Goal: Task Accomplishment & Management: Use online tool/utility

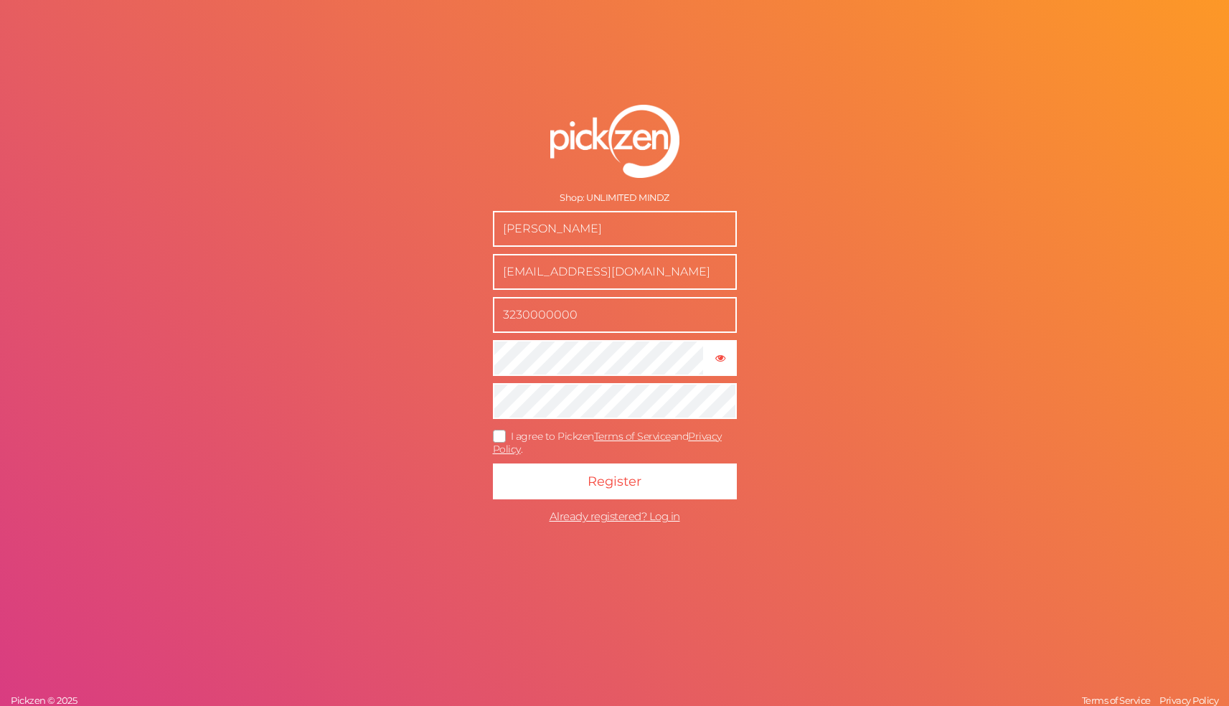
click at [496, 436] on icon at bounding box center [499, 436] width 23 height 8
click at [0, 0] on input "I agree to Pickzen Terms of Service and Privacy Policy ." at bounding box center [0, 0] width 0 height 0
click at [535, 476] on button "Register" at bounding box center [615, 481] width 244 height 36
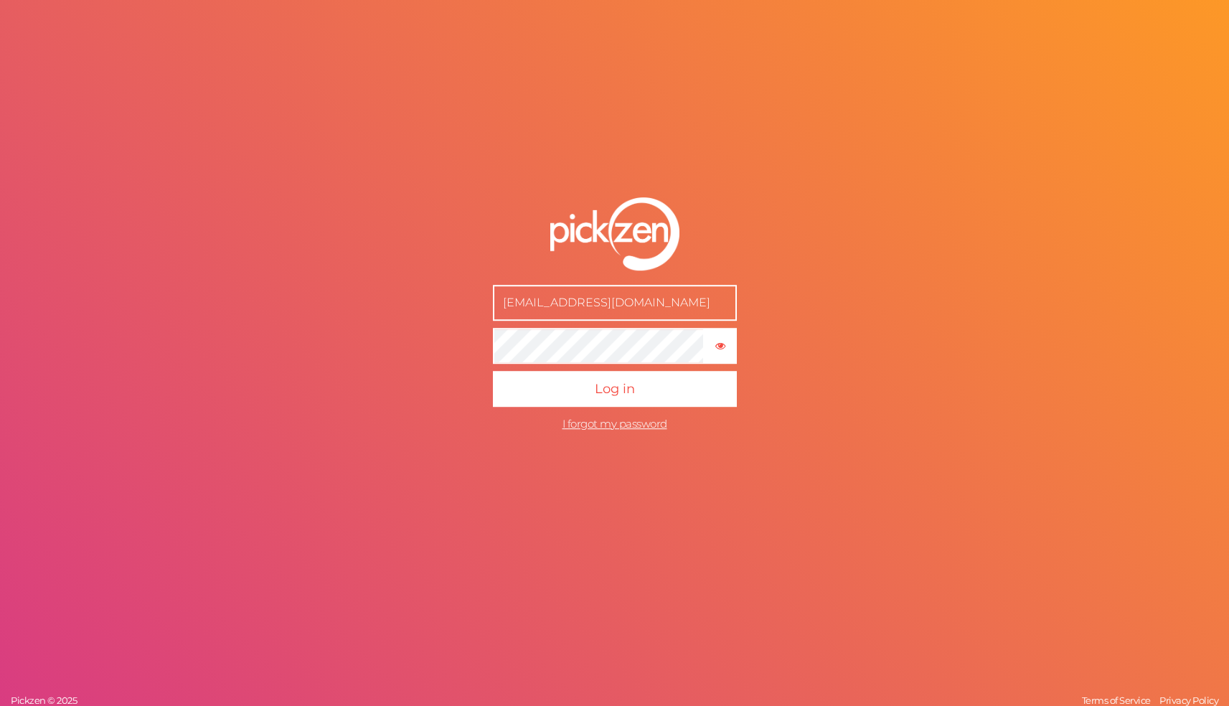
type input "unlimitedmindzinc@gmail.com"
click at [599, 389] on span "Log in" at bounding box center [615, 389] width 40 height 16
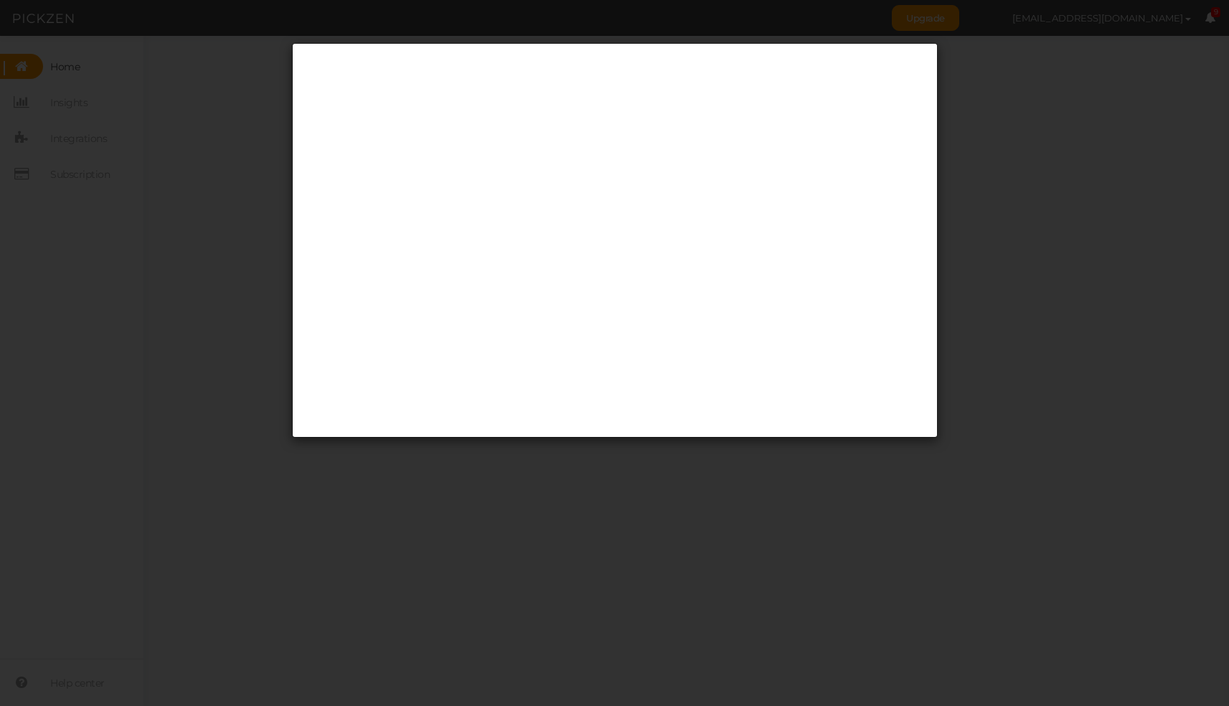
click at [620, 454] on div at bounding box center [614, 353] width 1229 height 706
click at [425, 550] on div at bounding box center [614, 353] width 1229 height 706
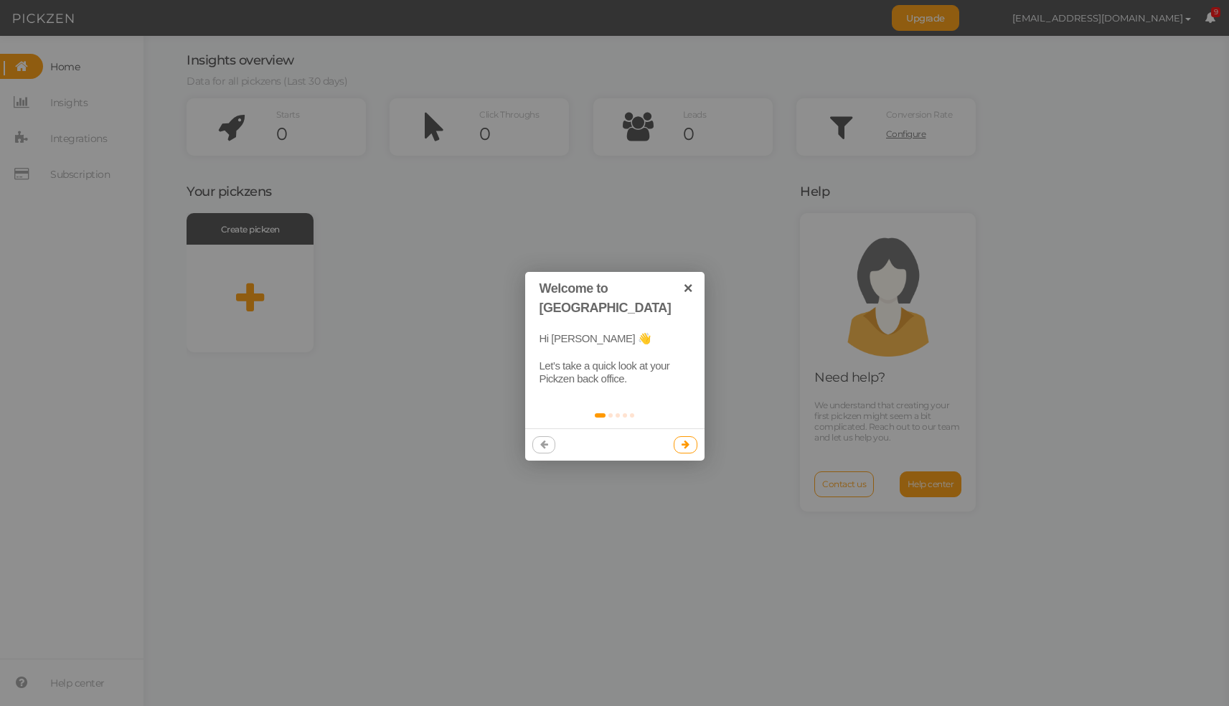
click at [683, 440] on icon at bounding box center [685, 444] width 8 height 9
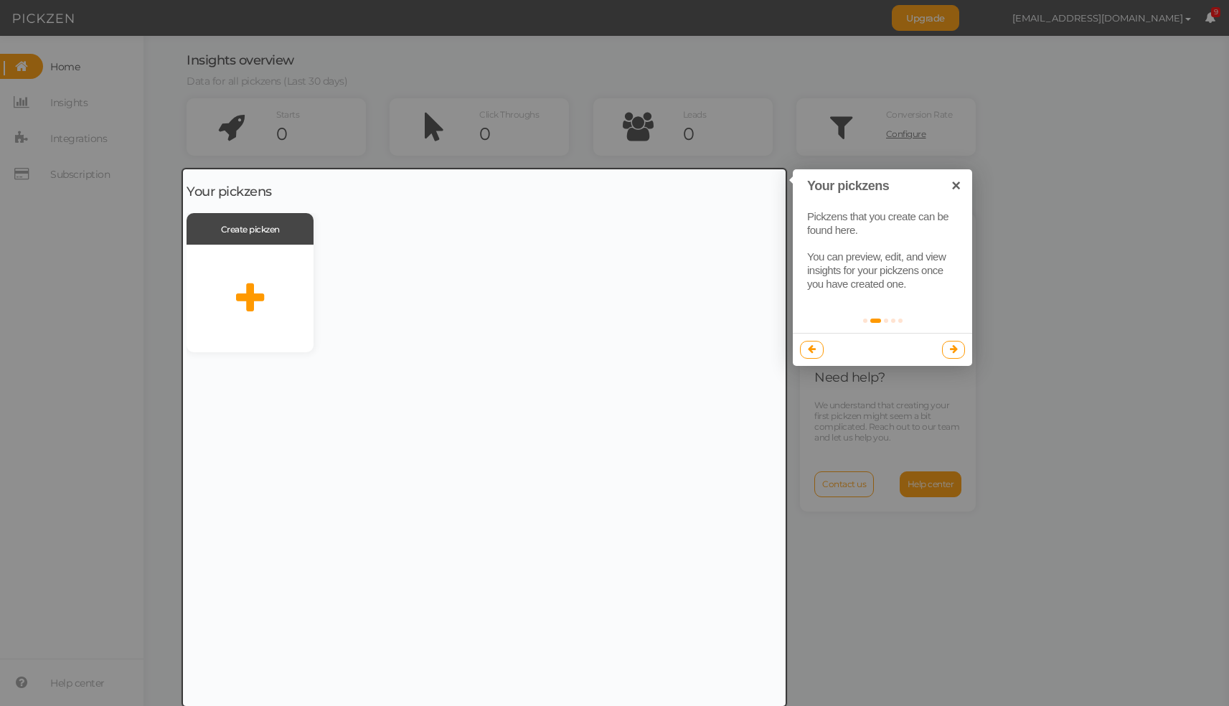
click at [260, 293] on div at bounding box center [484, 437] width 602 height 536
click at [250, 294] on div at bounding box center [484, 437] width 602 height 536
click at [270, 222] on div at bounding box center [484, 437] width 602 height 536
click at [245, 297] on div at bounding box center [484, 437] width 602 height 536
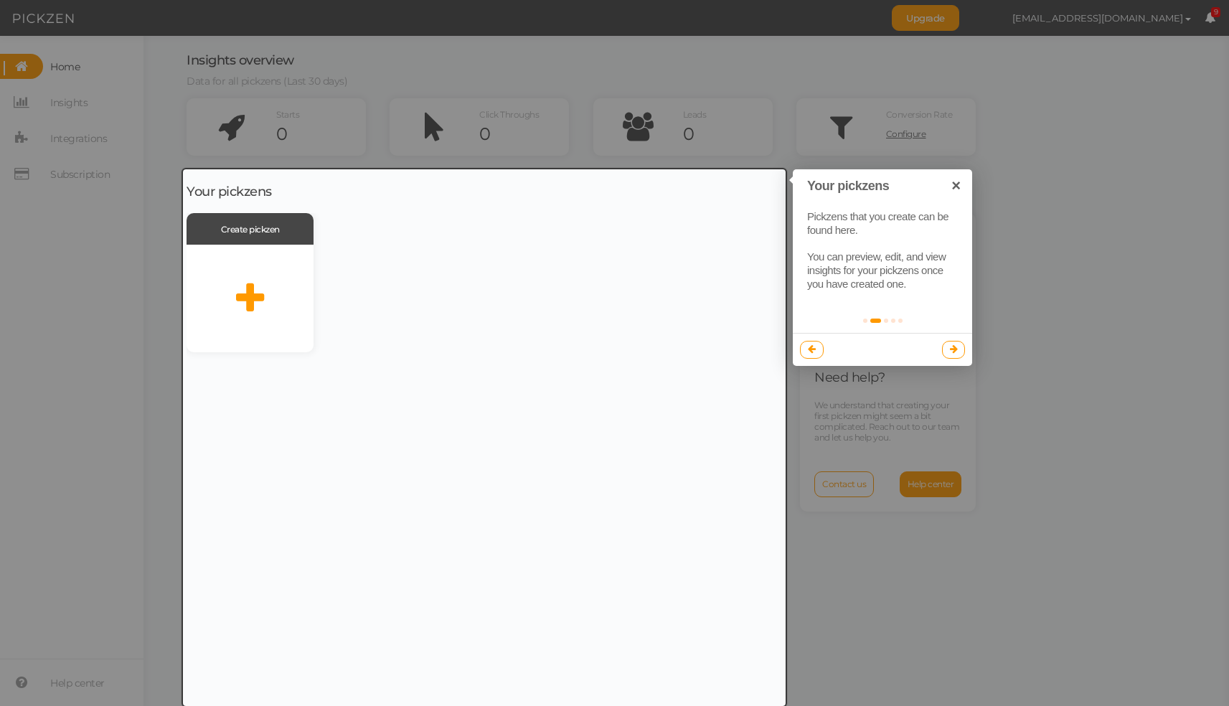
click at [245, 297] on div at bounding box center [484, 437] width 602 height 536
click at [515, 313] on div at bounding box center [484, 437] width 602 height 536
click at [531, 34] on div at bounding box center [614, 353] width 1229 height 706
click at [55, 94] on div at bounding box center [614, 353] width 1229 height 706
click at [269, 292] on div at bounding box center [484, 437] width 602 height 536
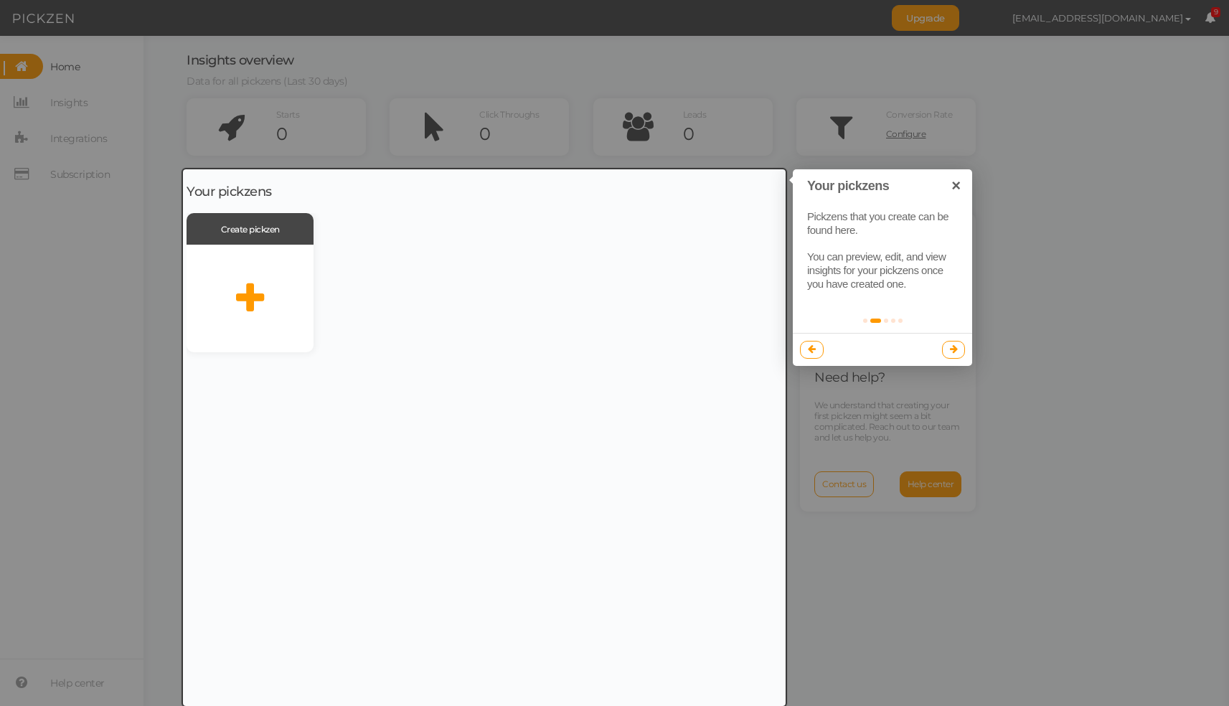
click at [269, 292] on div at bounding box center [484, 437] width 602 height 536
click at [135, 538] on div at bounding box center [614, 353] width 1229 height 706
click at [254, 314] on div at bounding box center [484, 437] width 602 height 536
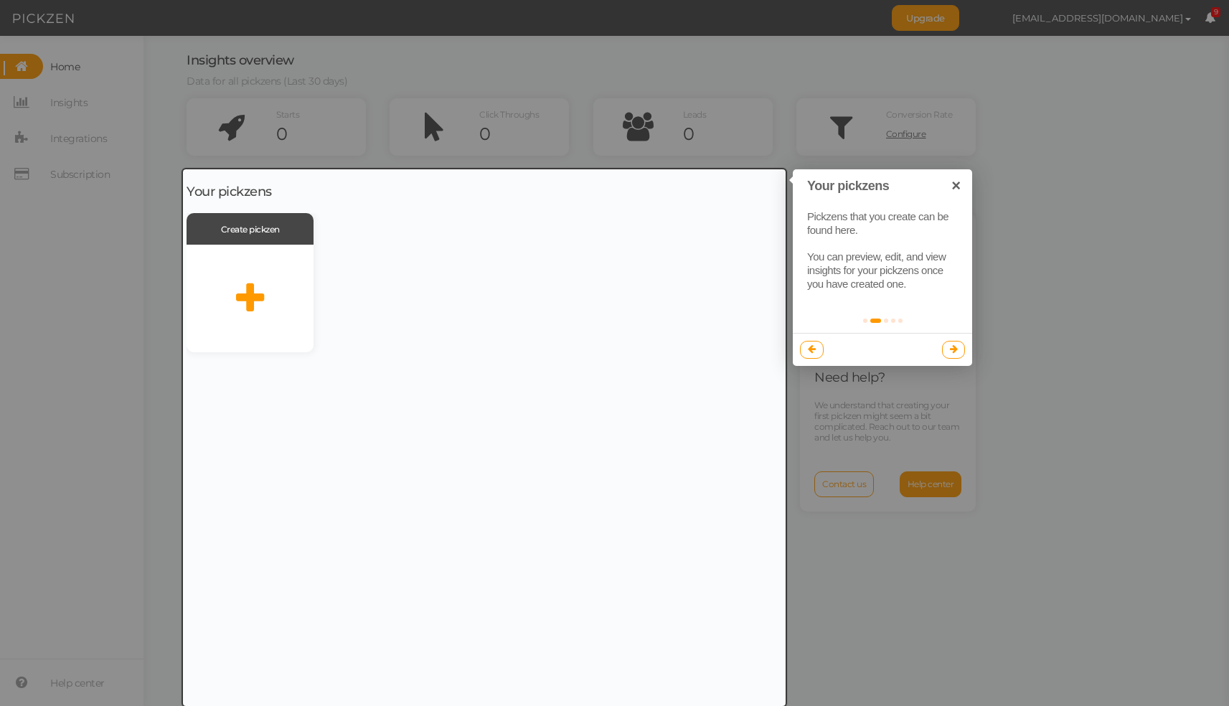
click at [254, 314] on div at bounding box center [484, 437] width 602 height 536
click at [257, 215] on div at bounding box center [484, 437] width 602 height 536
click at [253, 247] on div at bounding box center [484, 437] width 602 height 536
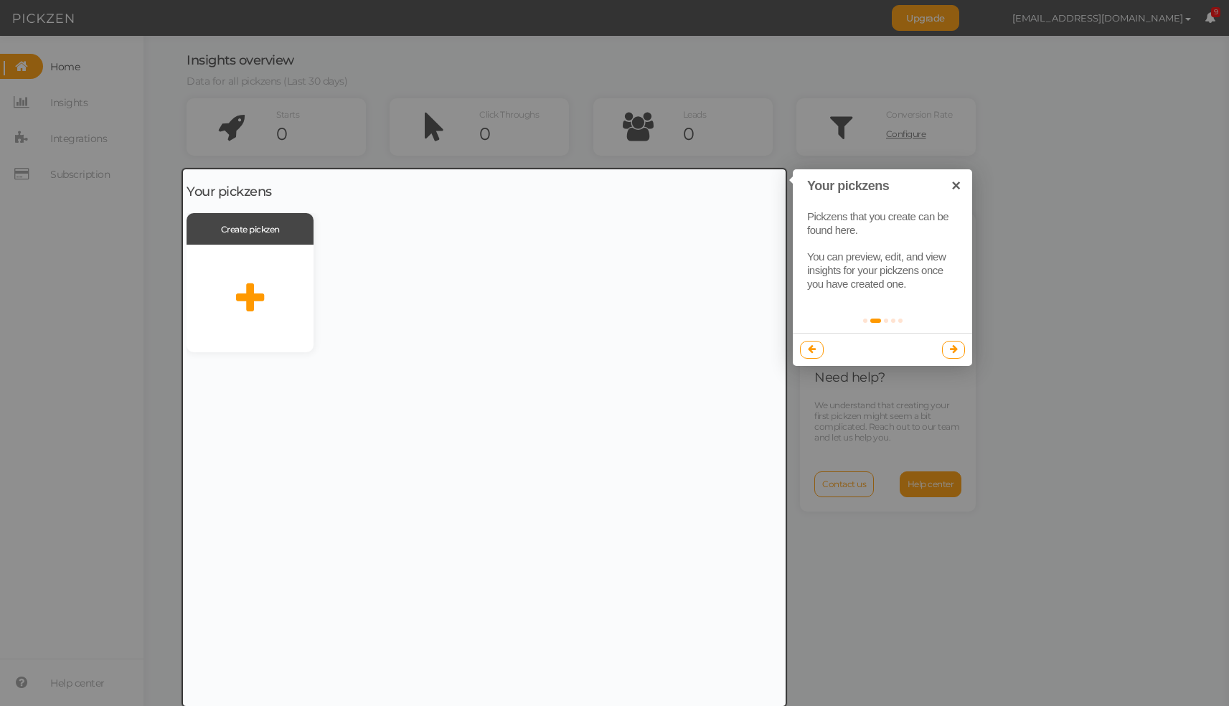
click at [252, 274] on div at bounding box center [484, 437] width 602 height 536
click at [252, 289] on div at bounding box center [484, 437] width 602 height 536
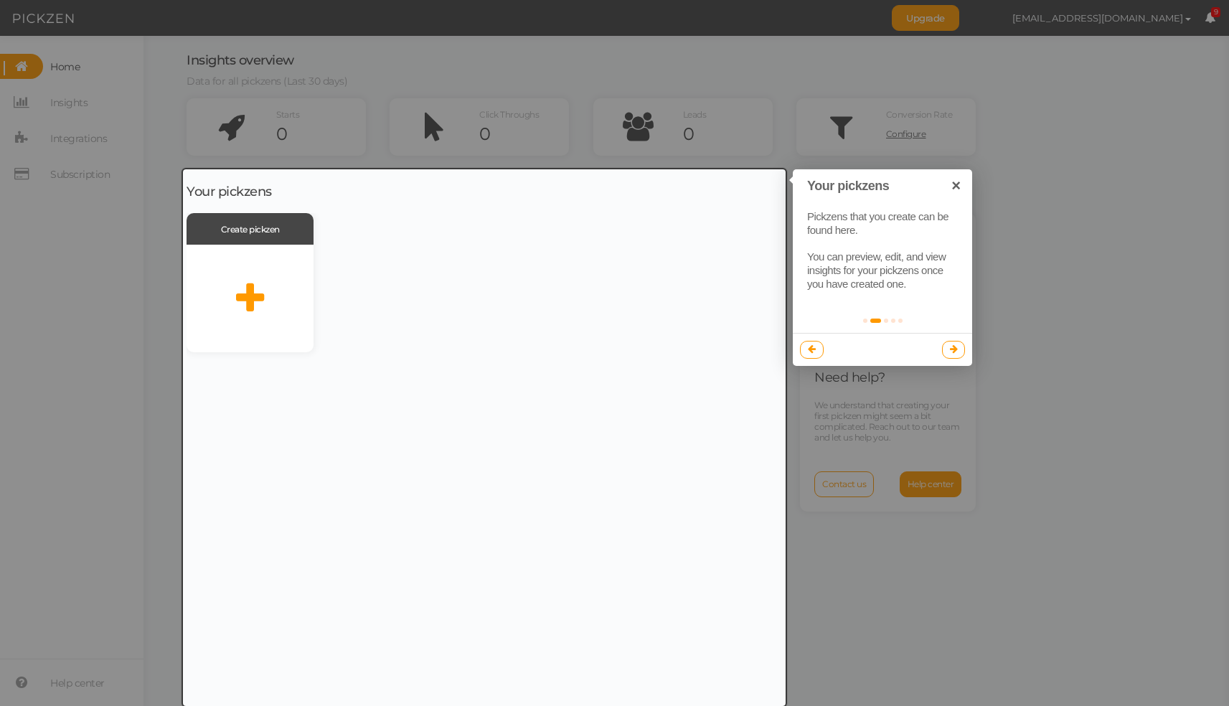
click at [252, 289] on div at bounding box center [484, 437] width 602 height 536
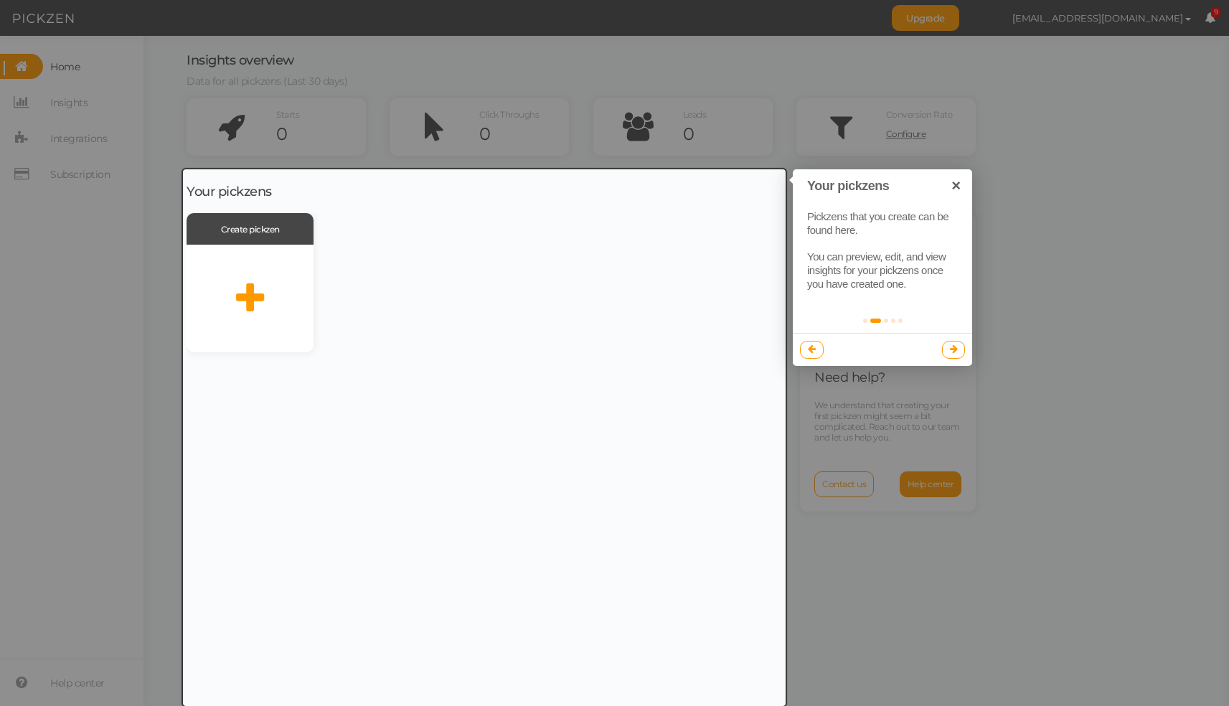
click at [252, 289] on div at bounding box center [484, 437] width 602 height 536
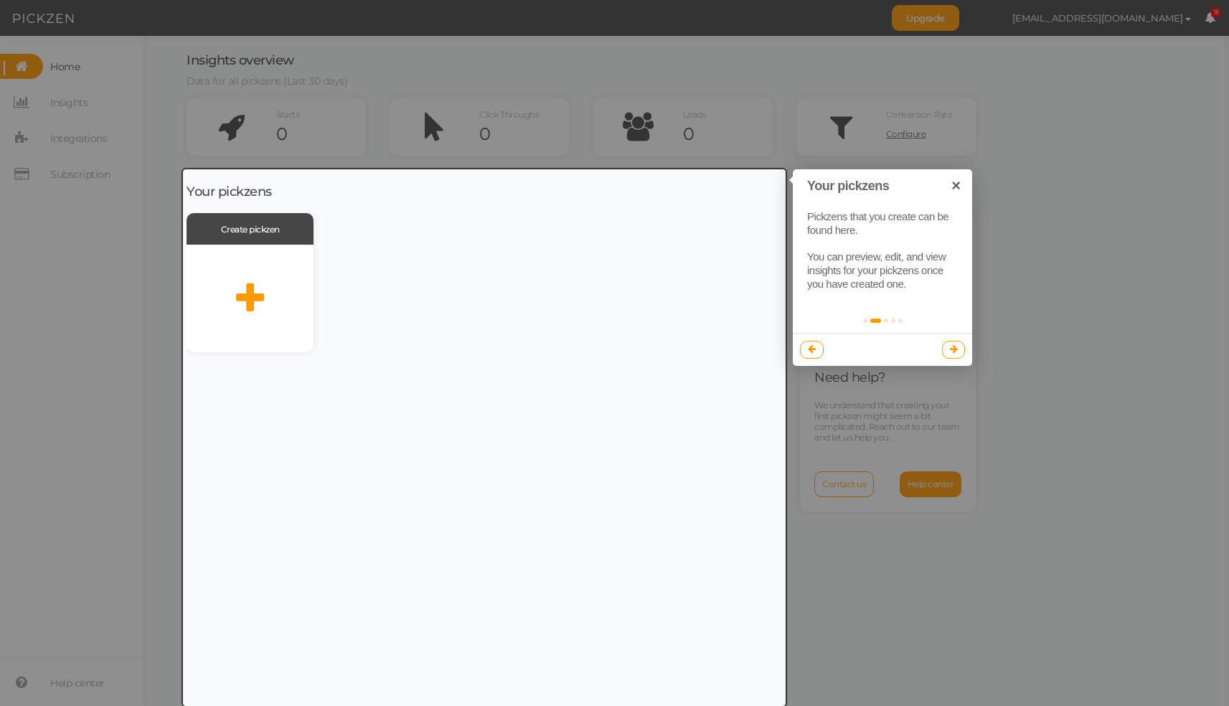
click at [252, 289] on div at bounding box center [484, 437] width 602 height 536
click at [134, 352] on div at bounding box center [614, 353] width 1229 height 706
click at [938, 557] on div at bounding box center [614, 353] width 1229 height 706
click at [259, 288] on div at bounding box center [484, 437] width 602 height 536
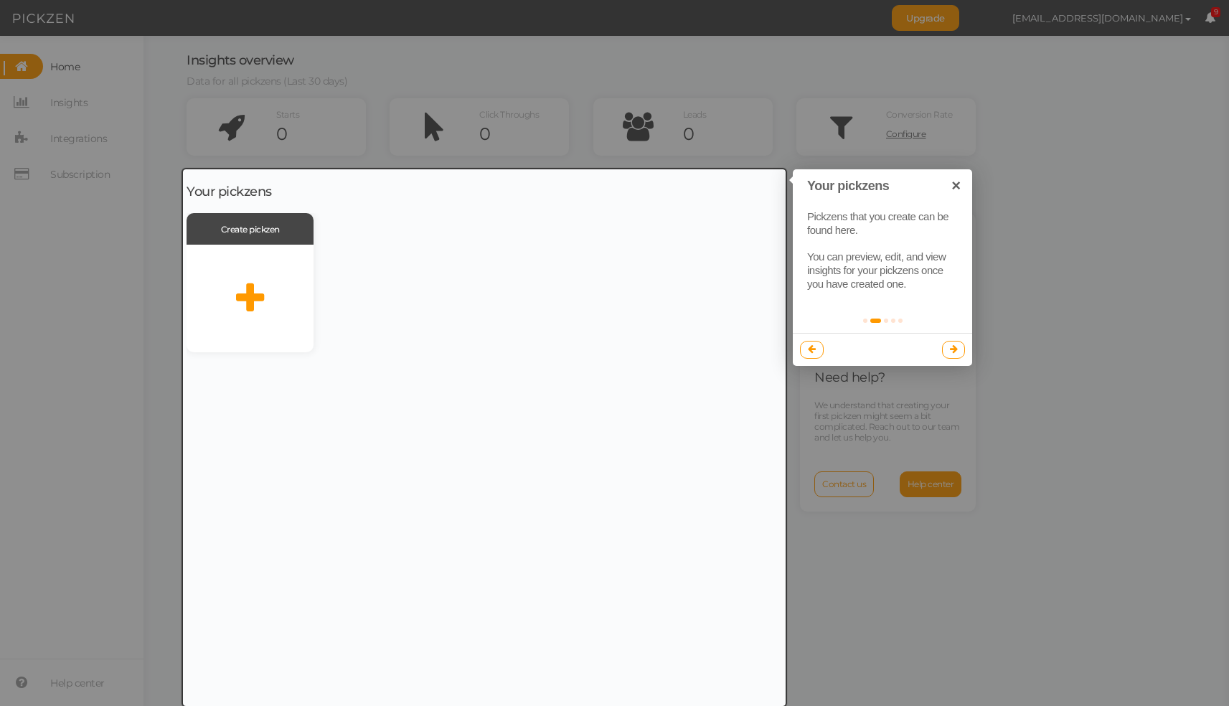
drag, startPoint x: 259, startPoint y: 288, endPoint x: 243, endPoint y: 302, distance: 20.8
click at [243, 302] on div at bounding box center [484, 437] width 602 height 536
click at [379, 123] on div at bounding box center [614, 353] width 1229 height 706
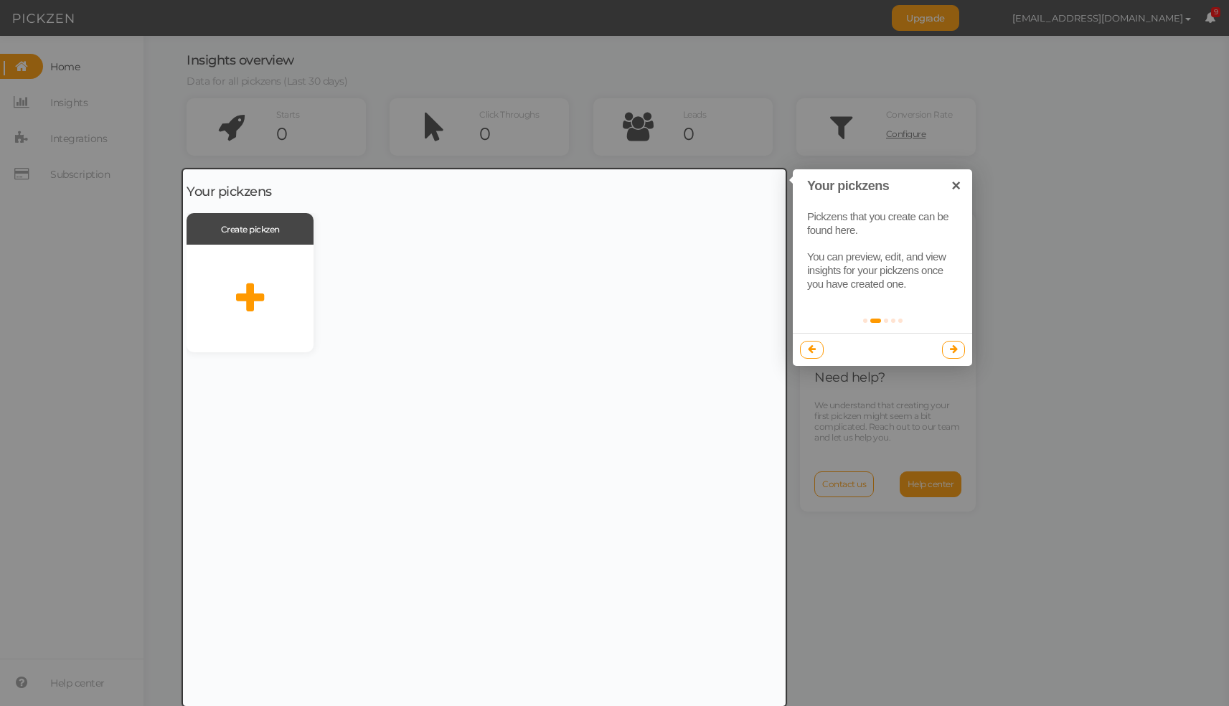
click at [379, 123] on div at bounding box center [614, 353] width 1229 height 706
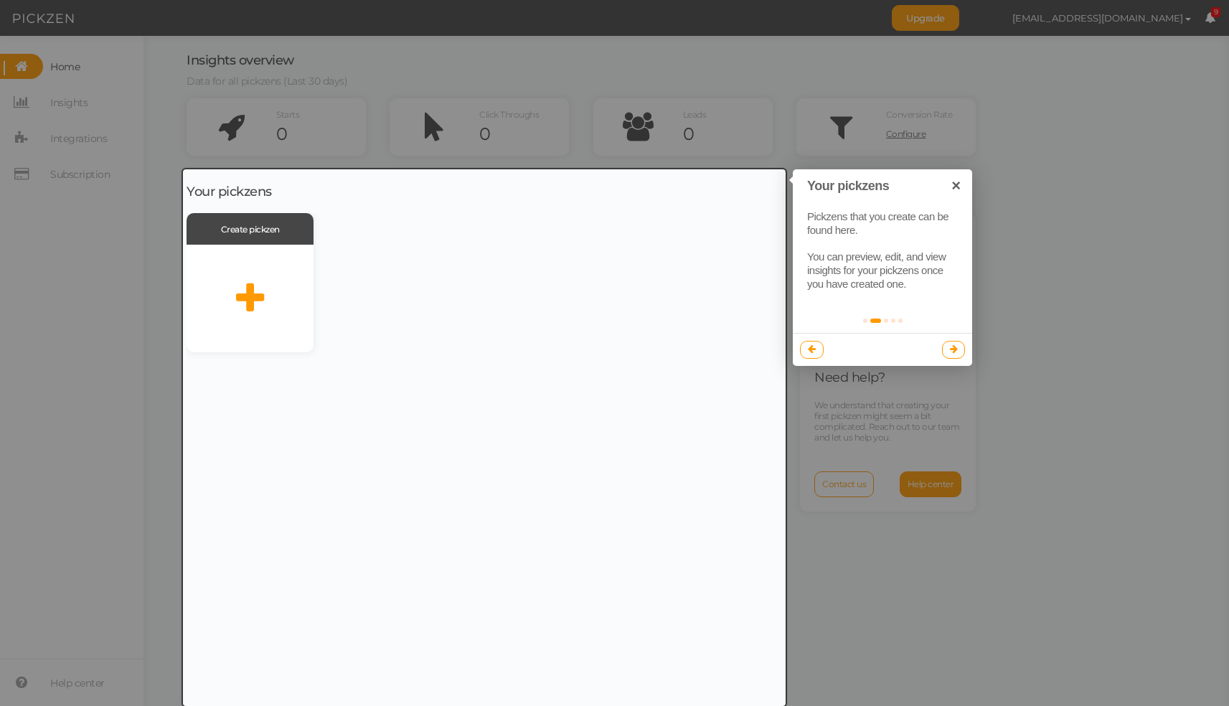
click at [379, 123] on div at bounding box center [614, 353] width 1229 height 706
drag, startPoint x: 787, startPoint y: 187, endPoint x: 796, endPoint y: 93, distance: 94.4
click at [797, 93] on div at bounding box center [614, 353] width 1229 height 706
click at [926, 15] on div at bounding box center [614, 353] width 1229 height 706
click at [752, 363] on div at bounding box center [484, 437] width 602 height 536
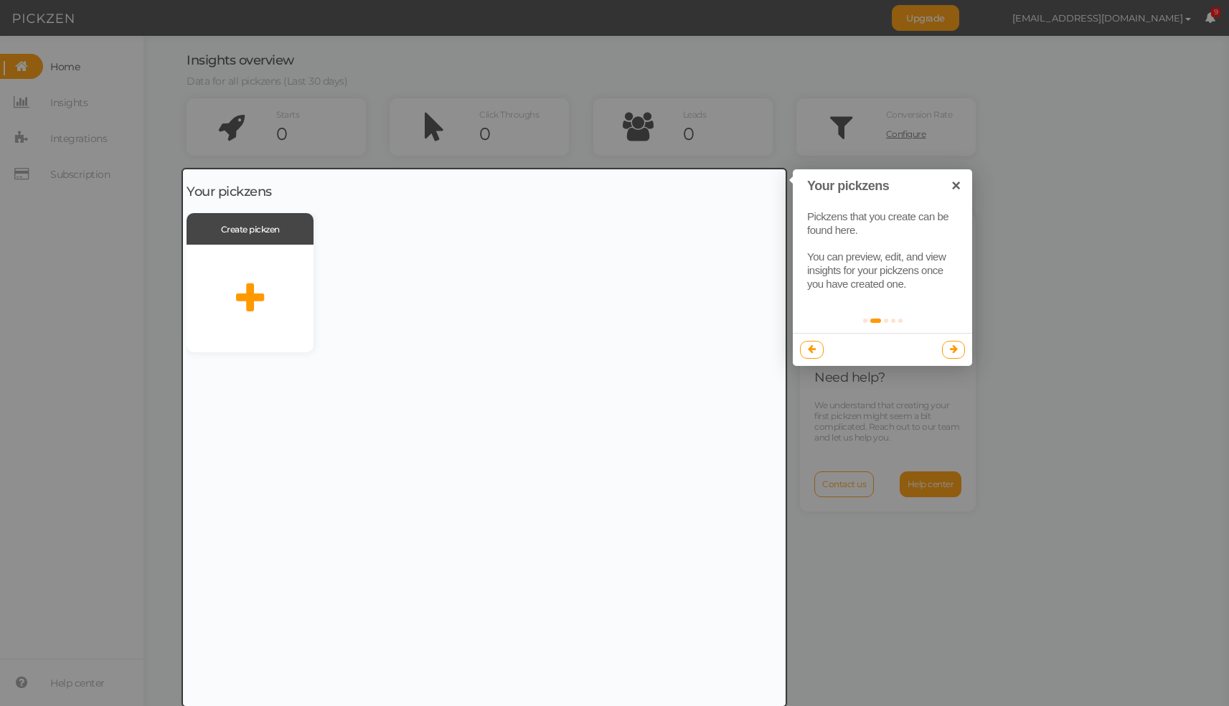
click at [752, 363] on div at bounding box center [484, 437] width 602 height 536
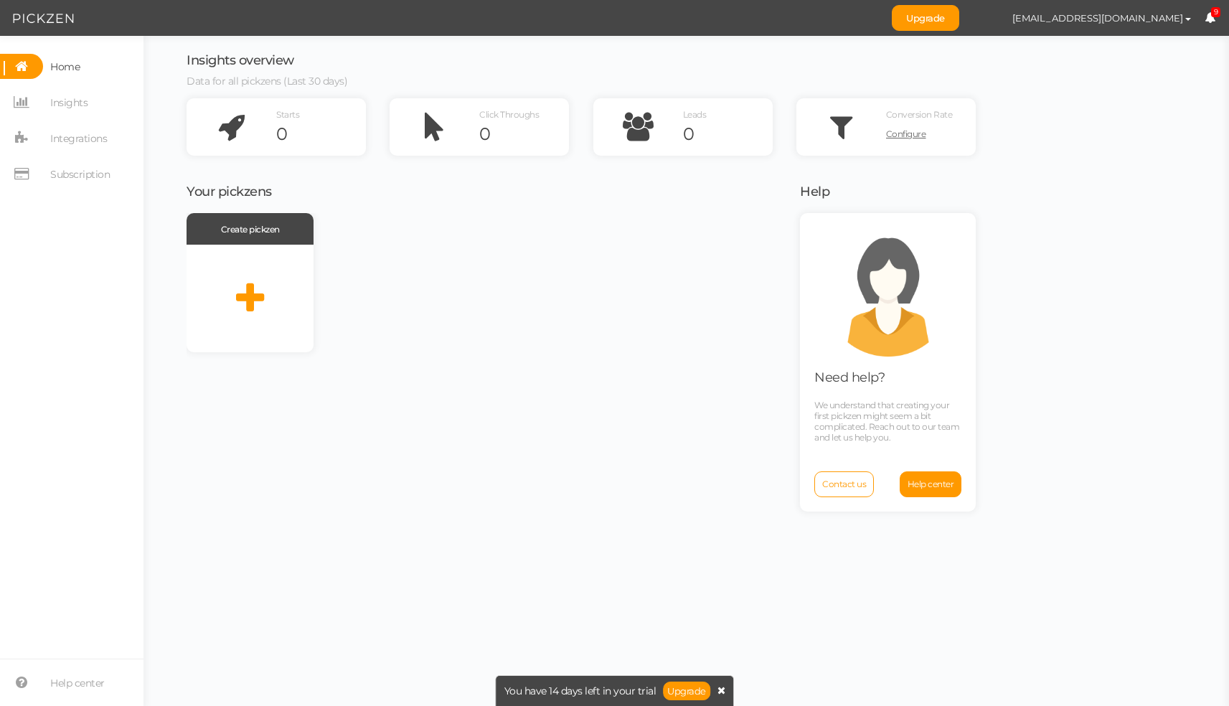
click at [719, 690] on icon at bounding box center [721, 690] width 8 height 10
click at [56, 110] on span "Insights" at bounding box center [68, 102] width 37 height 23
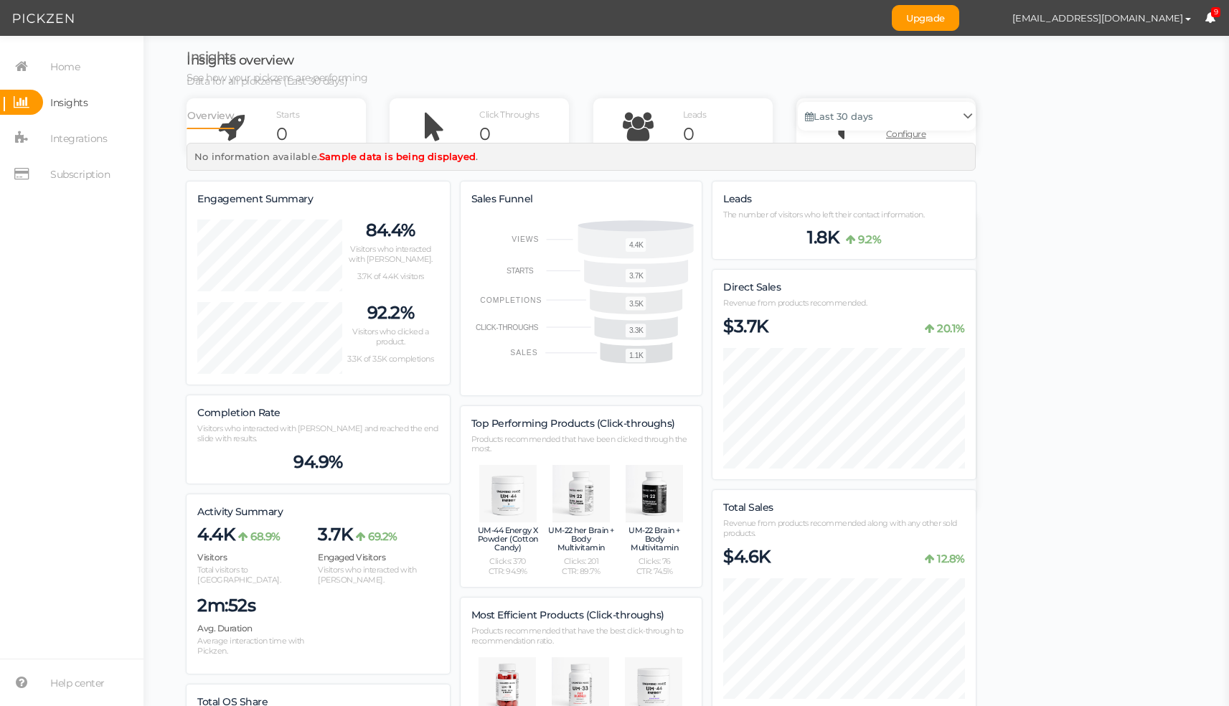
scroll to position [1663, 789]
click at [85, 135] on span "Integrations" at bounding box center [78, 138] width 57 height 23
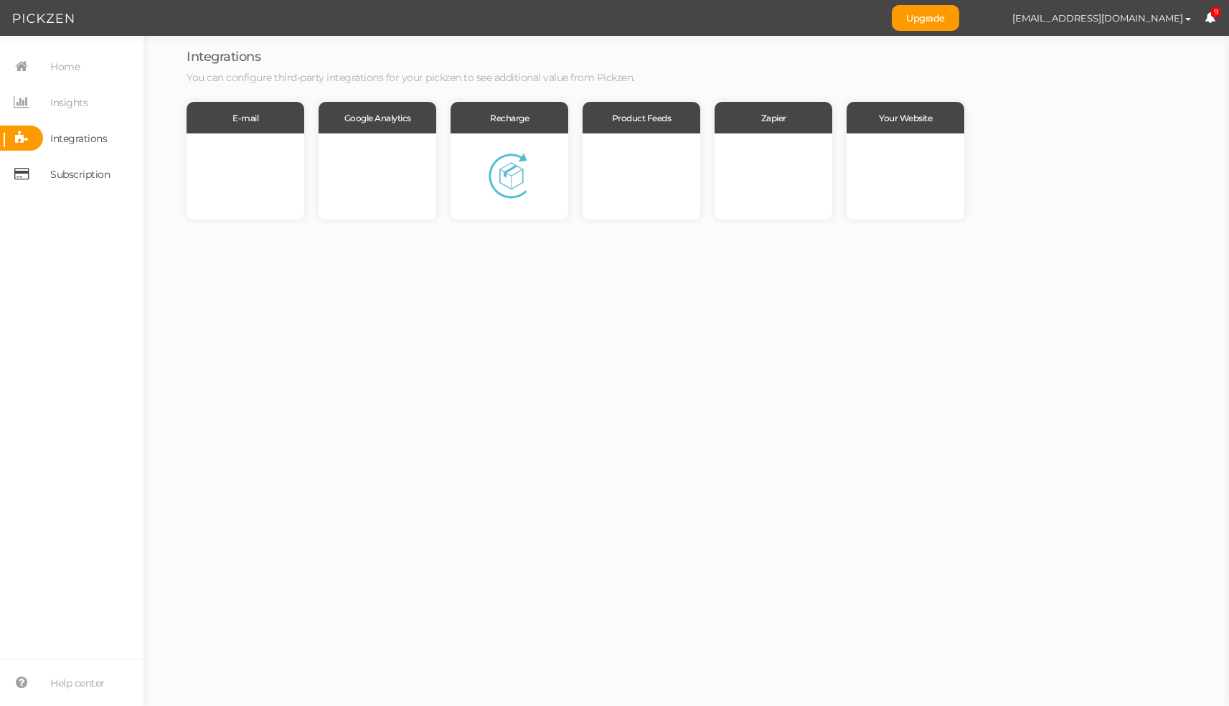
click at [78, 167] on span "Subscription" at bounding box center [80, 174] width 60 height 23
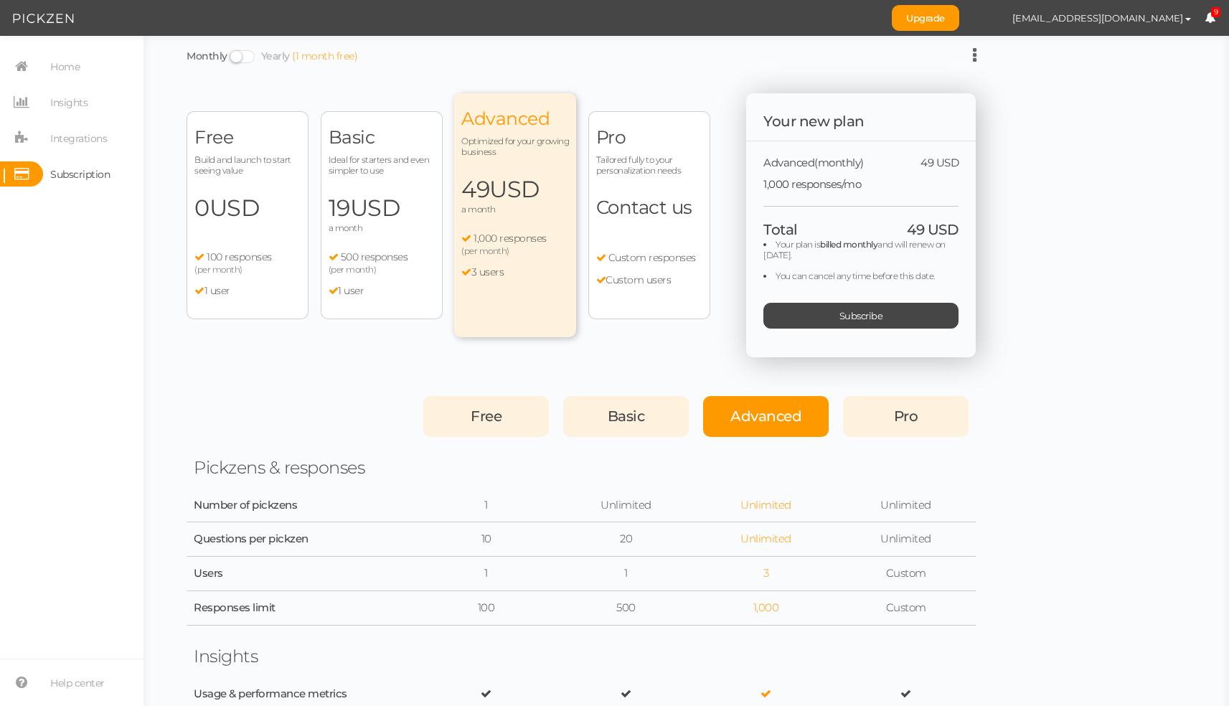
click at [331, 186] on div "Basic Ideal for starters and even simpler to use 19 USD a month 500 responses (…" at bounding box center [382, 215] width 122 height 208
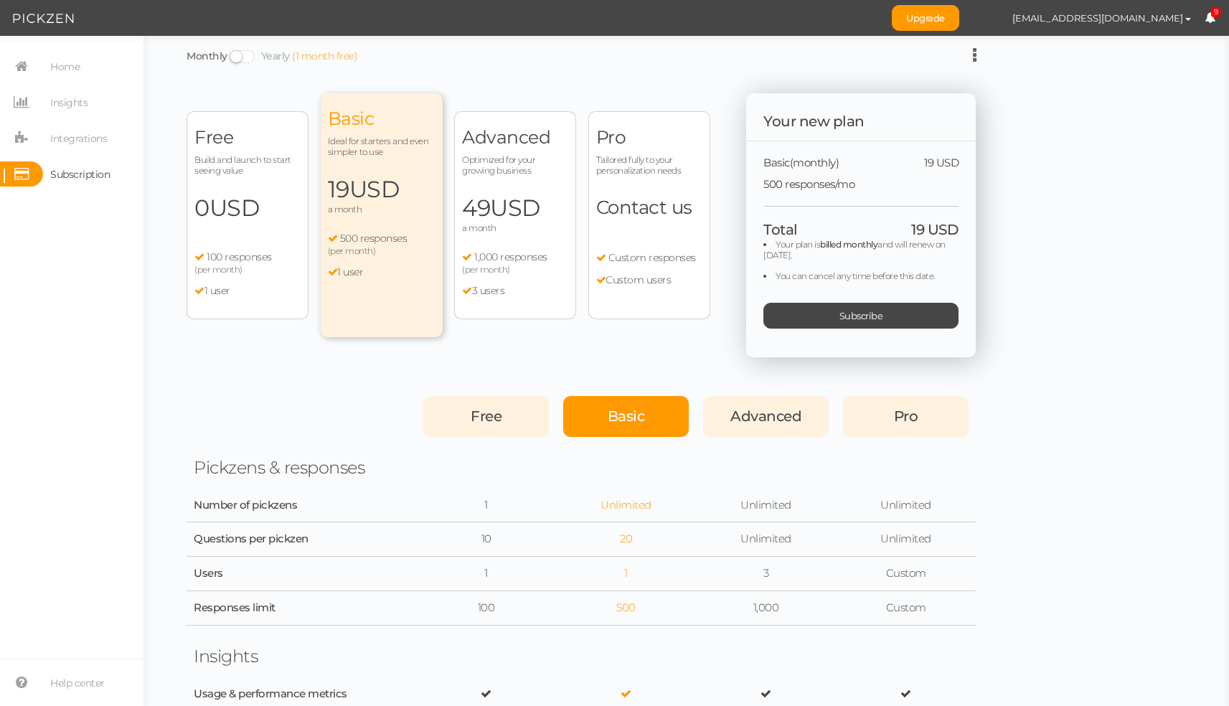
click at [247, 231] on div "Free Build and launch to start seeing value 0 USD a month 100 responses (per mo…" at bounding box center [247, 215] width 122 height 208
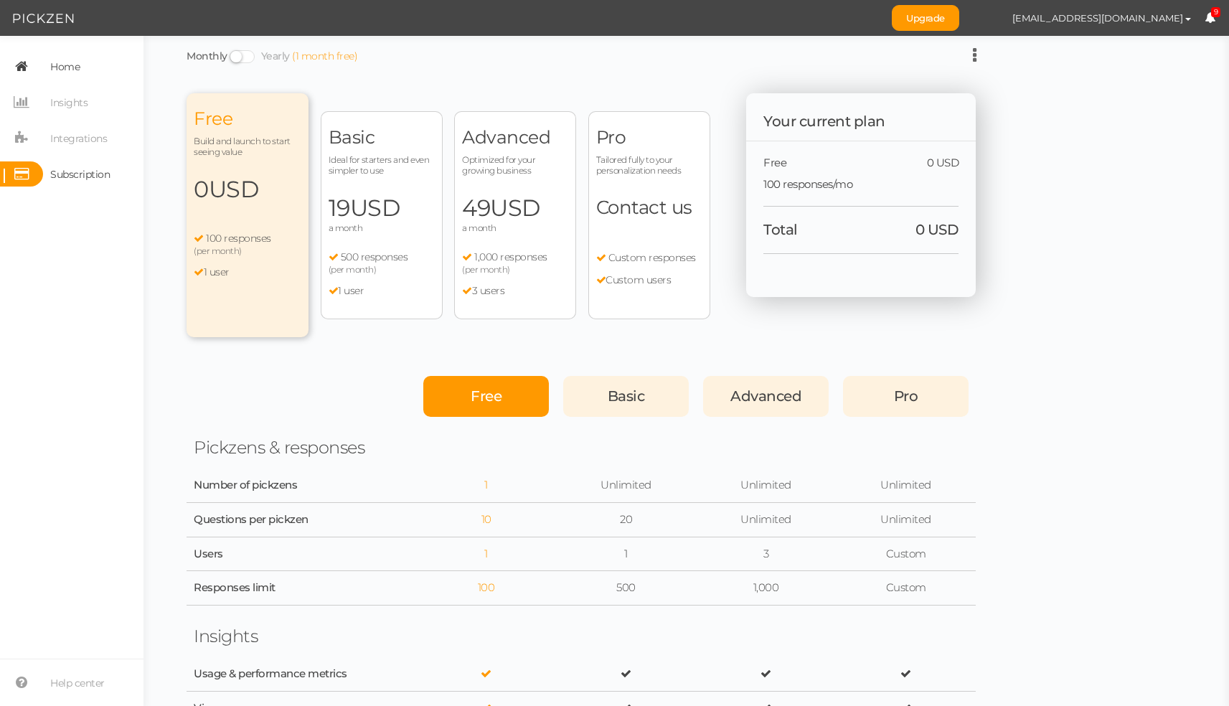
click at [80, 63] on span "Home" at bounding box center [64, 66] width 29 height 23
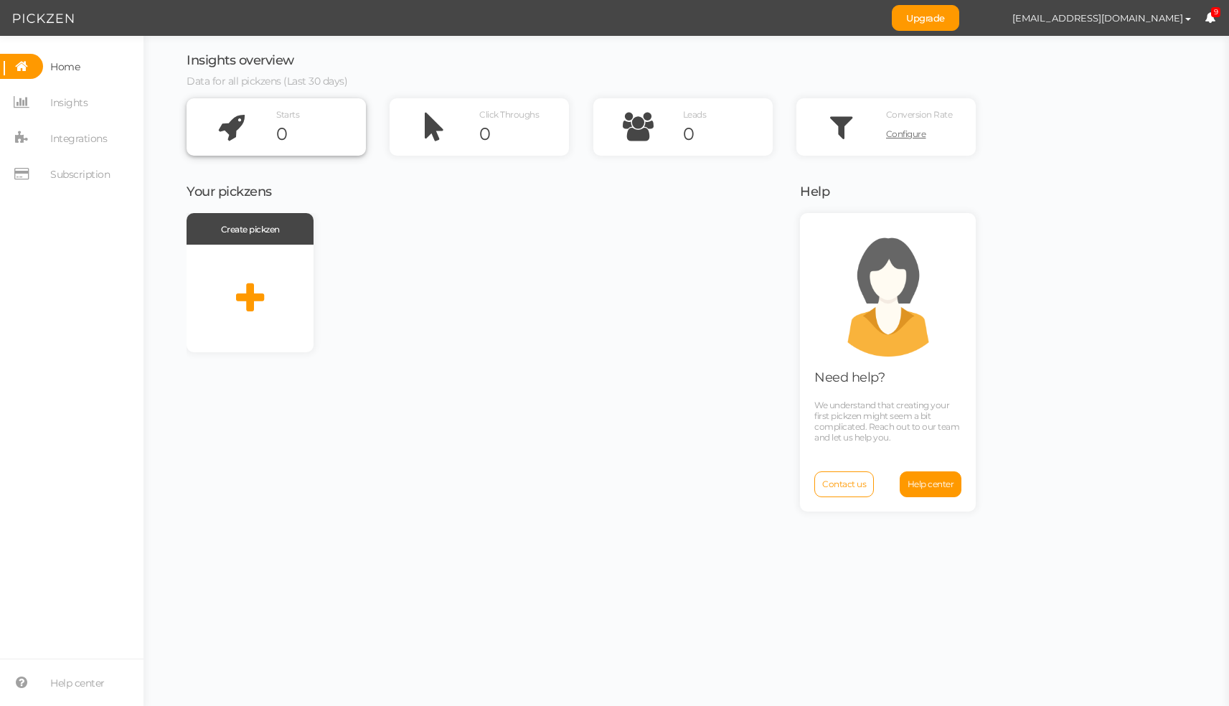
click at [247, 123] on icon at bounding box center [231, 126] width 90 height 57
click at [67, 142] on span "Integrations" at bounding box center [78, 138] width 57 height 23
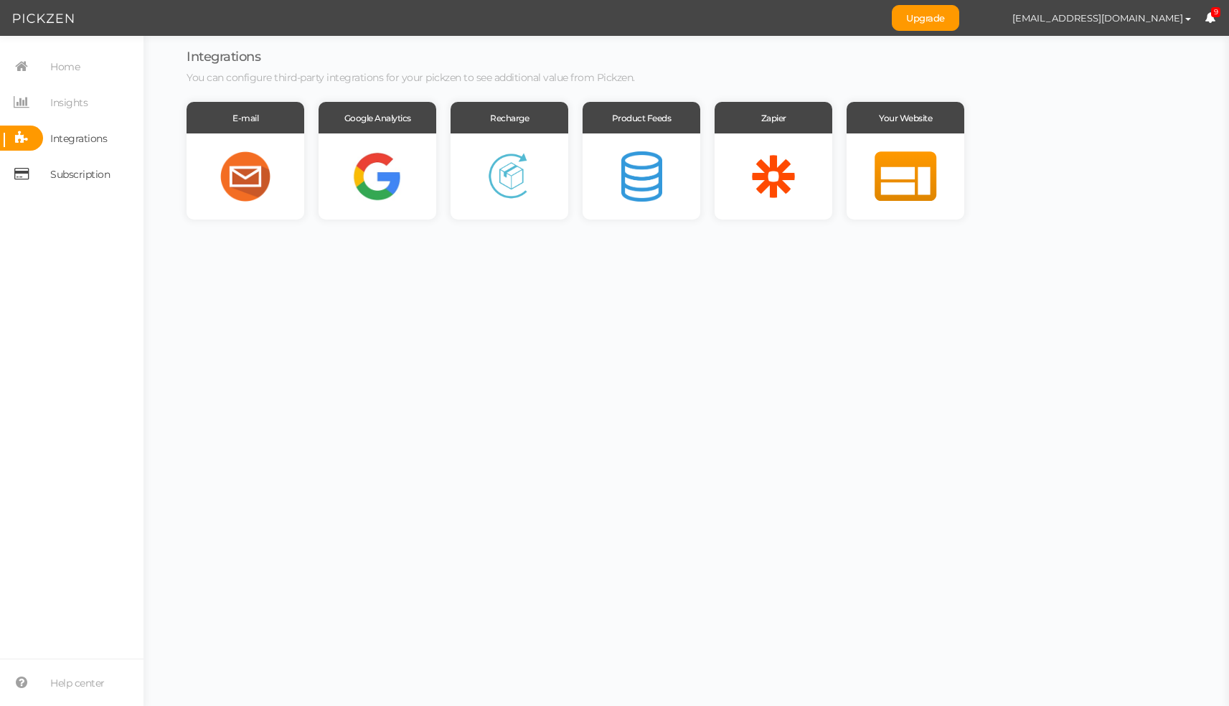
click at [71, 175] on span "Subscription" at bounding box center [80, 174] width 60 height 23
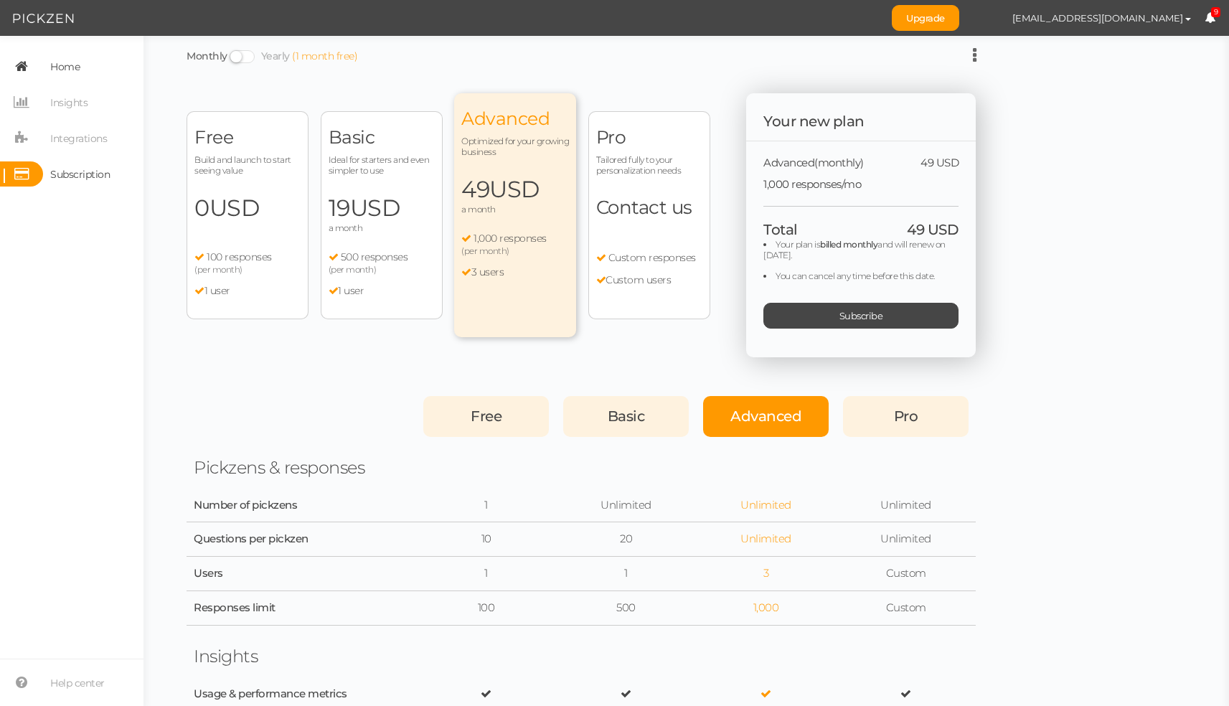
click at [68, 62] on span "Home" at bounding box center [64, 66] width 29 height 23
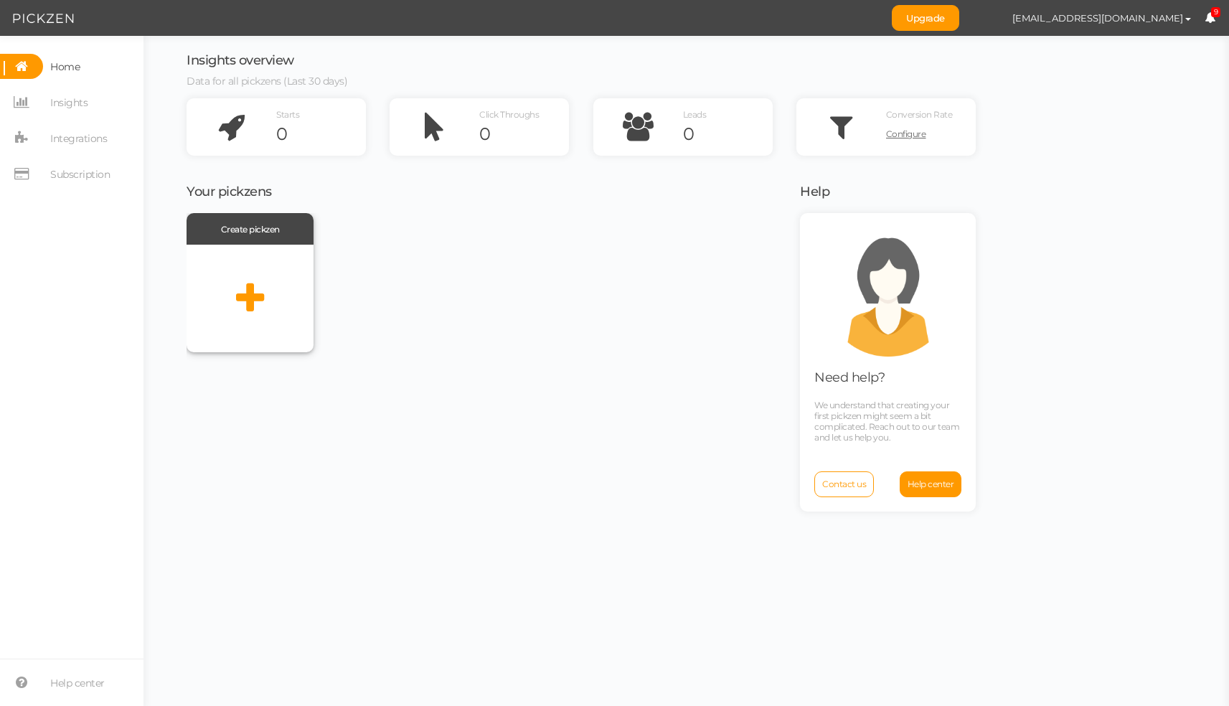
click at [243, 303] on icon at bounding box center [250, 298] width 28 height 36
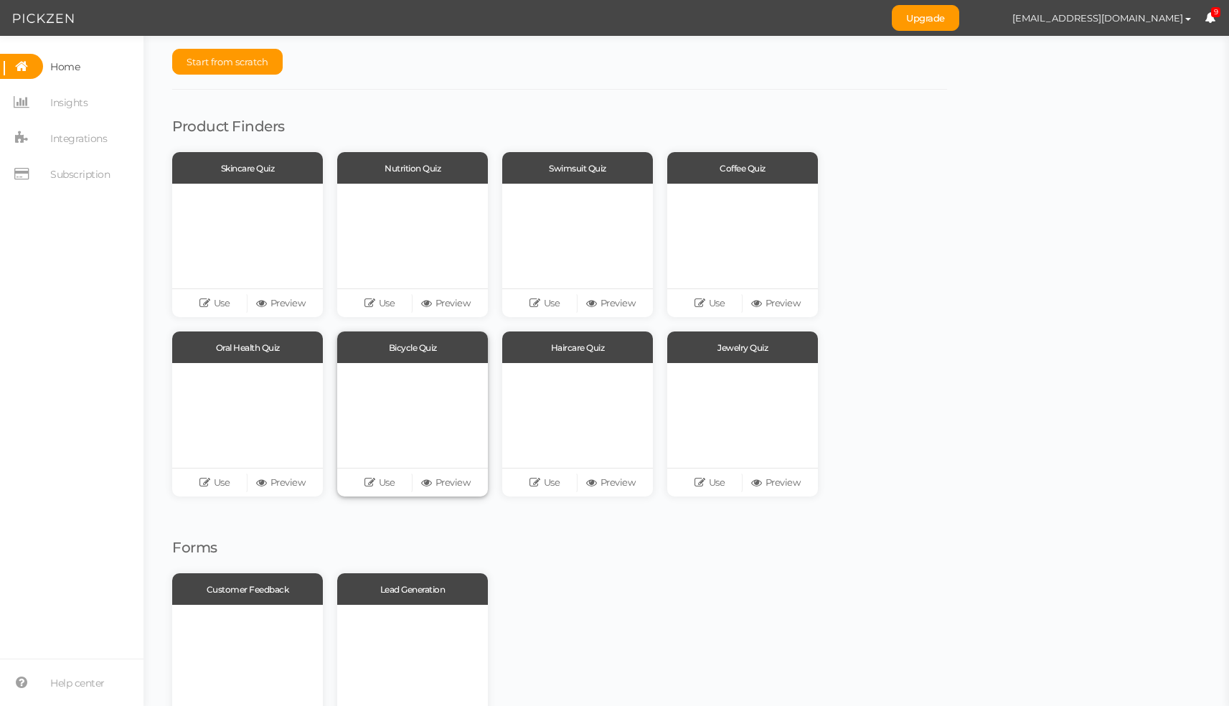
scroll to position [26, 0]
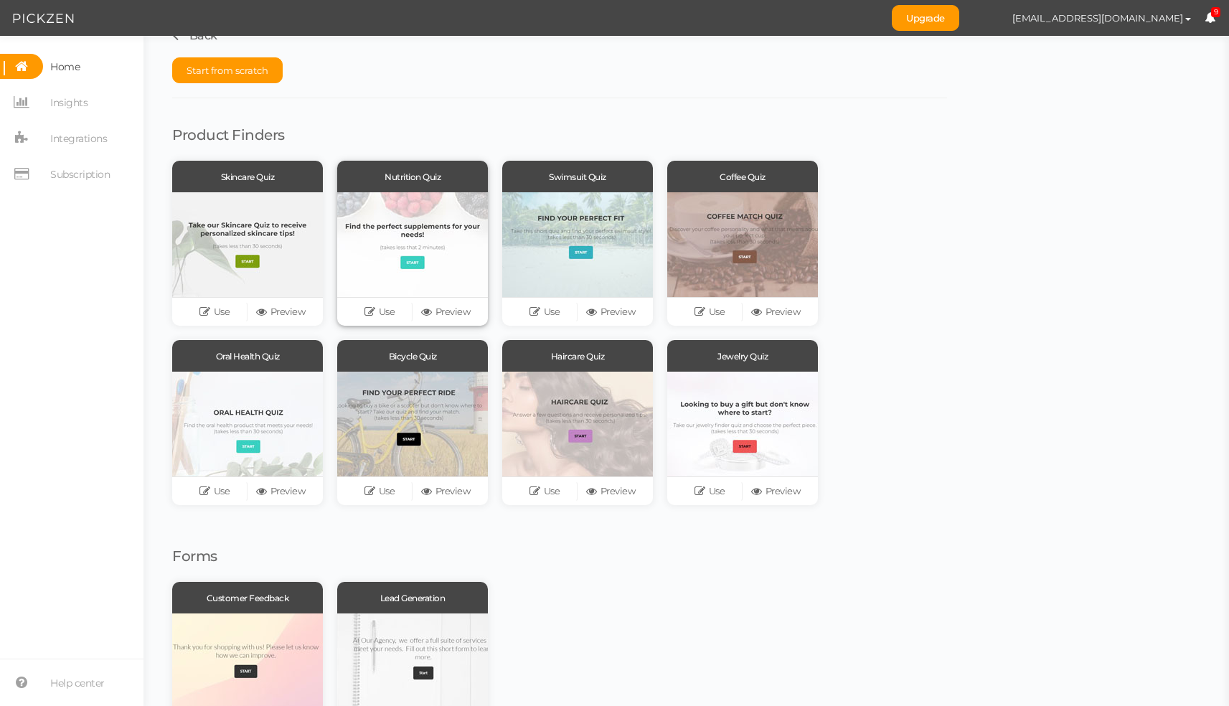
click at [437, 210] on div at bounding box center [412, 244] width 151 height 105
click at [432, 316] on icon at bounding box center [428, 311] width 14 height 11
click at [379, 309] on link "Use" at bounding box center [379, 312] width 66 height 20
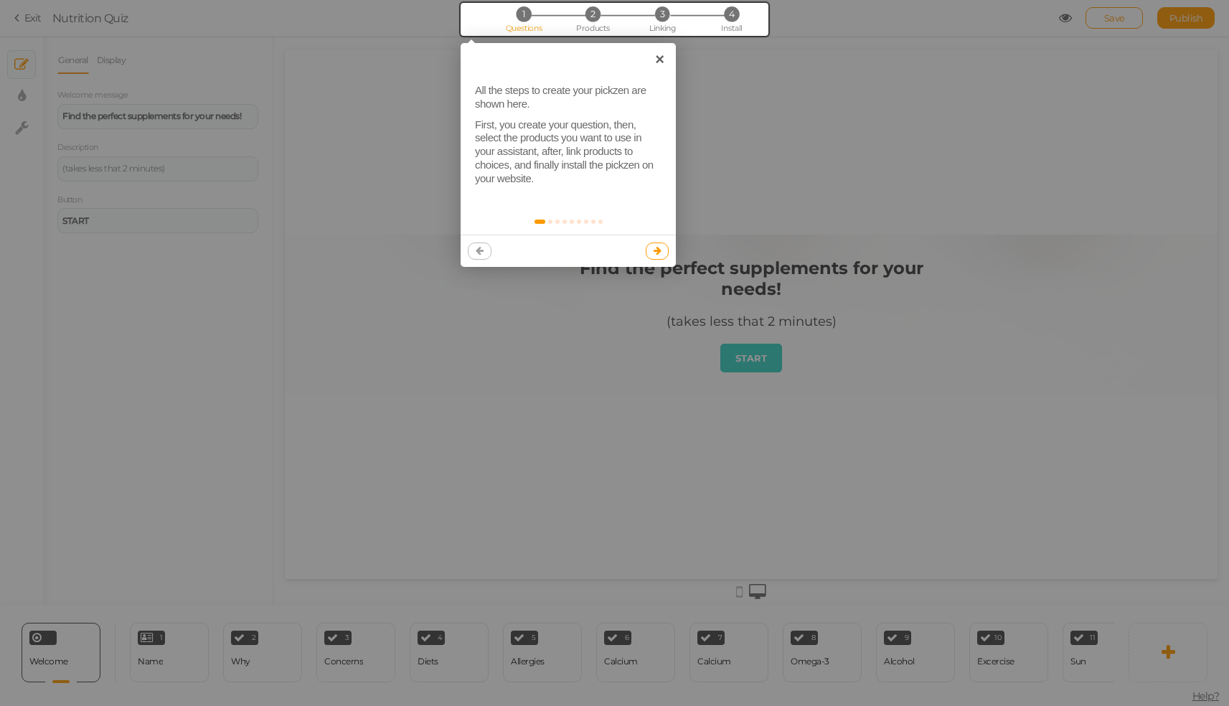
click at [659, 248] on icon at bounding box center [657, 250] width 8 height 9
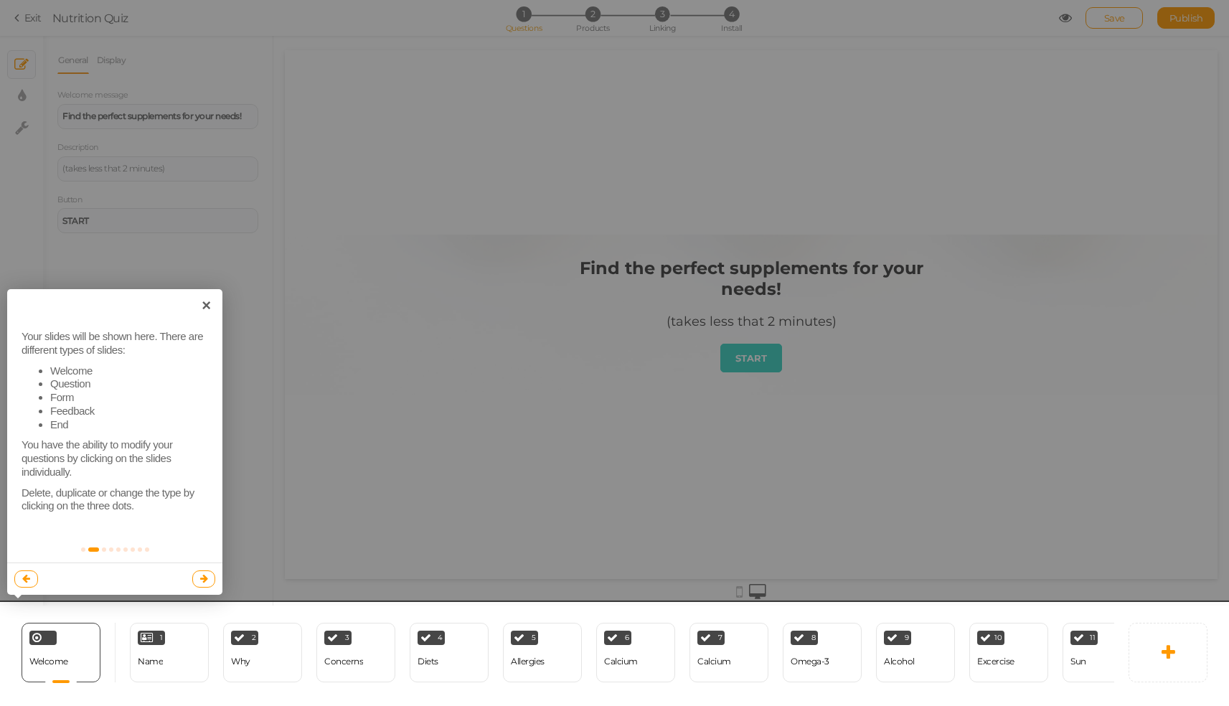
click at [52, 657] on div at bounding box center [614, 656] width 1236 height 108
click at [160, 644] on div at bounding box center [614, 656] width 1236 height 108
click at [1088, 645] on div at bounding box center [614, 656] width 1236 height 108
click at [740, 349] on div at bounding box center [614, 353] width 1229 height 706
click at [190, 647] on div at bounding box center [614, 656] width 1236 height 108
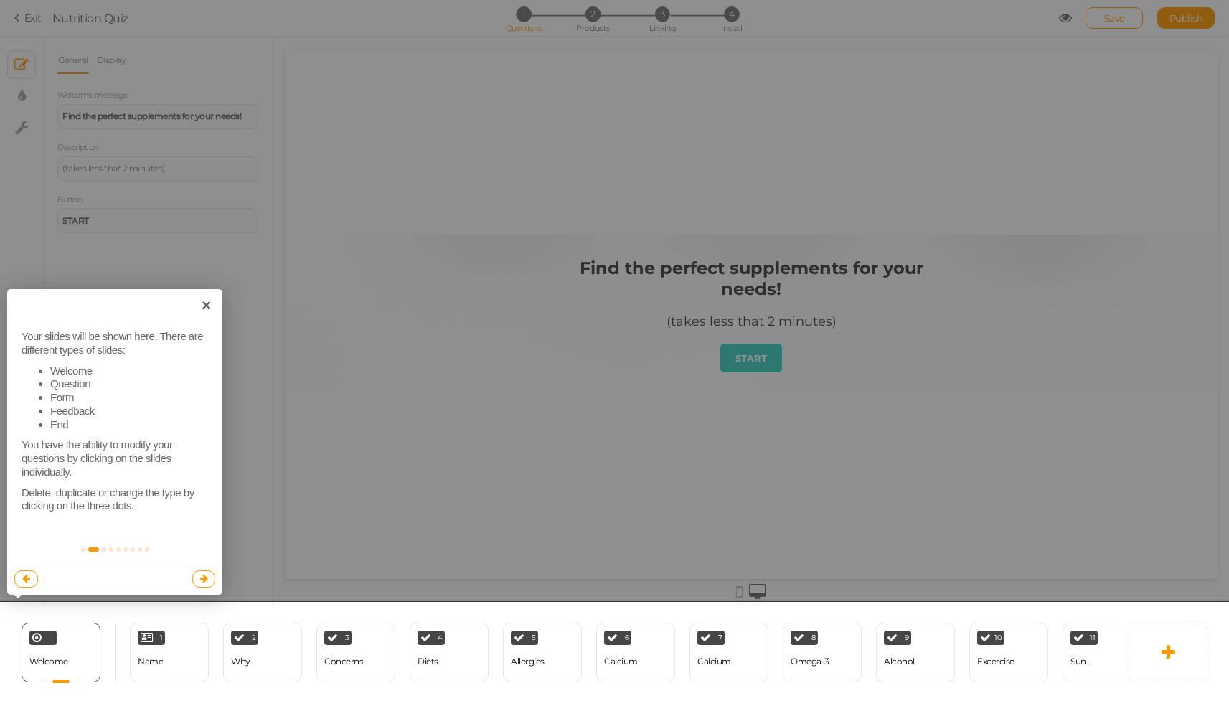
click at [190, 647] on div at bounding box center [614, 656] width 1236 height 108
click at [777, 349] on div at bounding box center [614, 353] width 1229 height 706
click at [168, 626] on div at bounding box center [614, 656] width 1236 height 108
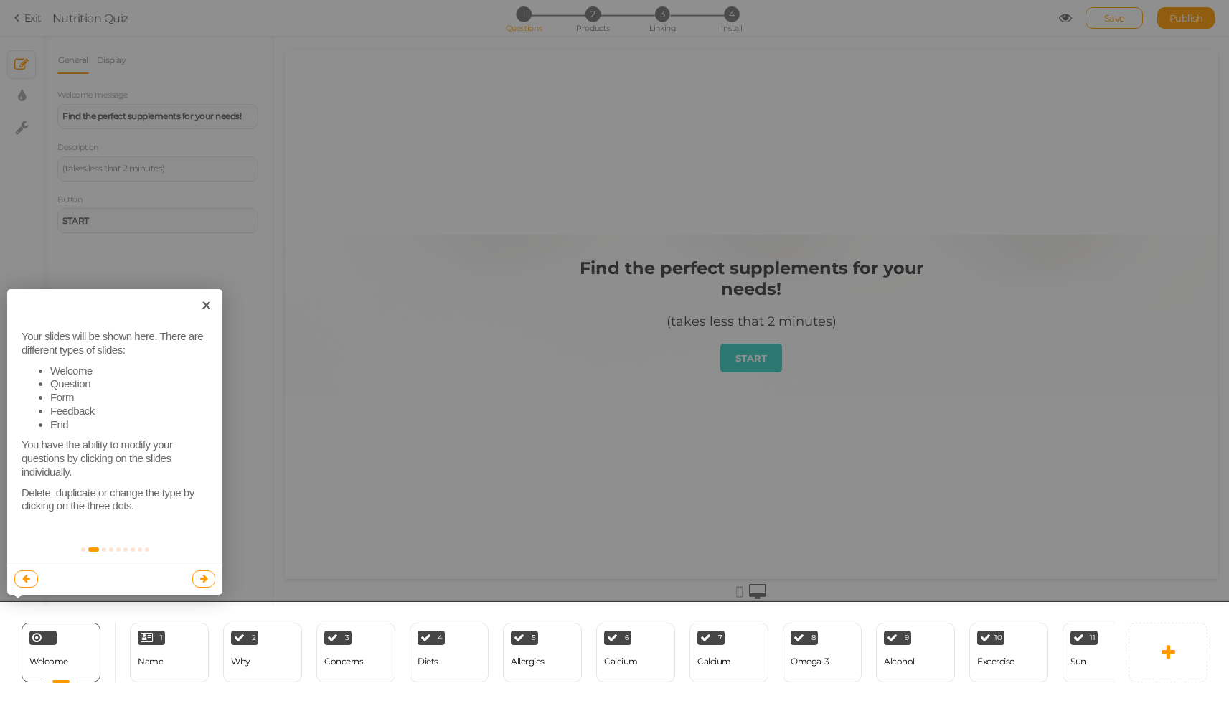
click at [168, 626] on div at bounding box center [614, 656] width 1236 height 108
click at [279, 644] on div at bounding box center [614, 656] width 1236 height 108
click at [1190, 638] on div at bounding box center [614, 656] width 1236 height 108
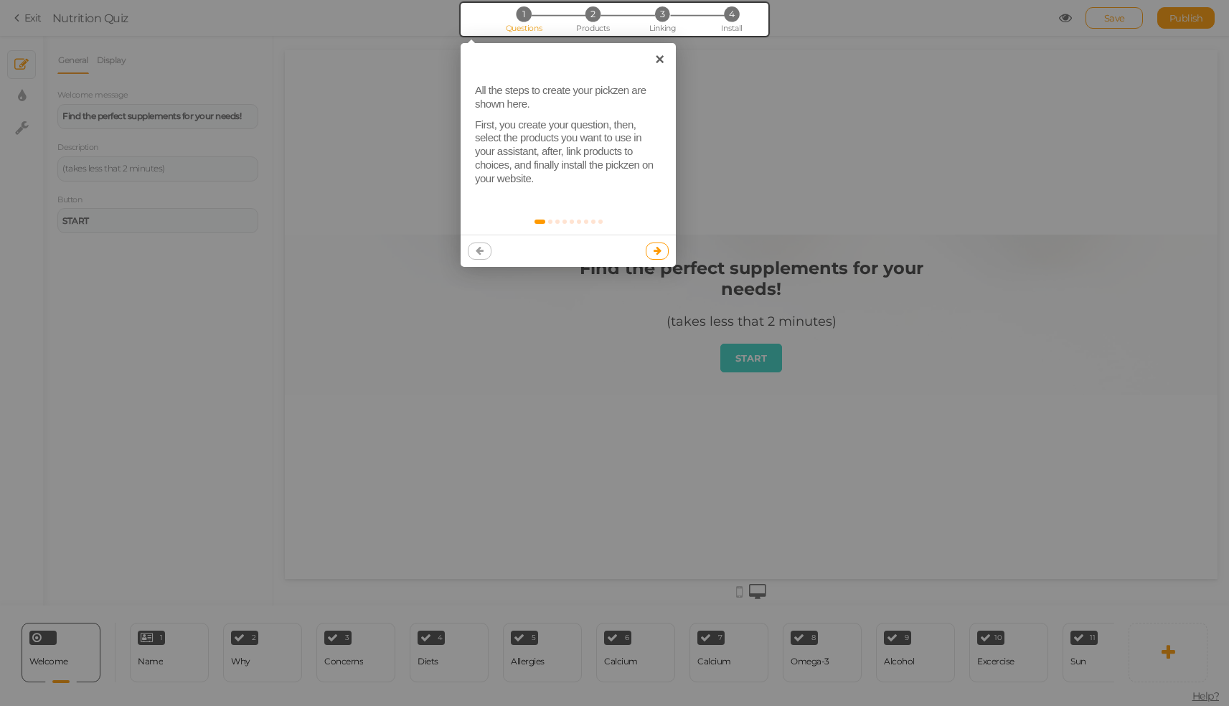
click at [661, 245] on link at bounding box center [657, 250] width 24 height 17
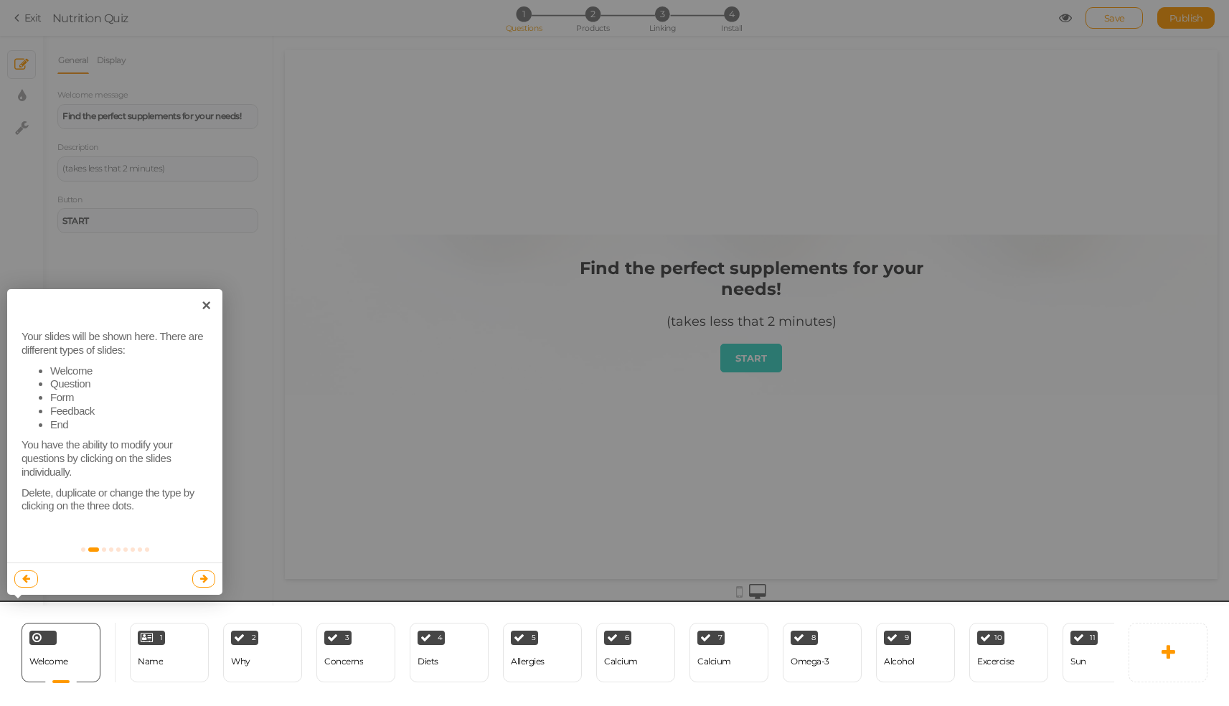
click at [169, 644] on div at bounding box center [614, 656] width 1236 height 108
click at [56, 660] on div at bounding box center [614, 656] width 1236 height 108
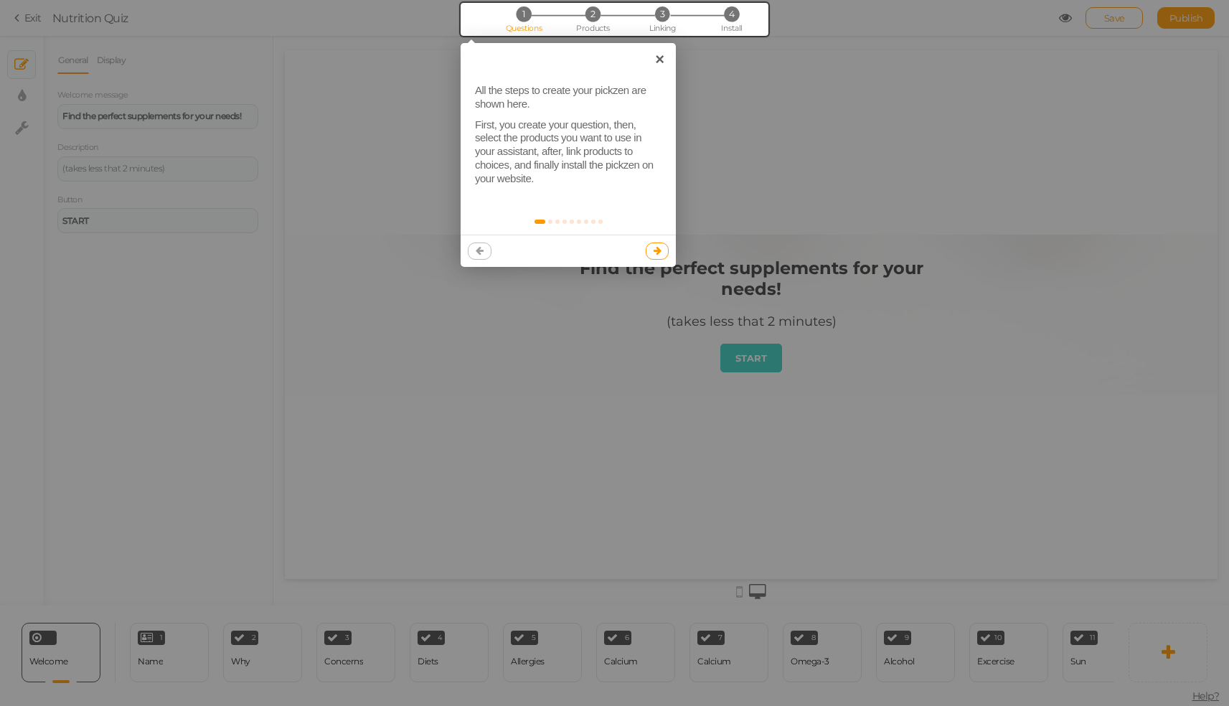
click at [476, 246] on icon at bounding box center [480, 250] width 8 height 9
click at [662, 62] on link "×" at bounding box center [659, 59] width 32 height 32
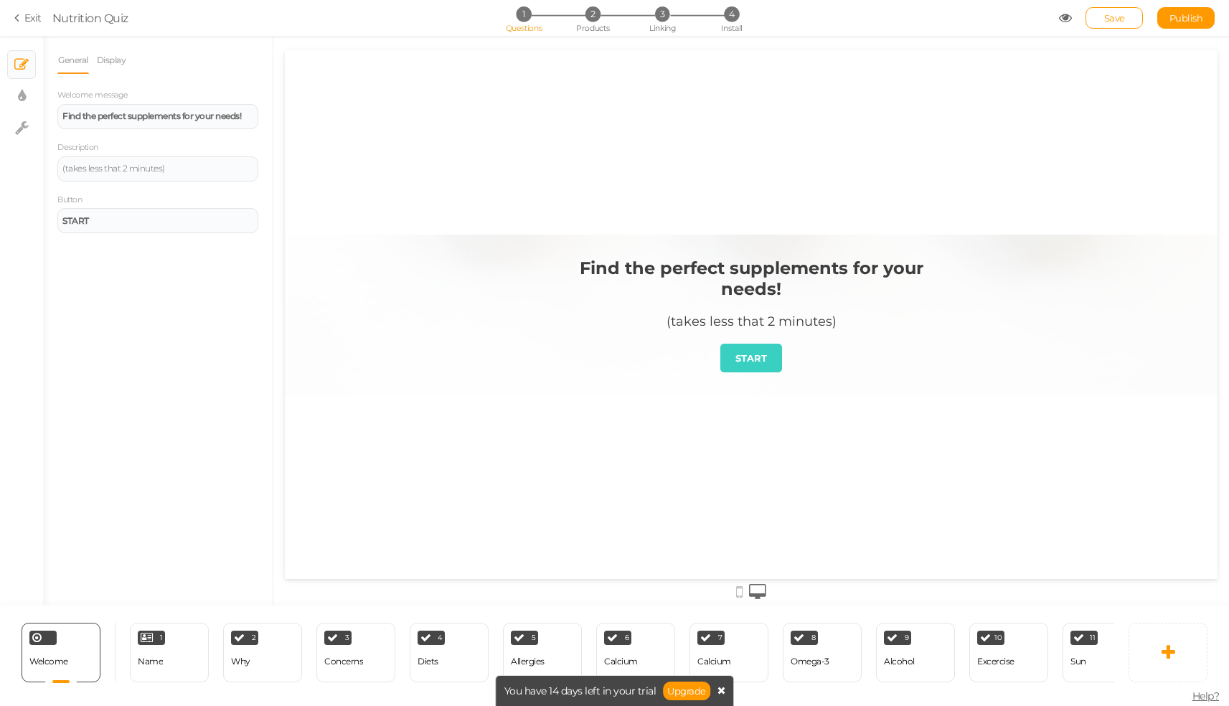
click at [719, 690] on icon at bounding box center [721, 690] width 8 height 10
click at [75, 646] on div "Welcome Delete" at bounding box center [61, 653] width 79 height 60
click at [111, 59] on link "Display" at bounding box center [111, 60] width 31 height 27
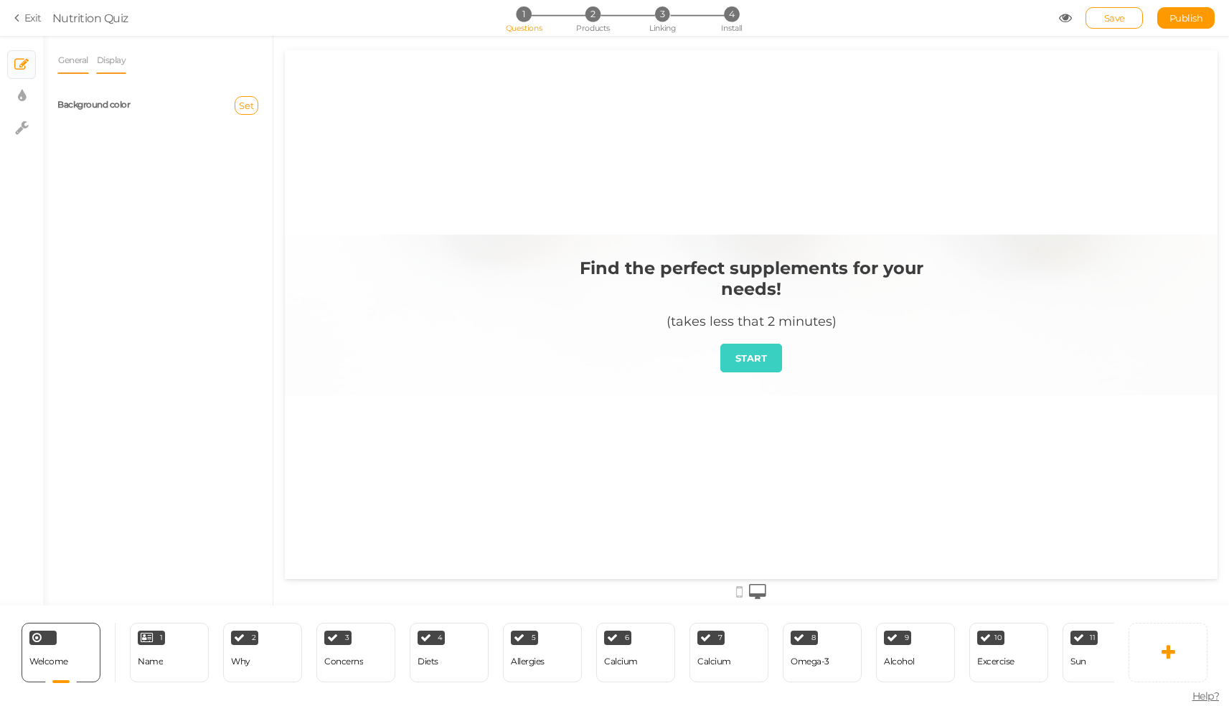
click at [77, 60] on link "General" at bounding box center [73, 60] width 32 height 27
click at [159, 649] on div "Name" at bounding box center [150, 661] width 25 height 25
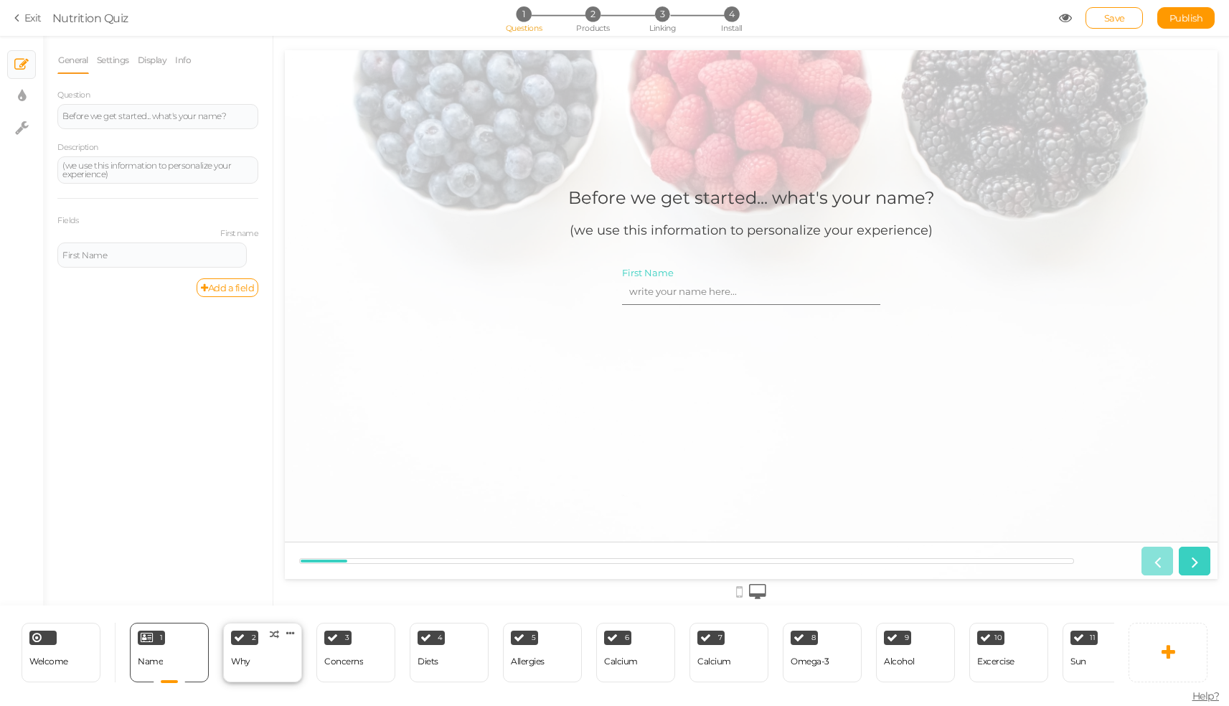
click at [249, 649] on div "Why" at bounding box center [240, 661] width 19 height 25
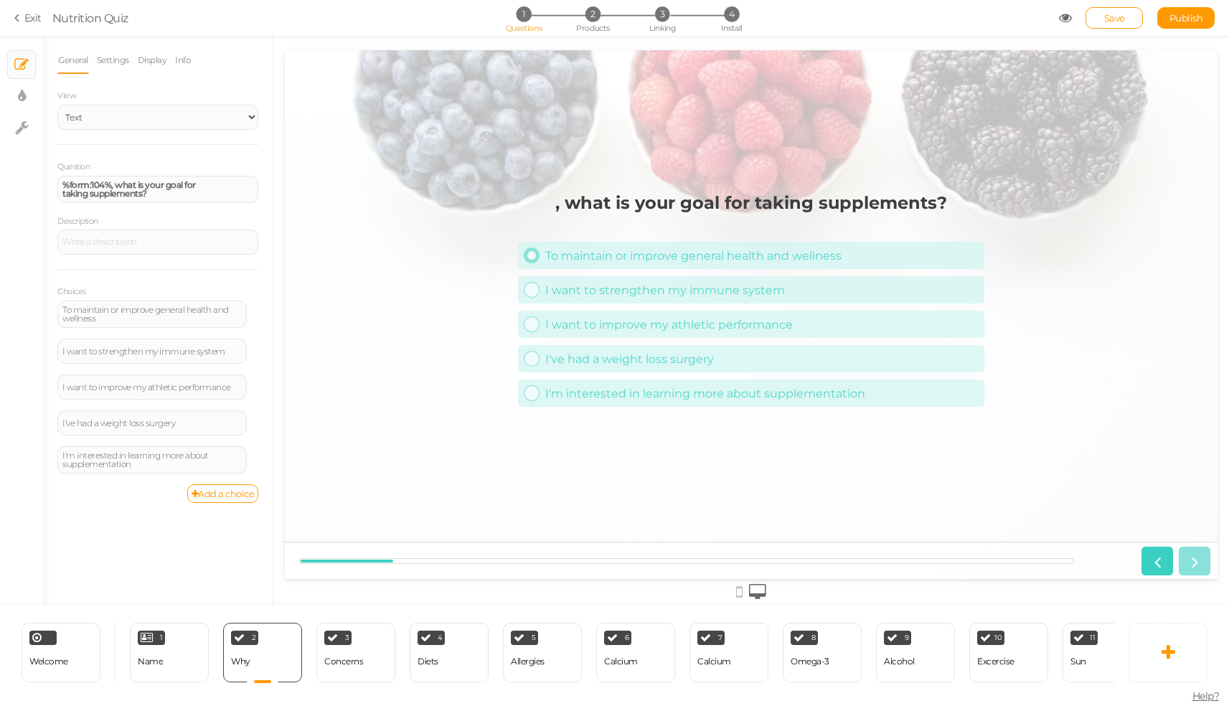
click at [734, 254] on div "To maintain or improve general health and wellness" at bounding box center [761, 256] width 433 height 14
click at [116, 66] on link "Settings" at bounding box center [113, 60] width 34 height 27
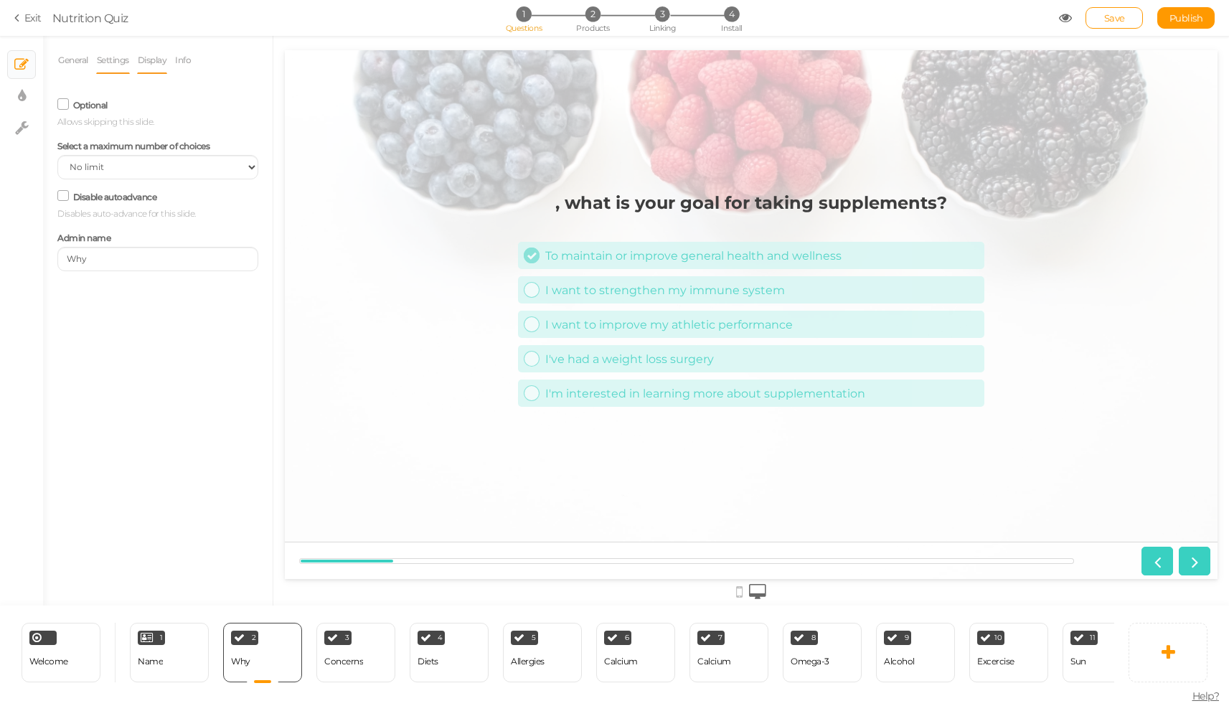
click at [148, 64] on link "Display" at bounding box center [152, 60] width 31 height 27
click at [179, 61] on link "Info" at bounding box center [182, 60] width 17 height 27
click at [69, 69] on link "General" at bounding box center [73, 60] width 32 height 27
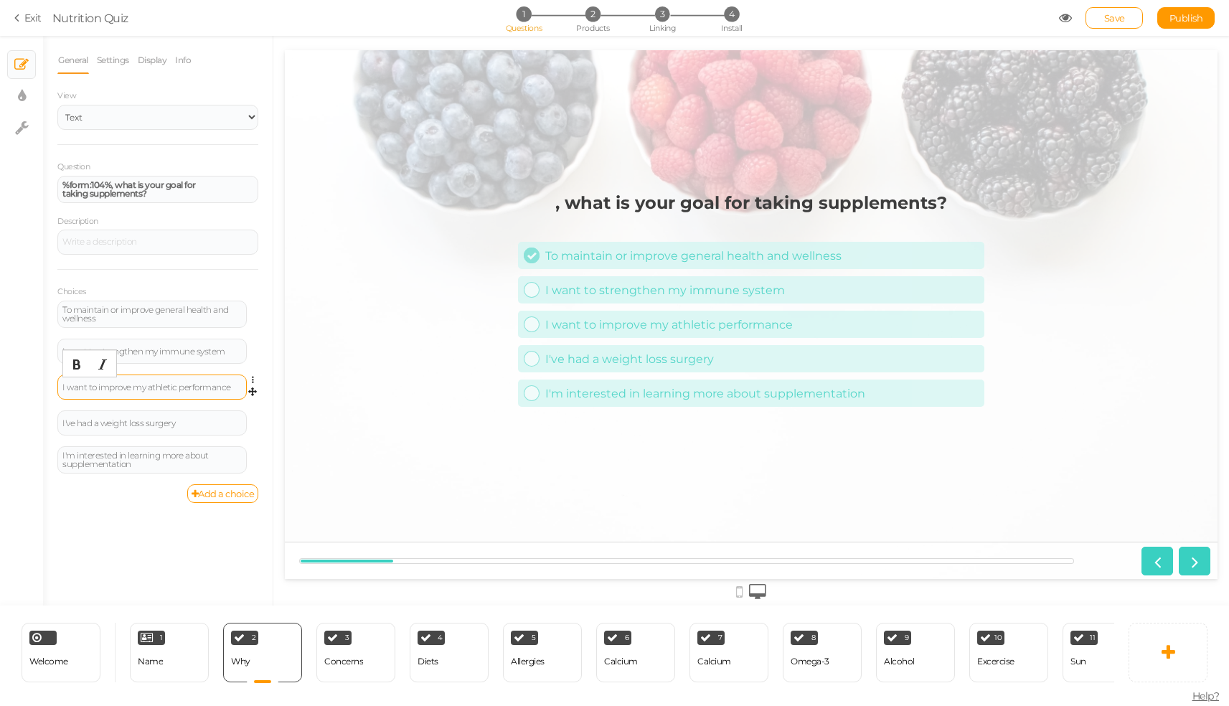
click at [203, 384] on div "I want to improve my athletic performance" at bounding box center [151, 387] width 179 height 9
click at [193, 420] on div "I've had a weight loss surgery" at bounding box center [151, 423] width 179 height 9
drag, startPoint x: 202, startPoint y: 425, endPoint x: 0, endPoint y: 405, distance: 202.5
copy div "I' want to support my thinking"
click at [190, 421] on div "I' want to support my thinking" at bounding box center [151, 423] width 179 height 9
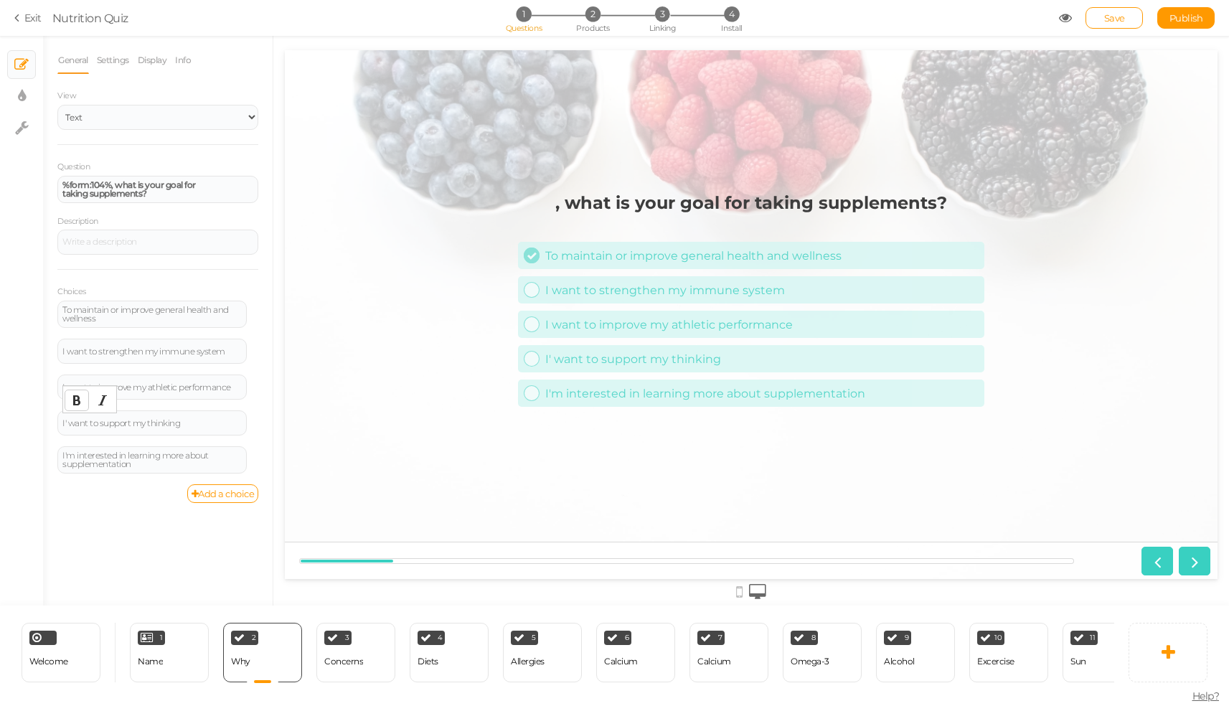
drag, startPoint x: 190, startPoint y: 421, endPoint x: 65, endPoint y: 410, distance: 125.3
drag, startPoint x: 105, startPoint y: 417, endPoint x: 41, endPoint y: 416, distance: 63.8
click at [143, 419] on div "I want to boost your brainpower?" at bounding box center [151, 423] width 179 height 9
drag, startPoint x: 148, startPoint y: 462, endPoint x: 59, endPoint y: 450, distance: 90.4
click at [195, 420] on div "I want to boost my brainpower?" at bounding box center [151, 423] width 179 height 9
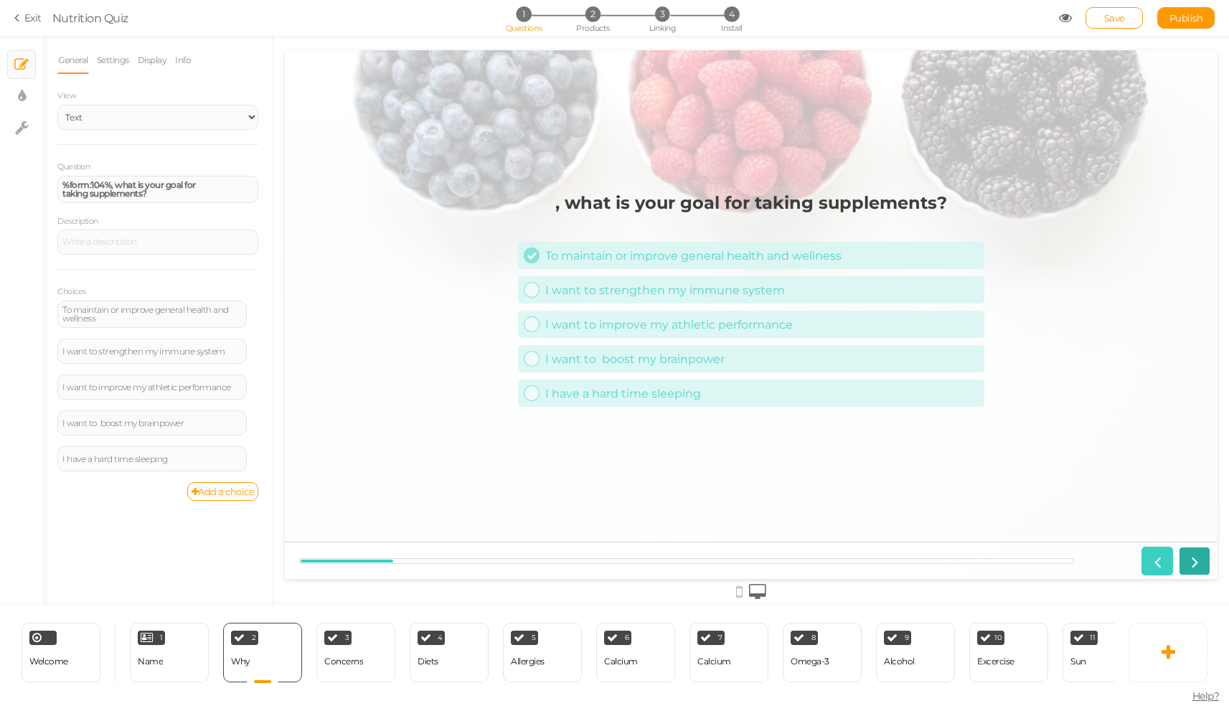
click at [1191, 560] on icon at bounding box center [1194, 561] width 19 height 19
click at [1193, 560] on icon at bounding box center [1194, 561] width 19 height 19
click at [345, 650] on div "Concerns" at bounding box center [343, 661] width 39 height 25
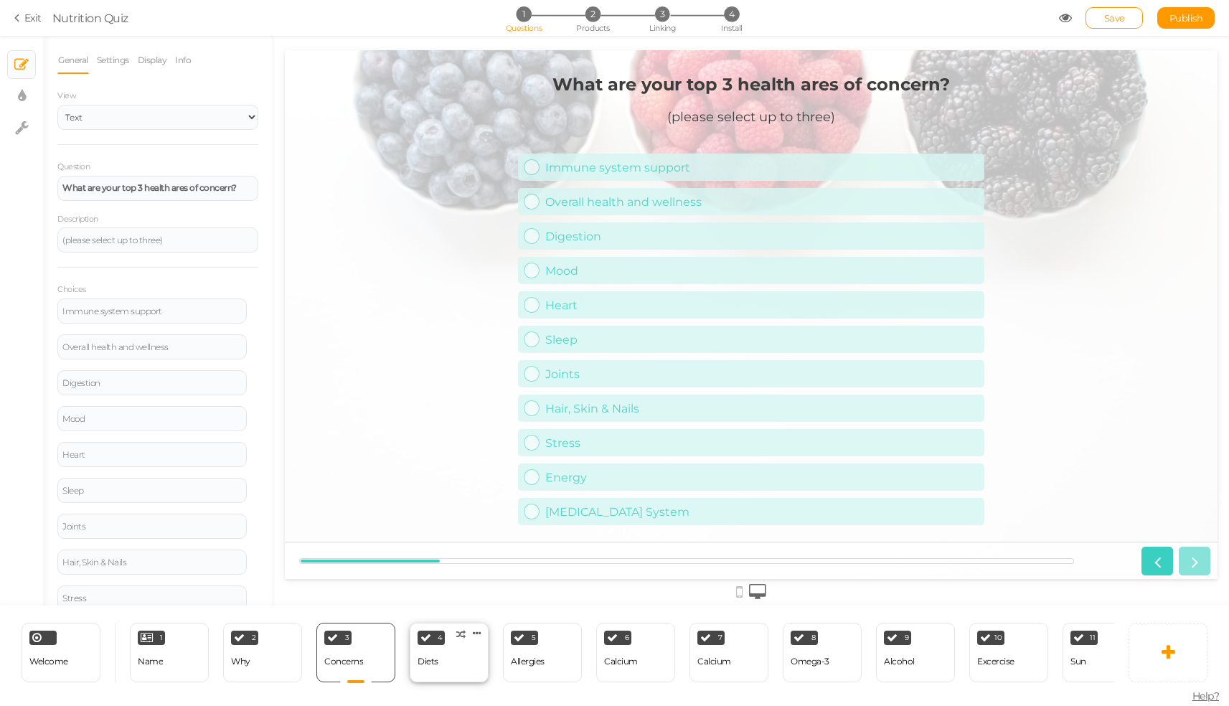
click at [455, 655] on div "4 Diets × Define the conditions to show this slide. Clone Change type Delete" at bounding box center [449, 653] width 79 height 60
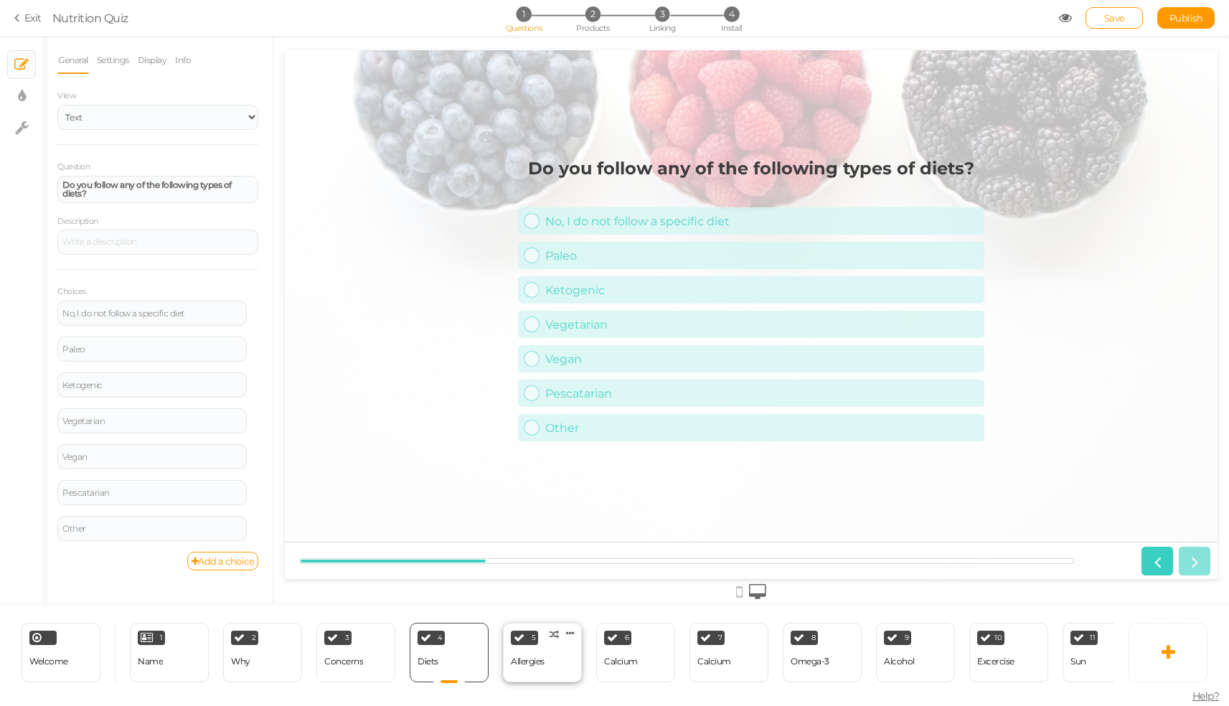
click at [531, 649] on div "Allergies" at bounding box center [528, 661] width 34 height 25
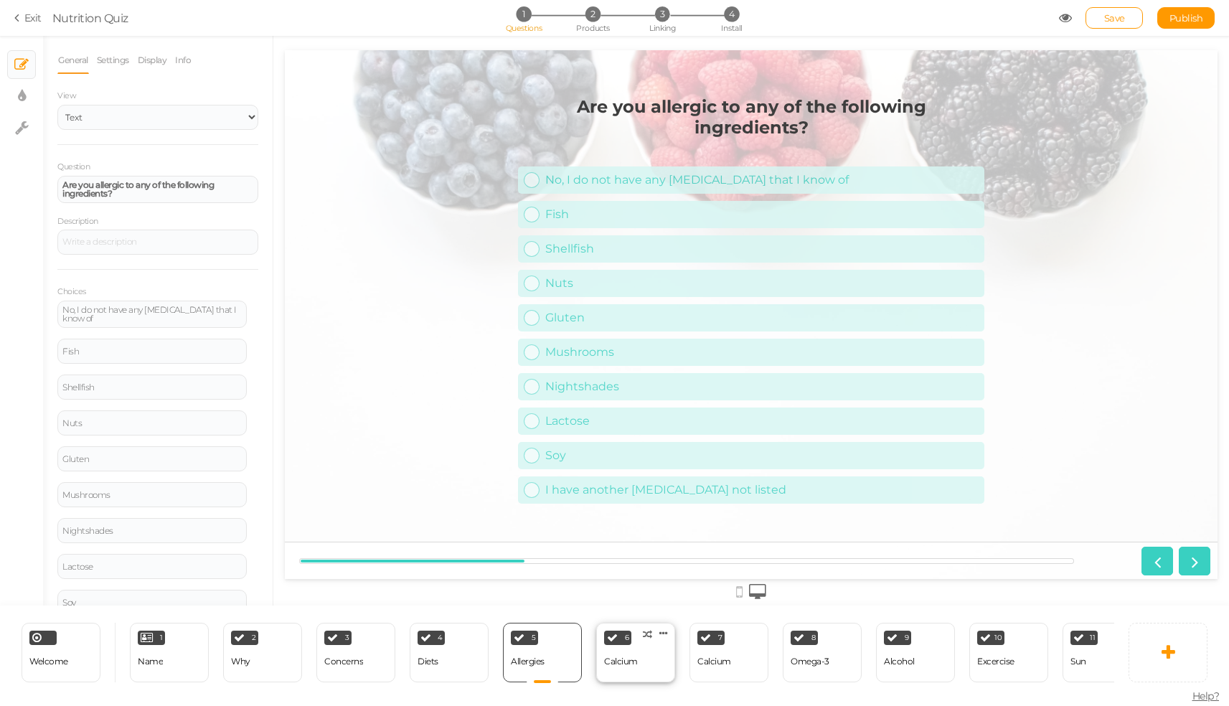
click at [633, 649] on div "Calcium" at bounding box center [621, 661] width 34 height 25
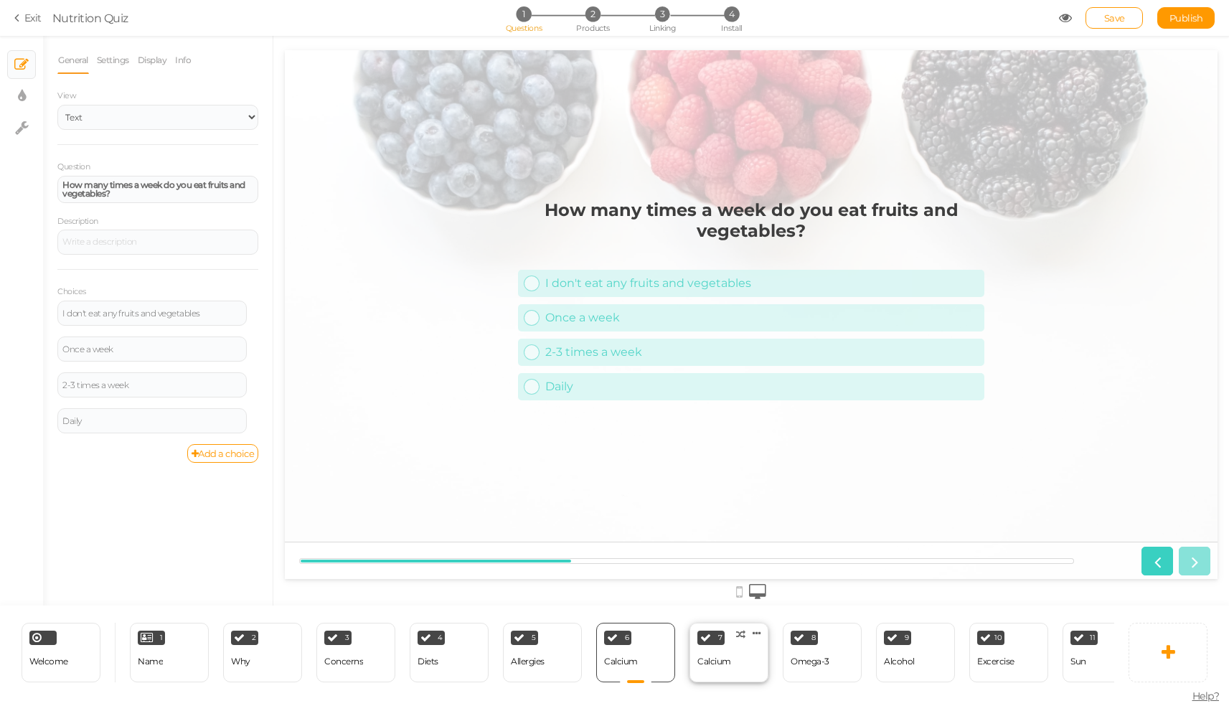
click at [717, 649] on div "Calcium" at bounding box center [714, 661] width 34 height 25
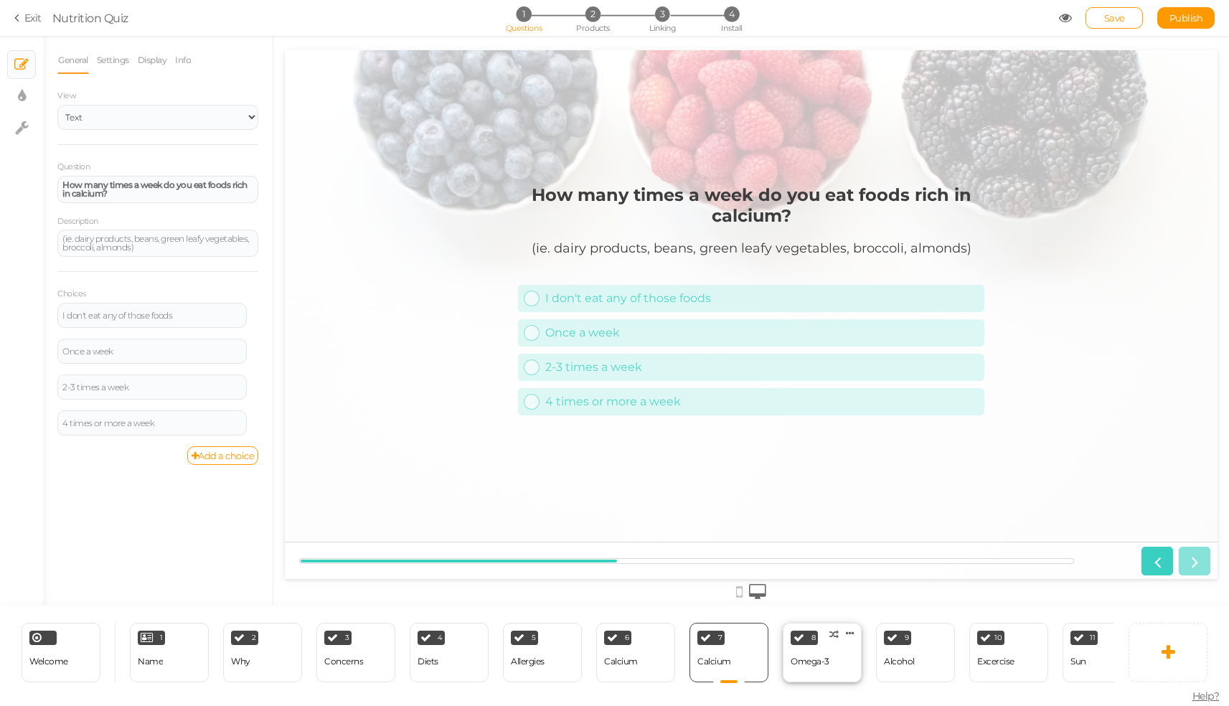
click at [804, 660] on div "Omega-3" at bounding box center [809, 661] width 39 height 10
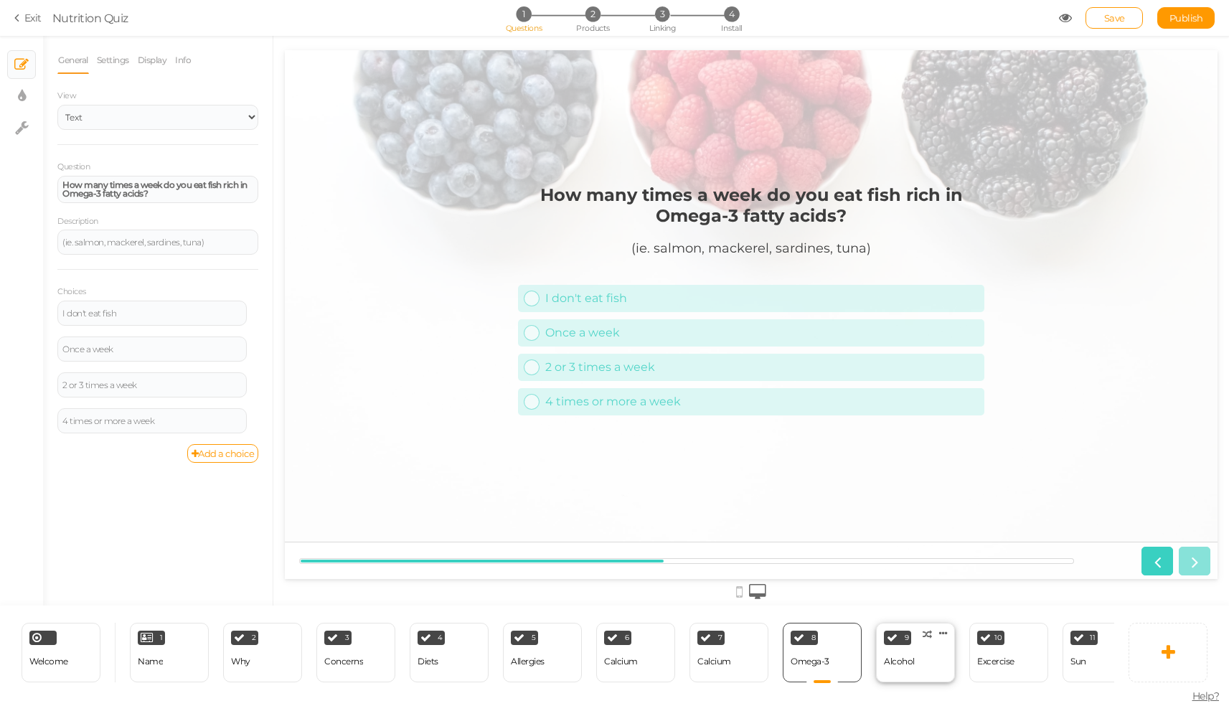
click at [894, 656] on div "Alcohol" at bounding box center [899, 661] width 31 height 10
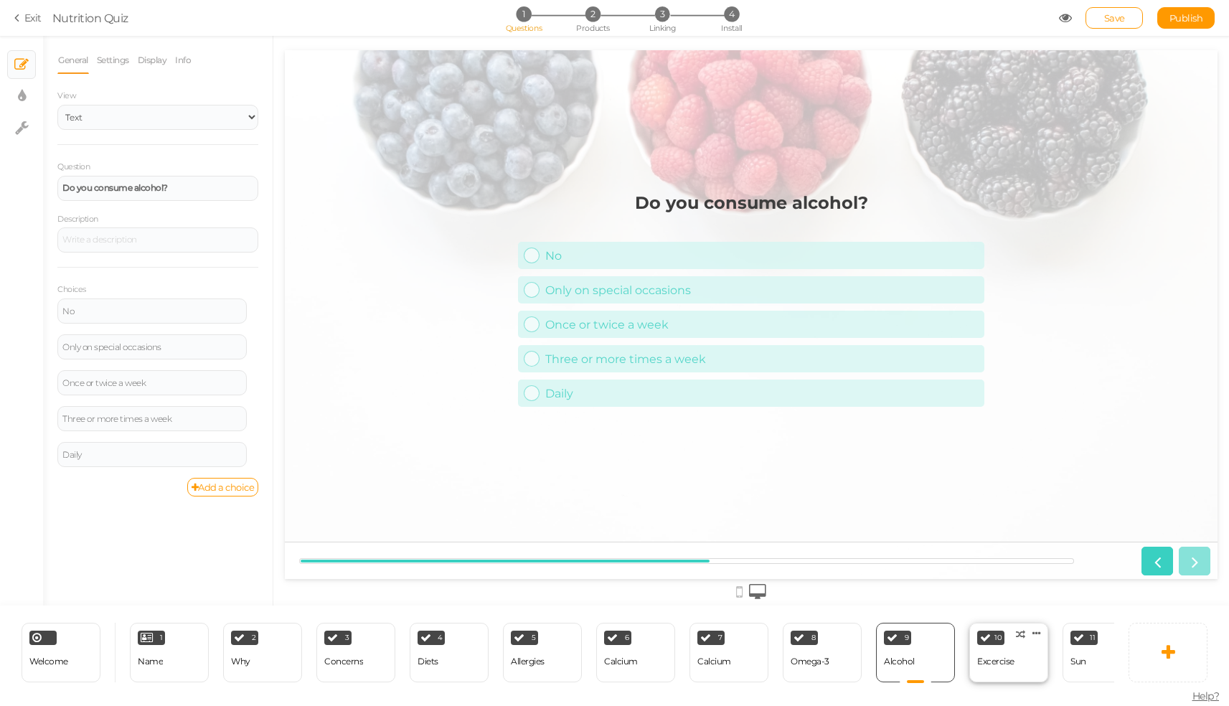
click at [992, 657] on div "Excercise" at bounding box center [995, 661] width 37 height 10
click at [1084, 656] on div "Sun" at bounding box center [1078, 661] width 16 height 10
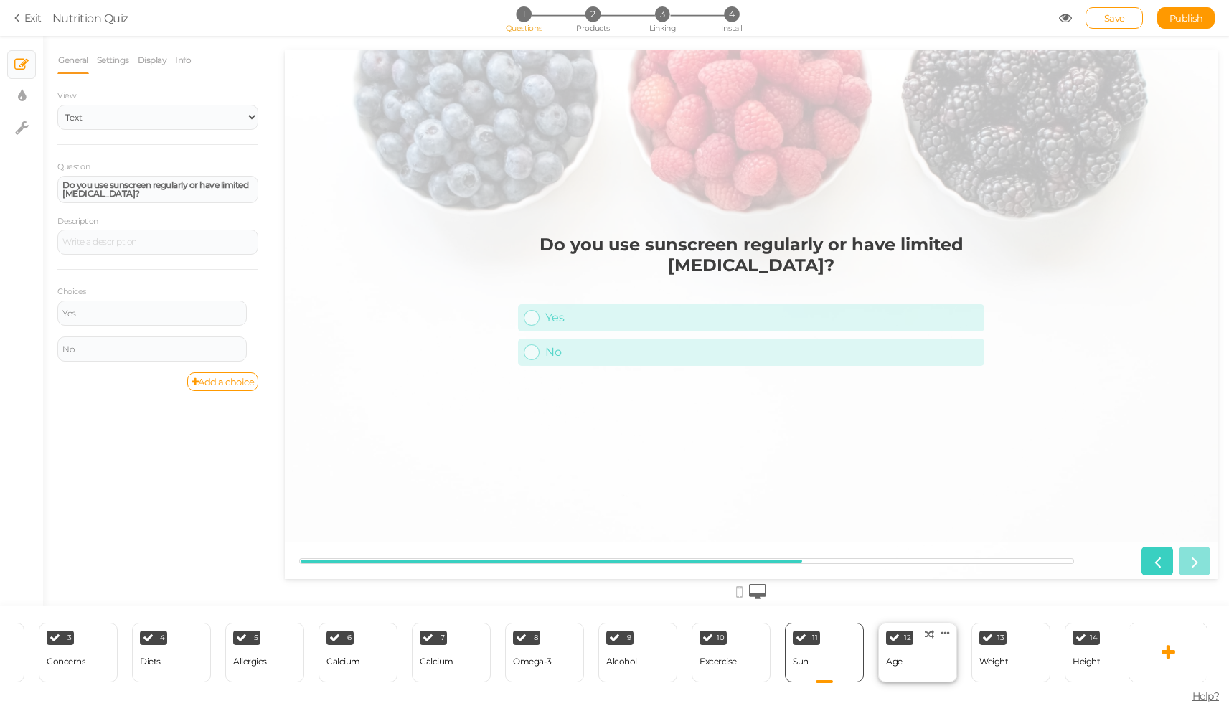
scroll to position [0, 336]
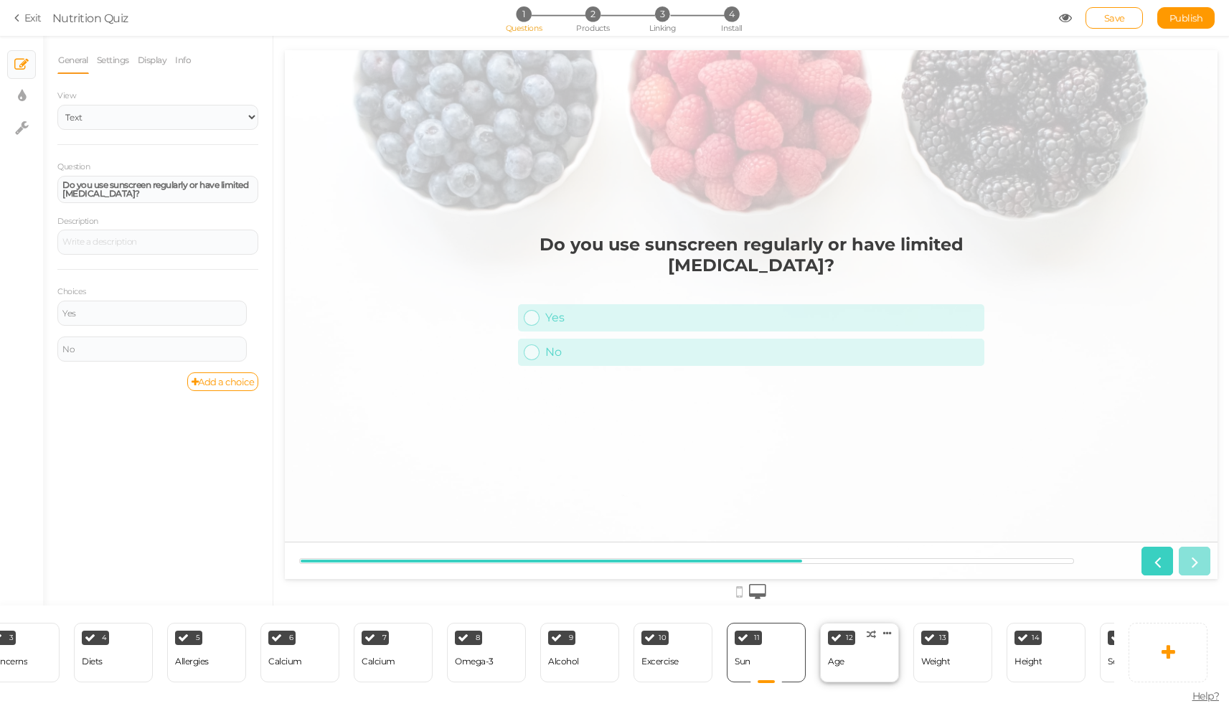
click at [874, 658] on div "12 Age × Define the conditions to show this slide. Clone Change type Delete" at bounding box center [859, 653] width 79 height 60
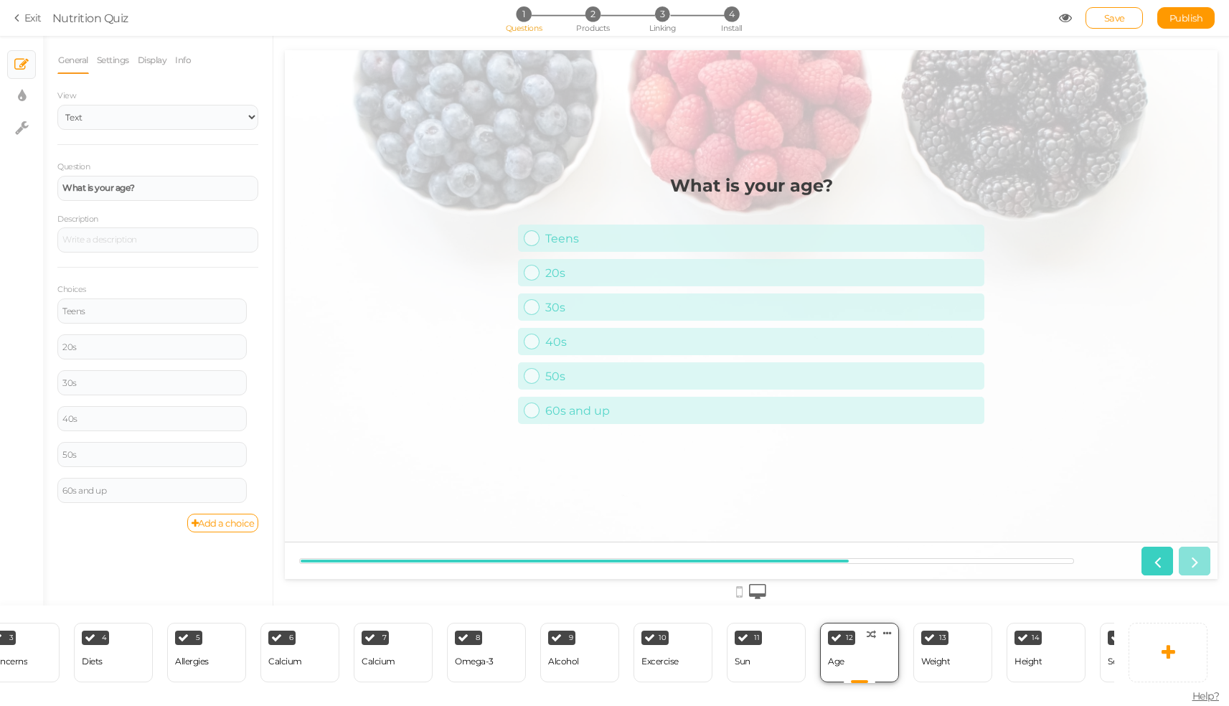
scroll to position [0, 0]
click at [932, 657] on div "Weight" at bounding box center [935, 661] width 29 height 10
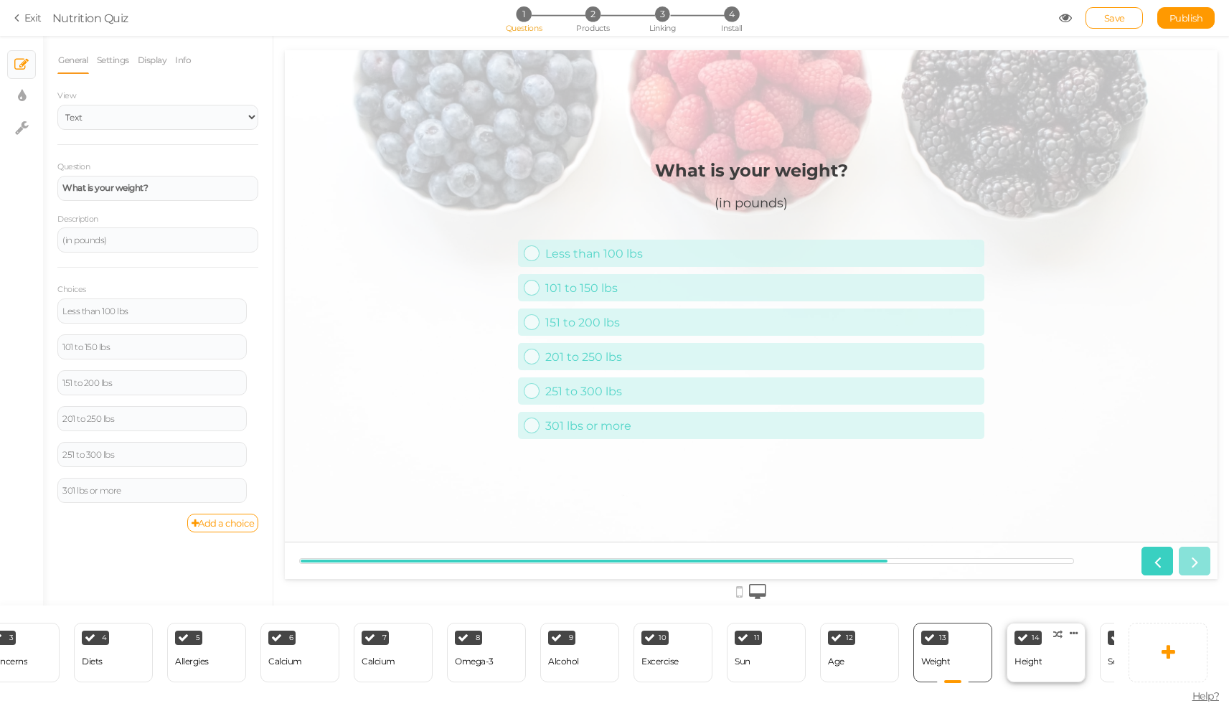
click at [1023, 667] on div "Height" at bounding box center [1027, 661] width 27 height 25
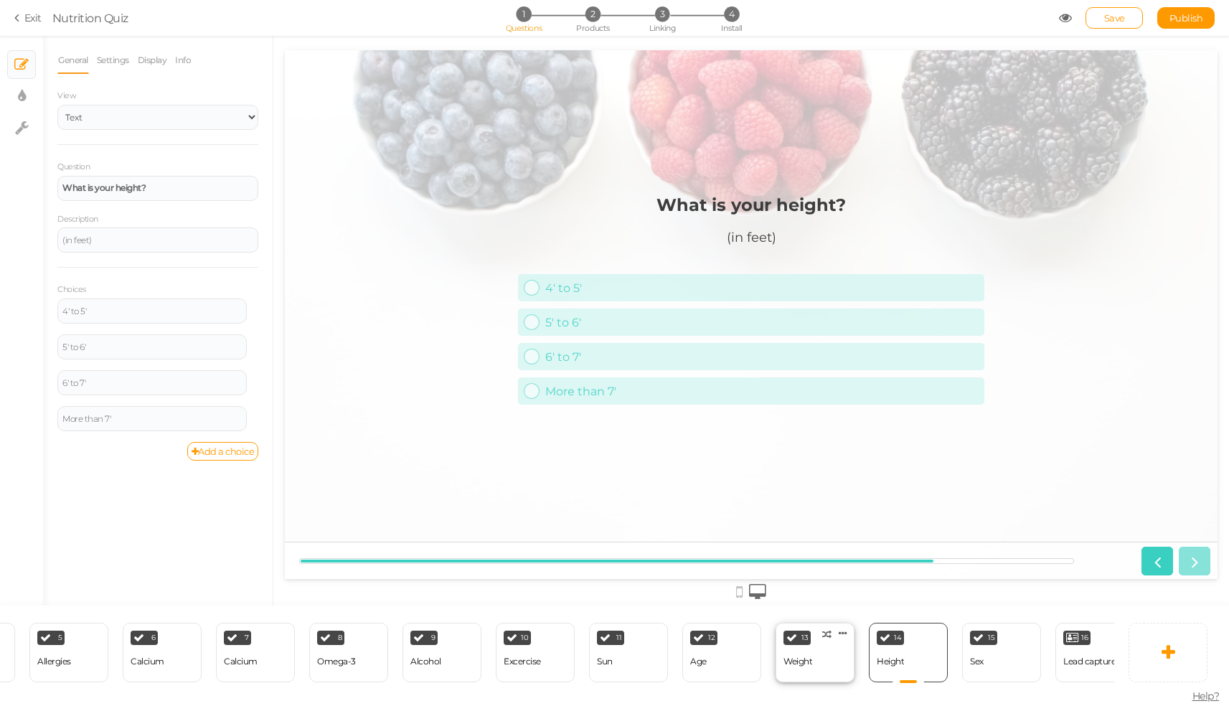
scroll to position [0, 475]
click at [983, 656] on div "15 Sex × Define the conditions to show this slide. Clone Change type Delete" at bounding box center [999, 653] width 79 height 60
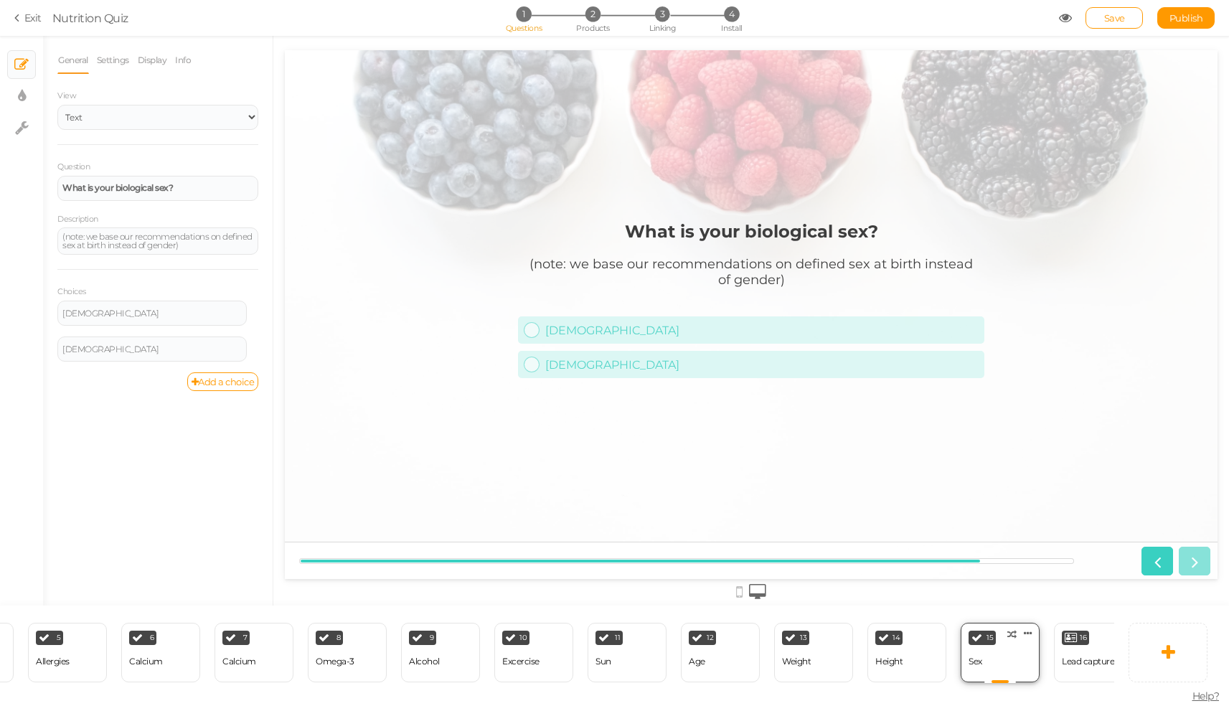
scroll to position [0, 0]
click at [1075, 656] on div "Lead capture" at bounding box center [1087, 661] width 52 height 10
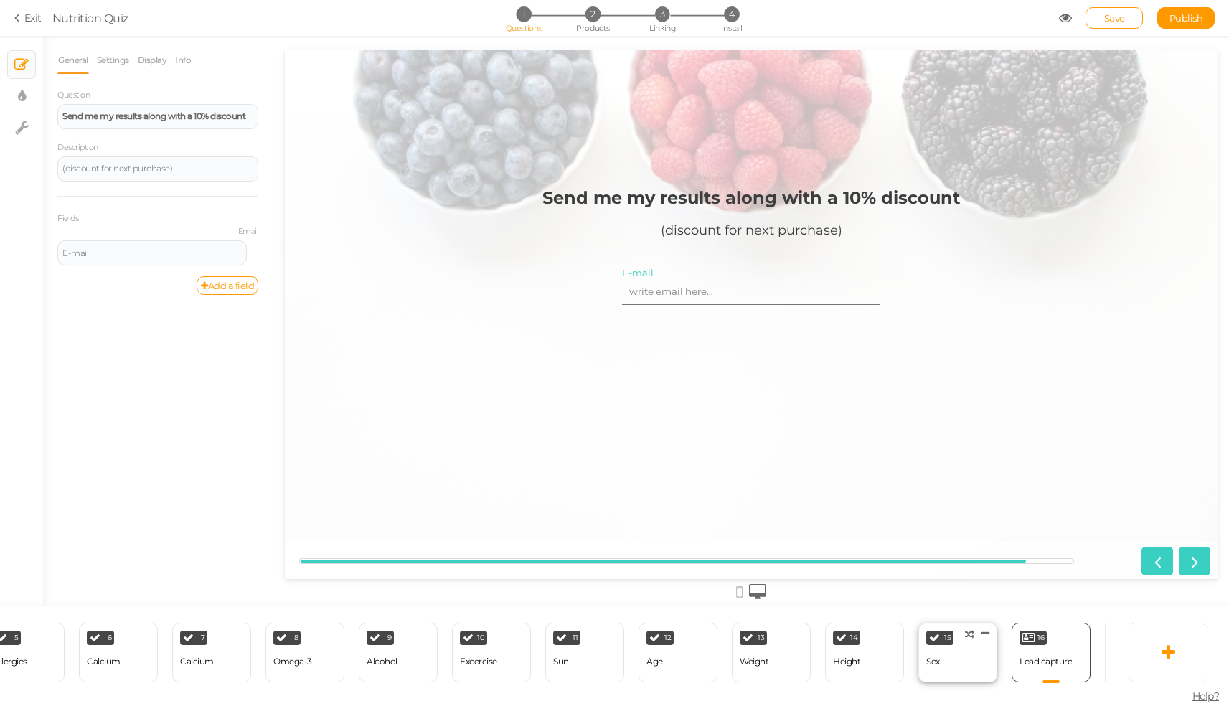
scroll to position [0, 609]
click at [1069, 651] on div "End" at bounding box center [1067, 653] width 79 height 60
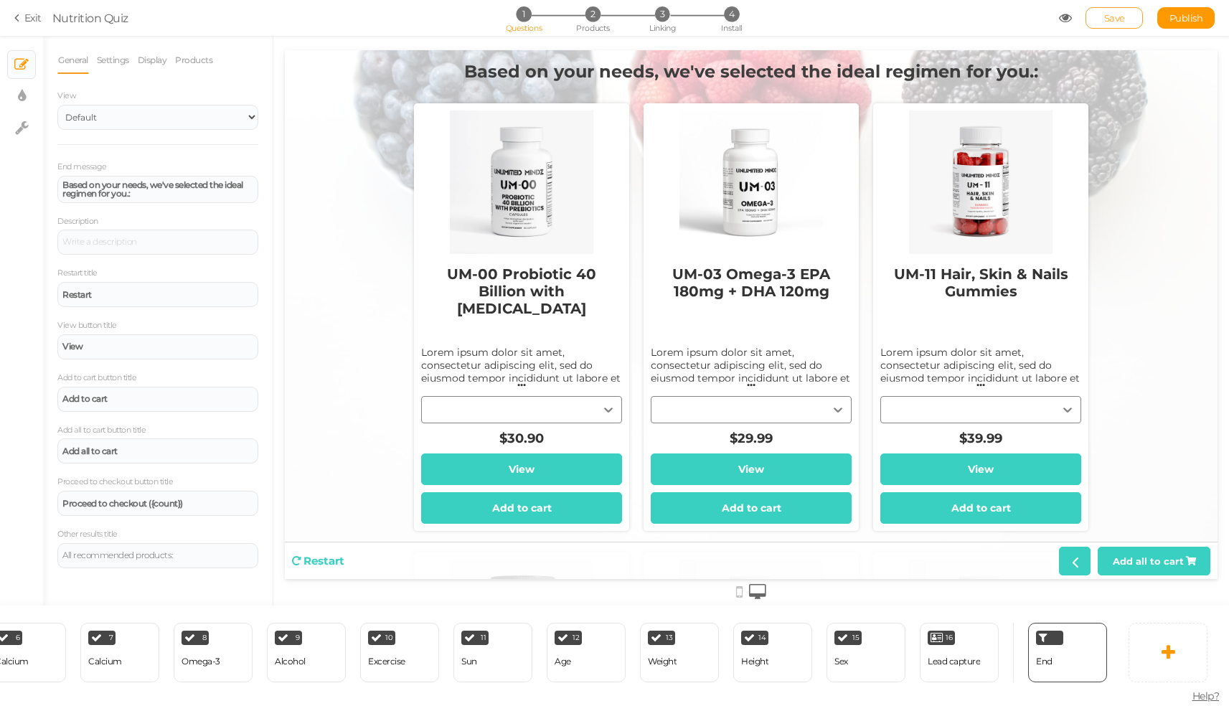
click at [1104, 21] on span "Save" at bounding box center [1114, 17] width 21 height 11
click at [587, 14] on span "2" at bounding box center [592, 13] width 15 height 15
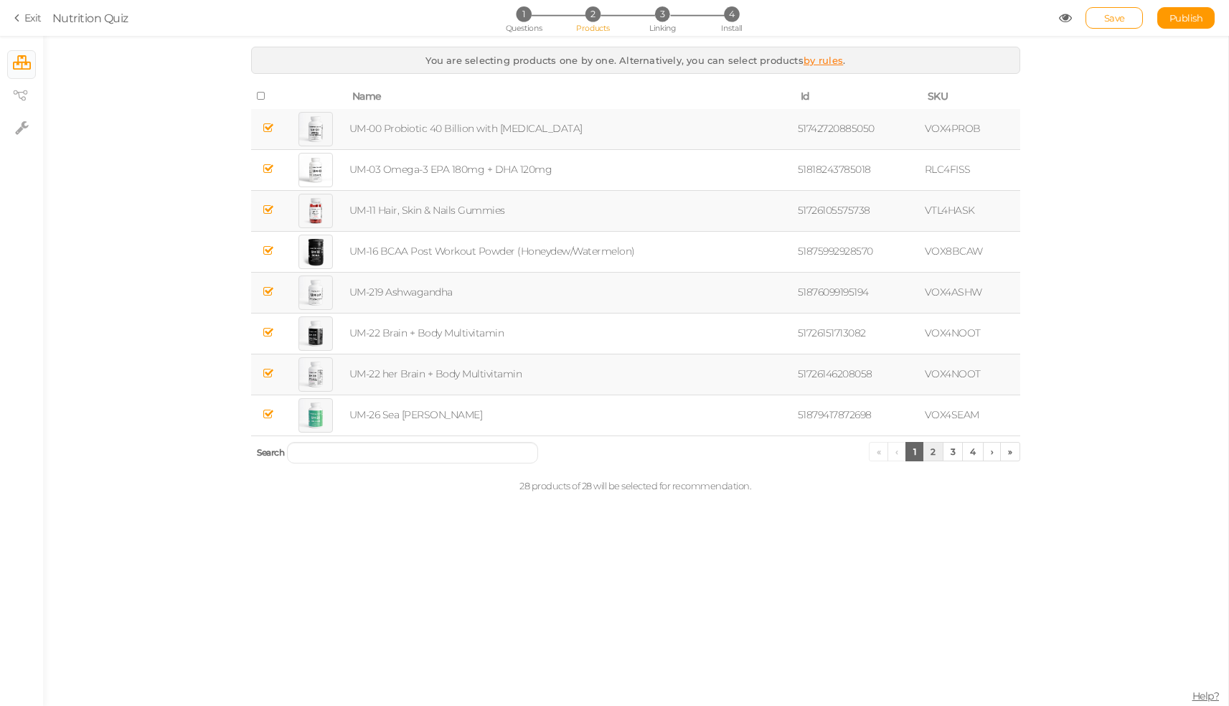
click at [932, 452] on link "2" at bounding box center [932, 451] width 21 height 19
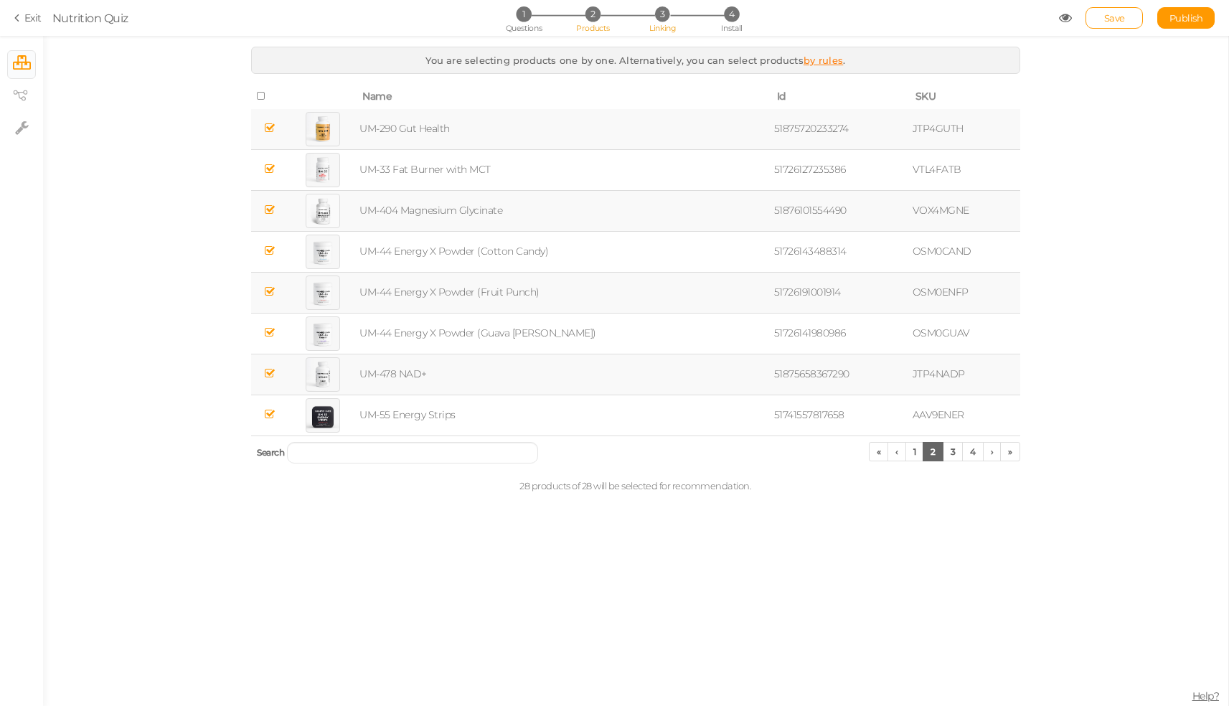
click at [666, 15] on span "3" at bounding box center [661, 13] width 15 height 15
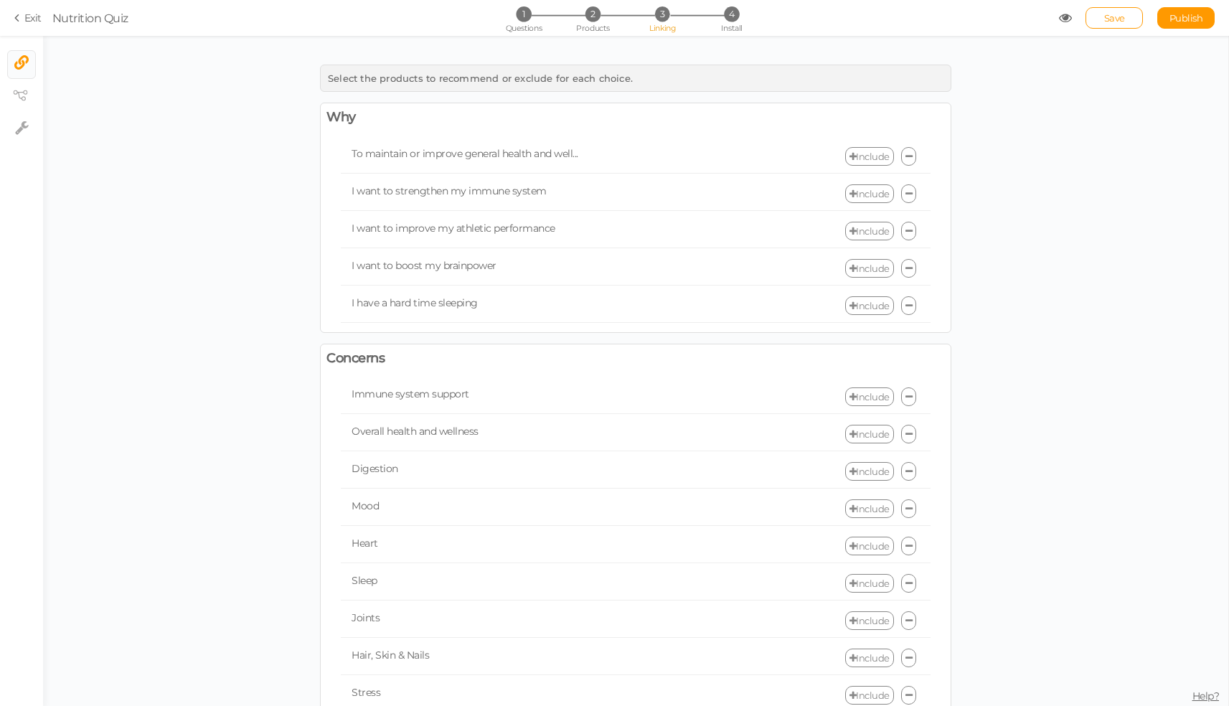
scroll to position [0, 0]
click at [858, 154] on link "Include" at bounding box center [869, 156] width 49 height 19
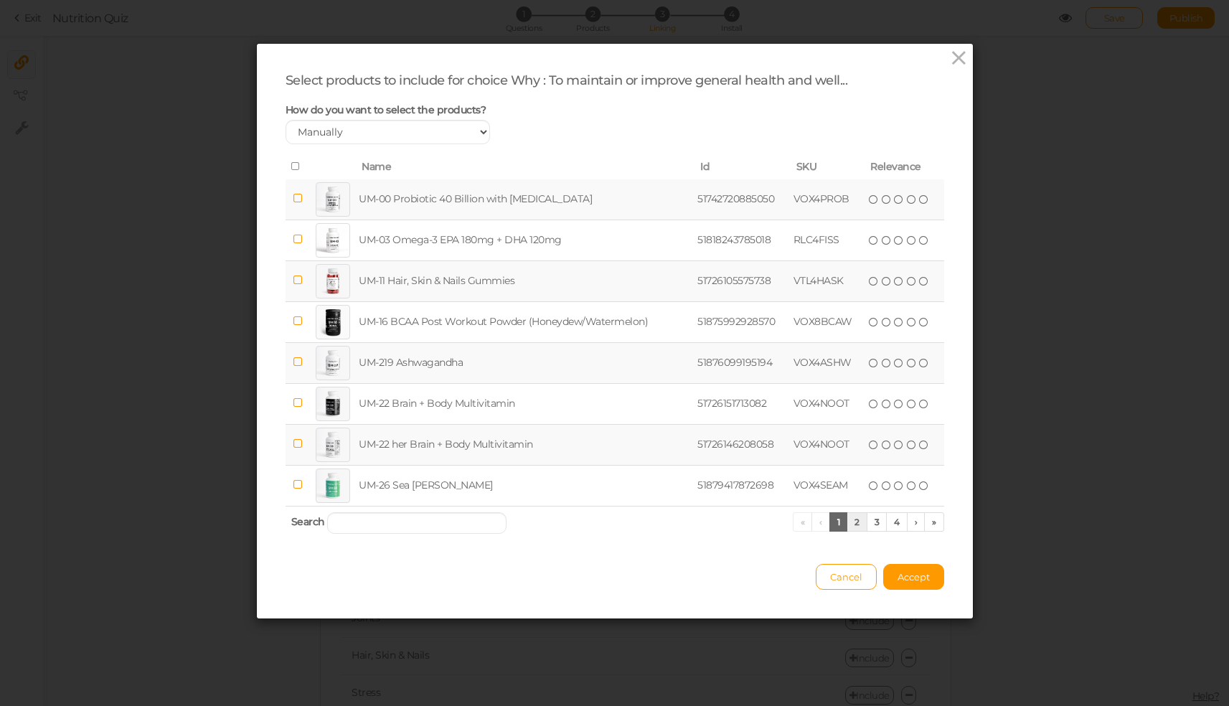
click at [853, 526] on link "2" at bounding box center [856, 521] width 21 height 19
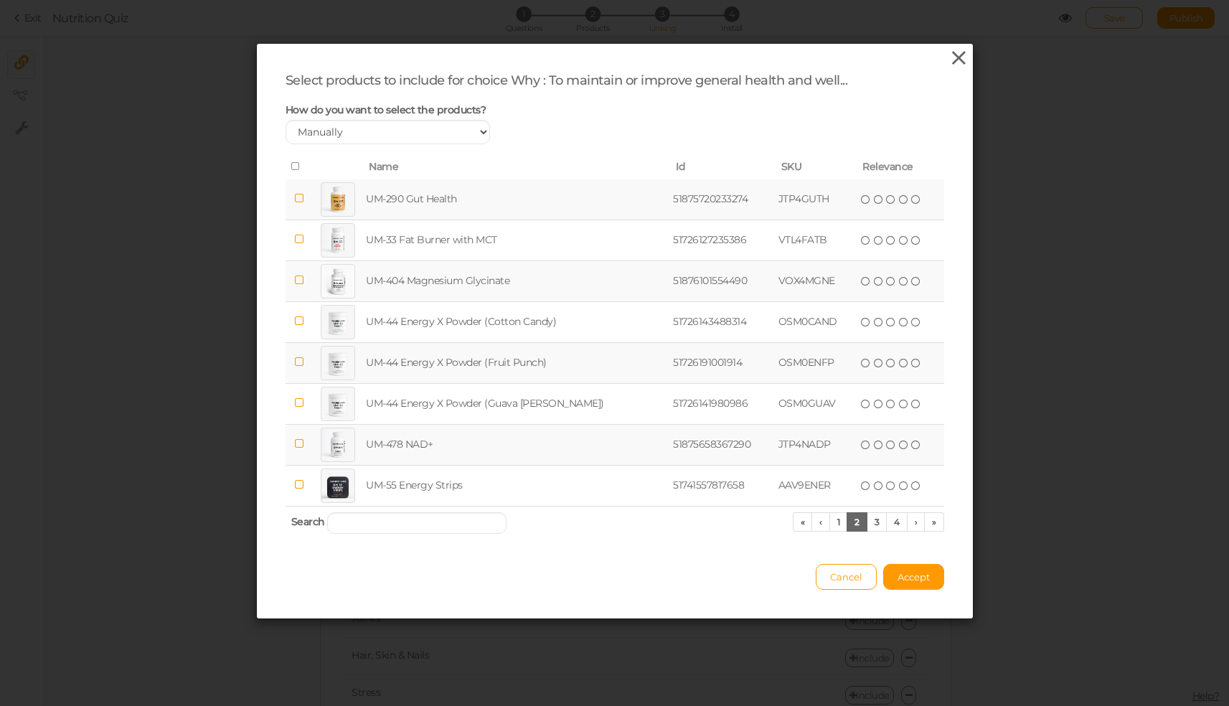
click at [948, 62] on icon at bounding box center [958, 58] width 21 height 22
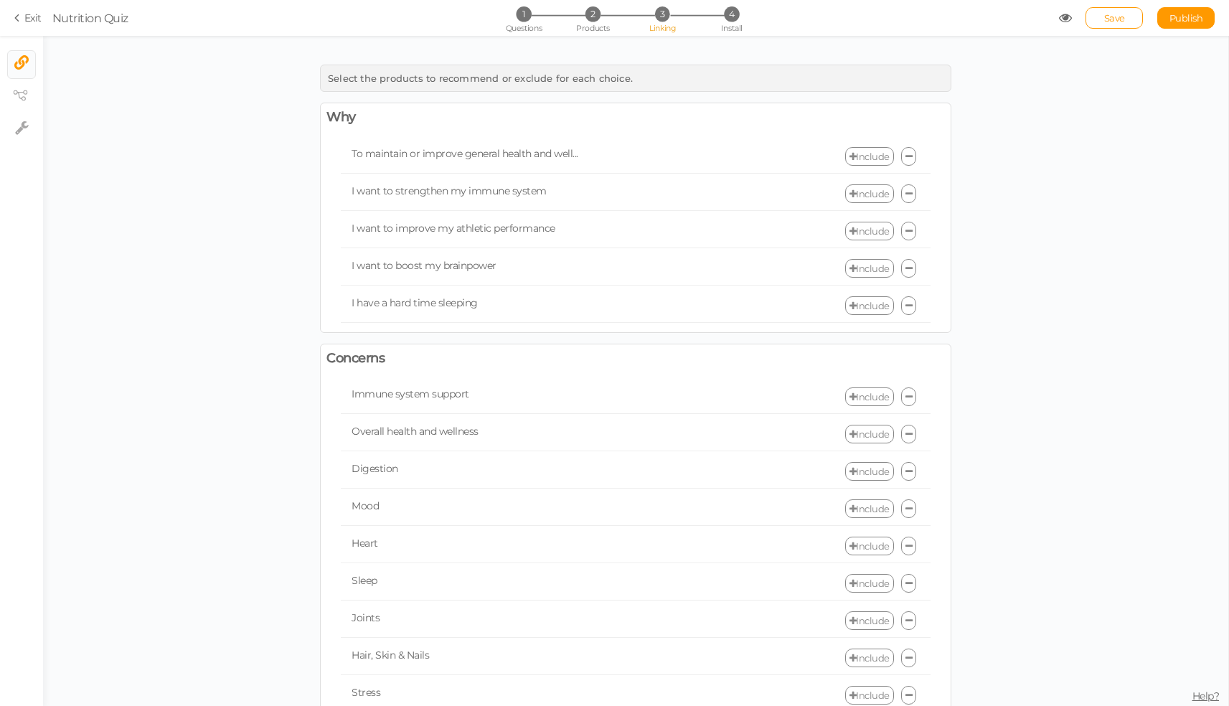
click at [872, 151] on link "Include" at bounding box center [869, 156] width 49 height 19
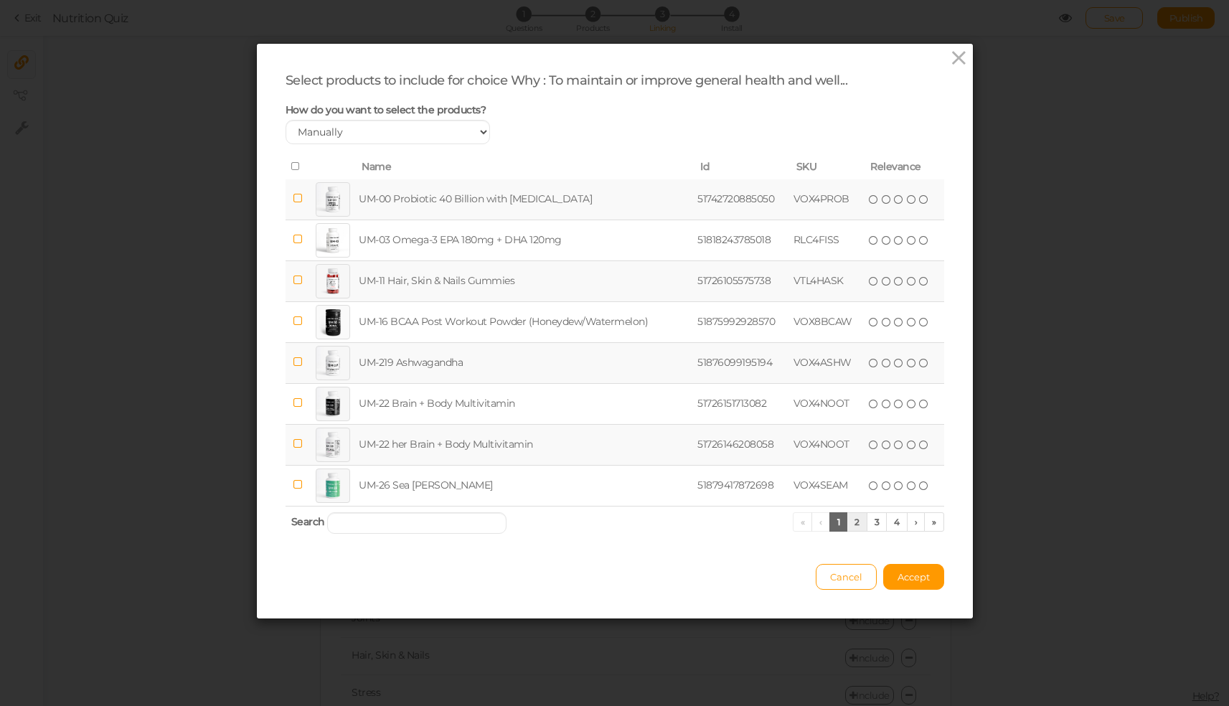
click at [848, 531] on link "2" at bounding box center [856, 521] width 21 height 19
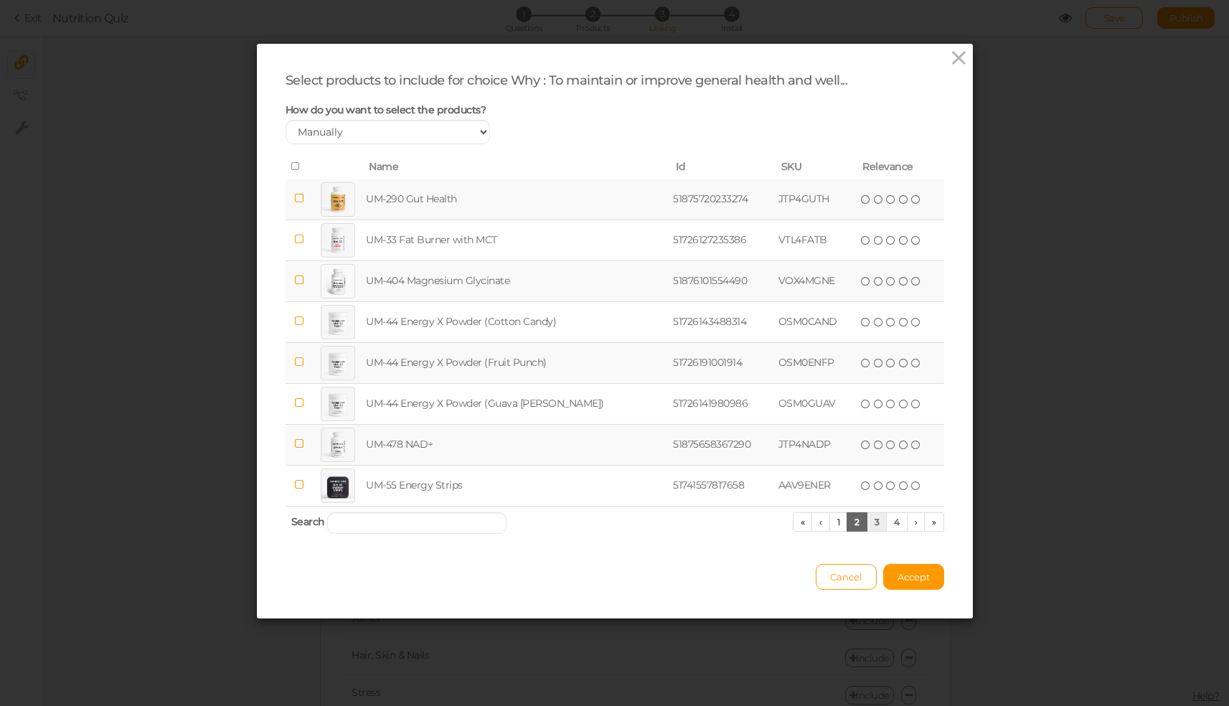
click at [874, 531] on link "3" at bounding box center [876, 521] width 21 height 19
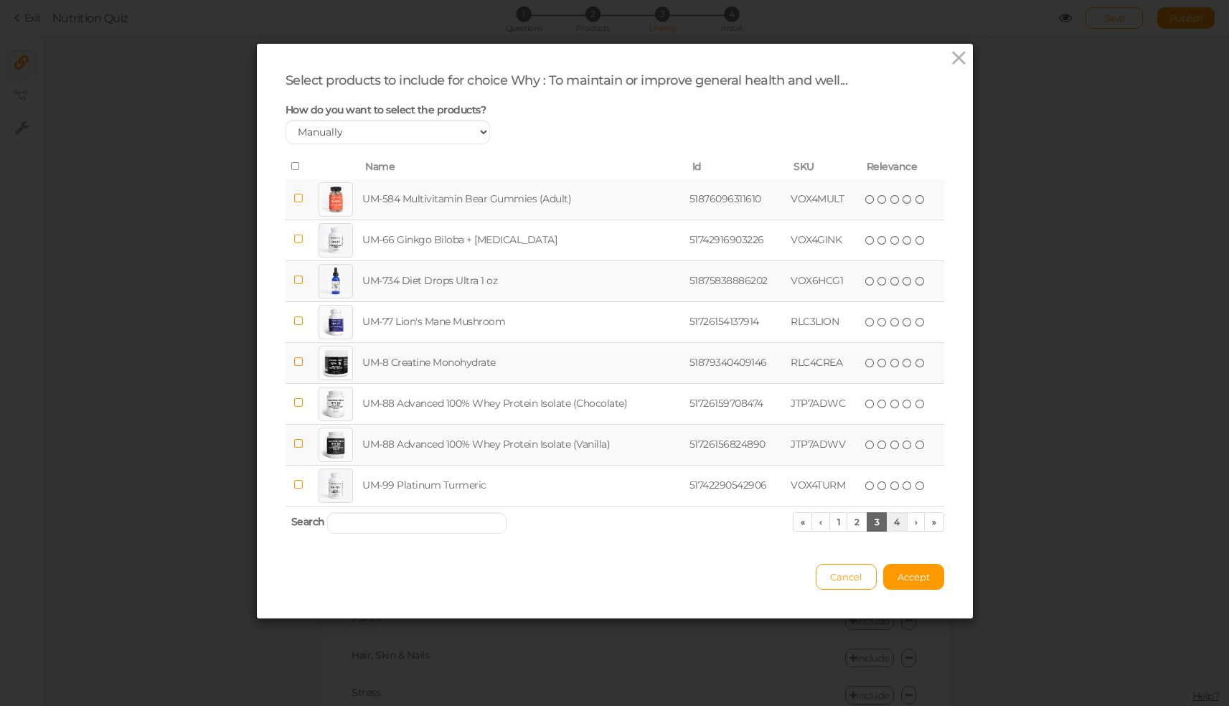
click at [891, 531] on link "4" at bounding box center [897, 521] width 22 height 19
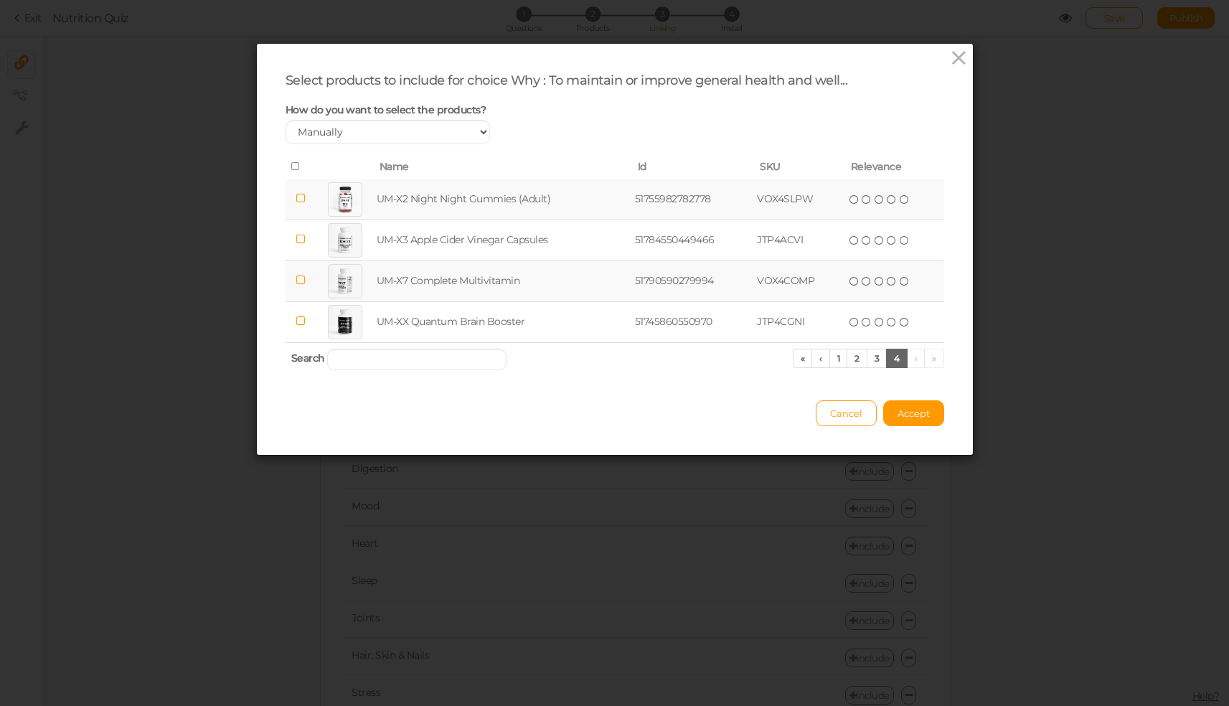
click at [295, 285] on icon at bounding box center [300, 280] width 10 height 11
click at [864, 286] on icon at bounding box center [866, 281] width 10 height 10
click at [852, 286] on icon at bounding box center [854, 281] width 10 height 10
click at [904, 419] on span "Accept" at bounding box center [913, 412] width 32 height 11
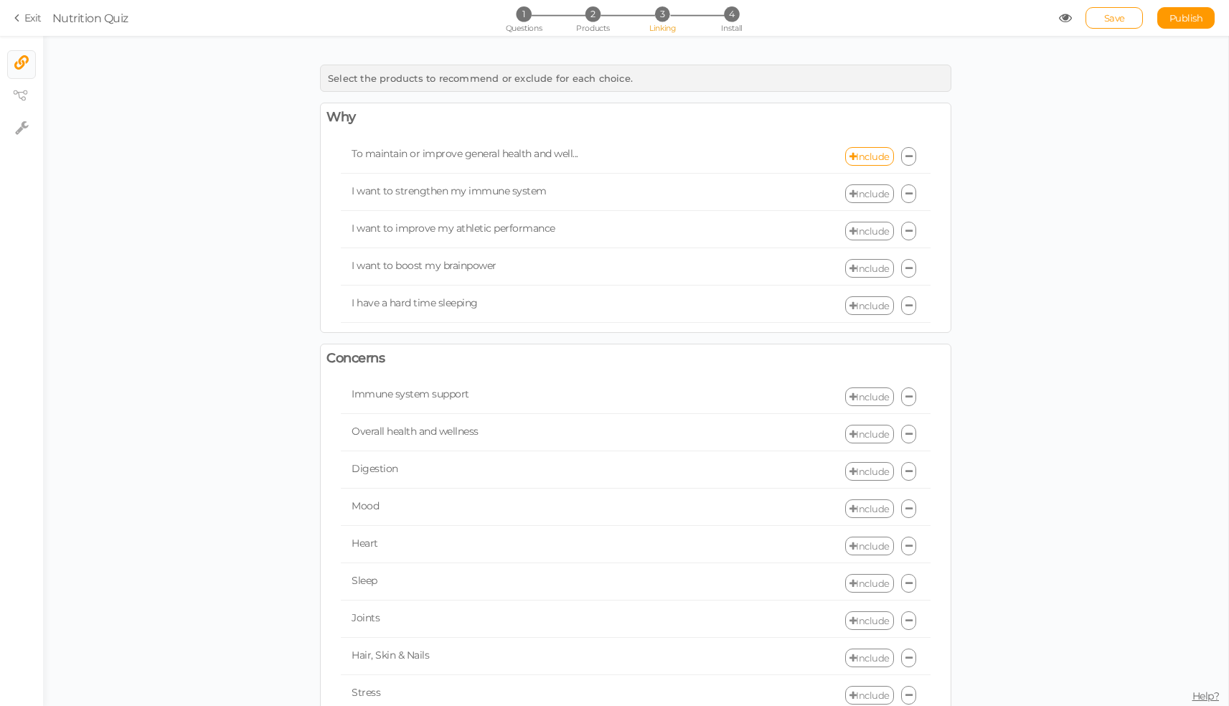
click at [859, 232] on link "Include" at bounding box center [869, 231] width 49 height 19
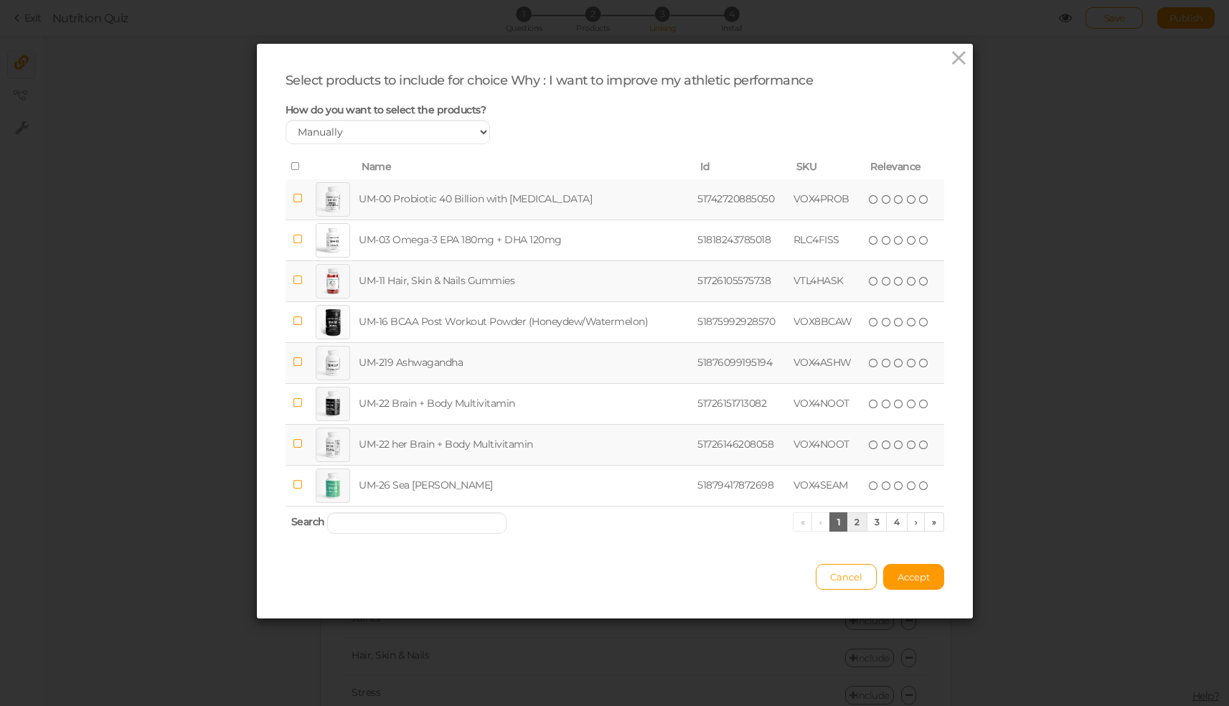
click at [856, 531] on link "2" at bounding box center [856, 521] width 21 height 19
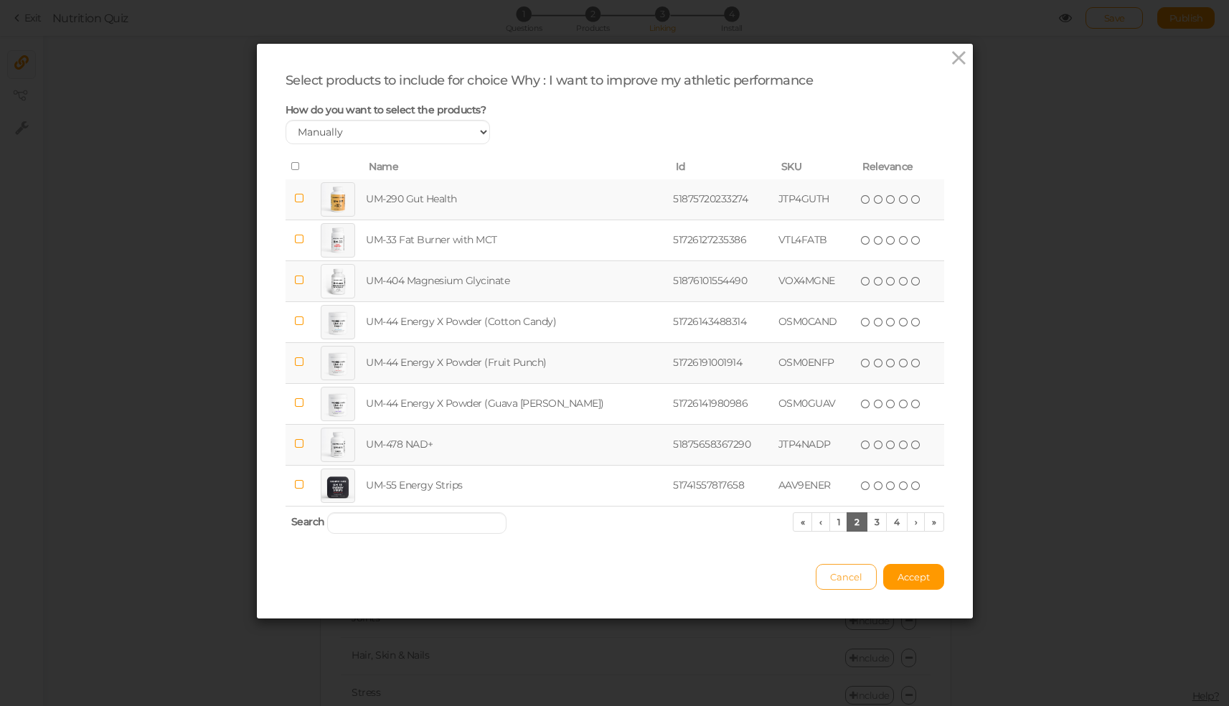
click at [851, 582] on span "Cancel" at bounding box center [846, 576] width 32 height 11
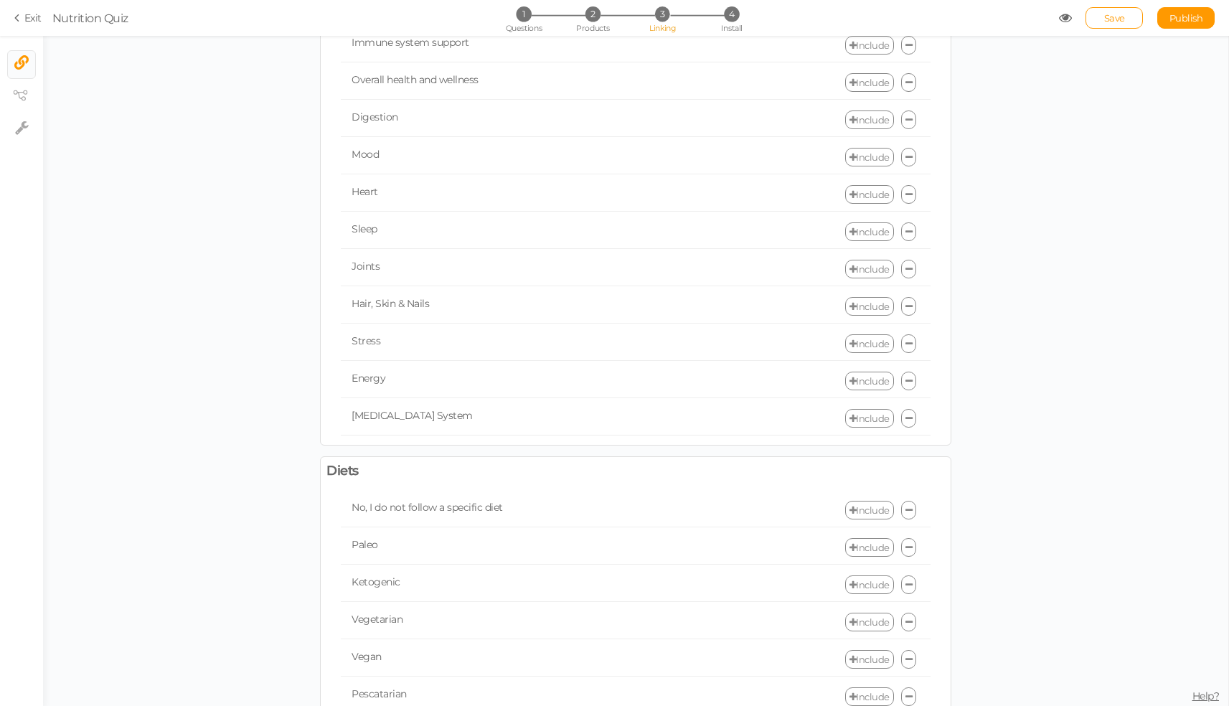
scroll to position [315, 0]
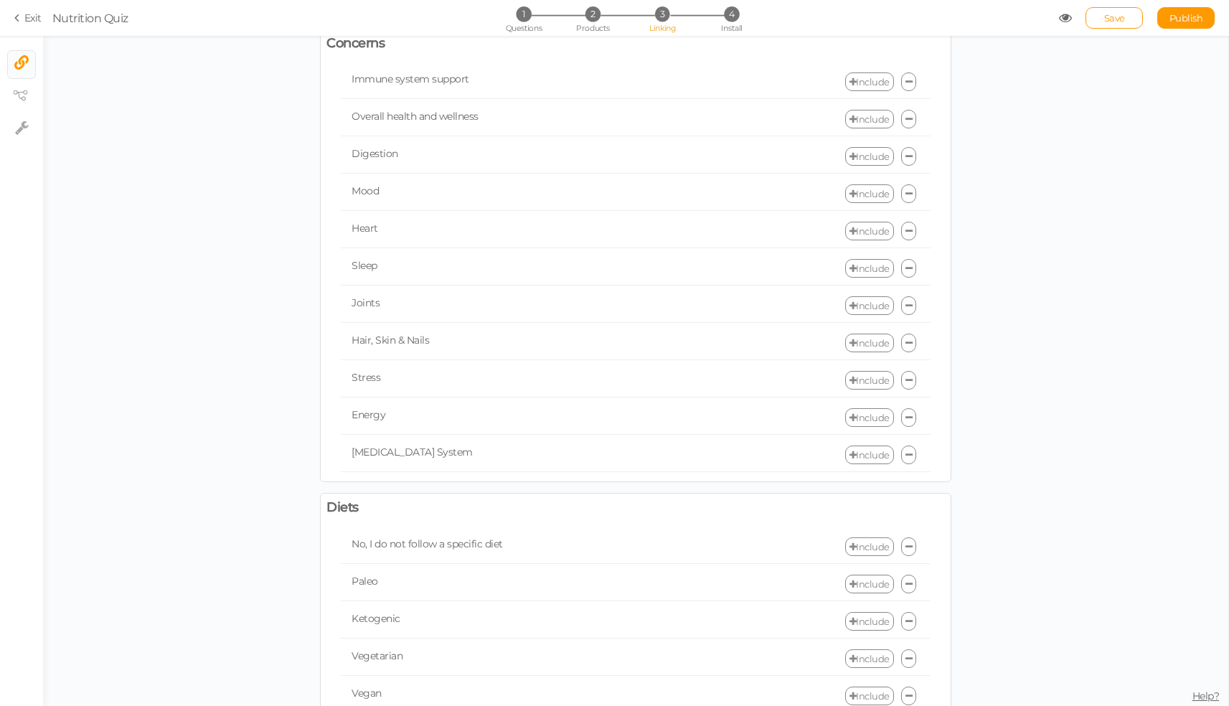
click at [863, 341] on link "Include" at bounding box center [869, 342] width 49 height 19
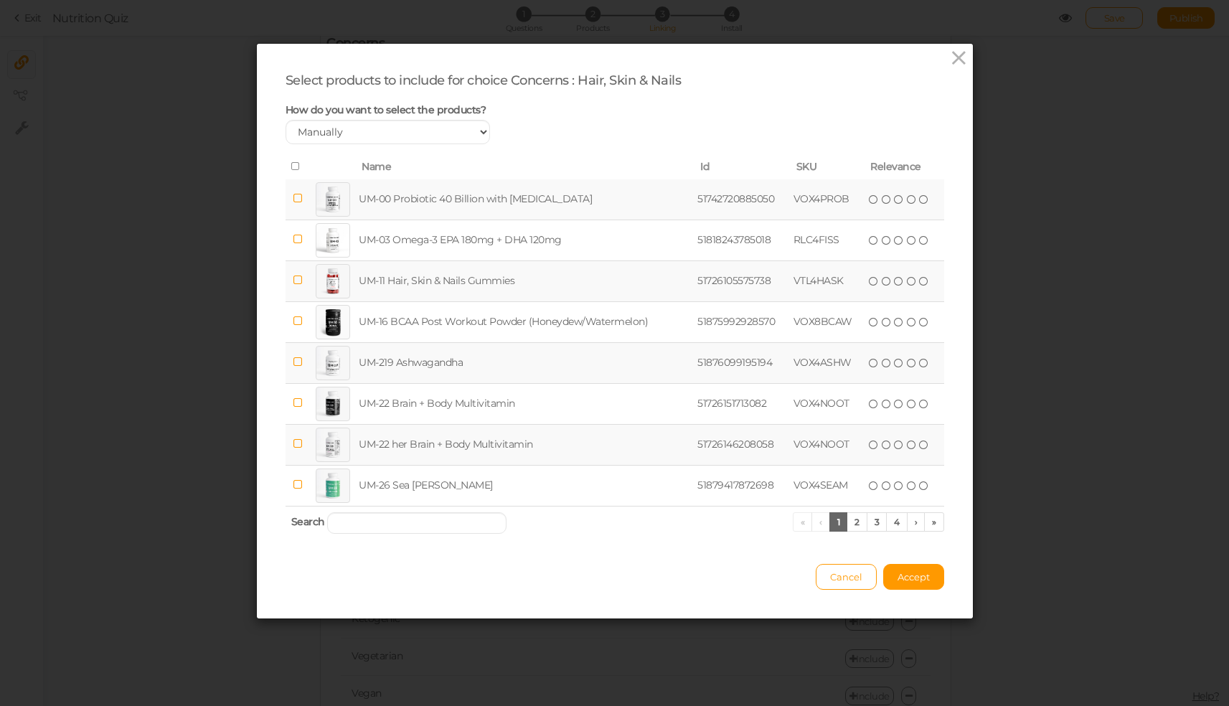
click at [295, 285] on icon at bounding box center [298, 280] width 10 height 11
click at [909, 582] on span "Accept" at bounding box center [913, 576] width 32 height 11
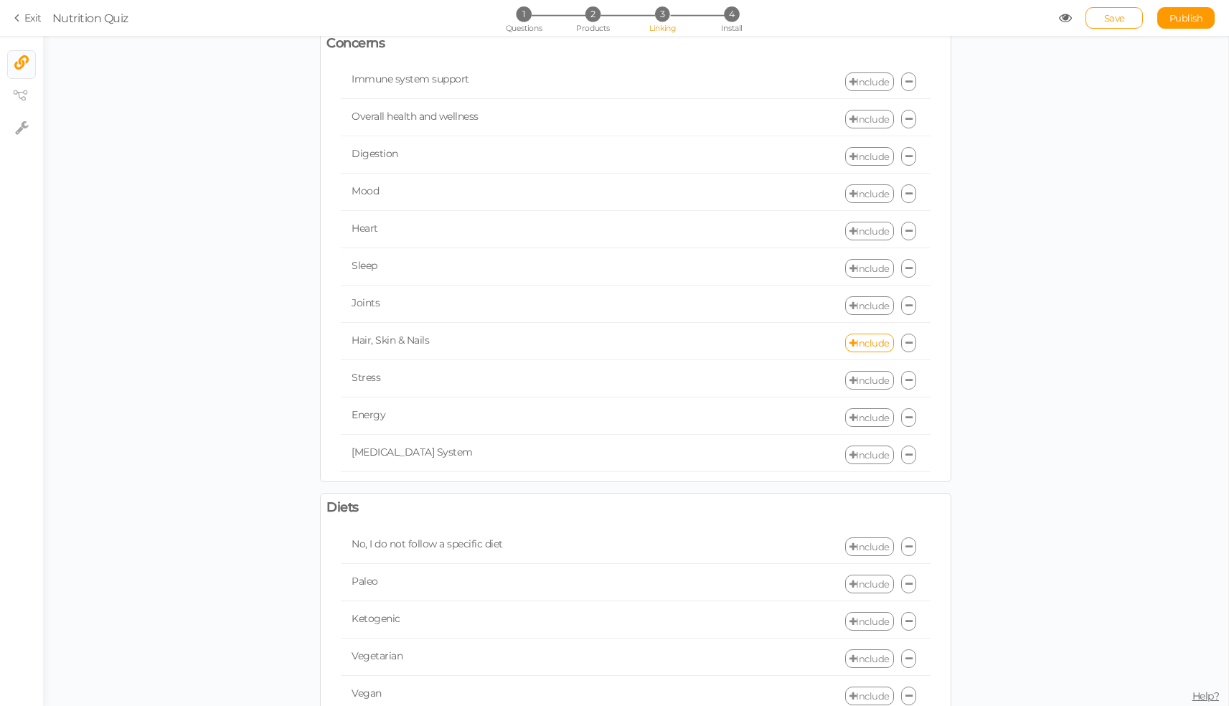
click at [862, 420] on link "Include" at bounding box center [869, 417] width 49 height 19
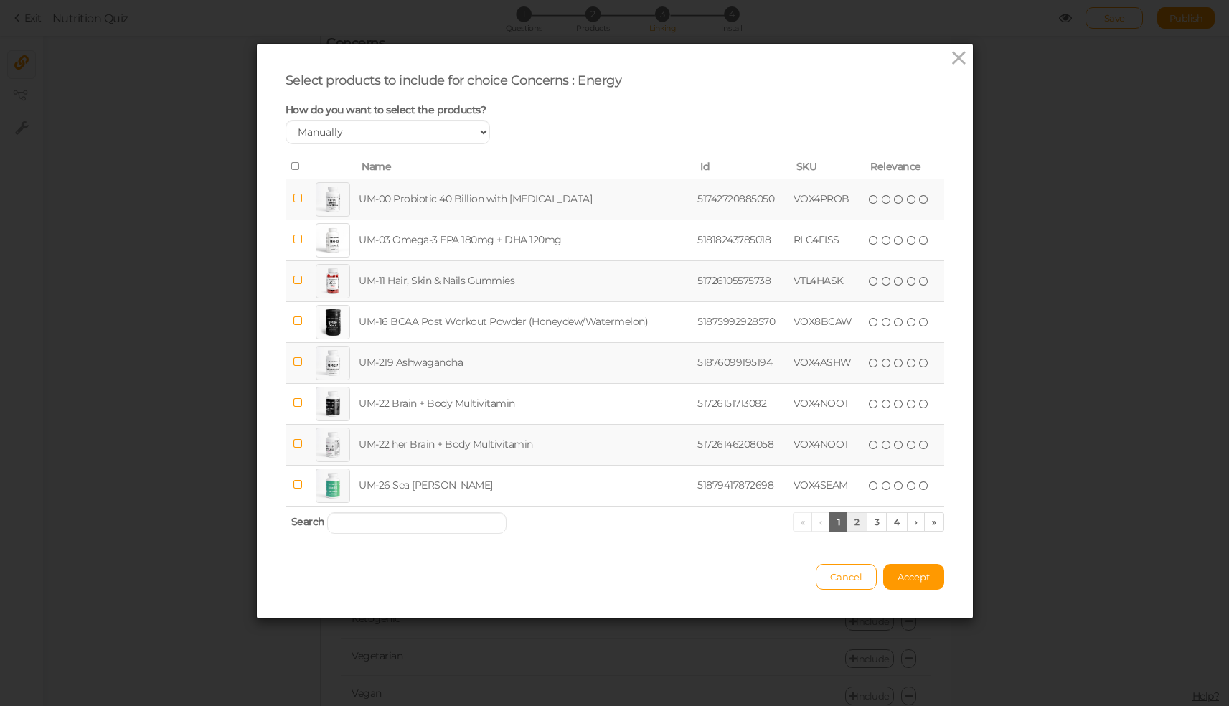
click at [854, 531] on link "2" at bounding box center [856, 521] width 21 height 19
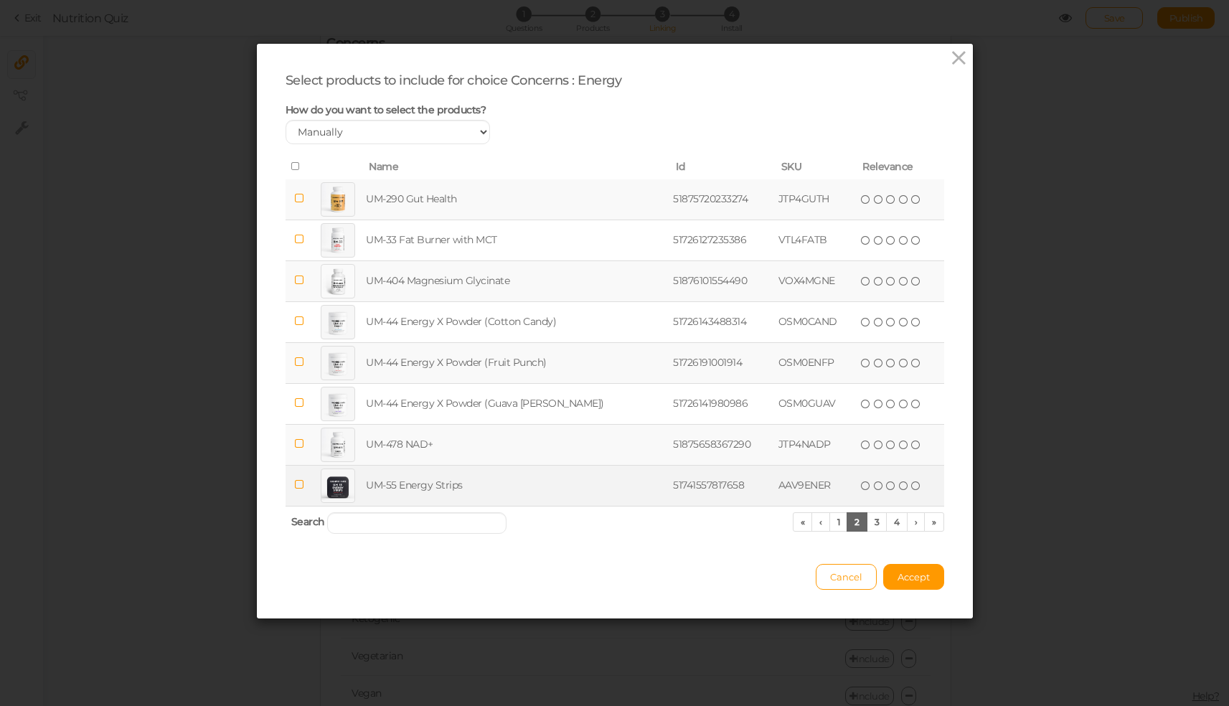
click at [293, 490] on icon at bounding box center [298, 484] width 10 height 11
click at [295, 367] on icon at bounding box center [298, 361] width 10 height 11
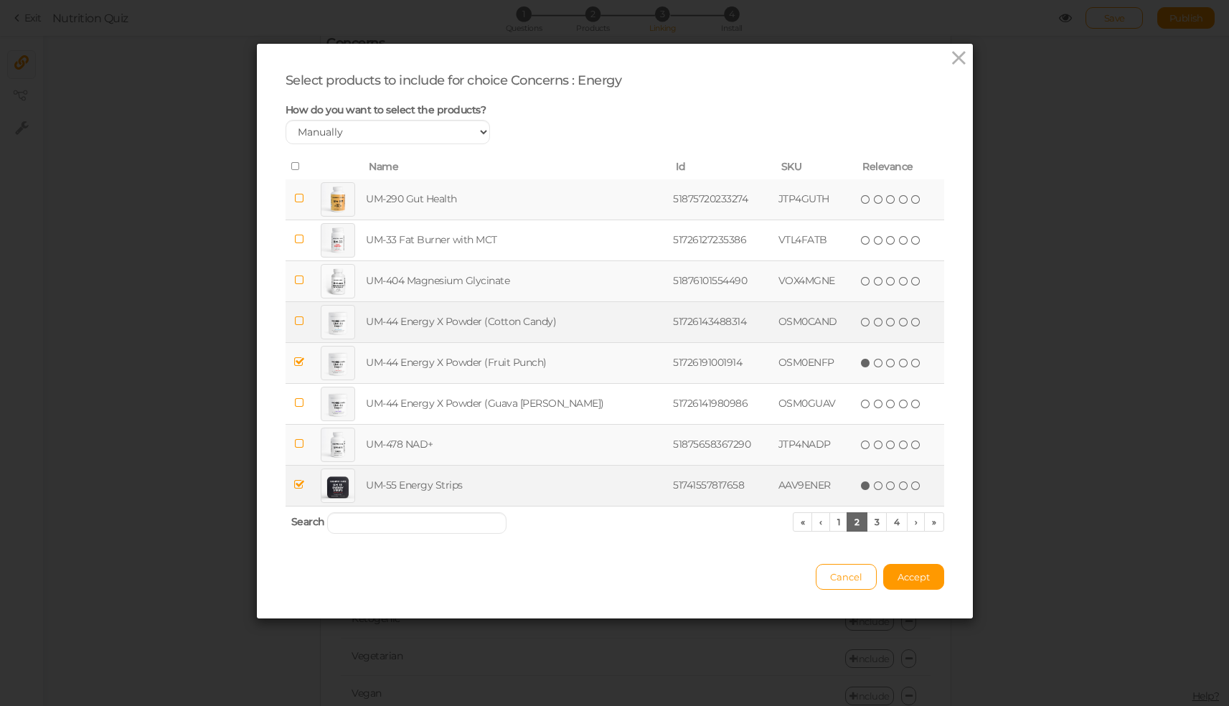
click at [294, 326] on icon at bounding box center [298, 321] width 10 height 11
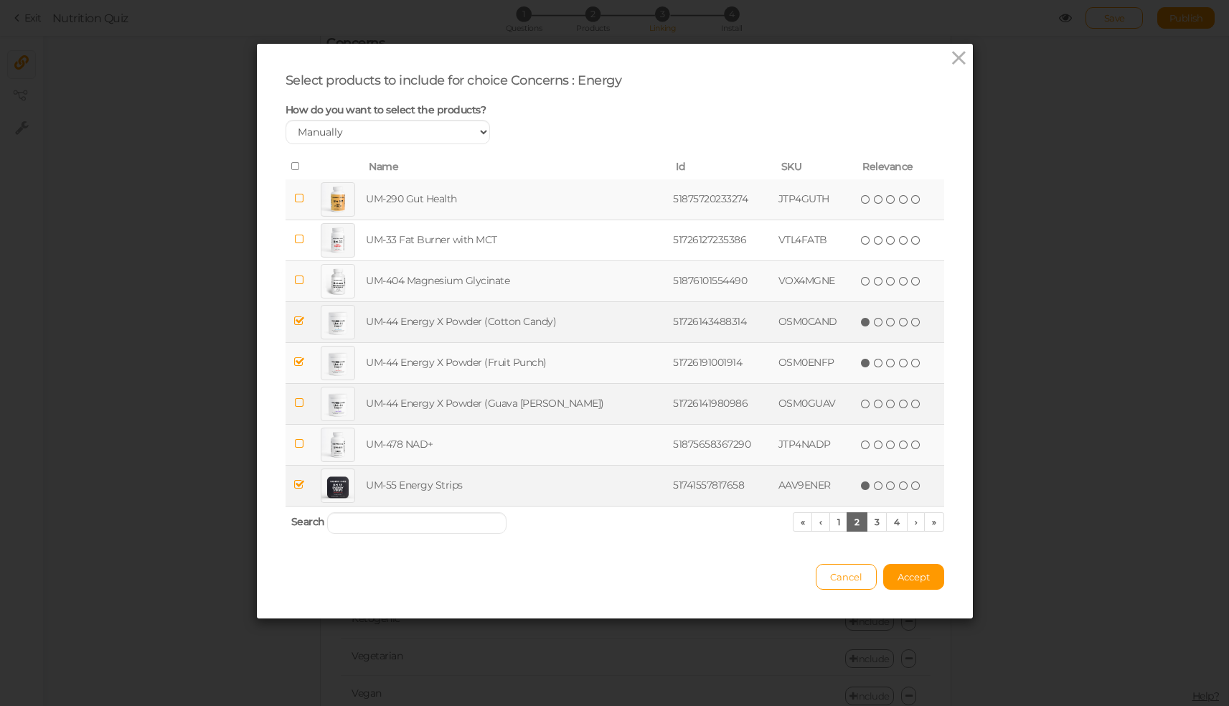
click at [302, 416] on td at bounding box center [298, 403] width 27 height 41
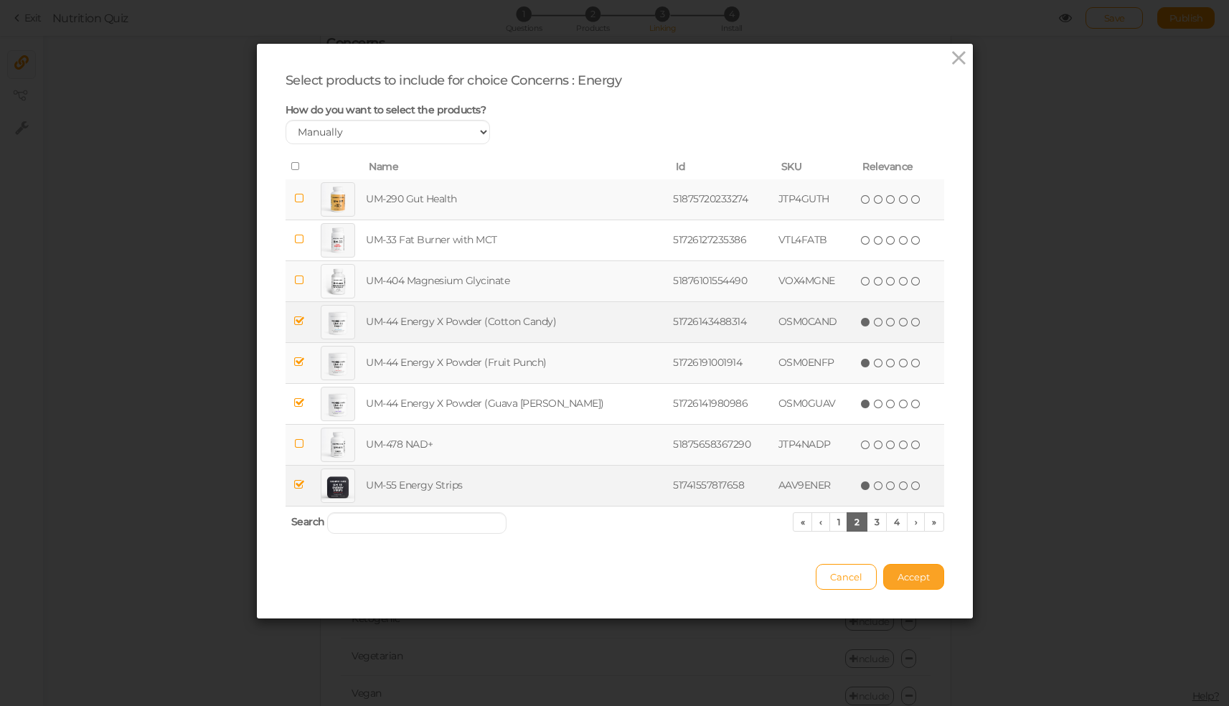
click at [917, 582] on span "Accept" at bounding box center [913, 576] width 32 height 11
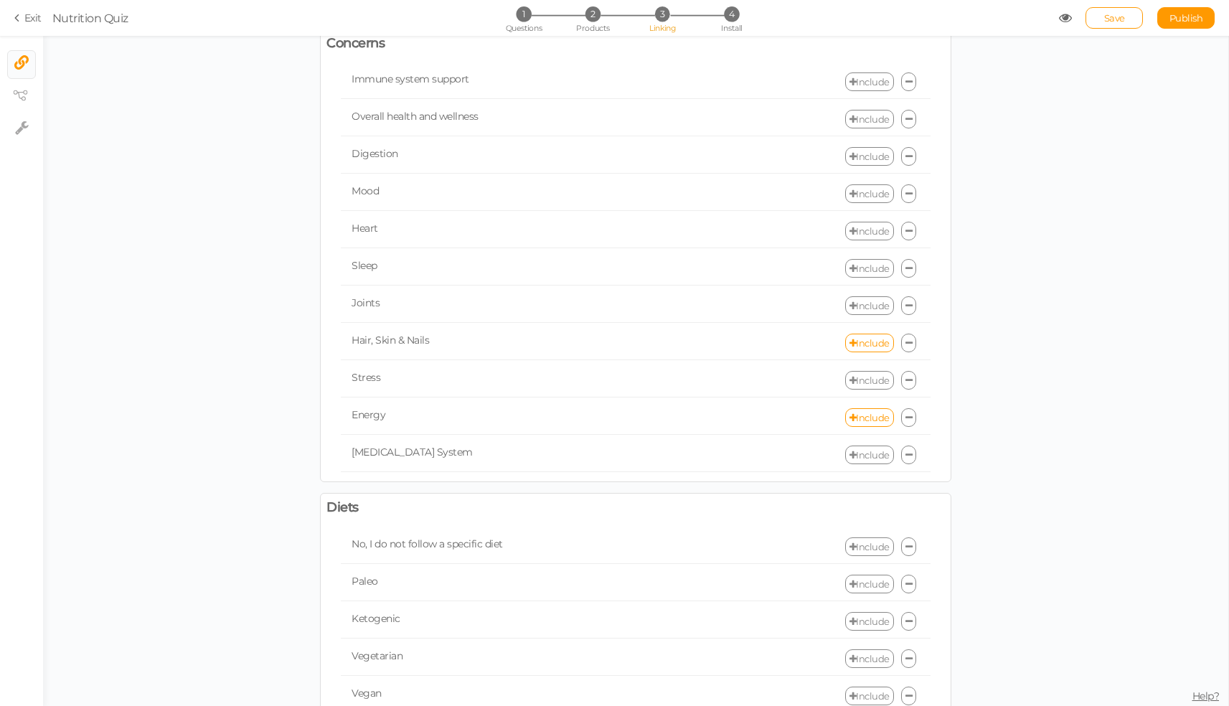
click at [854, 268] on link "Include" at bounding box center [869, 268] width 49 height 19
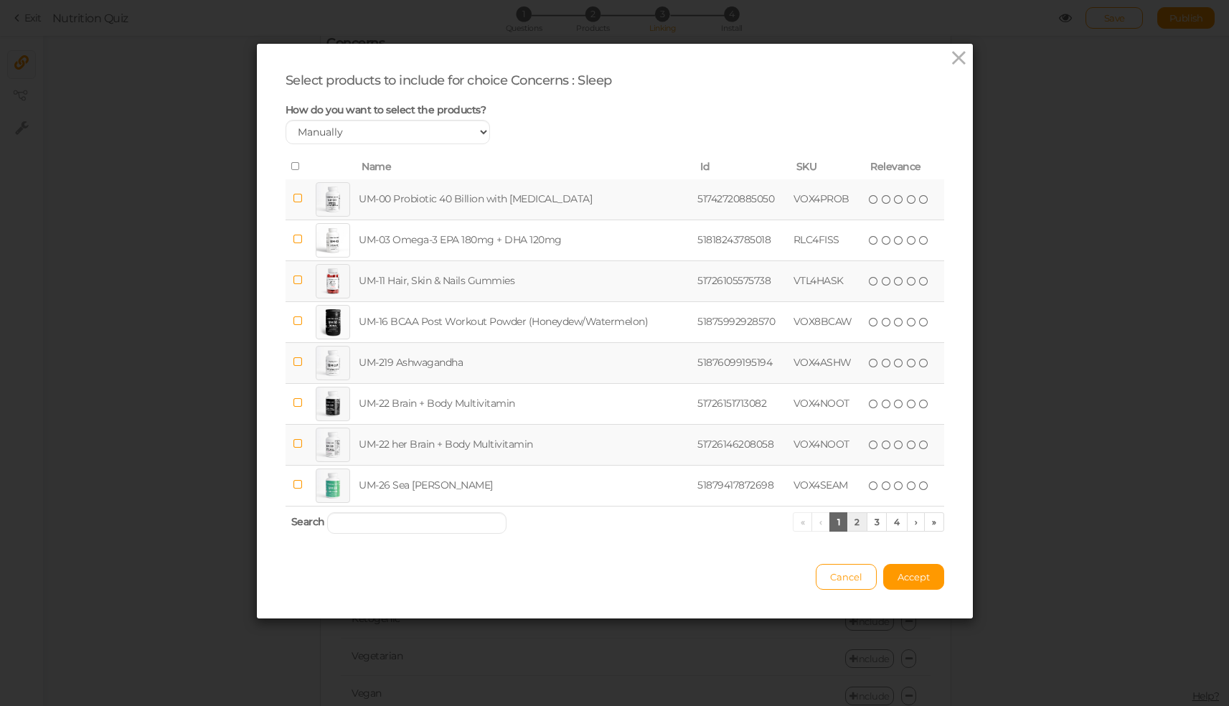
click at [848, 531] on link "2" at bounding box center [856, 521] width 21 height 19
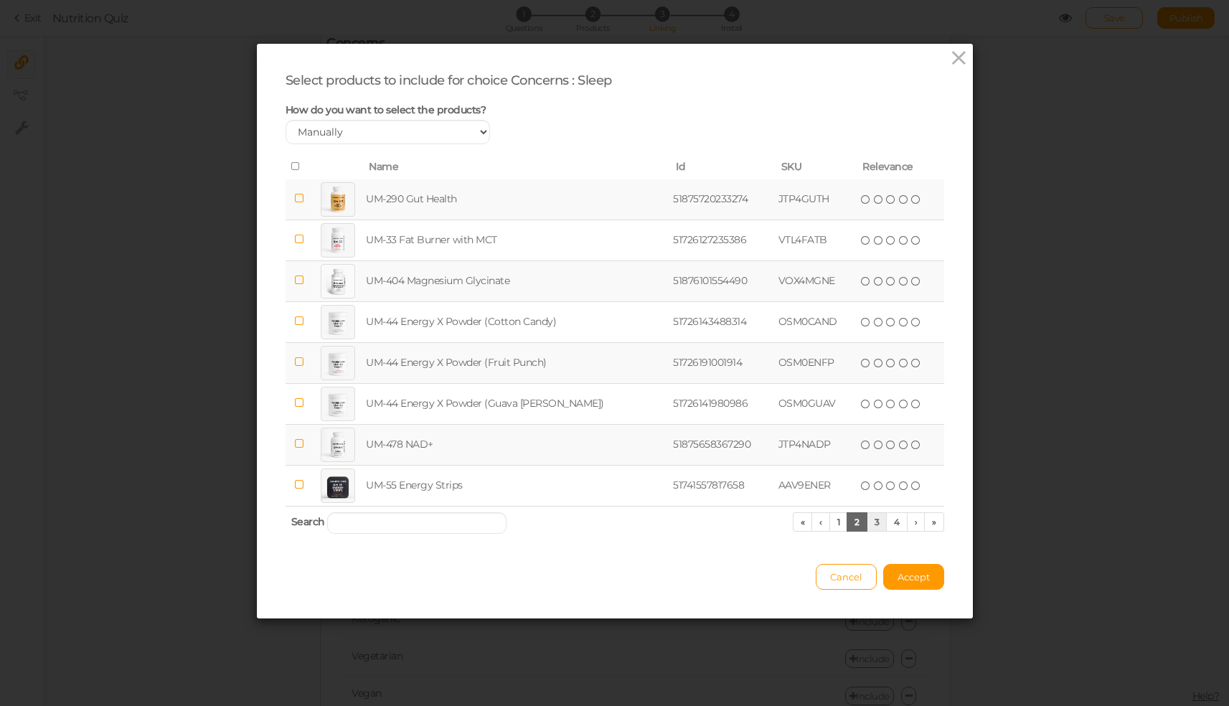
click at [873, 531] on link "3" at bounding box center [876, 521] width 21 height 19
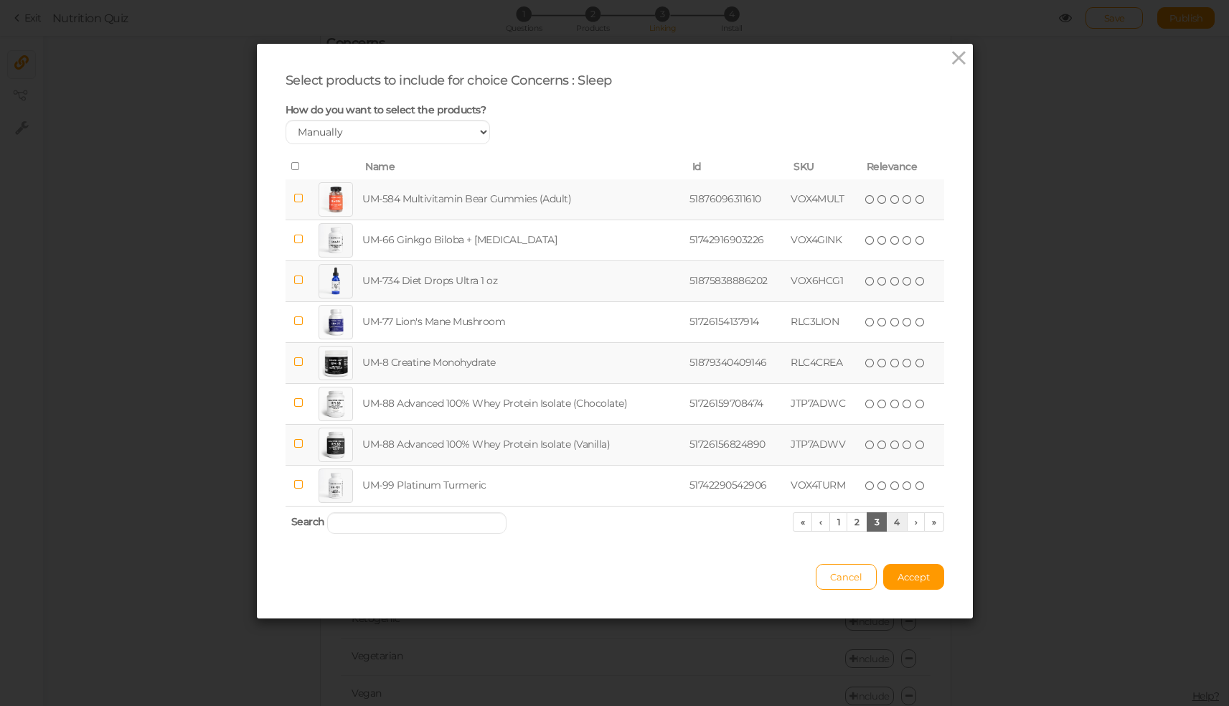
click at [891, 531] on link "4" at bounding box center [897, 521] width 22 height 19
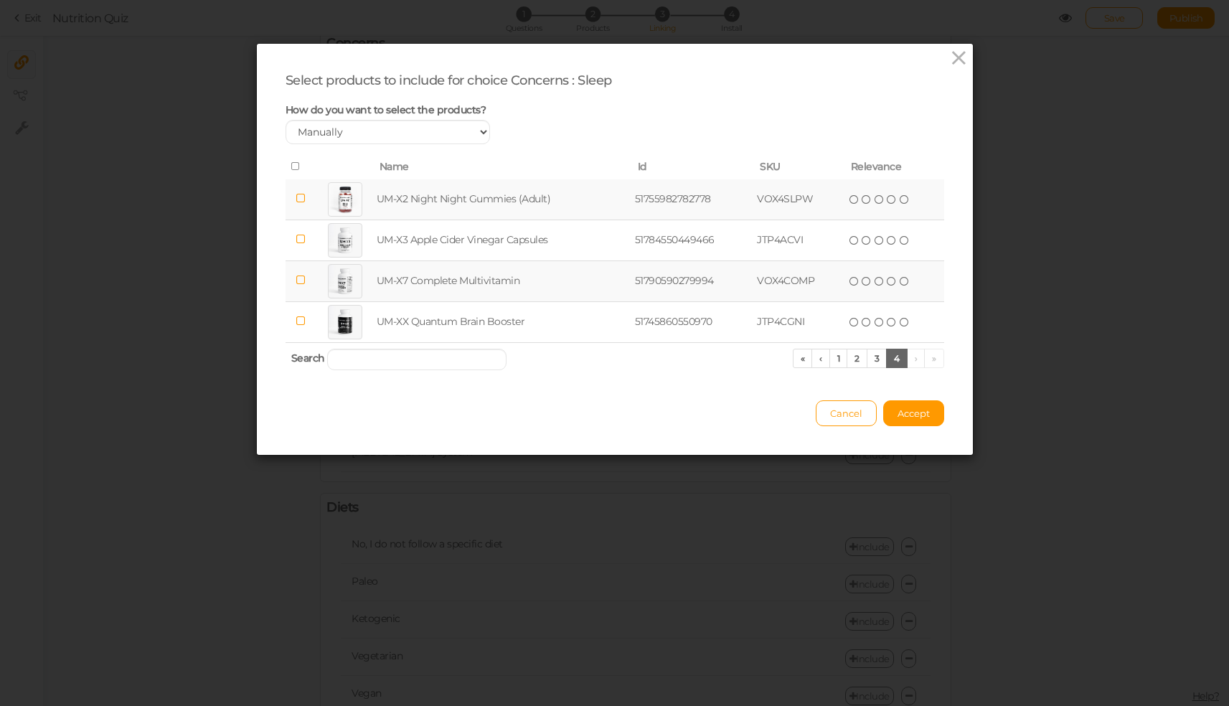
click at [300, 204] on icon at bounding box center [300, 198] width 10 height 11
click at [904, 419] on span "Accept" at bounding box center [913, 412] width 32 height 11
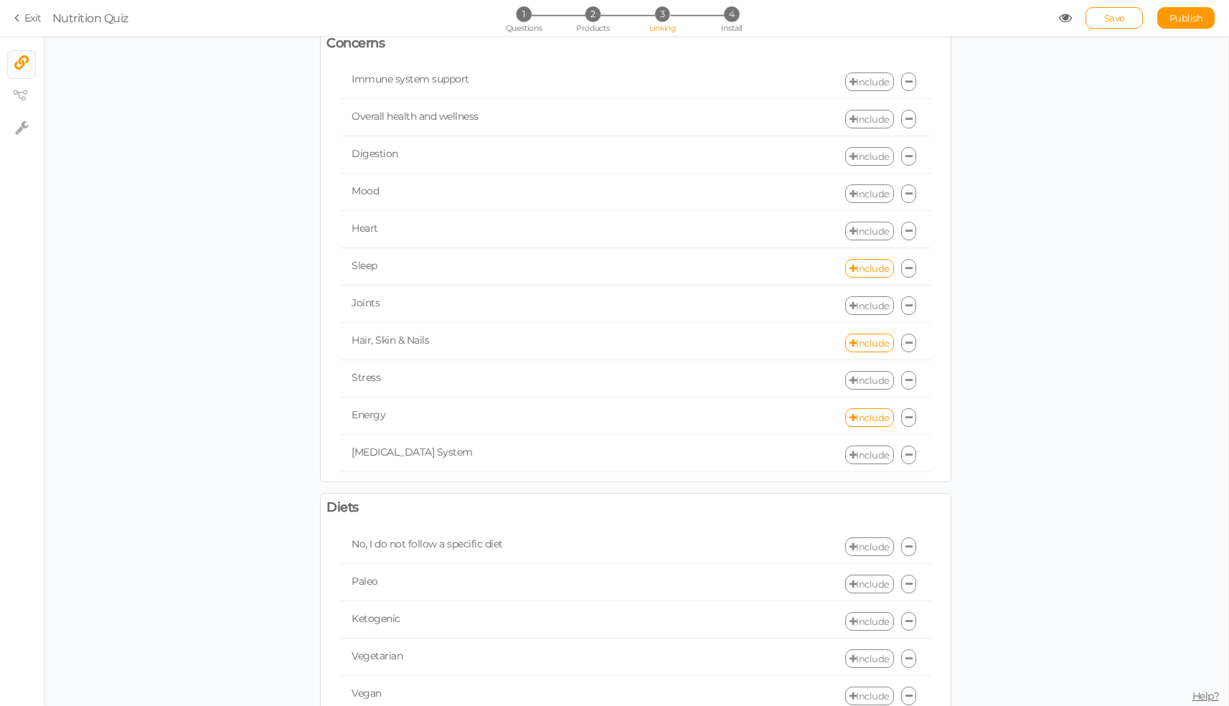
click at [857, 119] on link "Include" at bounding box center [869, 119] width 49 height 19
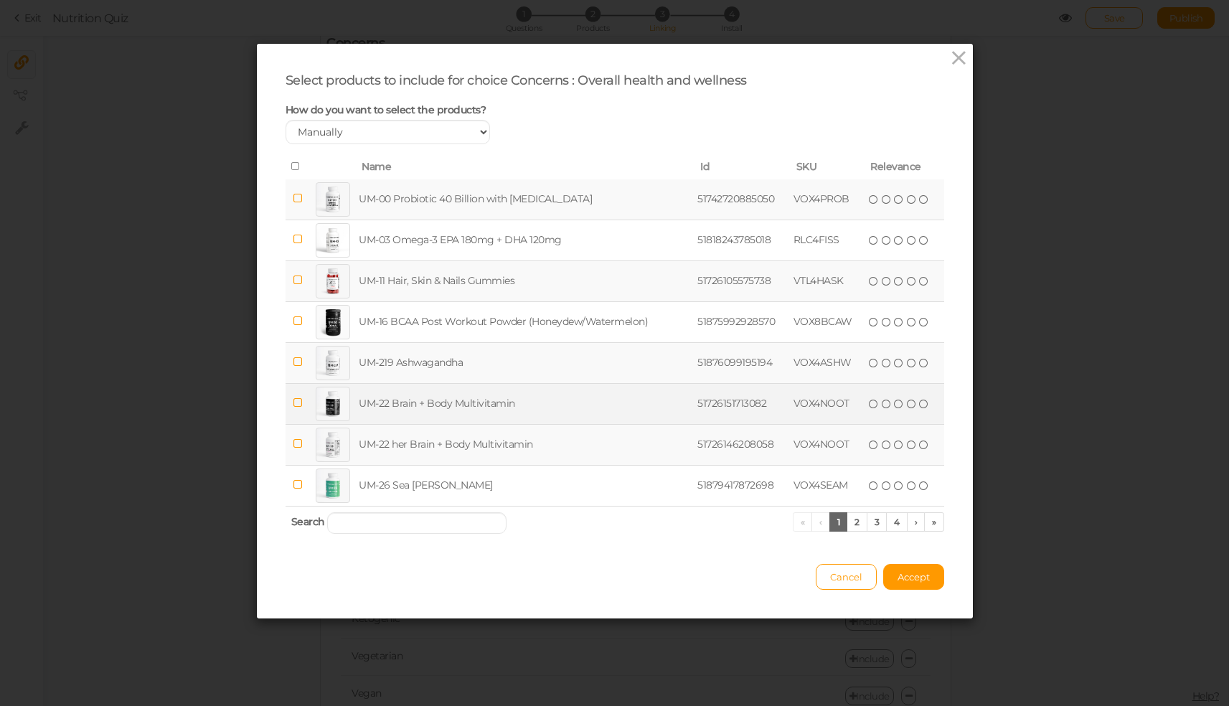
click at [429, 407] on td "UM-22 Brain + Body Multivitamin" at bounding box center [525, 403] width 339 height 41
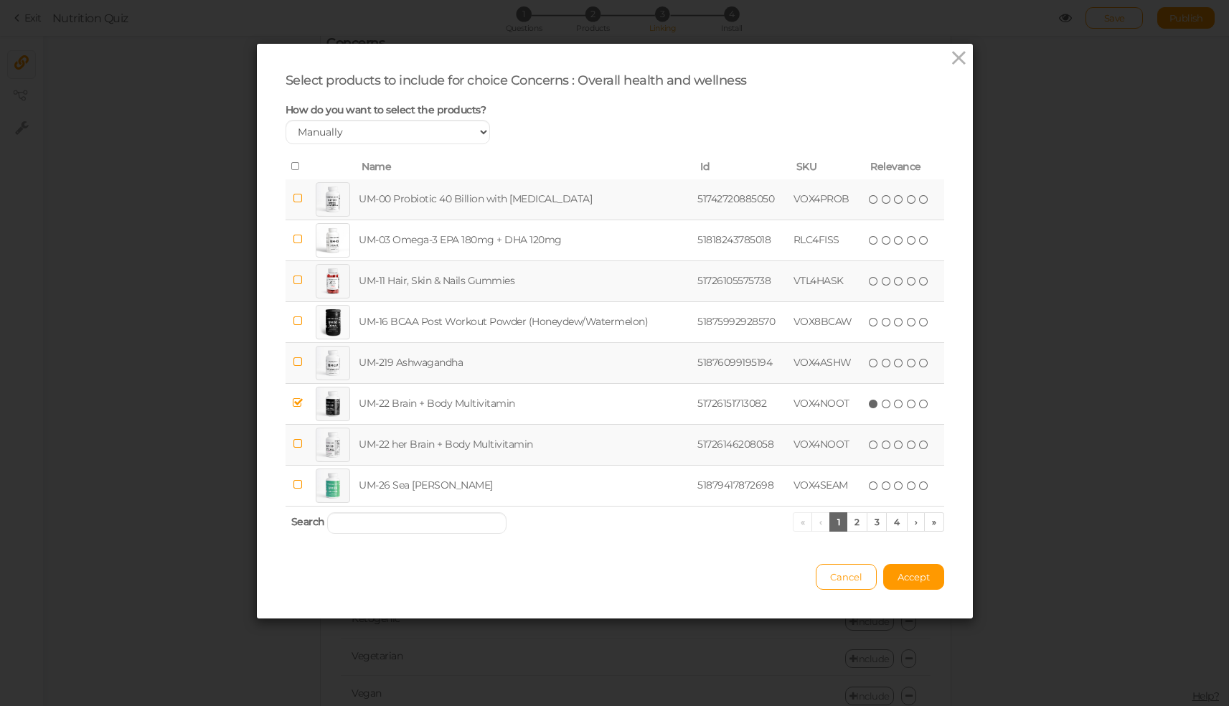
click at [534, 453] on td "UM-22 her Brain + Body Multivitamin" at bounding box center [525, 444] width 339 height 41
drag, startPoint x: 853, startPoint y: 531, endPoint x: 779, endPoint y: 564, distance: 81.2
drag, startPoint x: 919, startPoint y: 592, endPoint x: 782, endPoint y: 557, distance: 141.2
click at [782, 557] on div "Select products to include for choice Concerns : Overall health and wellness Ho…" at bounding box center [615, 331] width 716 height 574
click at [853, 531] on link "2" at bounding box center [856, 521] width 21 height 19
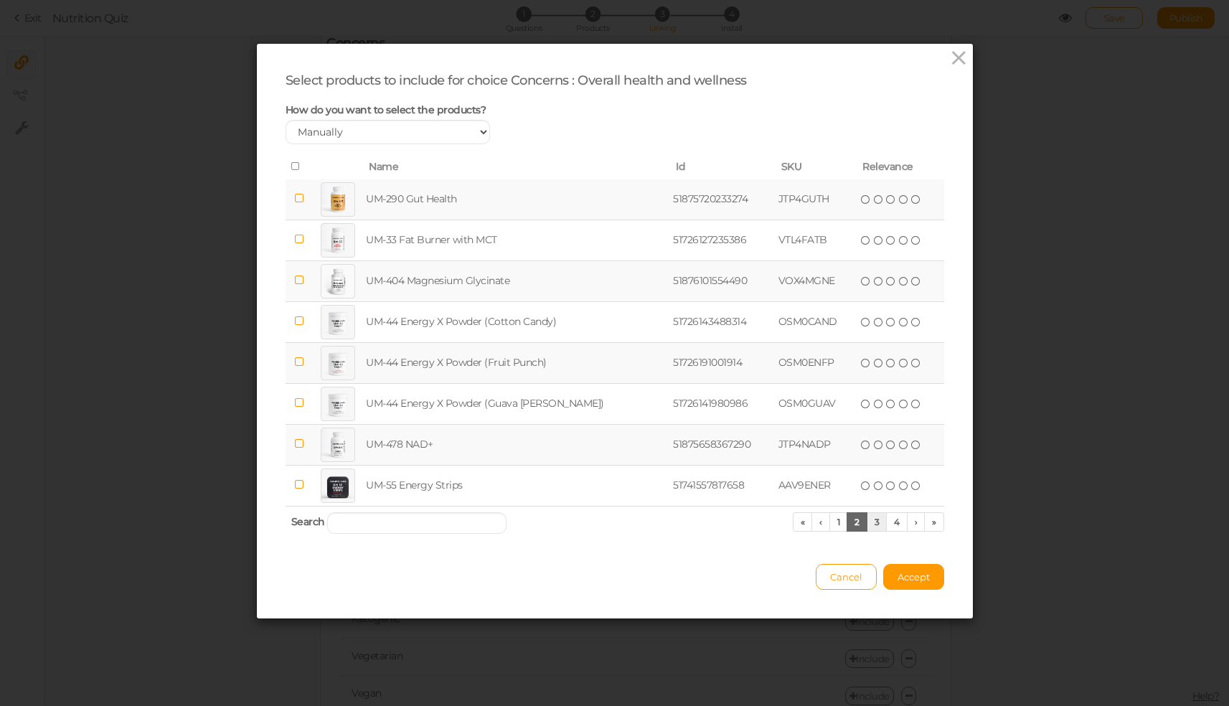
click at [867, 531] on link "3" at bounding box center [876, 521] width 21 height 19
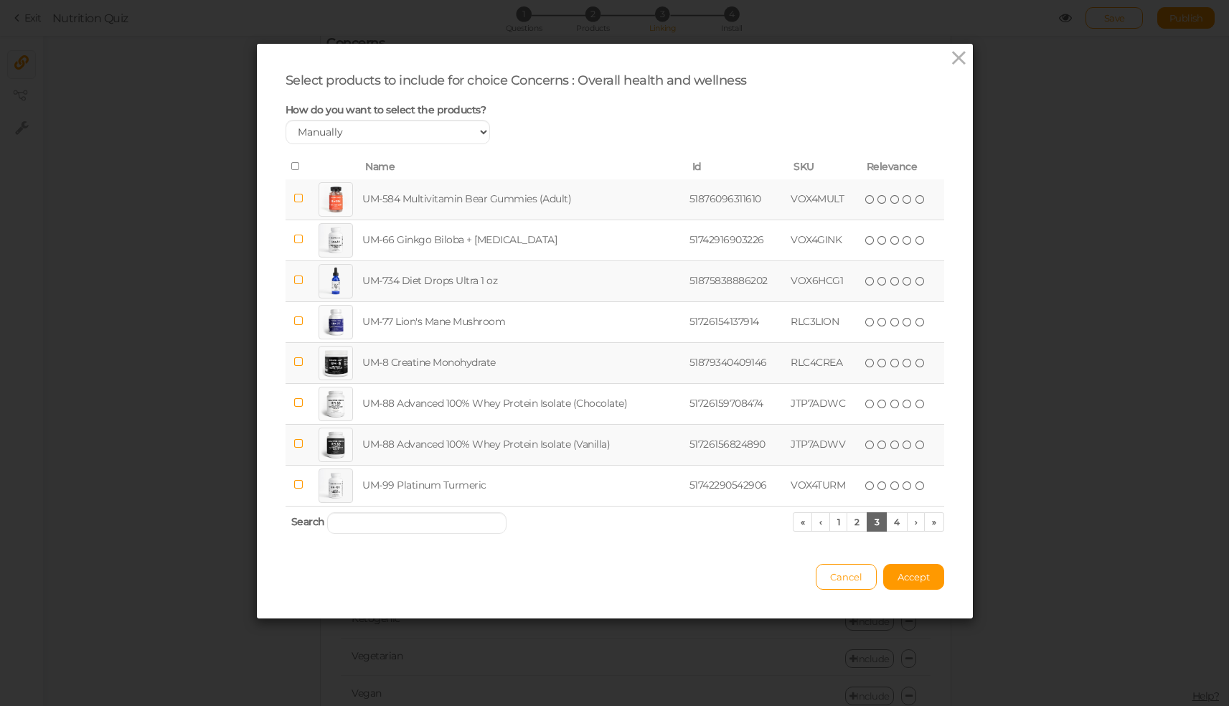
click at [298, 204] on icon at bounding box center [298, 198] width 10 height 11
click at [889, 531] on link "4" at bounding box center [897, 521] width 22 height 19
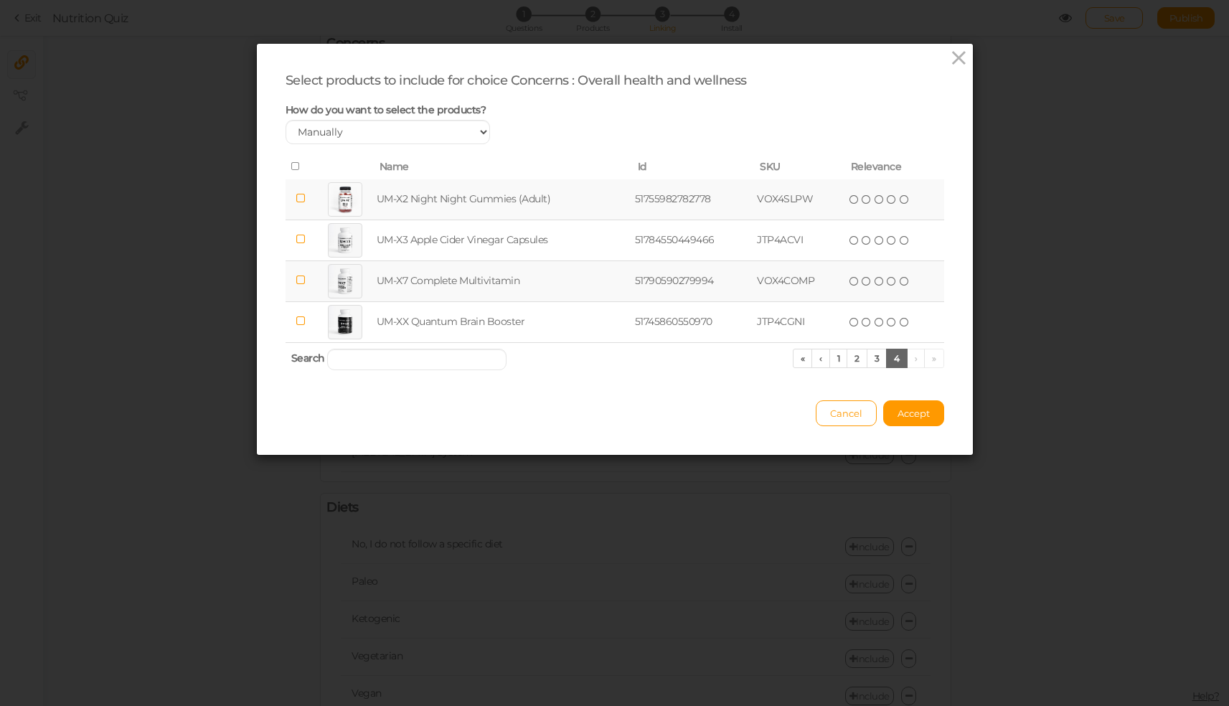
click at [299, 285] on icon at bounding box center [300, 280] width 10 height 11
click at [911, 419] on span "Accept" at bounding box center [913, 412] width 32 height 11
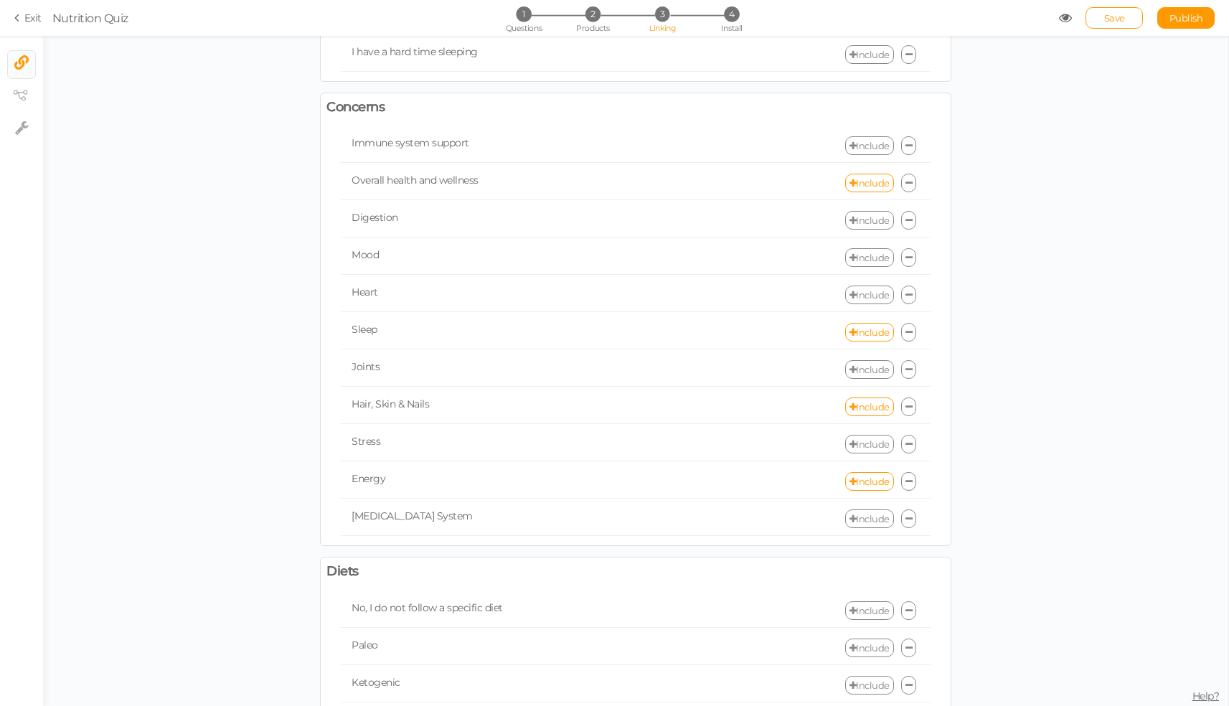
scroll to position [245, 0]
click at [869, 151] on link "Include" at bounding box center [869, 152] width 49 height 19
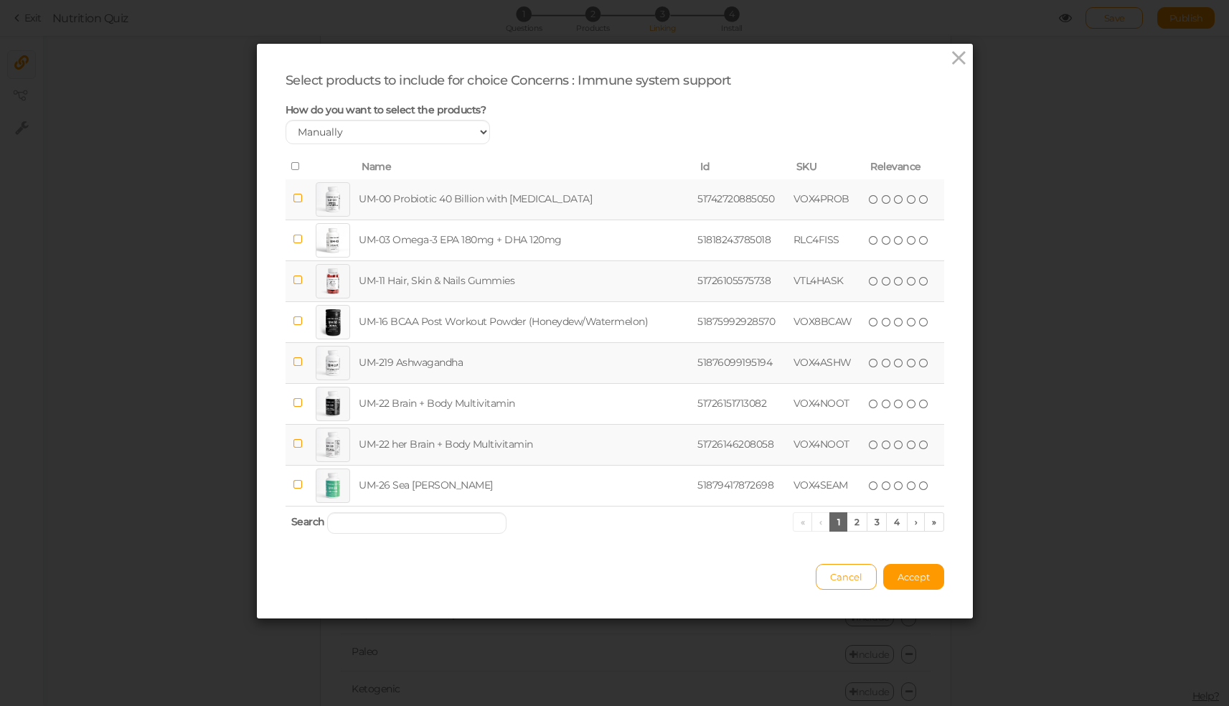
click at [326, 379] on div at bounding box center [333, 363] width 34 height 34
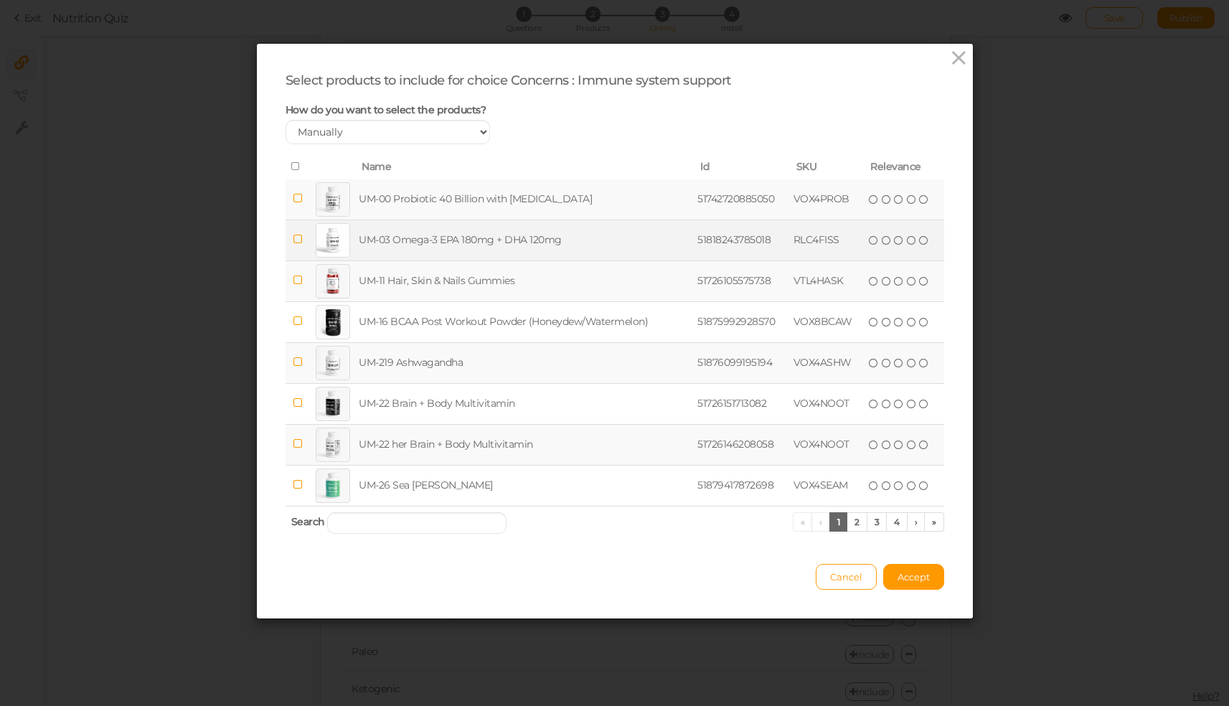
click at [293, 245] on icon at bounding box center [298, 239] width 10 height 11
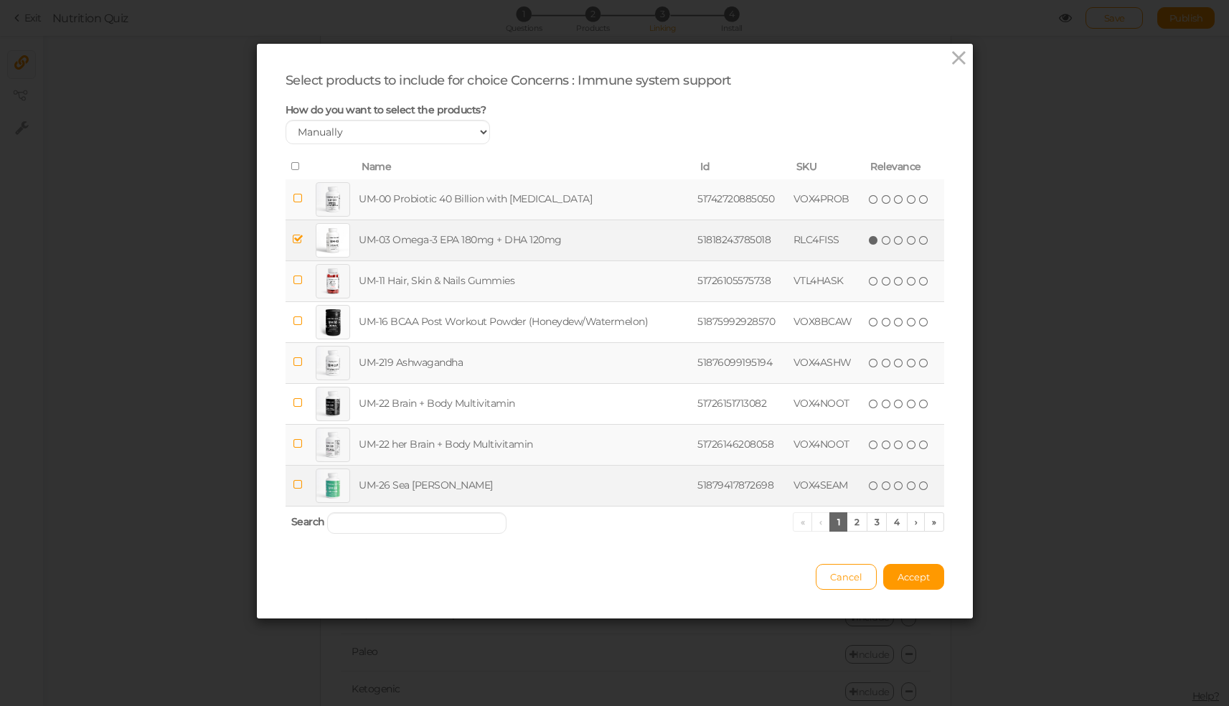
click at [293, 490] on icon at bounding box center [298, 484] width 10 height 11
click at [855, 531] on link "2" at bounding box center [856, 521] width 21 height 19
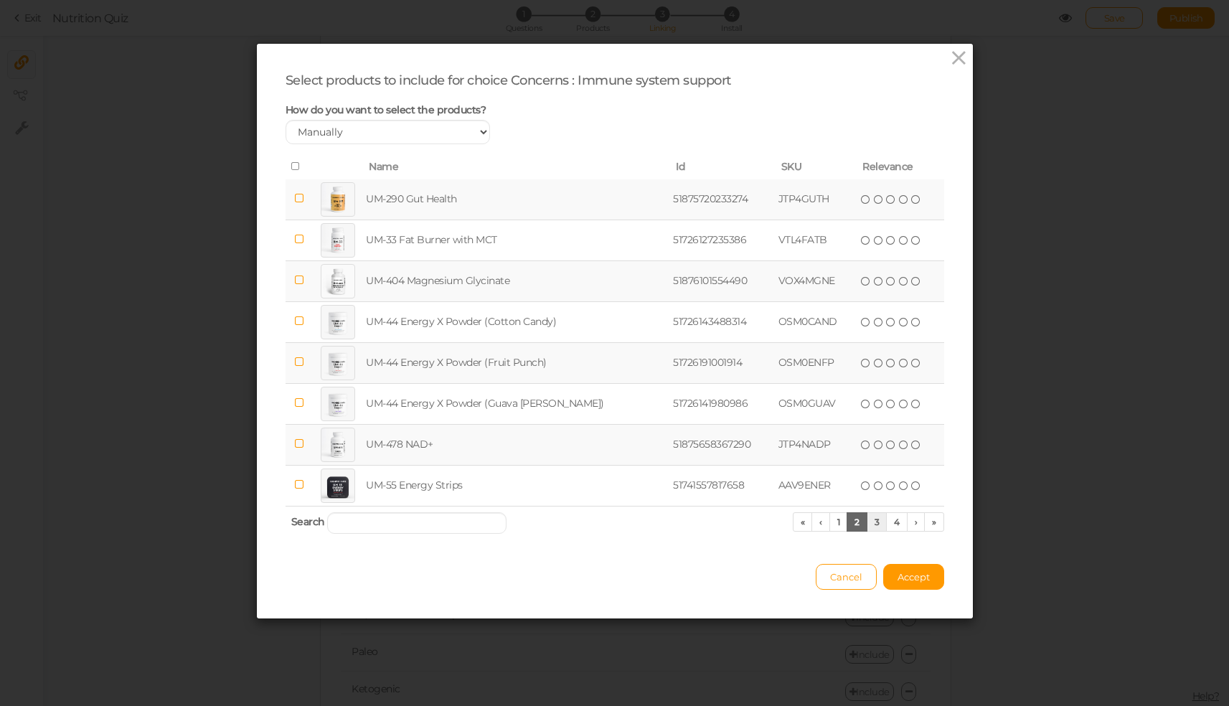
click at [876, 531] on link "3" at bounding box center [876, 521] width 21 height 19
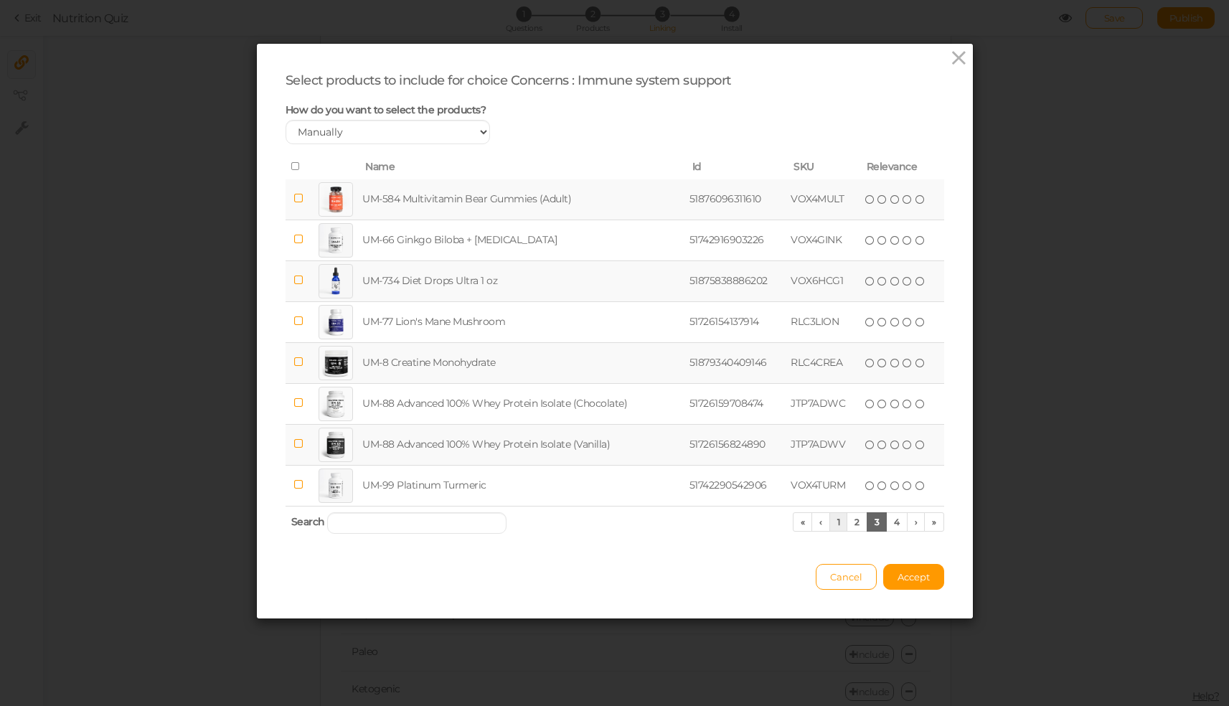
click at [832, 531] on link "1" at bounding box center [838, 521] width 19 height 19
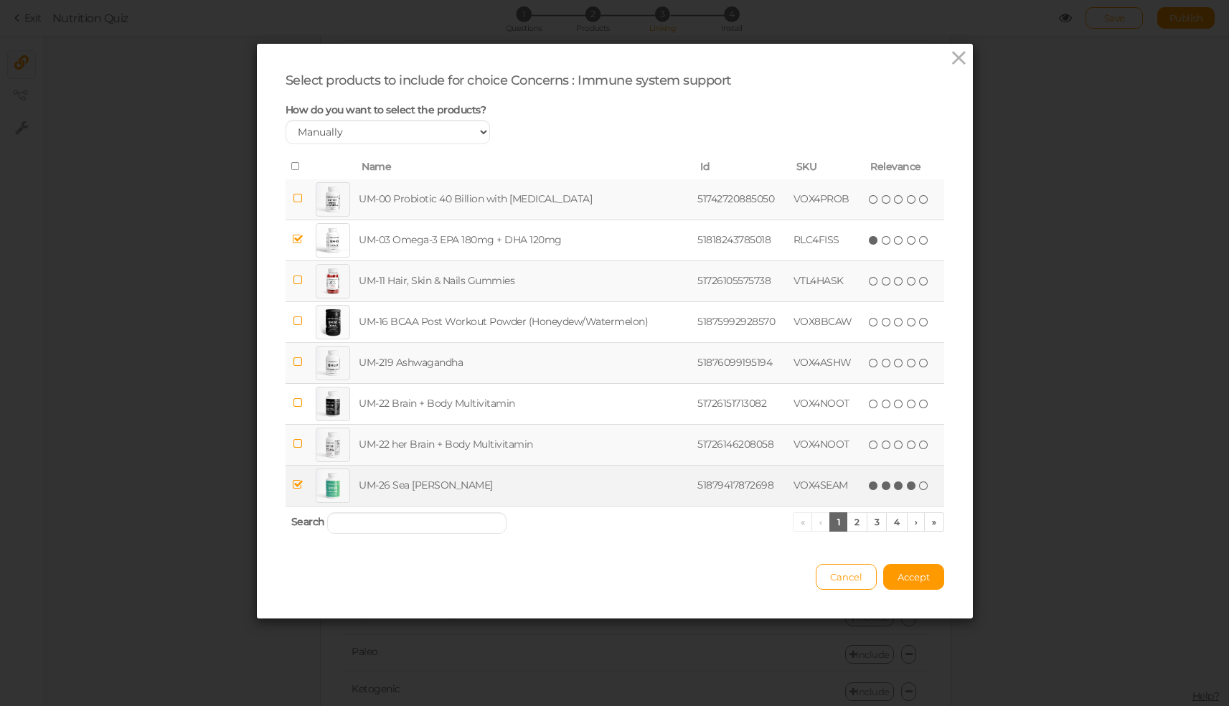
click at [907, 491] on icon at bounding box center [912, 486] width 10 height 10
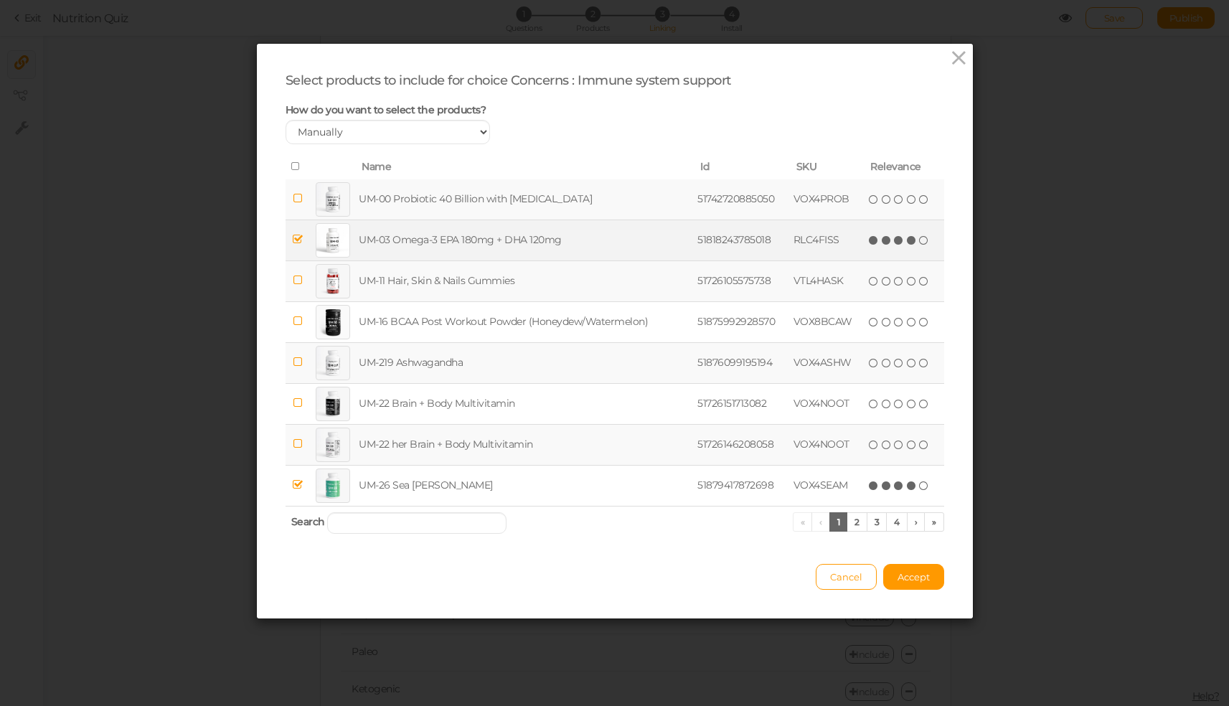
click at [907, 245] on icon at bounding box center [912, 240] width 10 height 10
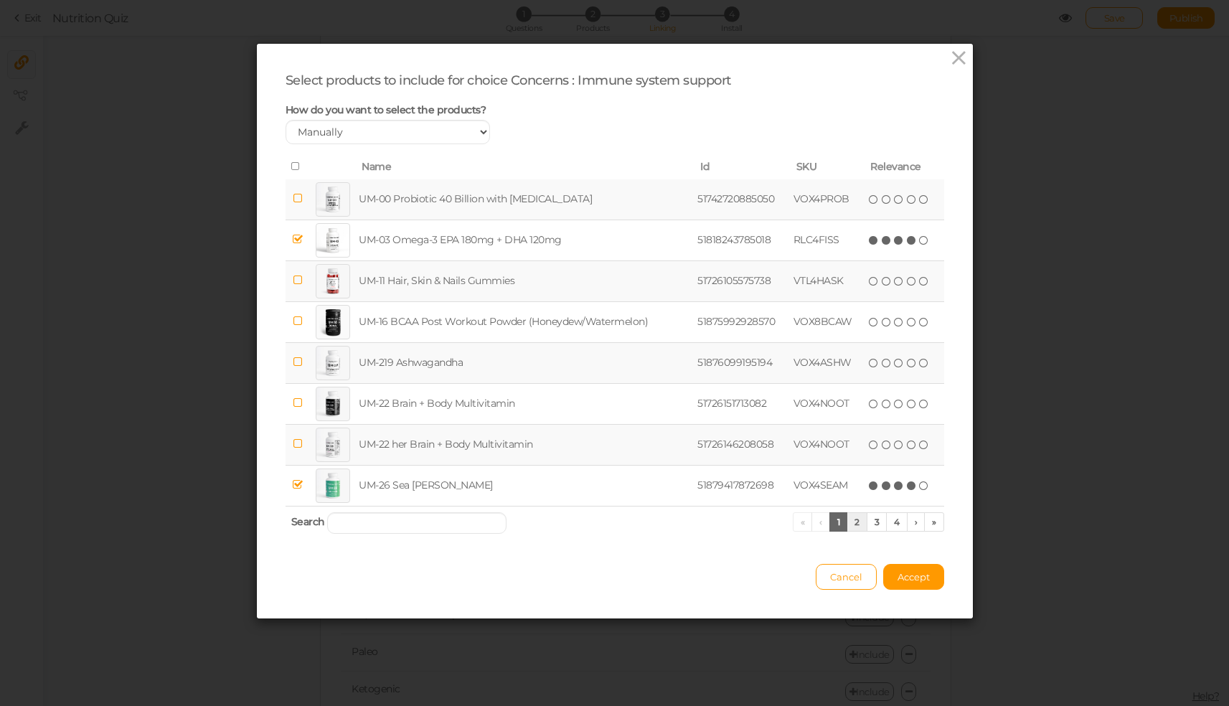
click at [856, 531] on link "2" at bounding box center [856, 521] width 21 height 19
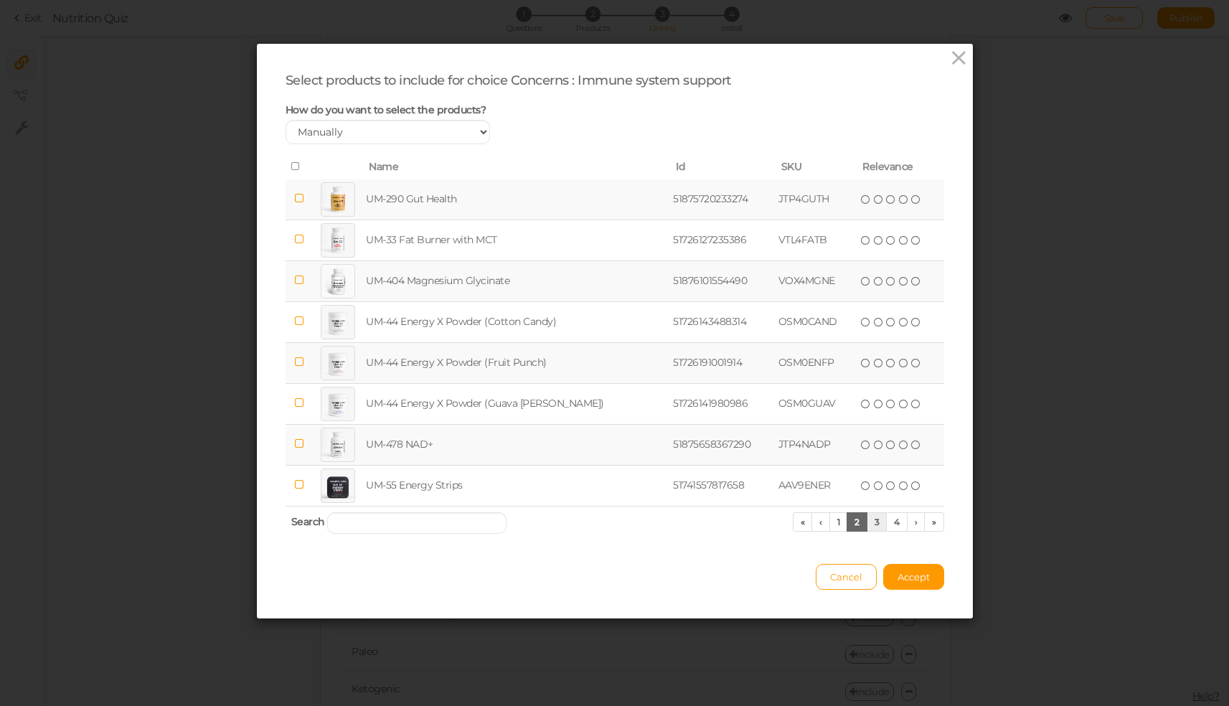
click at [874, 529] on link "3" at bounding box center [876, 521] width 21 height 19
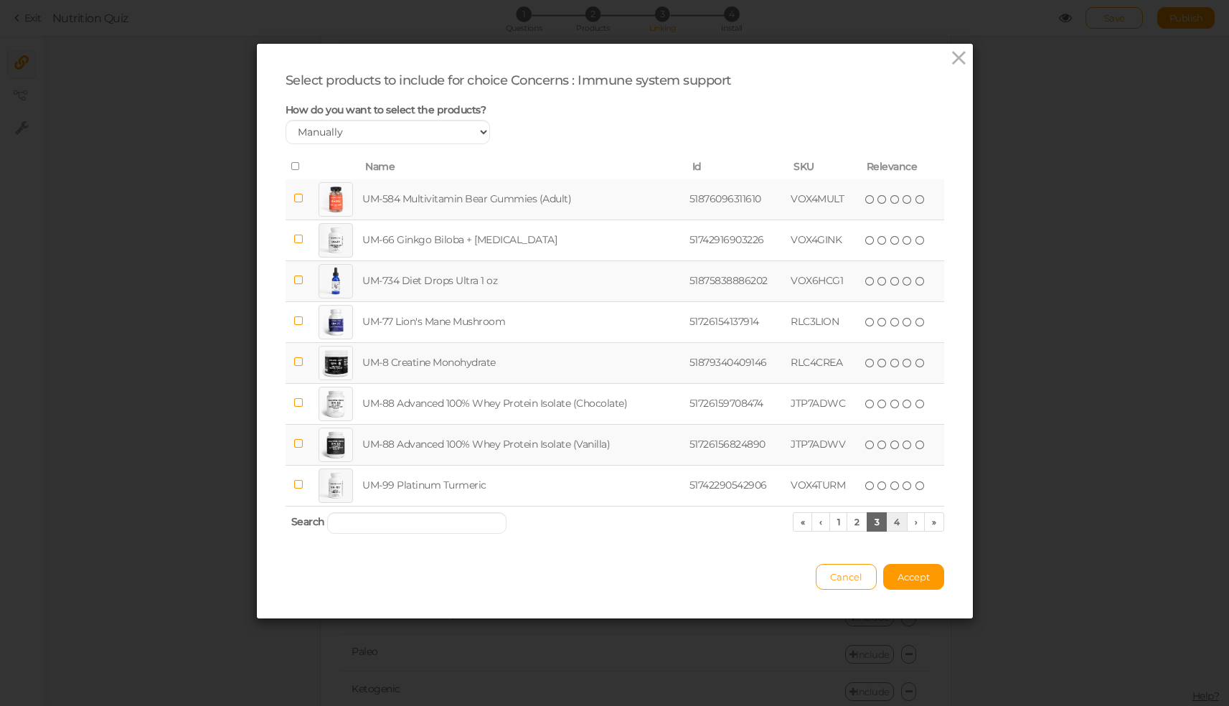
click at [895, 531] on link "4" at bounding box center [897, 521] width 22 height 19
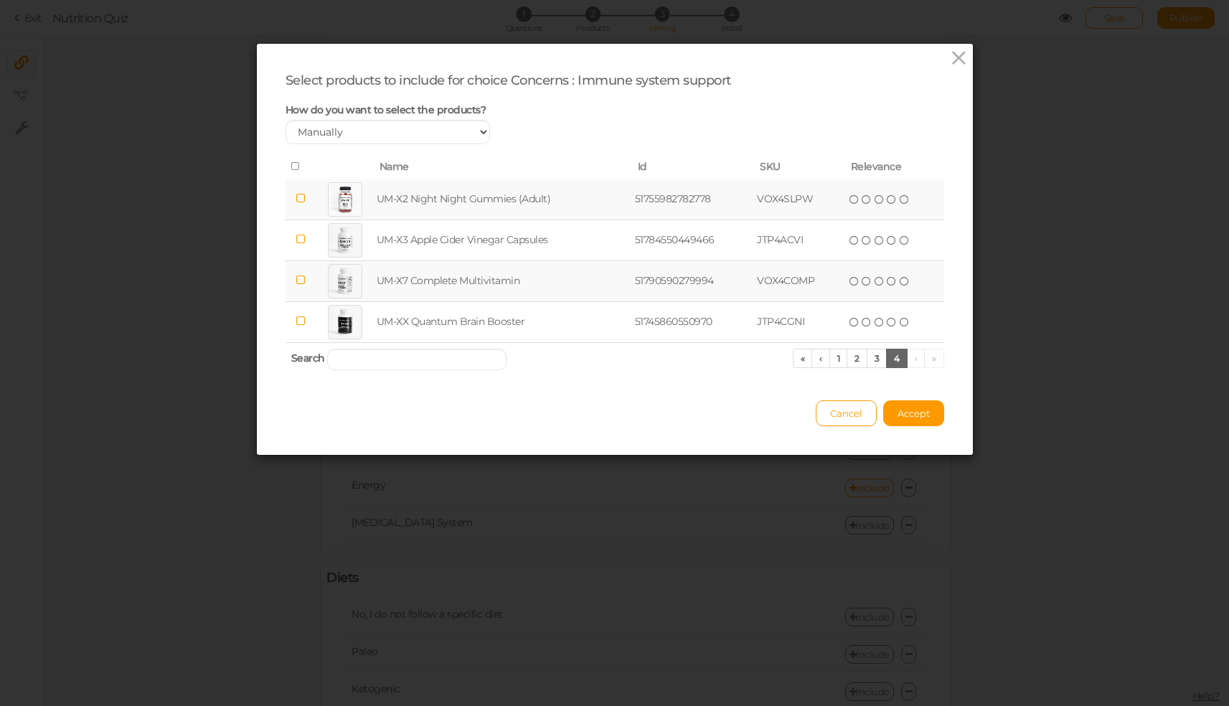
click at [297, 285] on icon at bounding box center [300, 280] width 10 height 11
click at [874, 286] on icon at bounding box center [879, 281] width 10 height 10
click at [906, 417] on span "Accept" at bounding box center [913, 412] width 32 height 11
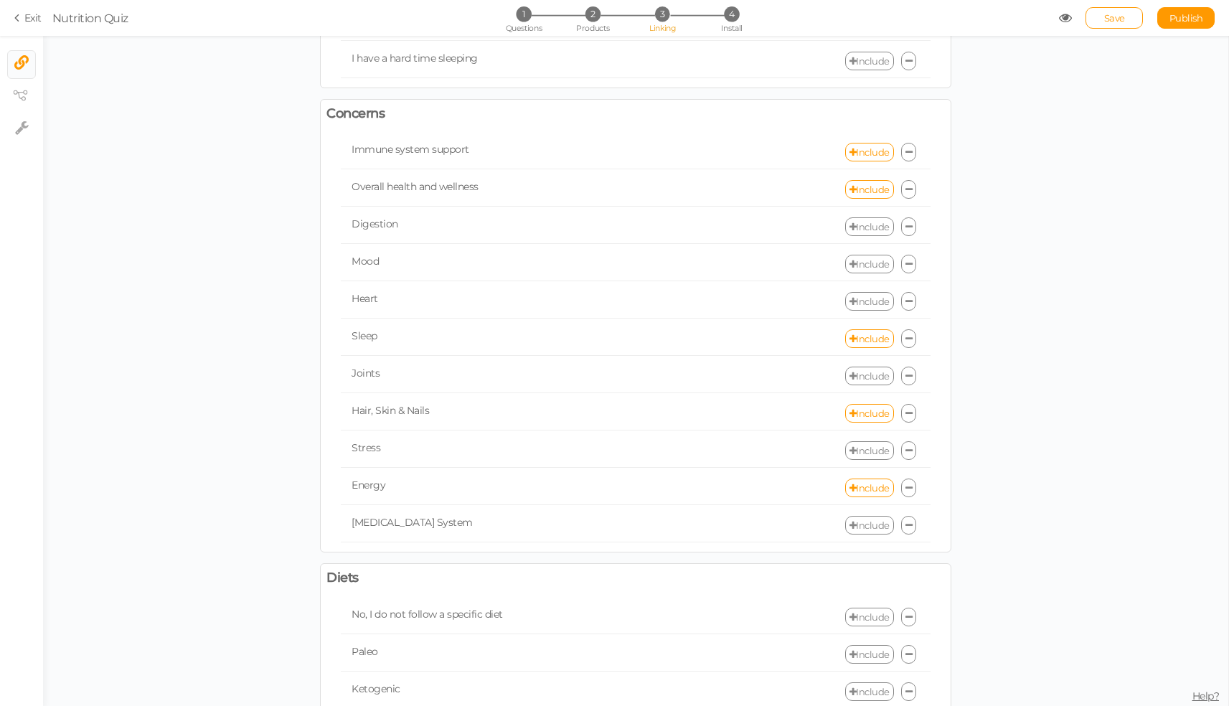
click at [860, 228] on link "Include" at bounding box center [869, 226] width 49 height 19
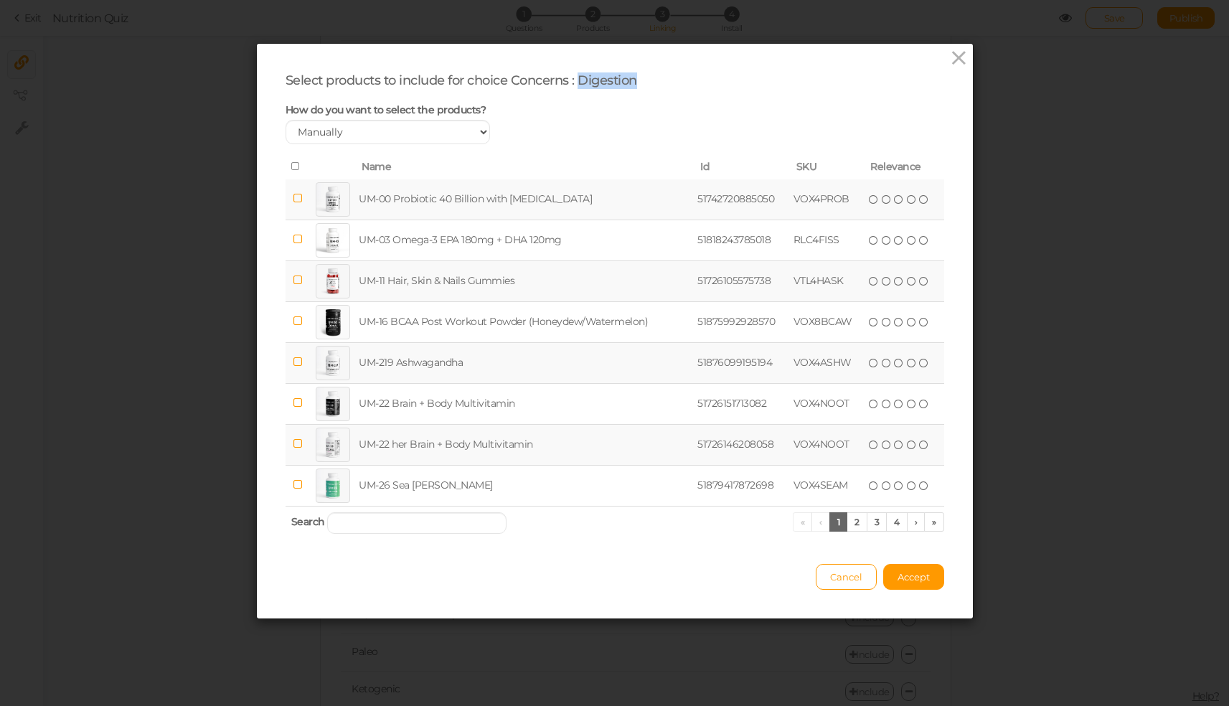
drag, startPoint x: 576, startPoint y: 77, endPoint x: 655, endPoint y: 82, distance: 79.1
click at [655, 82] on div "Select products to include for choice Concerns : Digestion" at bounding box center [614, 80] width 658 height 16
copy div "Digestion"
click at [847, 531] on link "2" at bounding box center [856, 521] width 21 height 19
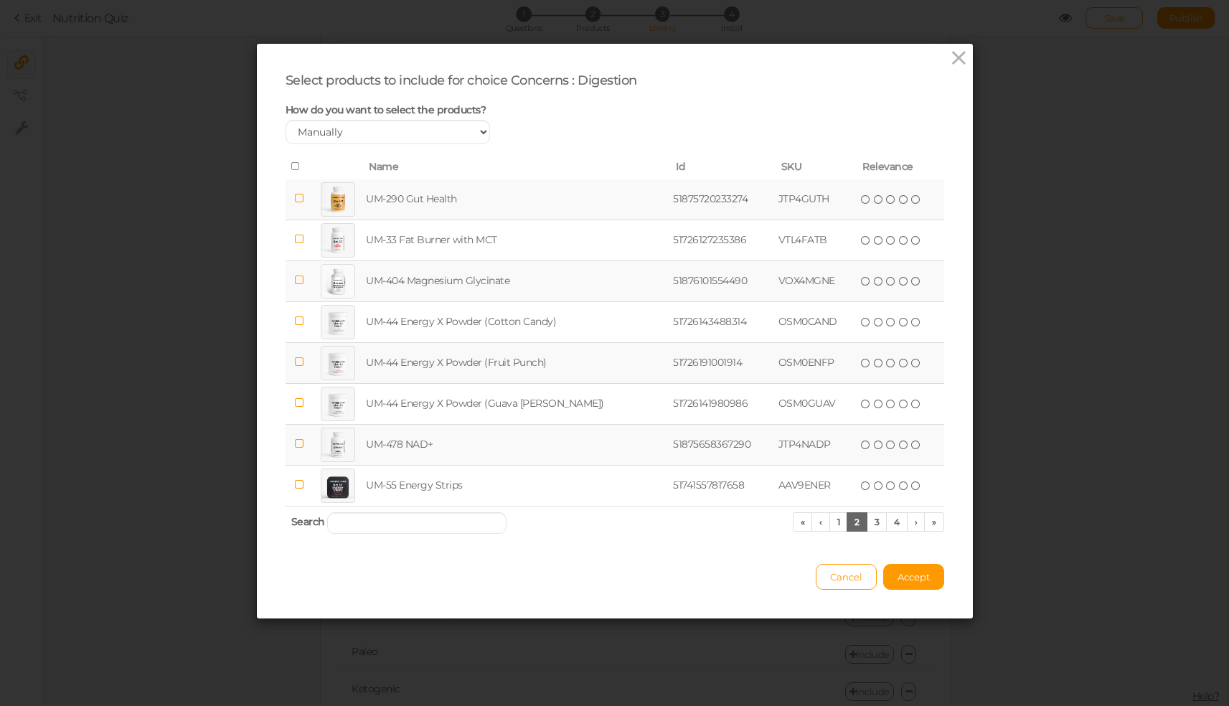
click at [298, 202] on td at bounding box center [298, 199] width 27 height 41
click at [877, 529] on link "3" at bounding box center [876, 521] width 21 height 19
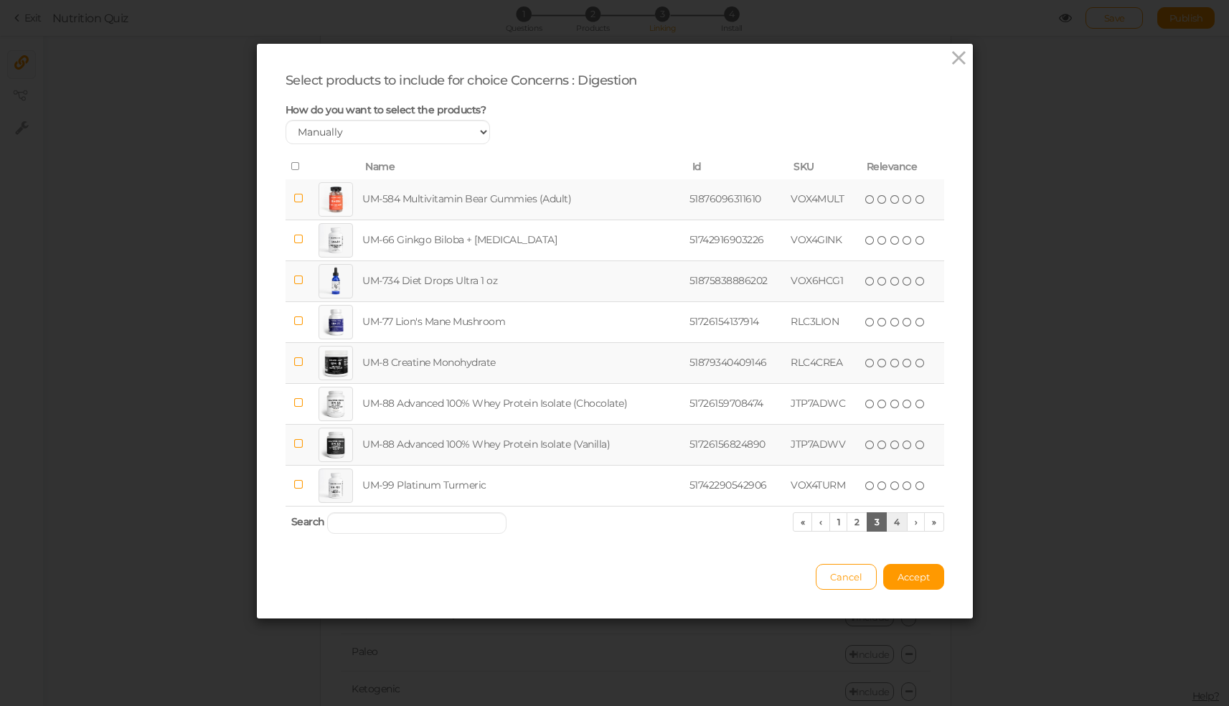
click at [894, 531] on link "4" at bounding box center [897, 521] width 22 height 19
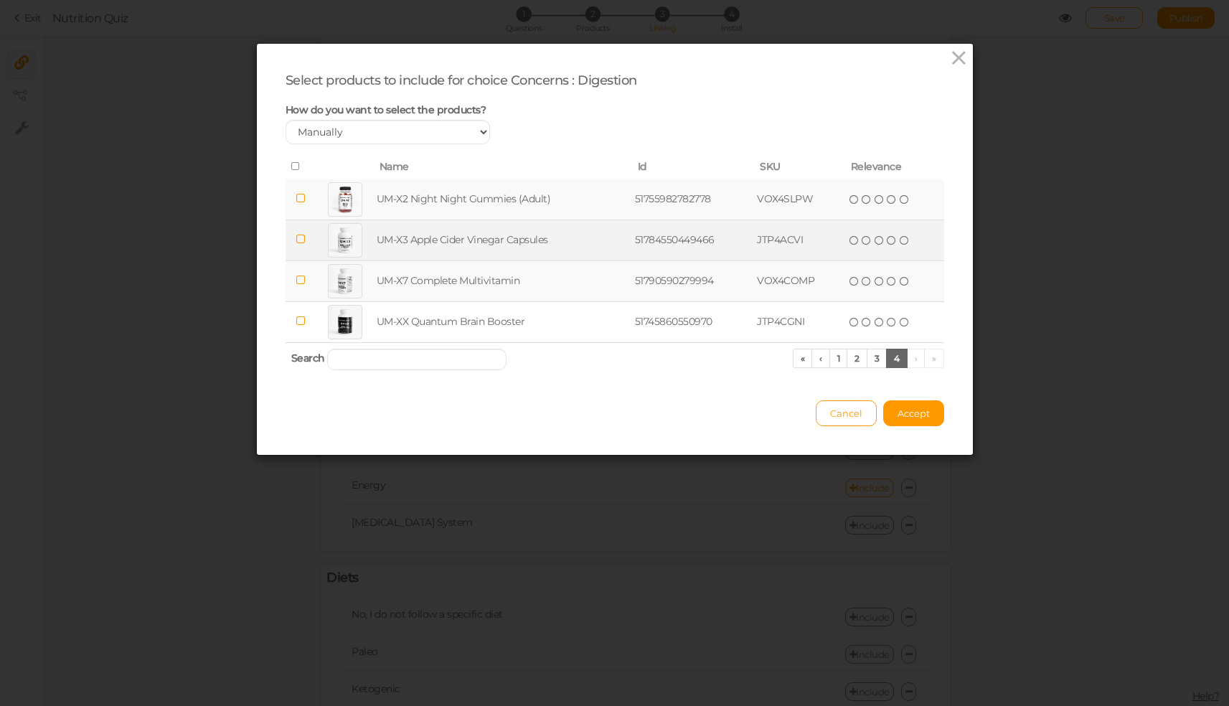
click at [303, 241] on td at bounding box center [300, 239] width 31 height 41
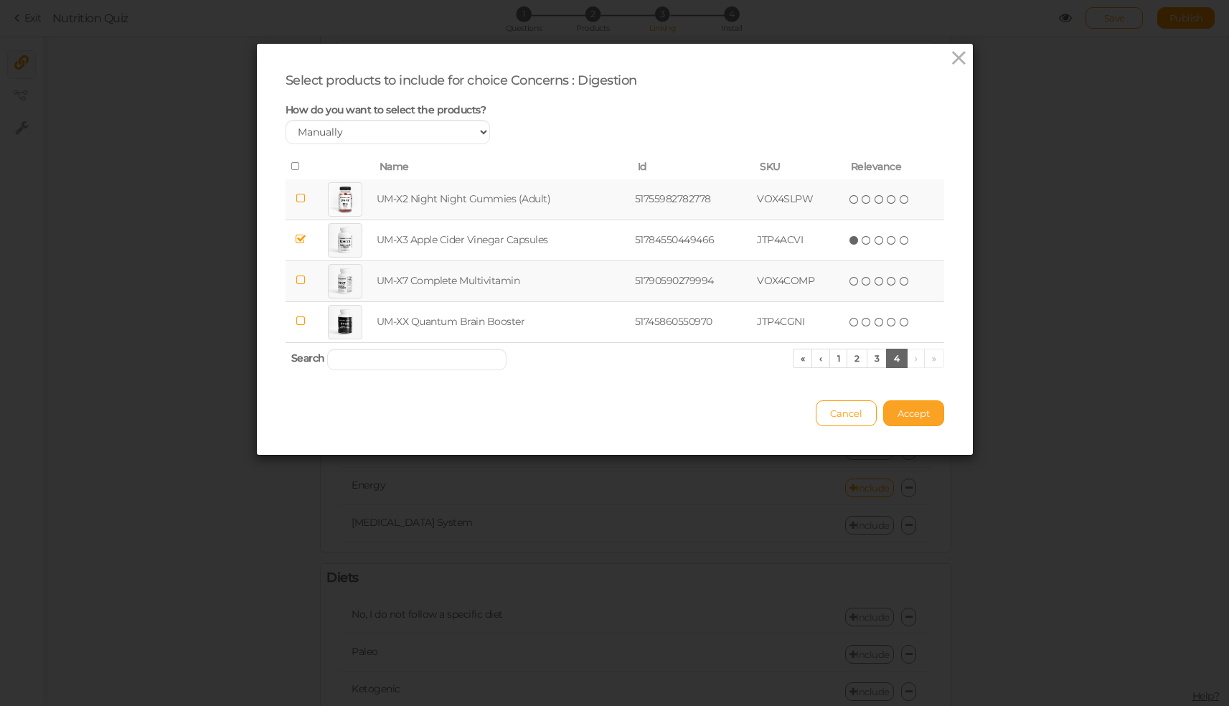
click at [922, 419] on span "Accept" at bounding box center [913, 412] width 32 height 11
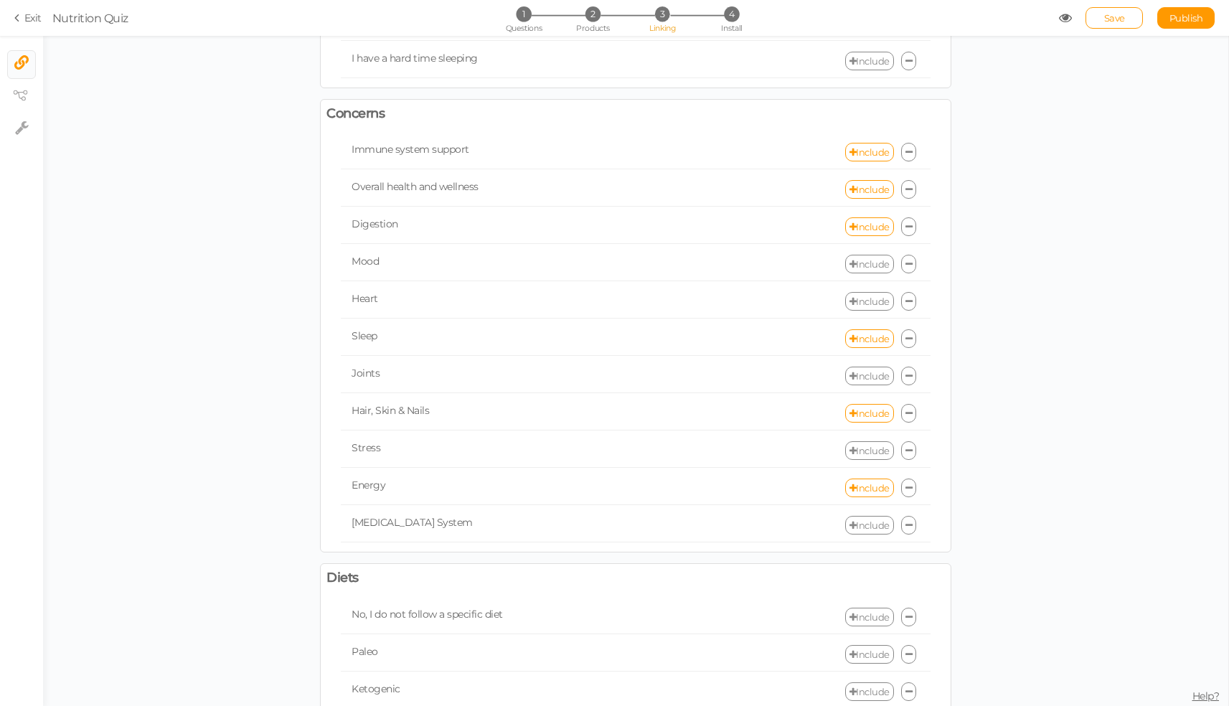
click at [869, 260] on link "Include" at bounding box center [869, 264] width 49 height 19
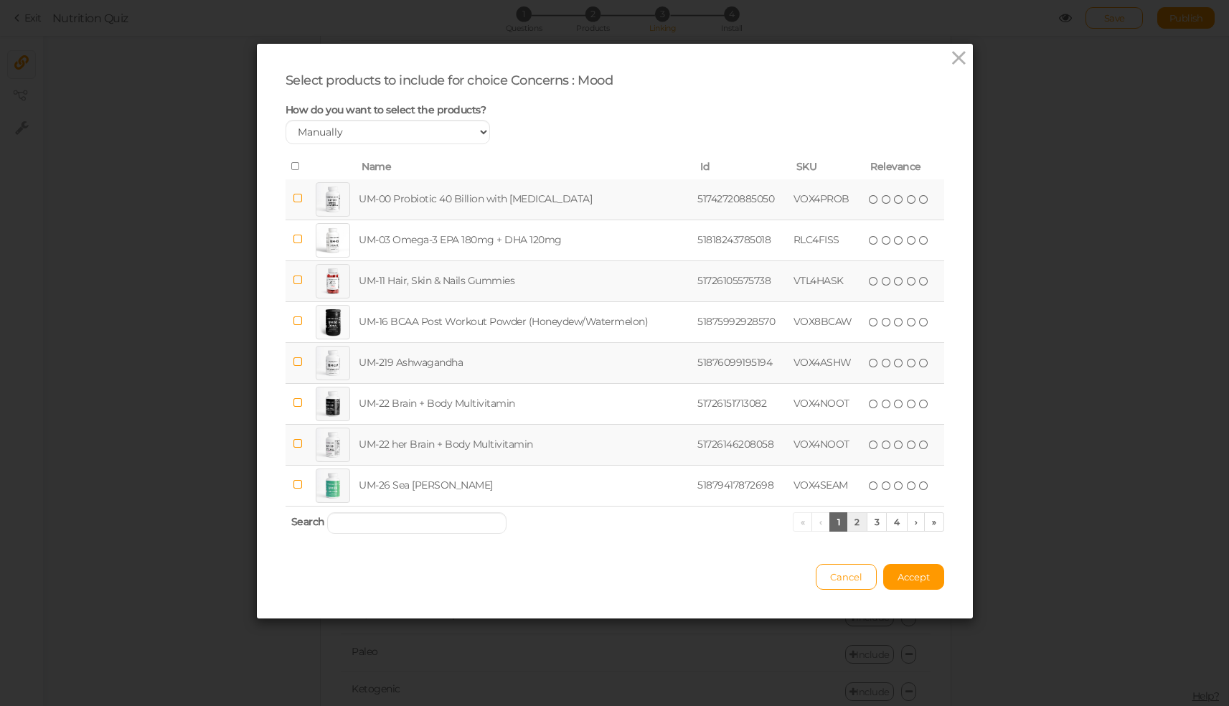
click at [856, 528] on link "2" at bounding box center [856, 521] width 21 height 19
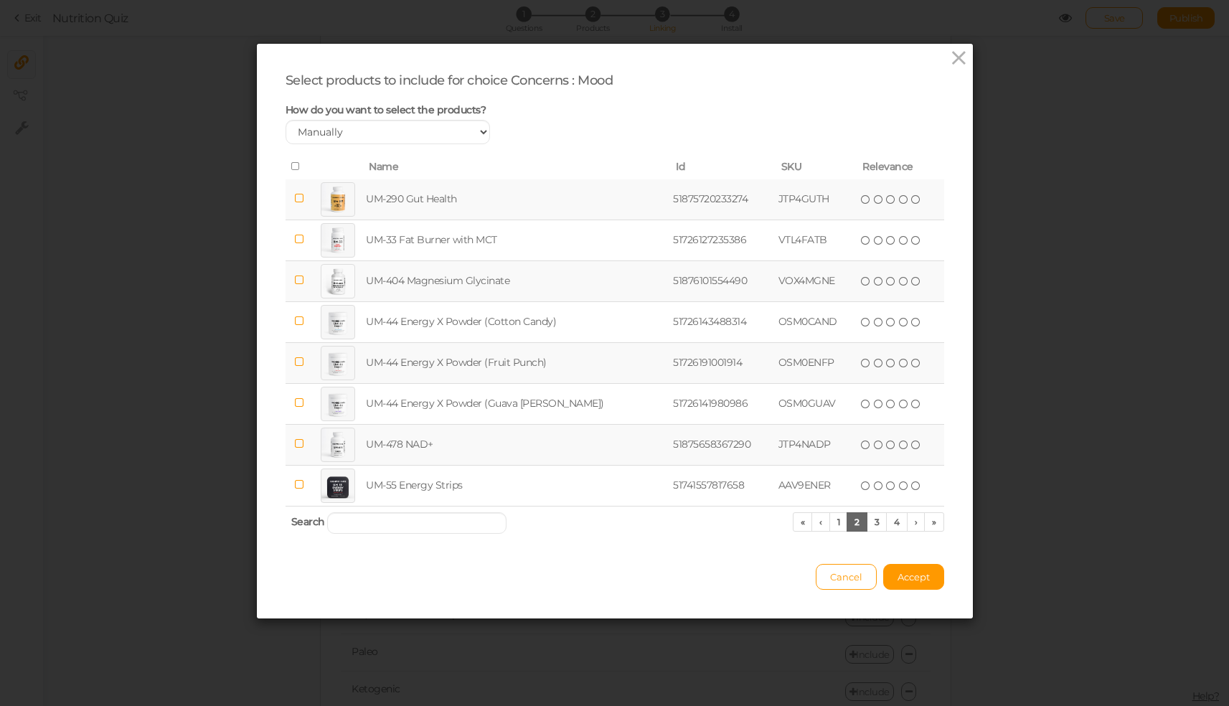
click at [299, 449] on icon at bounding box center [298, 443] width 10 height 11
click at [831, 531] on link "1" at bounding box center [838, 521] width 19 height 19
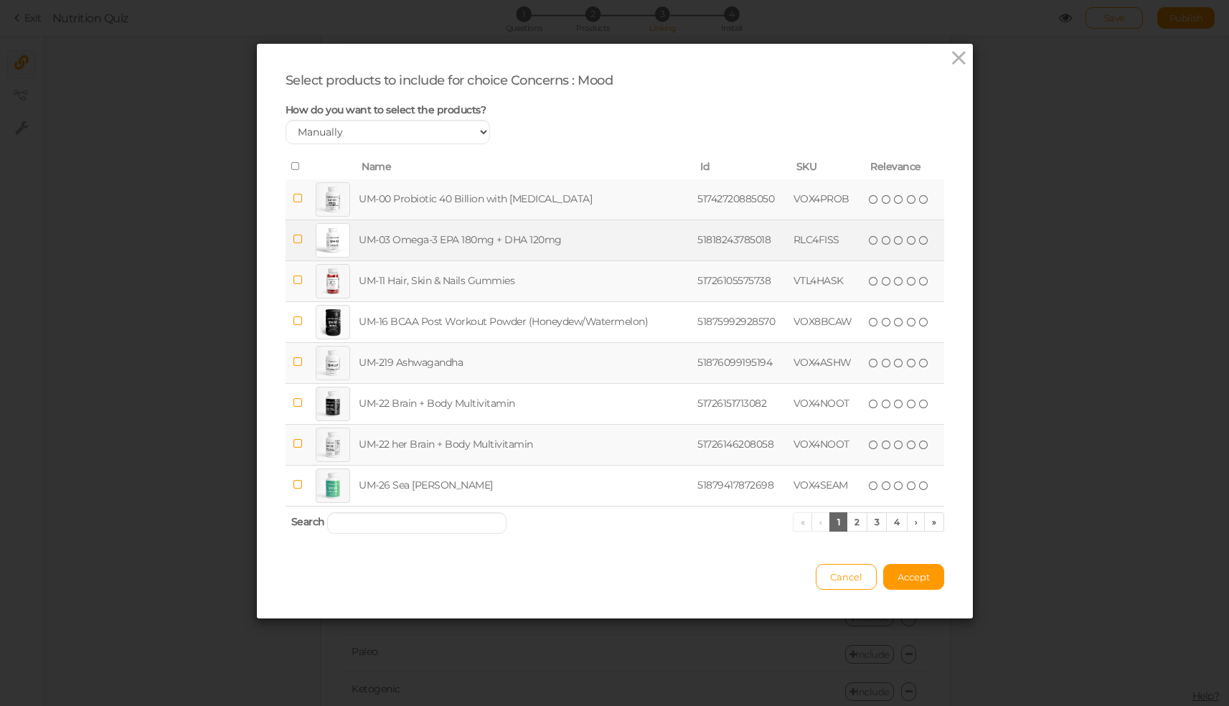
click at [300, 250] on td at bounding box center [297, 239] width 24 height 41
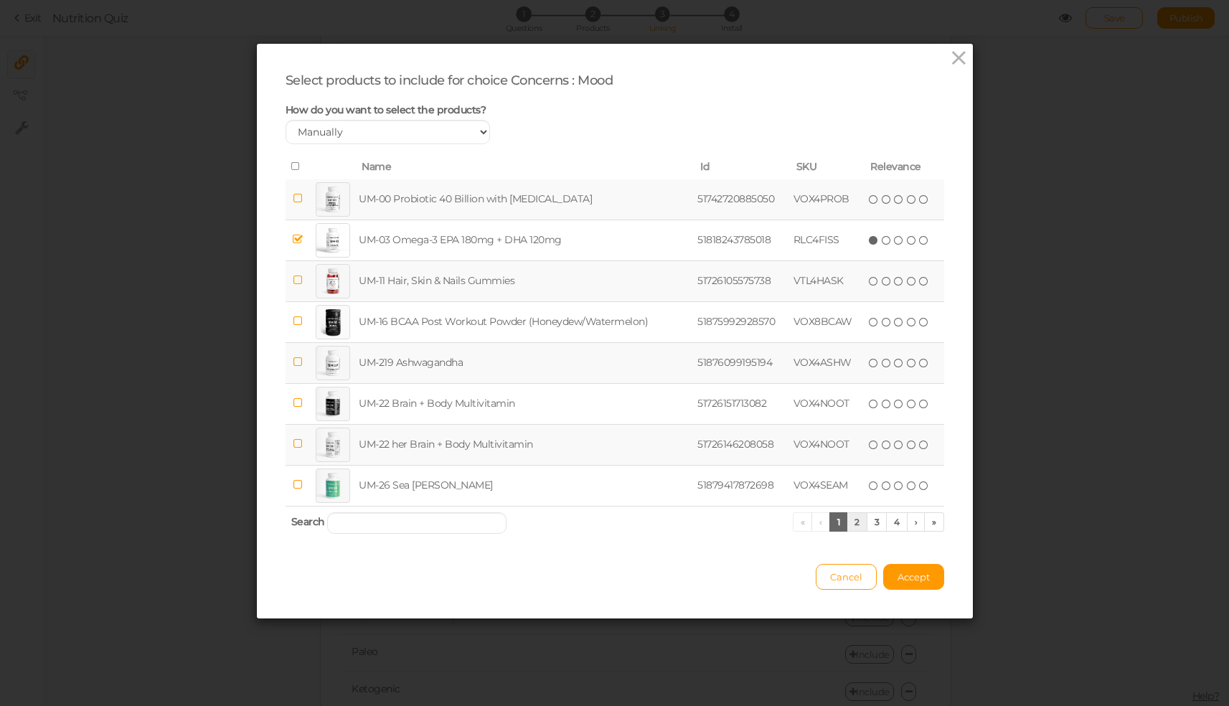
click at [858, 527] on link "2" at bounding box center [856, 521] width 21 height 19
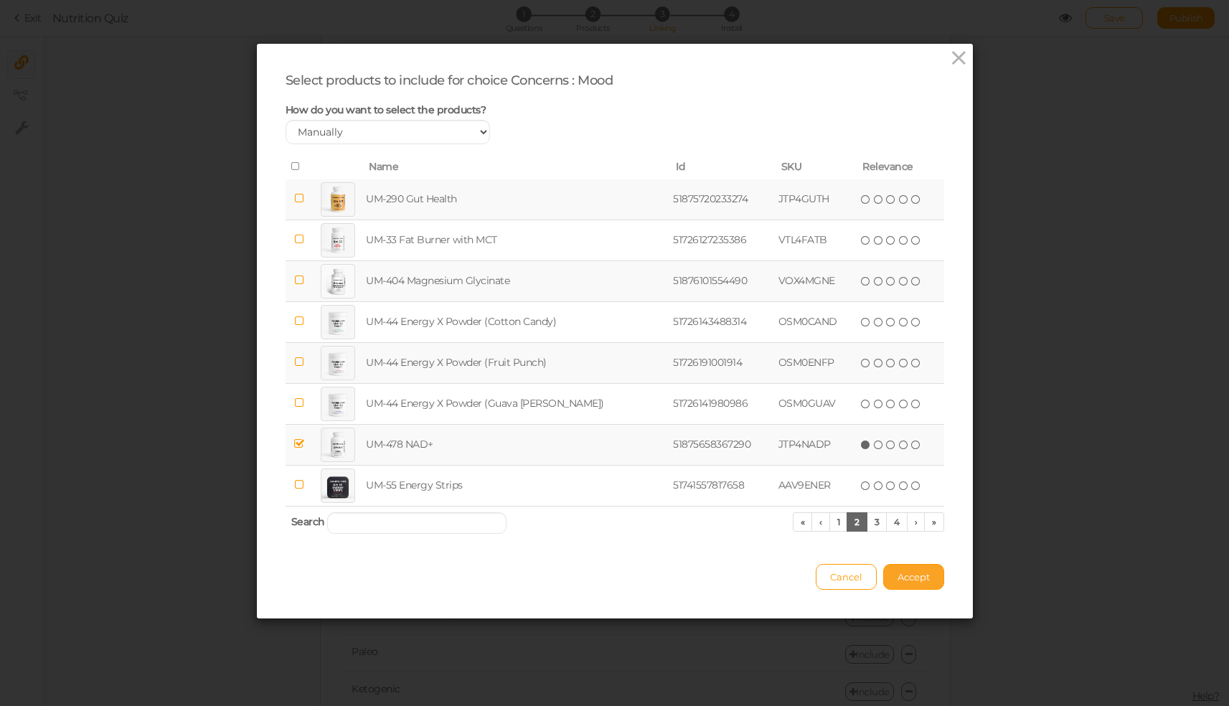
click at [915, 577] on button "Accept" at bounding box center [913, 577] width 61 height 26
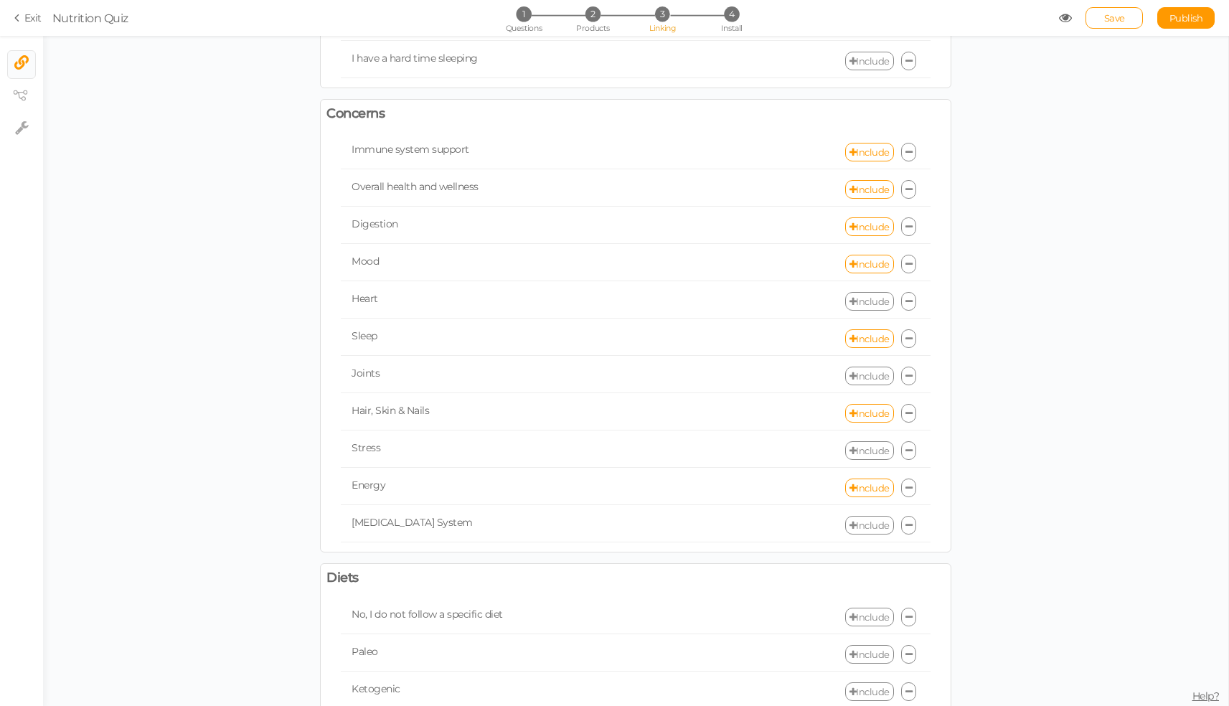
click at [863, 297] on link "Include" at bounding box center [869, 301] width 49 height 19
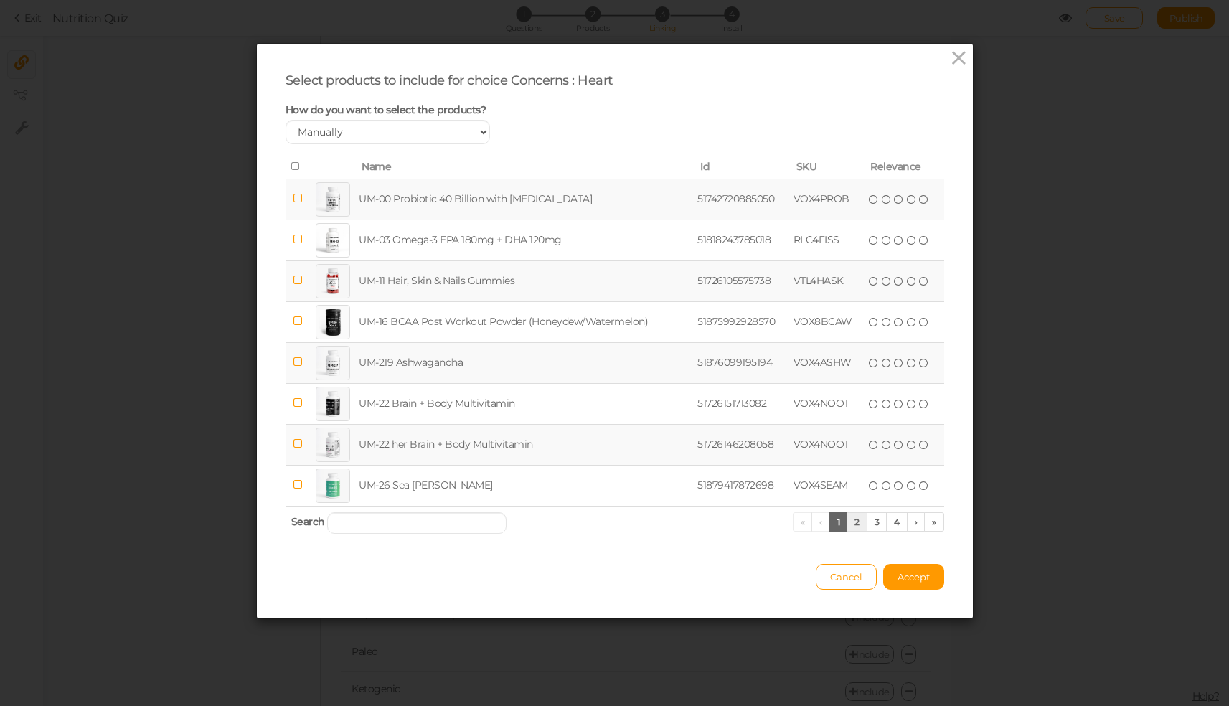
click at [847, 531] on link "2" at bounding box center [856, 521] width 21 height 19
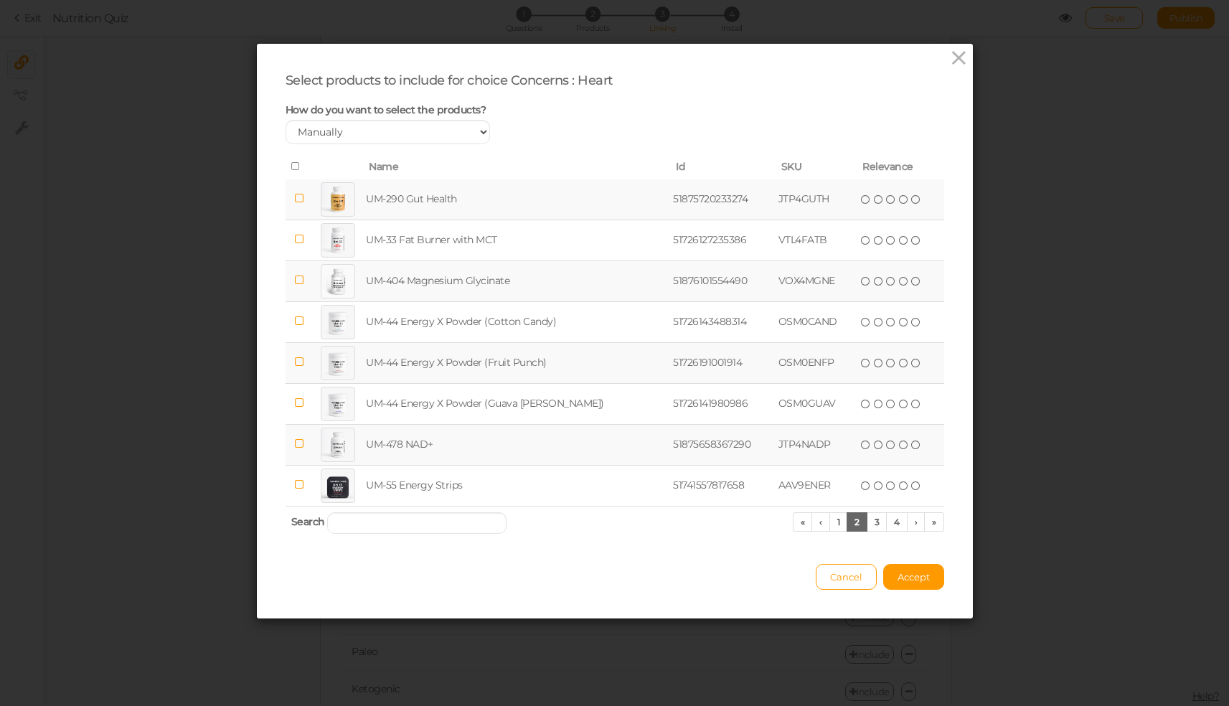
click at [298, 449] on icon at bounding box center [298, 443] width 10 height 11
click at [886, 526] on link "4" at bounding box center [897, 521] width 22 height 19
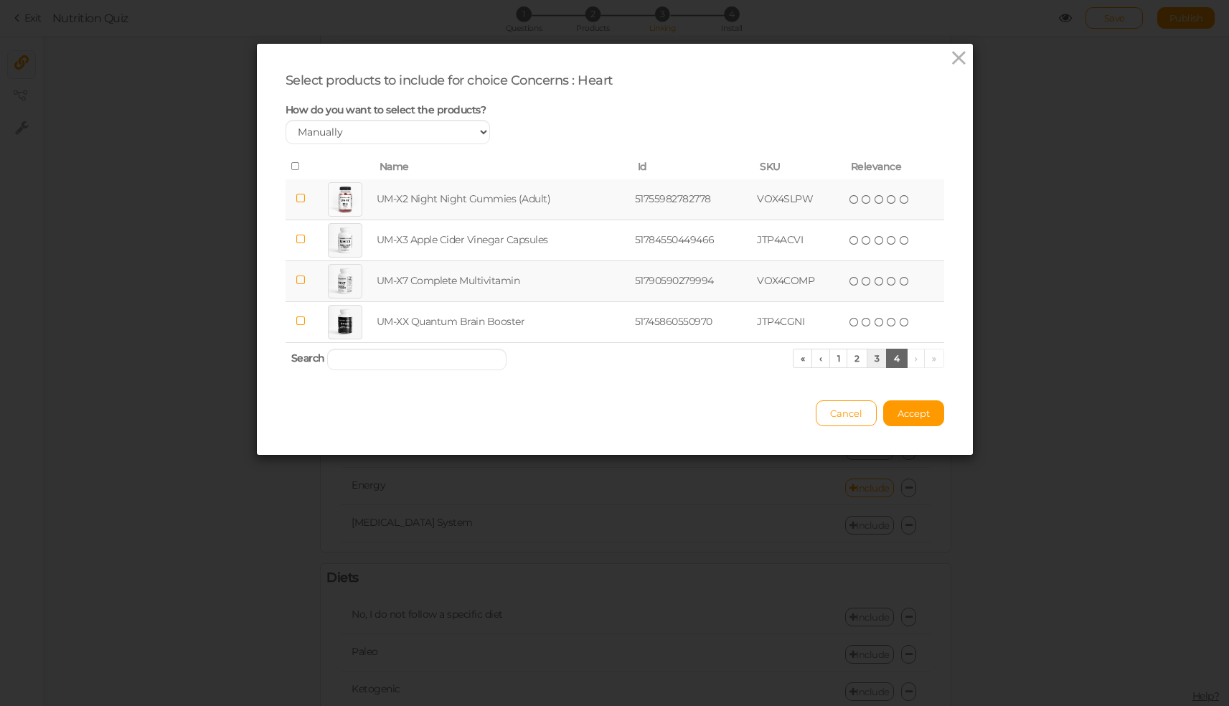
click at [874, 361] on link "3" at bounding box center [876, 358] width 21 height 19
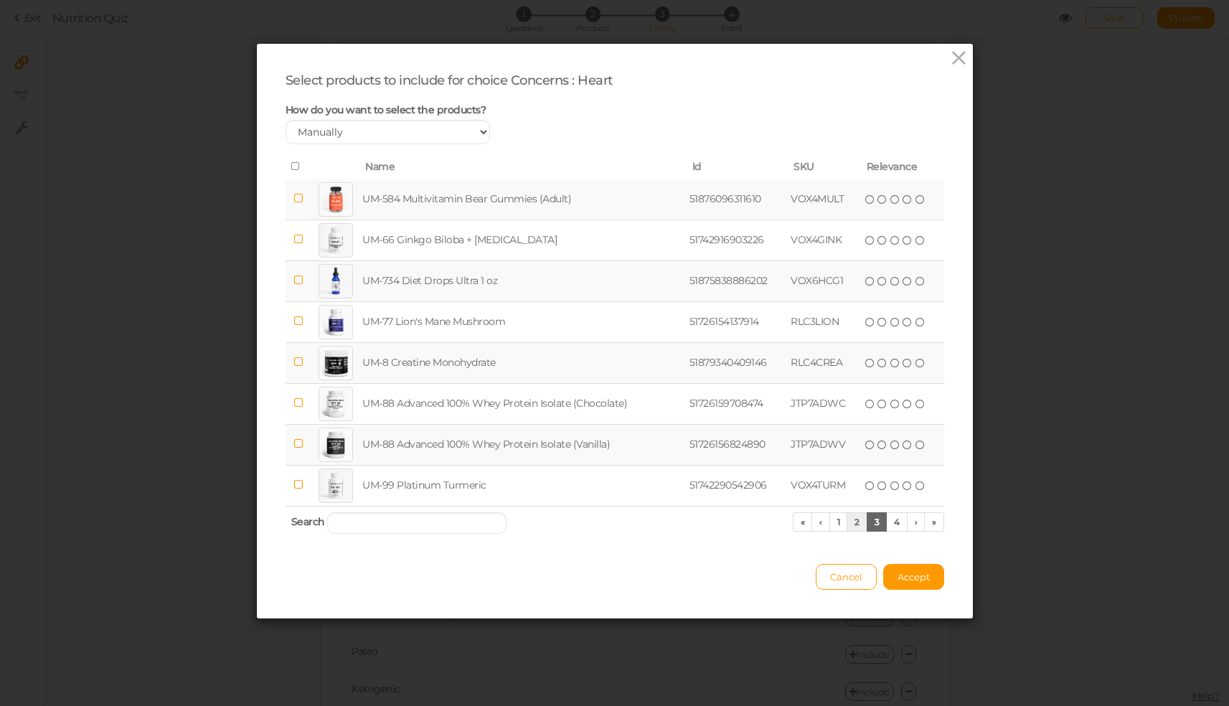
click at [853, 531] on link "2" at bounding box center [856, 521] width 21 height 19
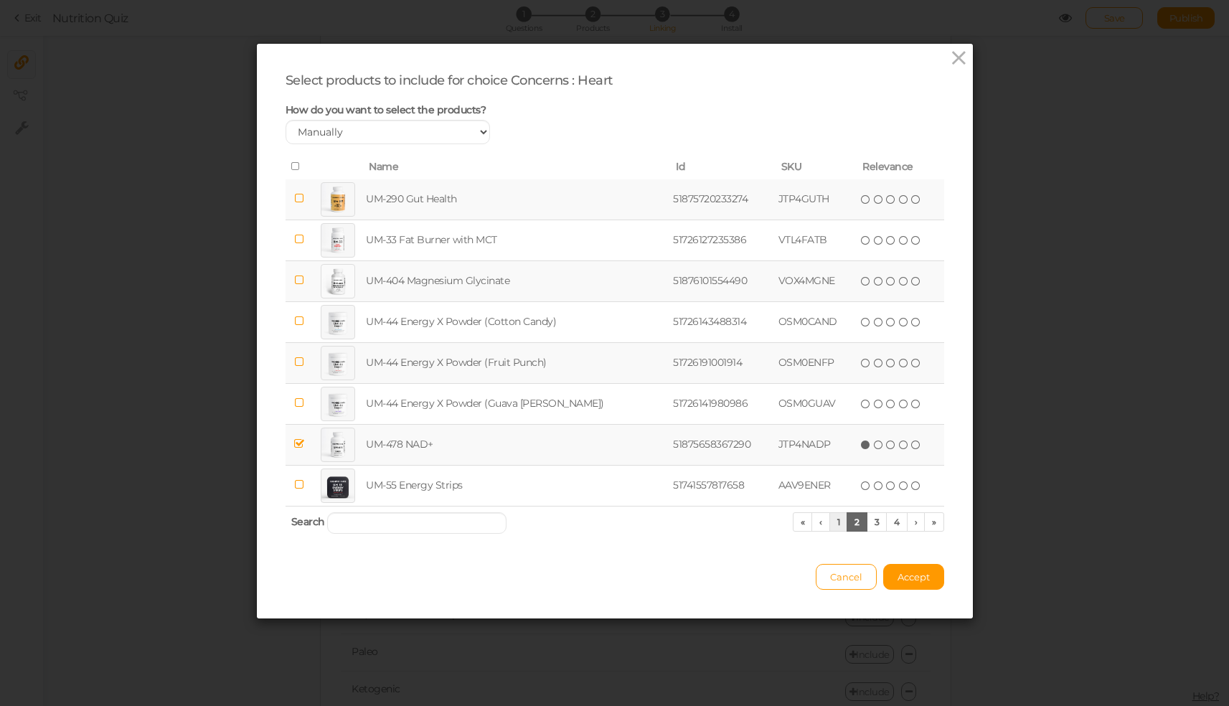
click at [833, 531] on link "1" at bounding box center [838, 521] width 19 height 19
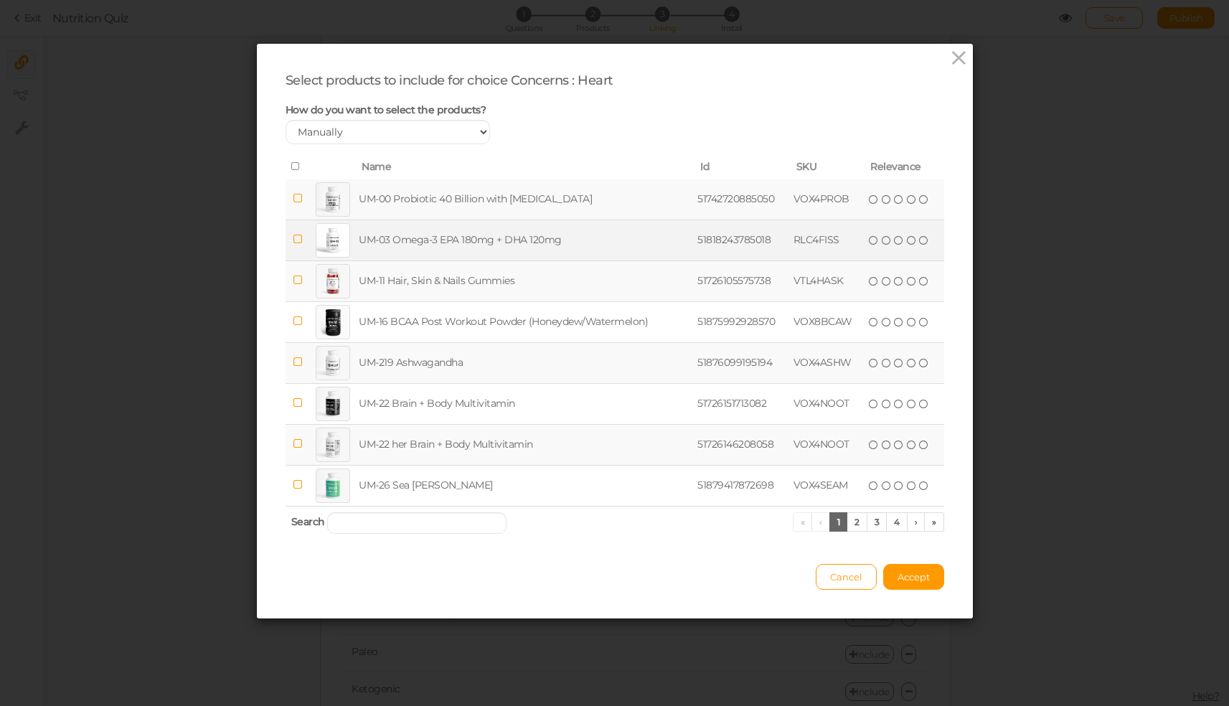
click at [418, 252] on td "UM-03 Omega-3 EPA 180mg + DHA 120mg" at bounding box center [525, 239] width 339 height 41
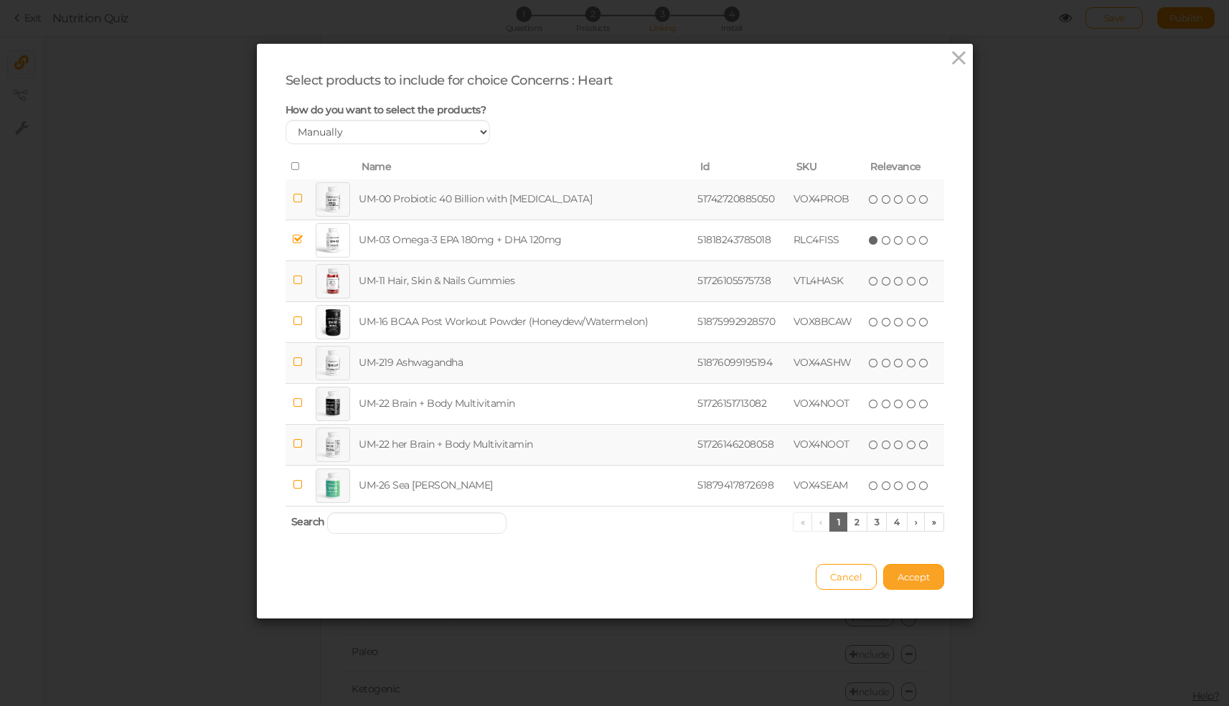
click at [901, 582] on span "Accept" at bounding box center [913, 576] width 32 height 11
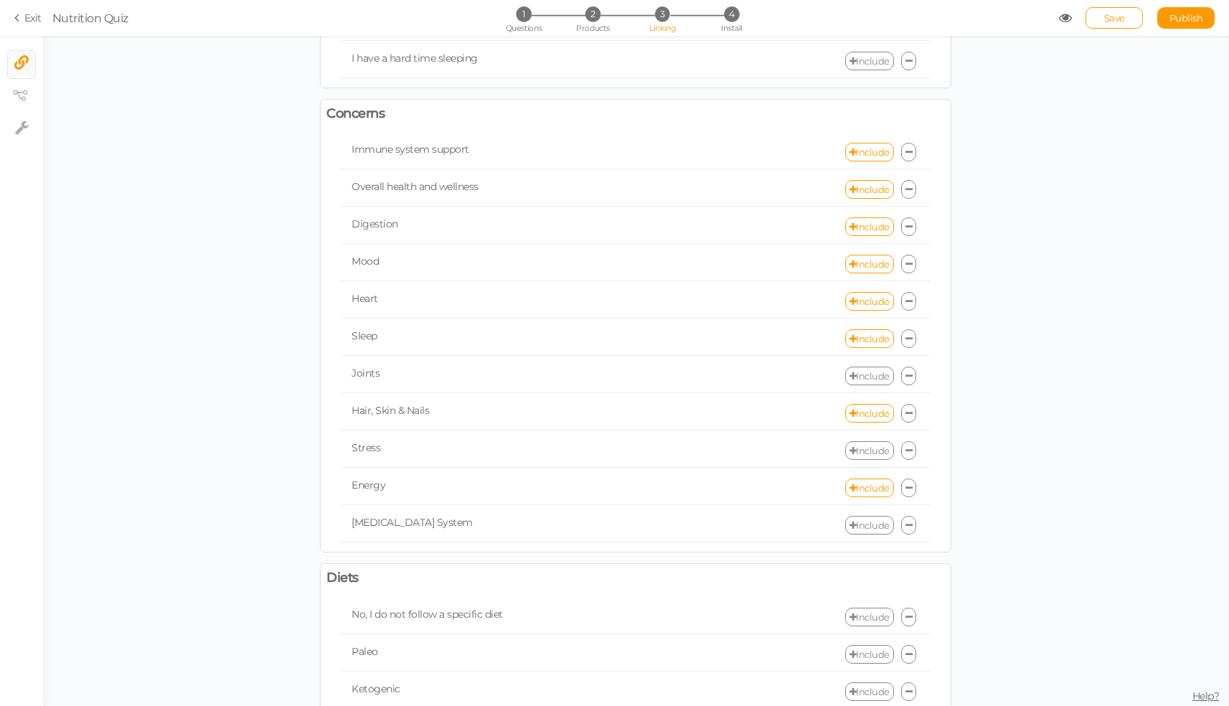
click at [866, 369] on link "Include" at bounding box center [869, 375] width 49 height 19
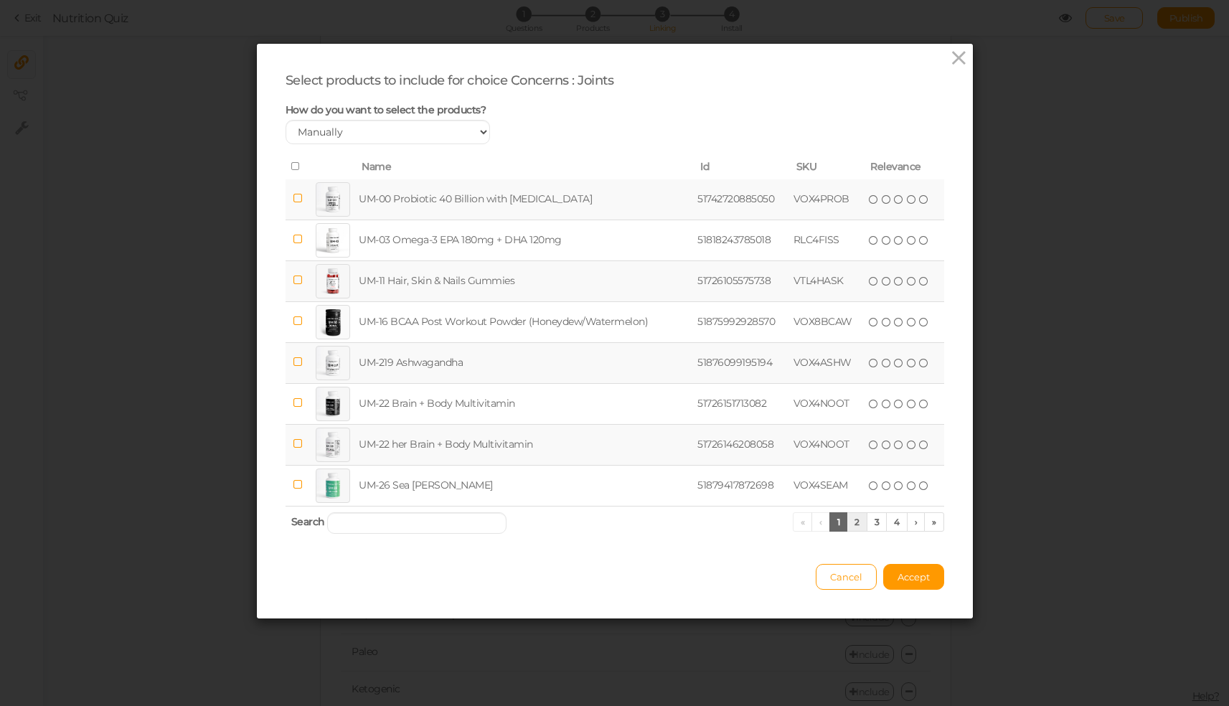
click at [852, 529] on link "2" at bounding box center [856, 521] width 21 height 19
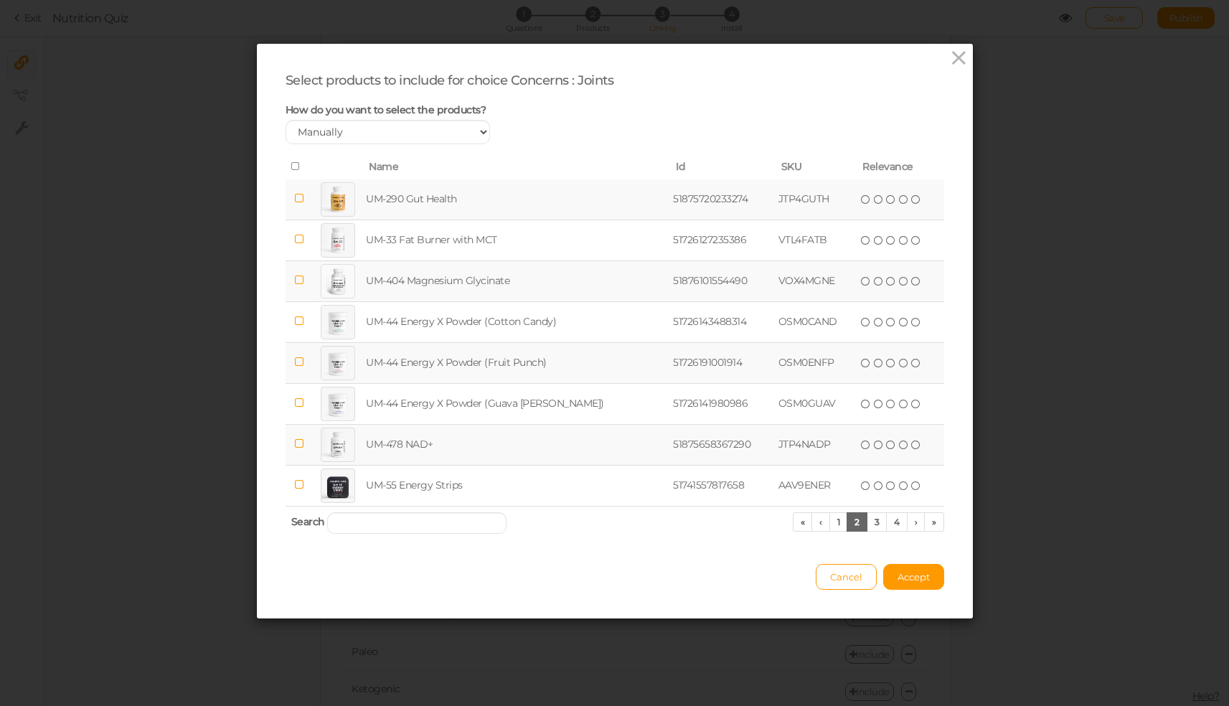
click at [293, 285] on icon at bounding box center [298, 280] width 10 height 11
click at [914, 582] on span "Accept" at bounding box center [913, 576] width 32 height 11
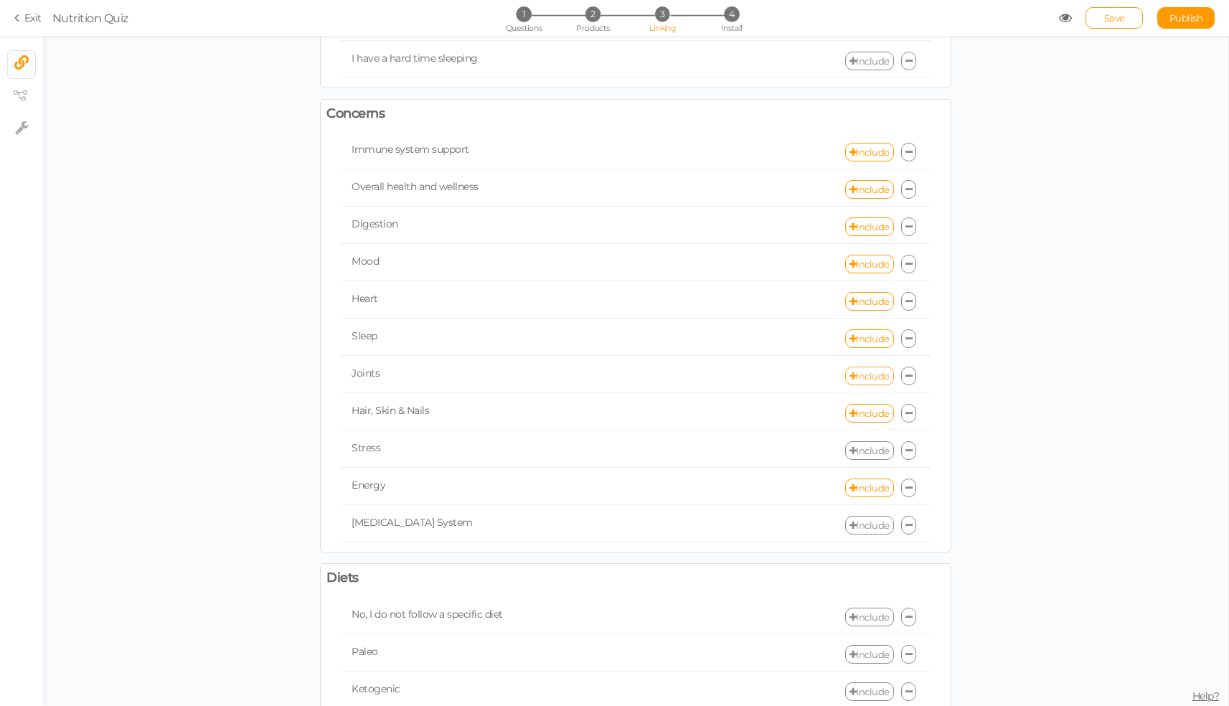
click at [864, 370] on link "Include" at bounding box center [869, 375] width 49 height 19
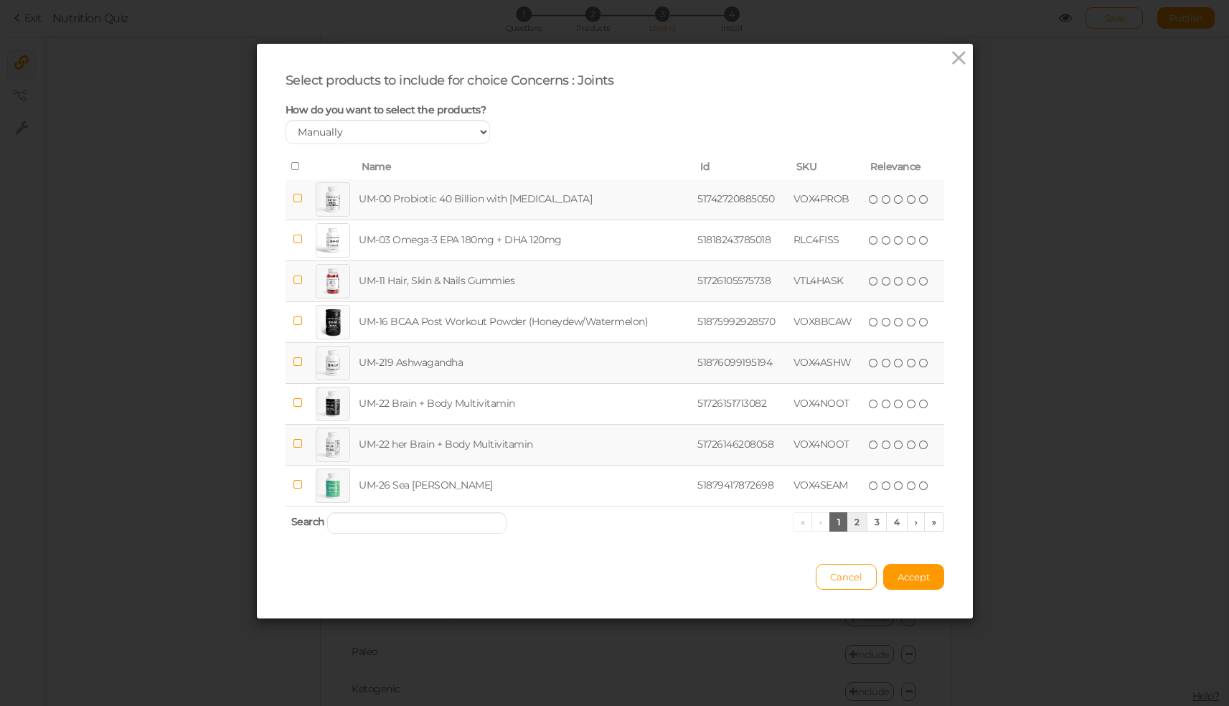
click at [852, 531] on link "2" at bounding box center [856, 521] width 21 height 19
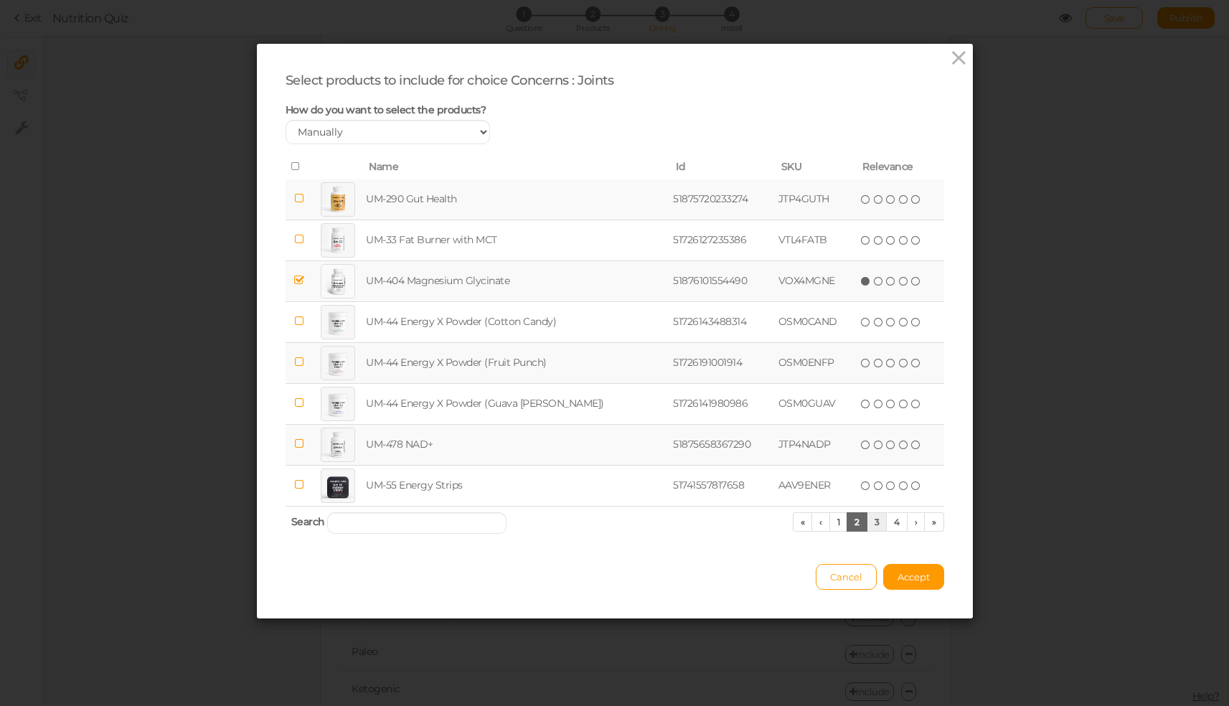
click at [875, 531] on link "3" at bounding box center [876, 521] width 21 height 19
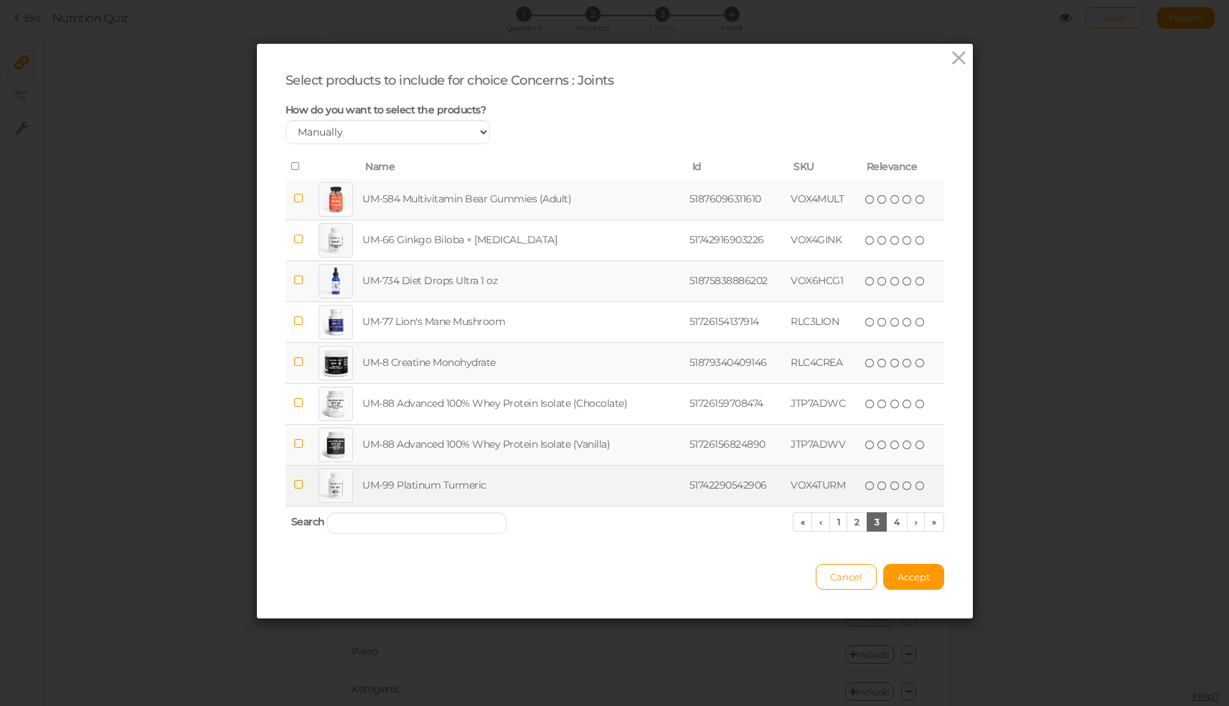
click at [298, 493] on td at bounding box center [298, 485] width 26 height 41
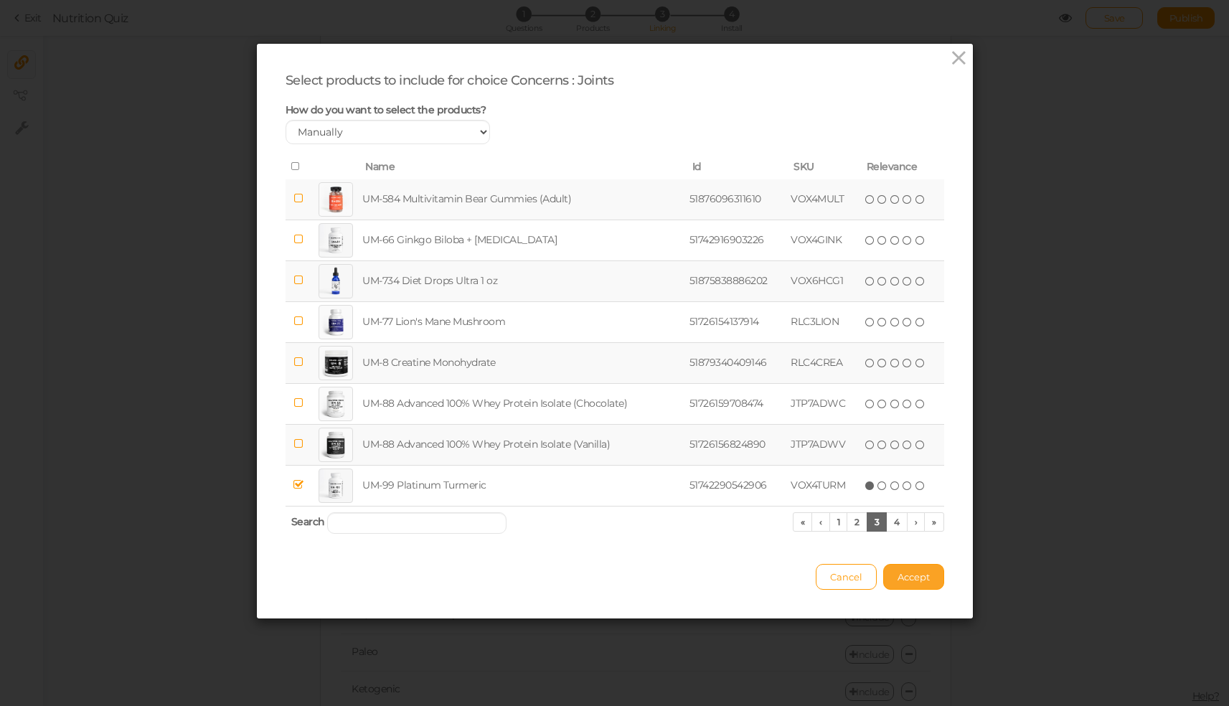
click at [914, 580] on button "Accept" at bounding box center [913, 577] width 61 height 26
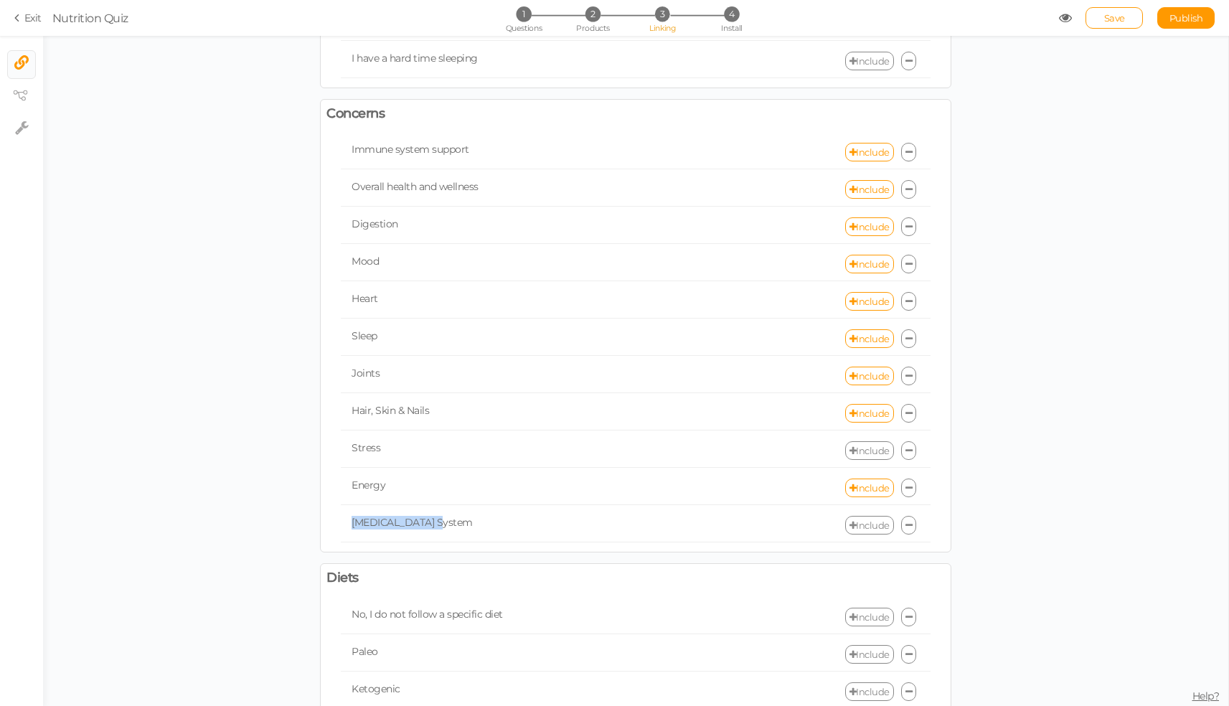
drag, startPoint x: 448, startPoint y: 520, endPoint x: 348, endPoint y: 521, distance: 99.7
click at [348, 521] on div "Endocrine System" at bounding box center [488, 523] width 295 height 14
copy span "Endocrine System"
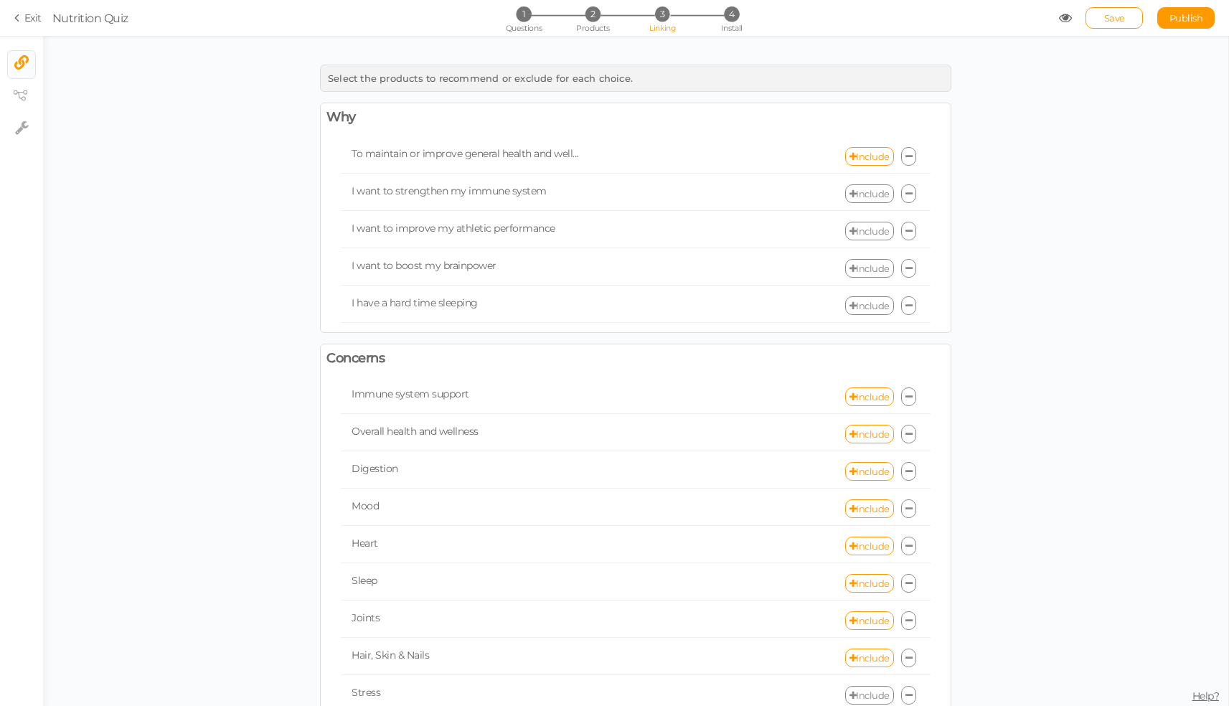
scroll to position [0, 0]
click at [860, 301] on link "Include" at bounding box center [869, 305] width 49 height 19
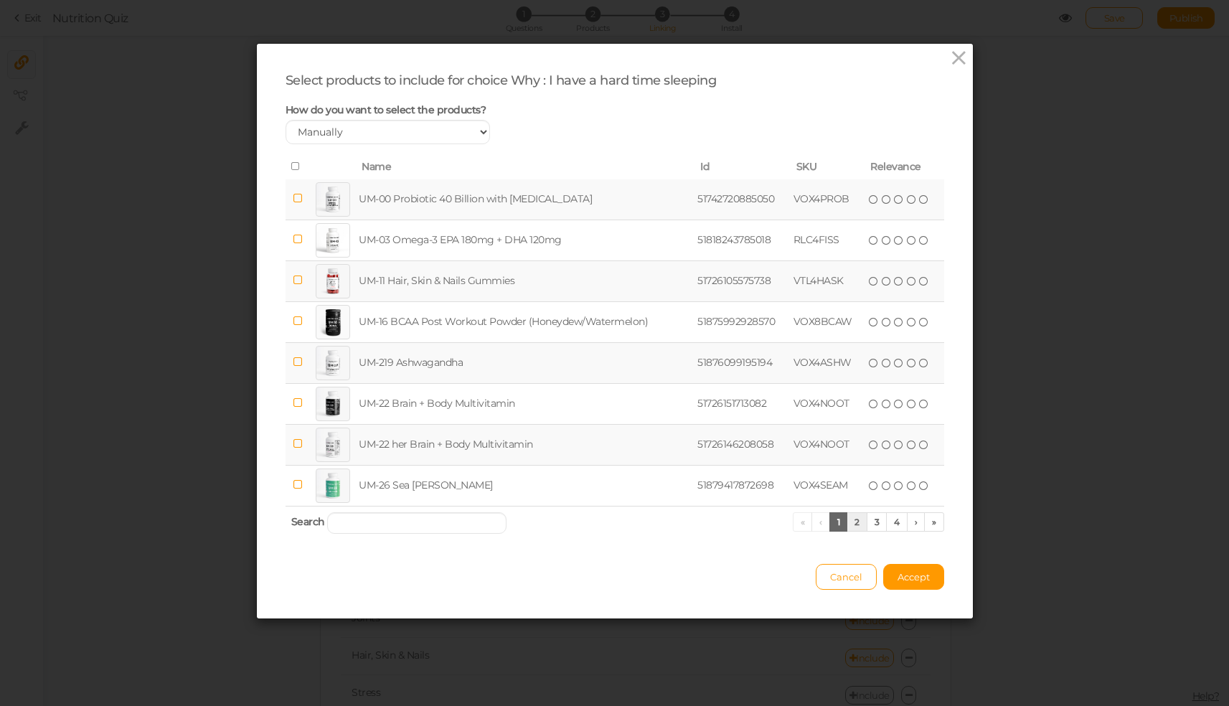
click at [857, 531] on link "2" at bounding box center [856, 521] width 21 height 19
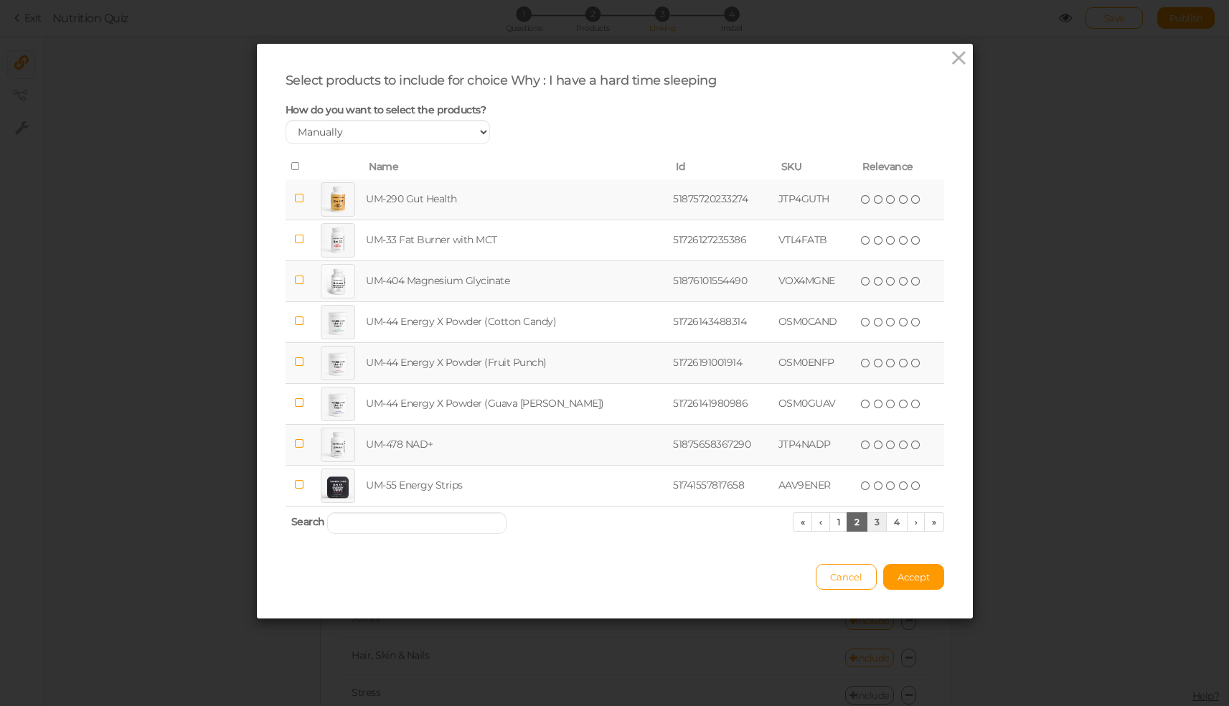
click at [866, 529] on link "3" at bounding box center [876, 521] width 21 height 19
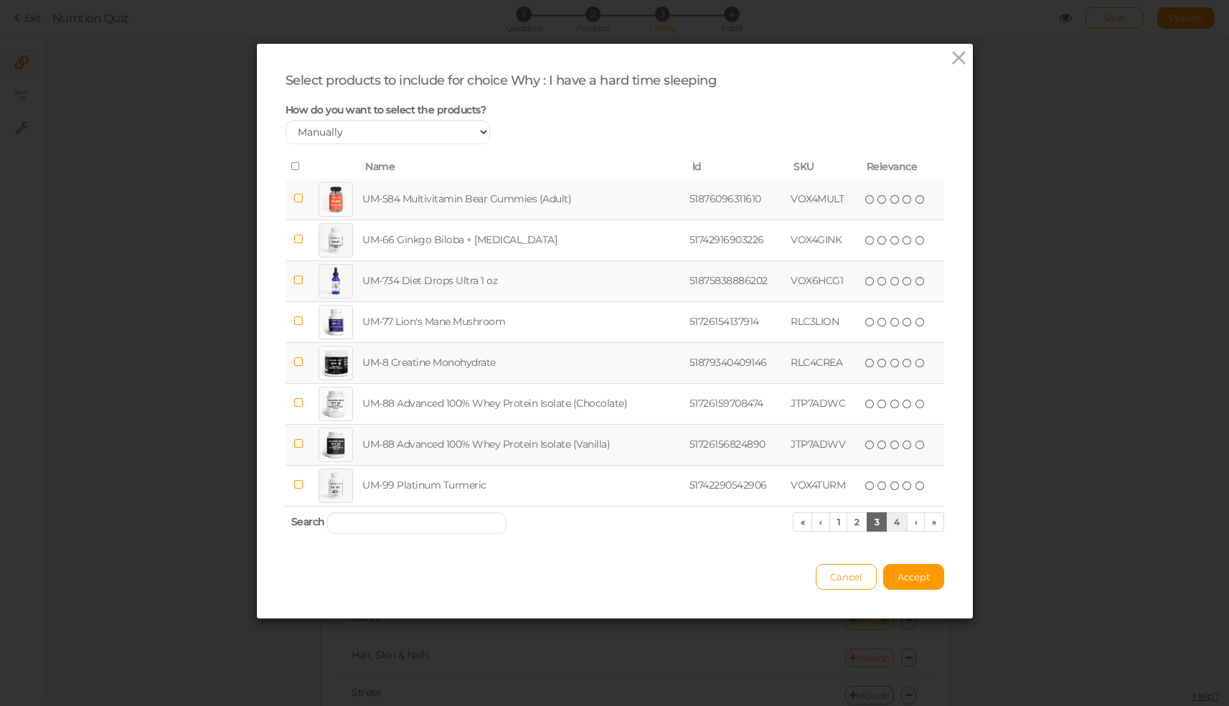
click at [899, 531] on link "4" at bounding box center [897, 521] width 22 height 19
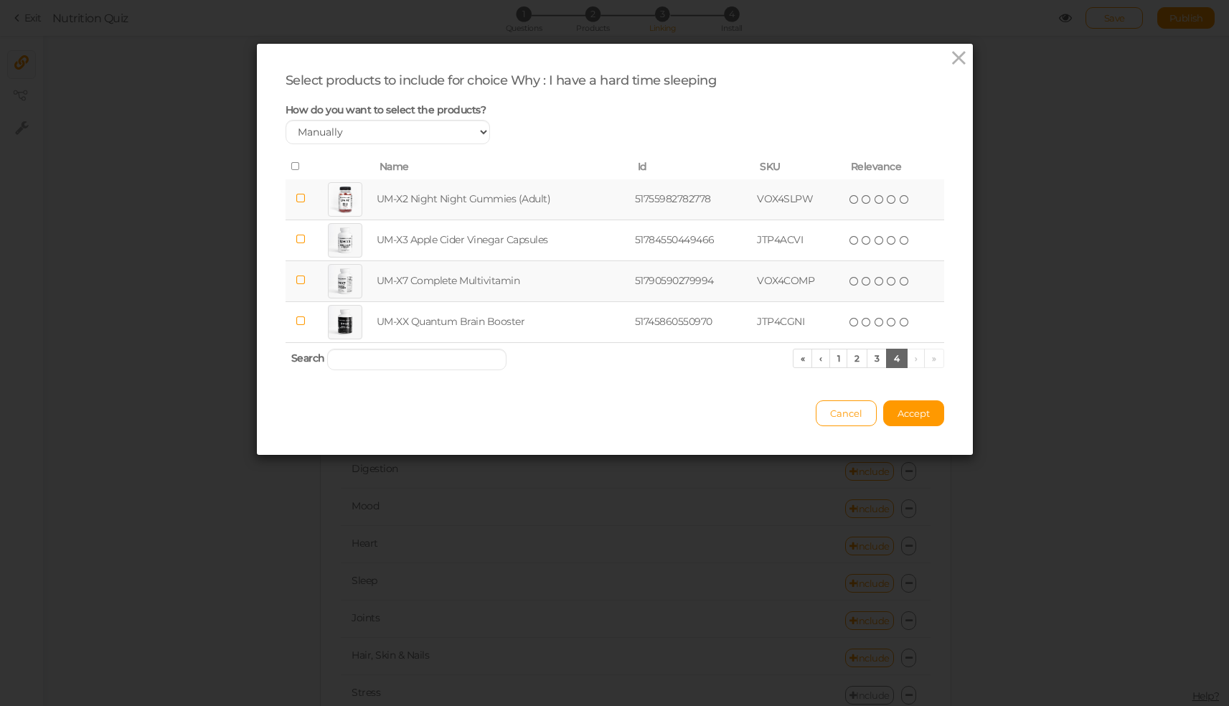
click at [299, 201] on td at bounding box center [300, 199] width 31 height 41
click at [900, 419] on span "Accept" at bounding box center [913, 412] width 32 height 11
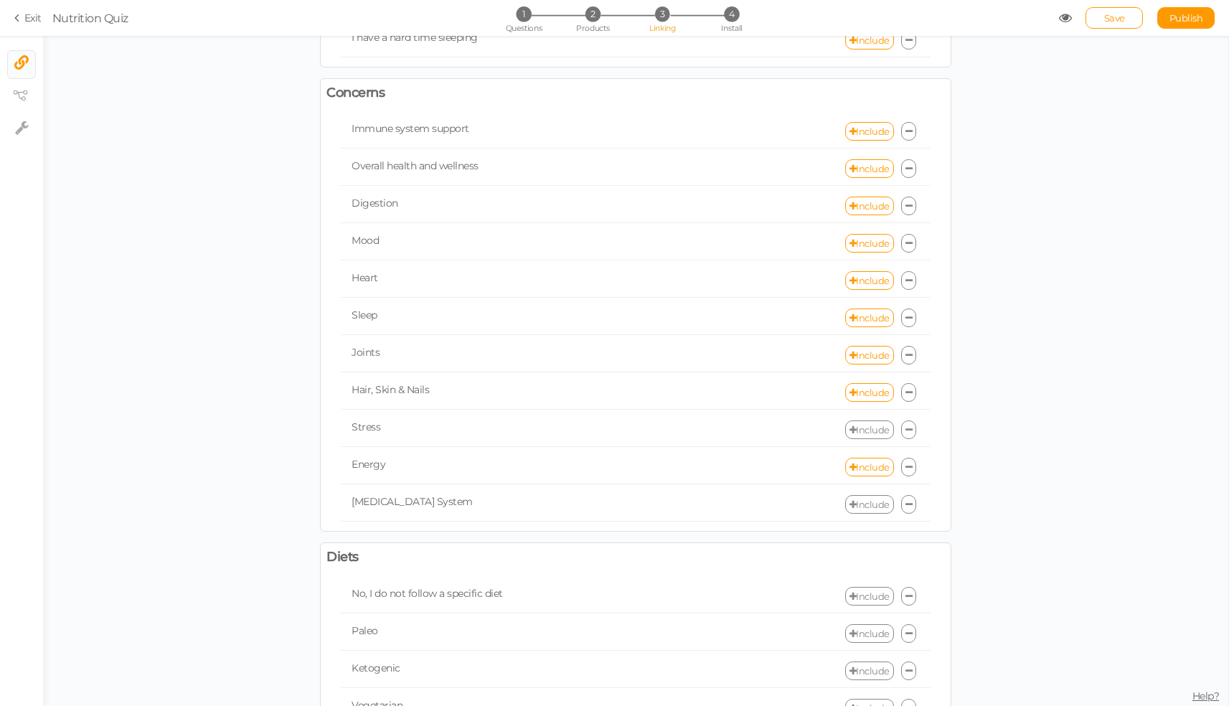
scroll to position [262, 0]
click at [872, 435] on link "Include" at bounding box center [869, 433] width 49 height 19
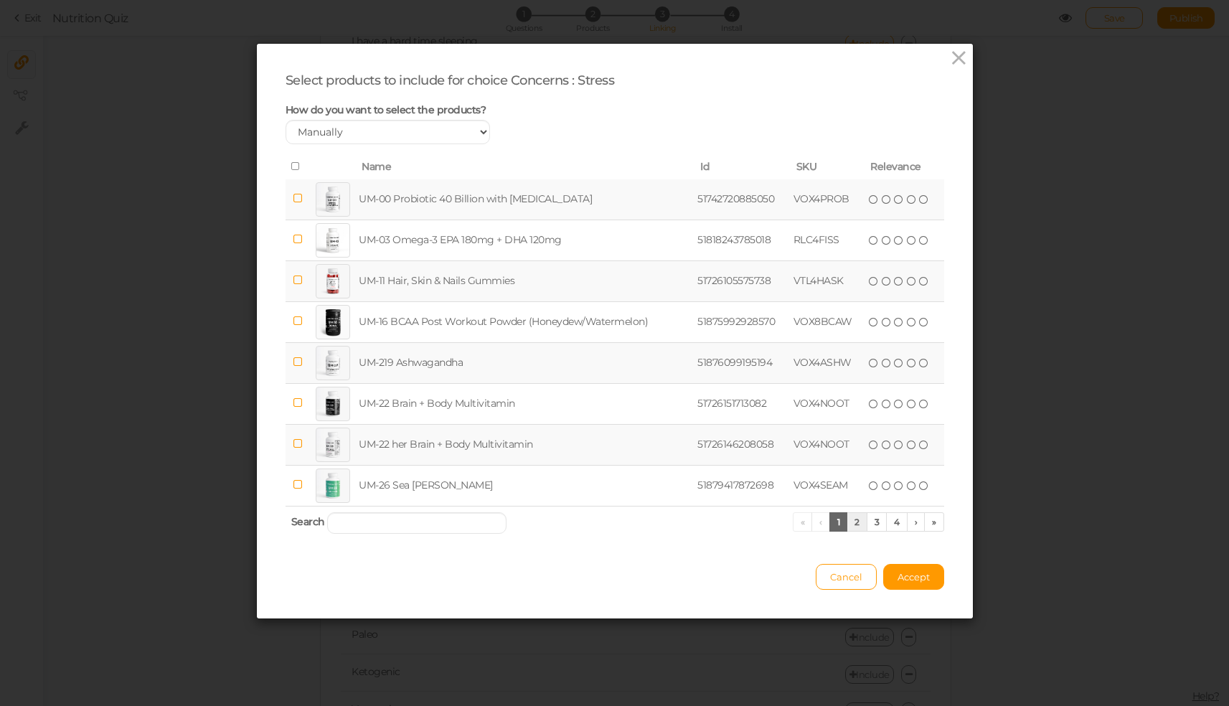
click at [846, 527] on link "2" at bounding box center [856, 521] width 21 height 19
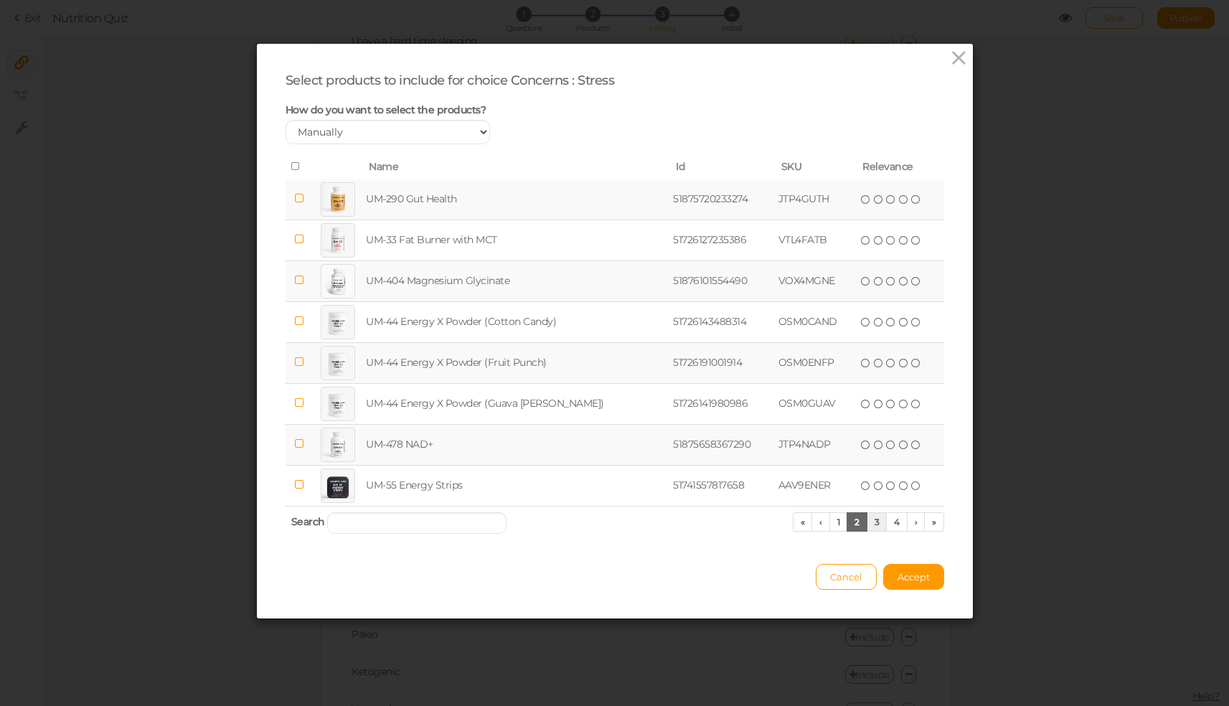
click at [866, 531] on link "3" at bounding box center [876, 521] width 21 height 19
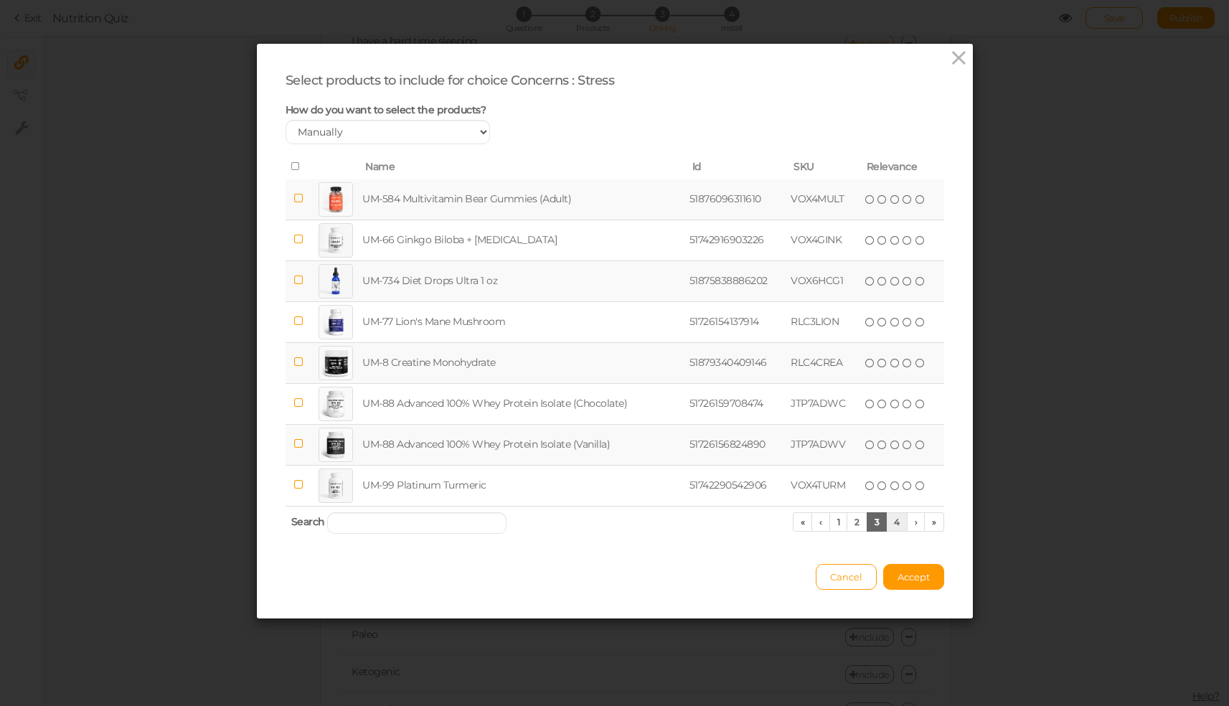
click at [890, 526] on link "4" at bounding box center [897, 521] width 22 height 19
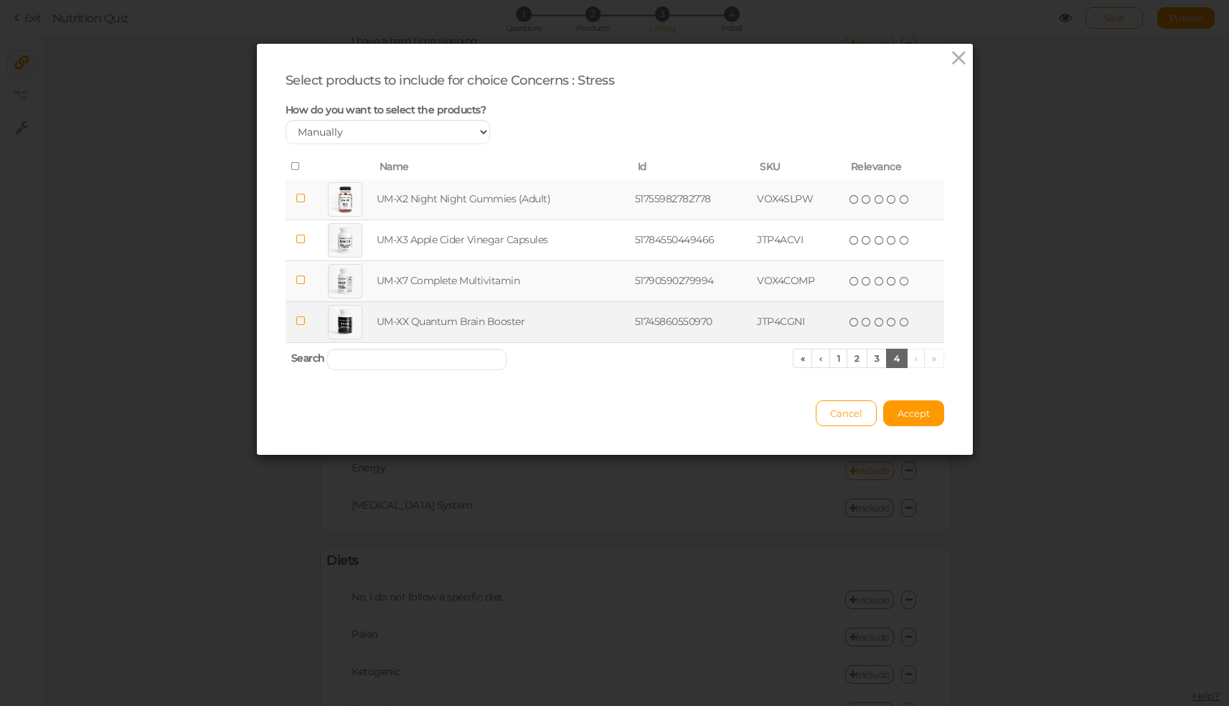
click at [399, 328] on td "UM-XX Quantum Brain Booster" at bounding box center [503, 321] width 258 height 41
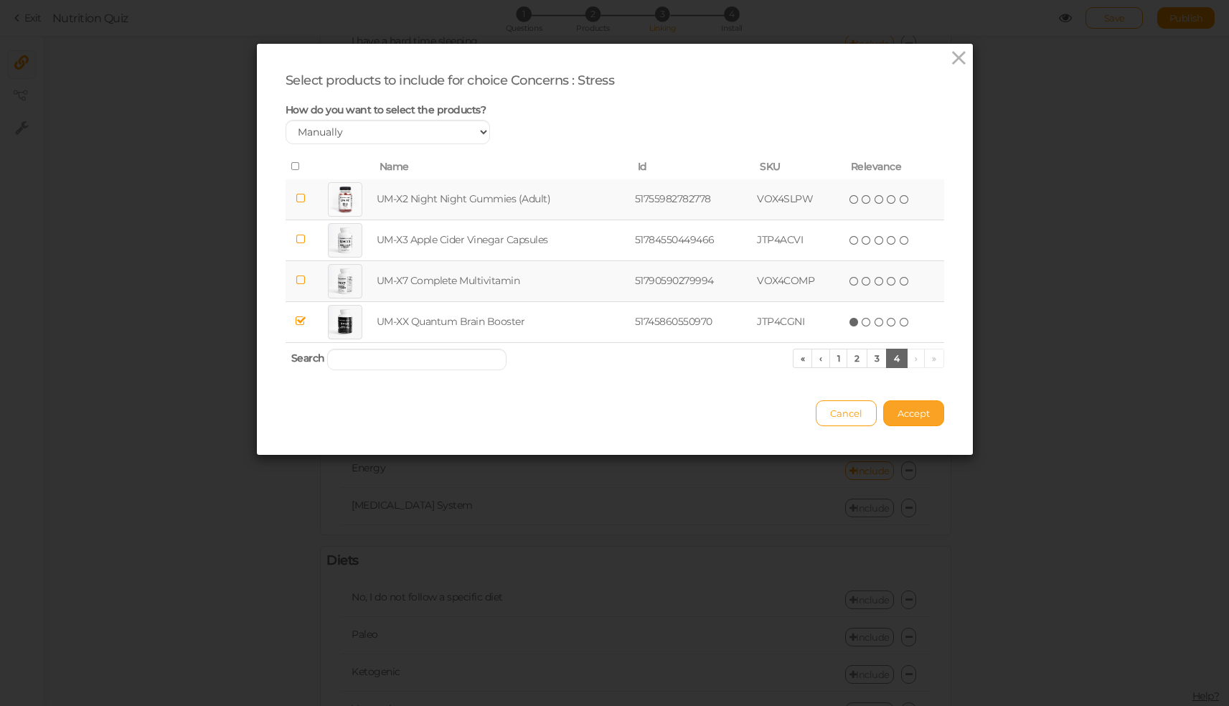
click at [924, 417] on button "Accept" at bounding box center [913, 413] width 61 height 26
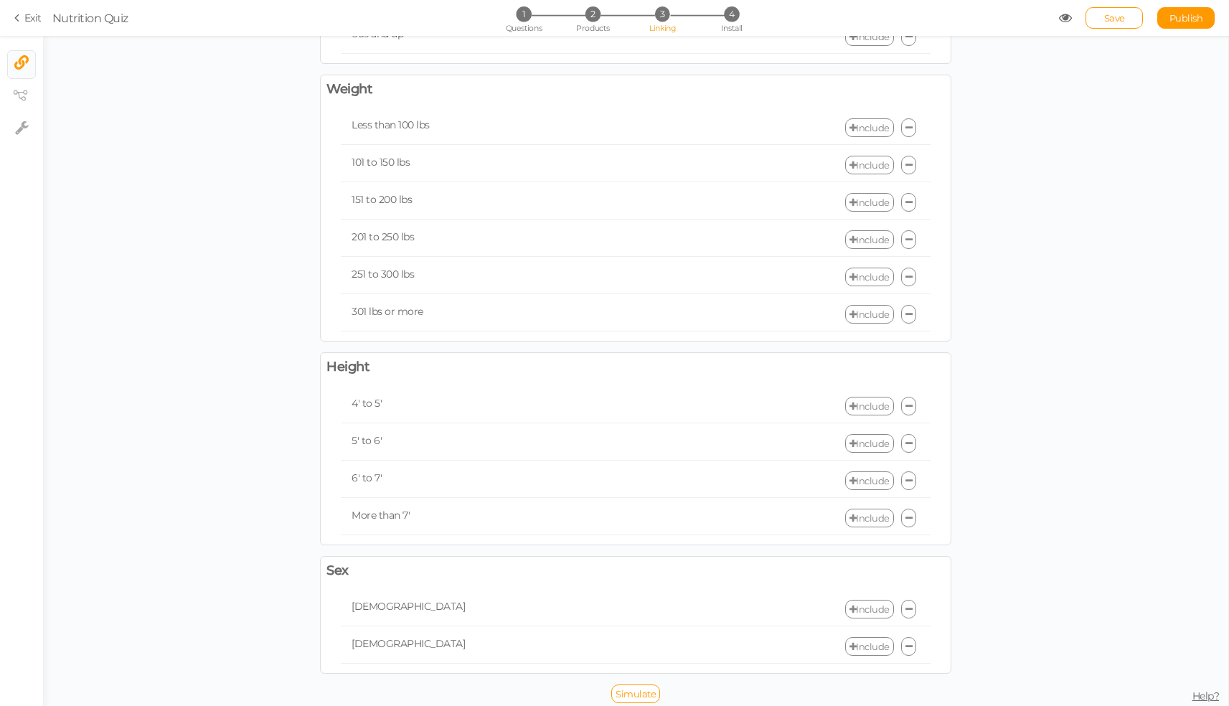
scroll to position [2973, 0]
click at [905, 605] on icon at bounding box center [908, 609] width 7 height 9
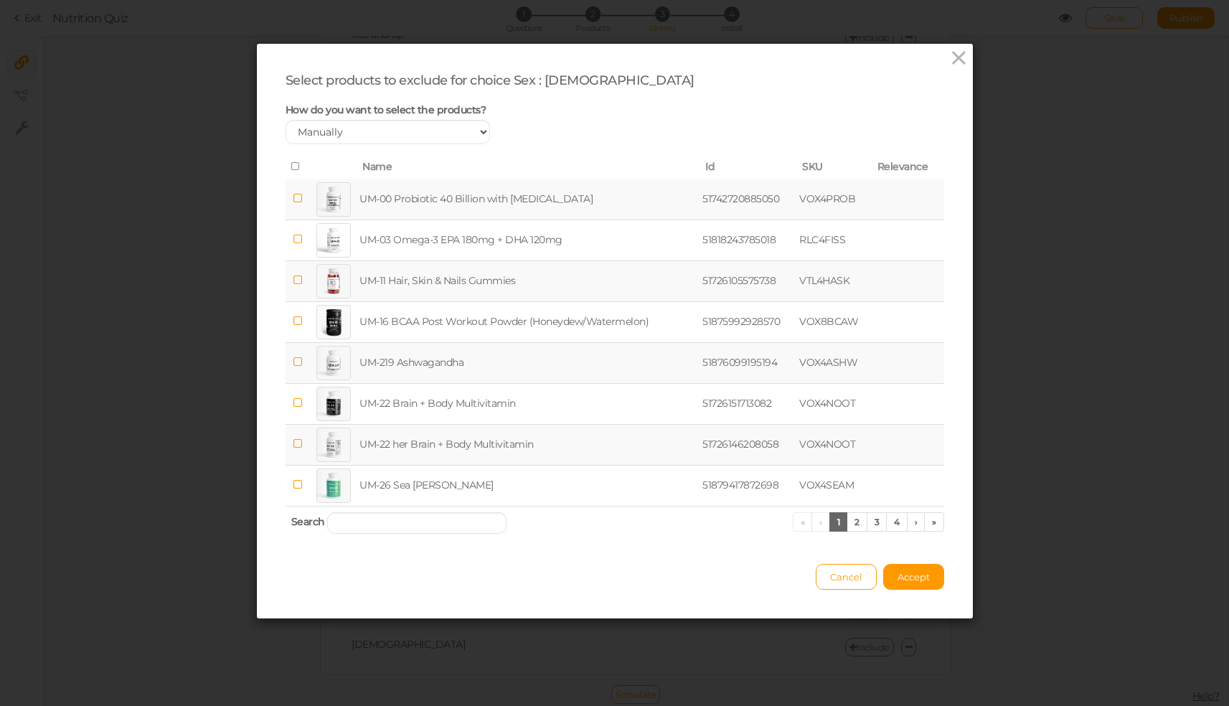
click at [293, 449] on icon at bounding box center [298, 443] width 10 height 11
click at [910, 582] on span "Accept" at bounding box center [913, 576] width 32 height 11
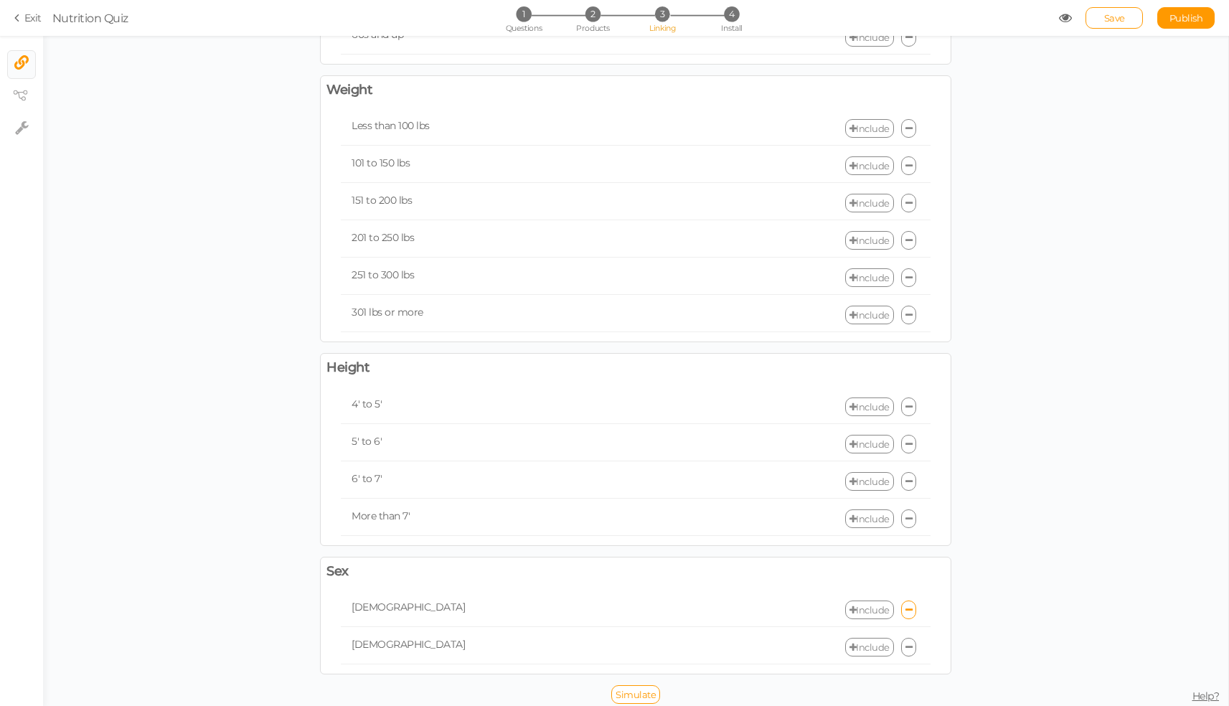
click at [905, 643] on icon at bounding box center [908, 647] width 7 height 9
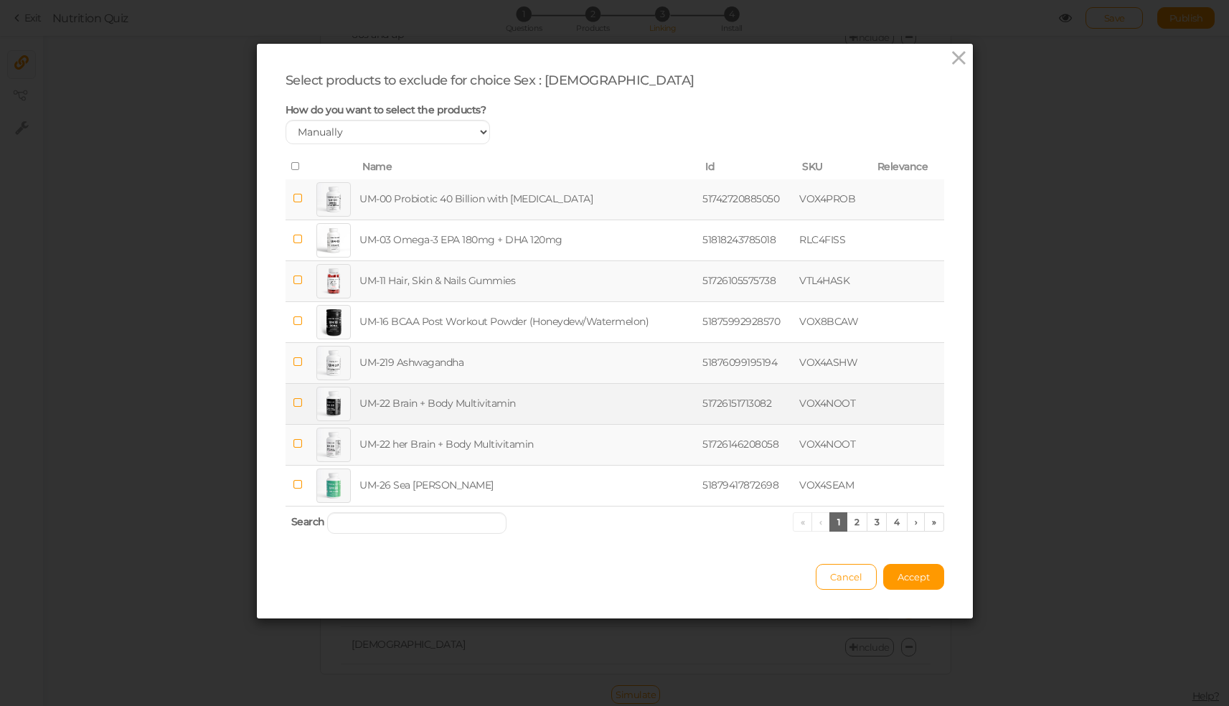
click at [479, 411] on td "UM-22 Brain + Body Multivitamin" at bounding box center [527, 403] width 343 height 41
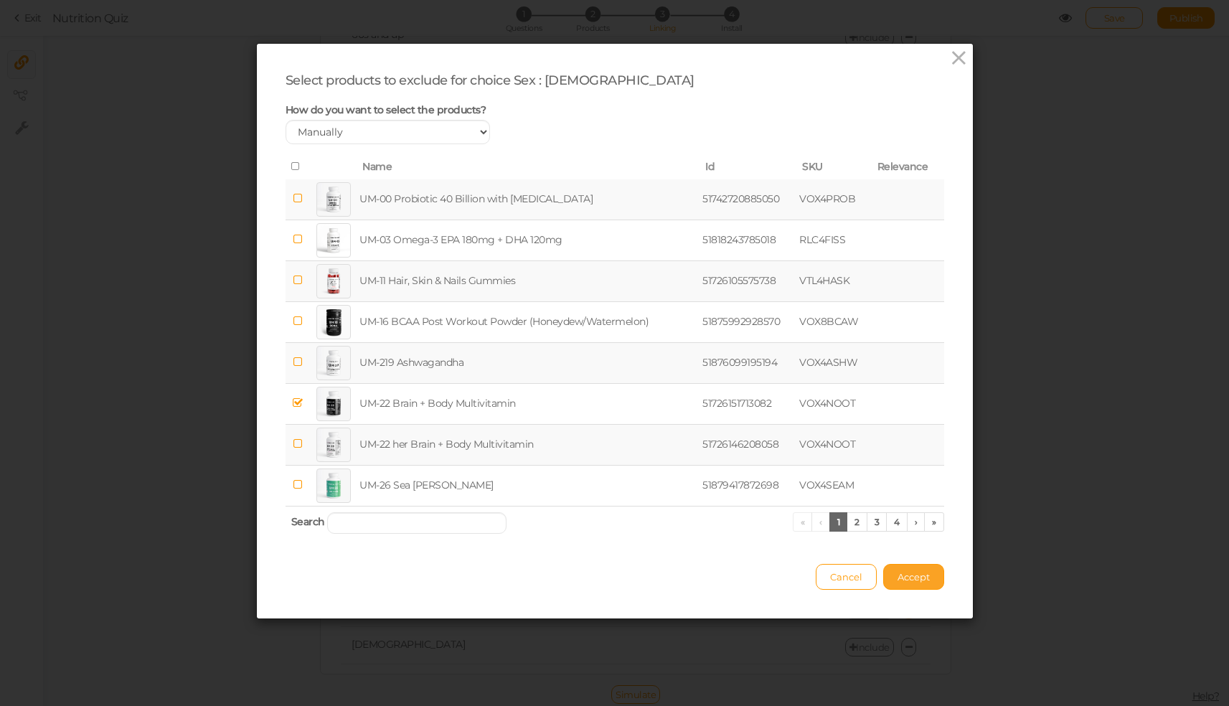
click at [909, 590] on button "Accept" at bounding box center [913, 577] width 61 height 26
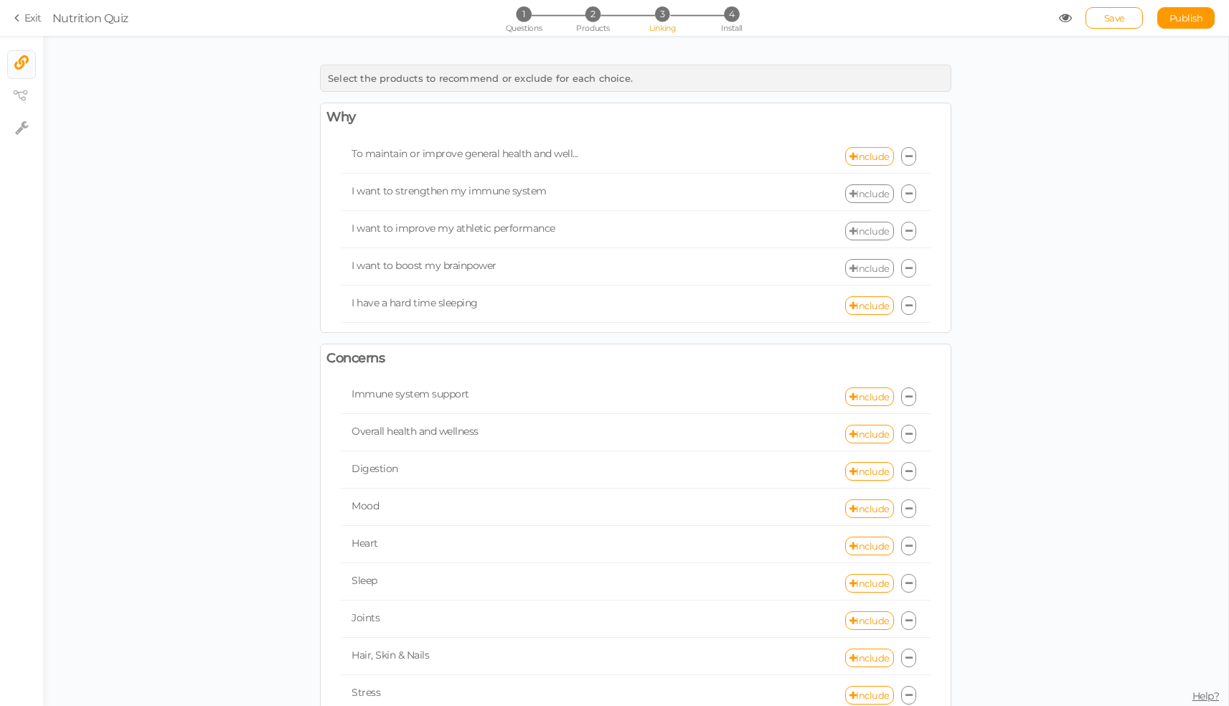
scroll to position [0, 0]
click at [852, 268] on link "Include" at bounding box center [869, 268] width 49 height 19
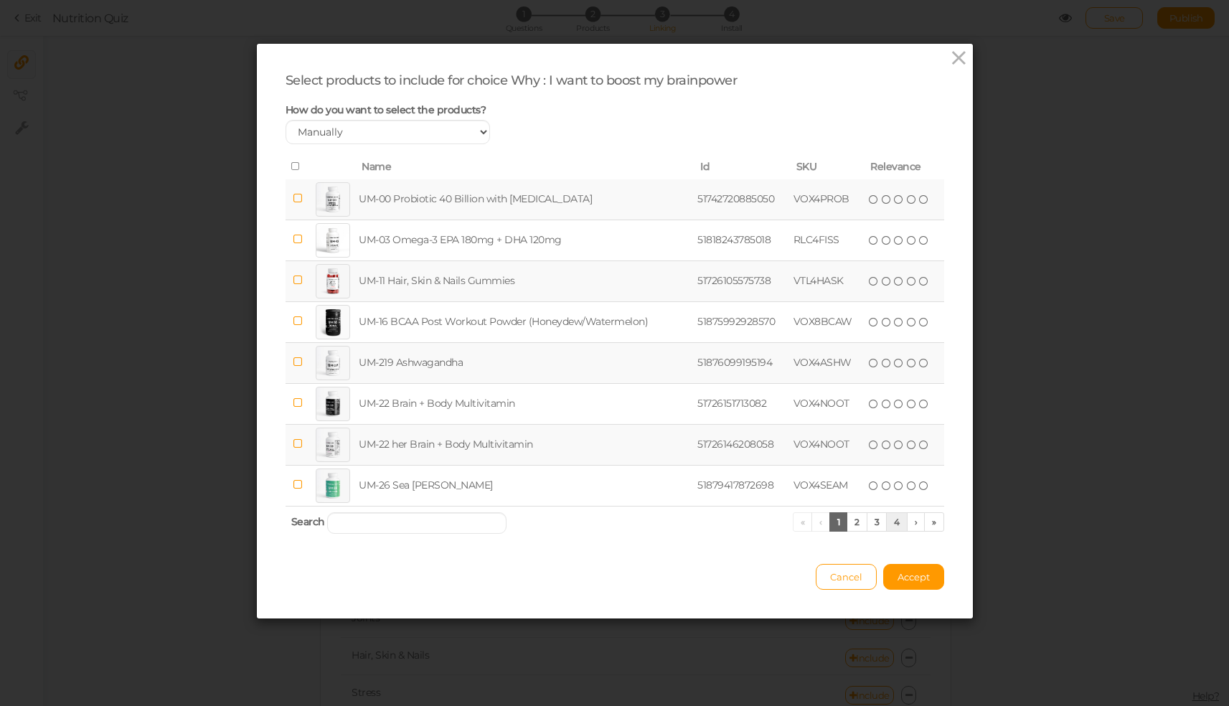
click at [890, 530] on link "4" at bounding box center [897, 521] width 22 height 19
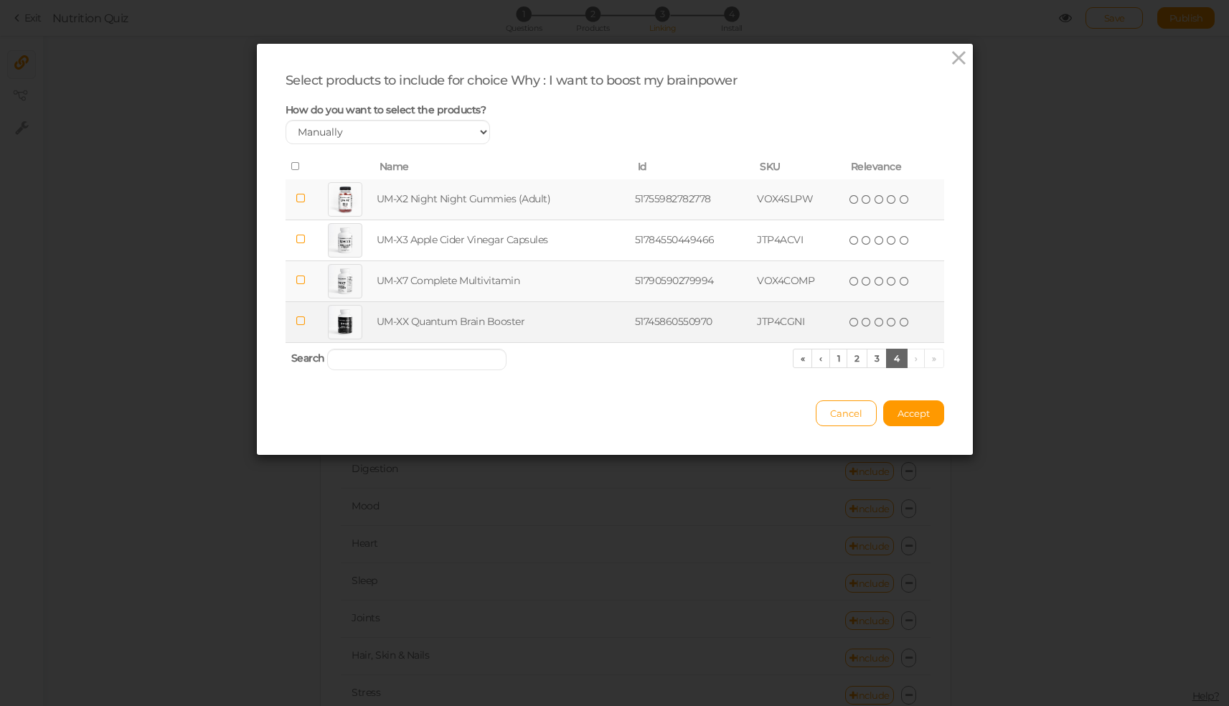
click at [295, 326] on icon at bounding box center [300, 321] width 10 height 11
click at [910, 419] on span "Accept" at bounding box center [913, 412] width 32 height 11
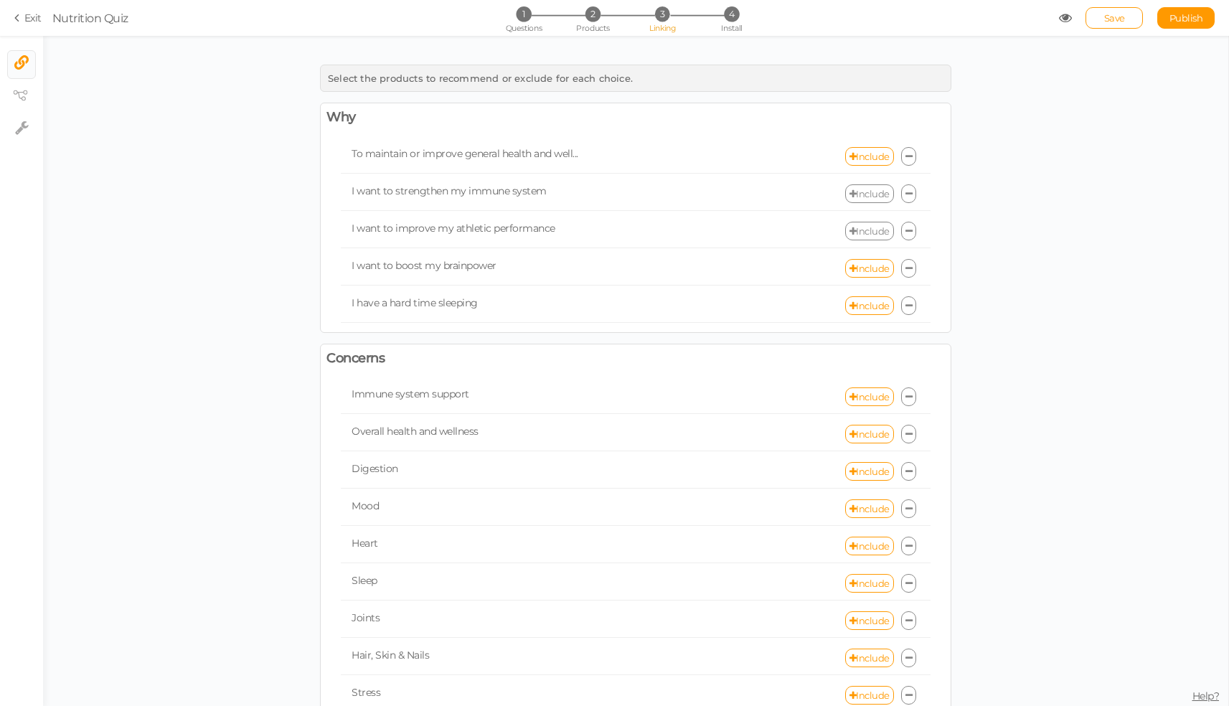
click at [871, 230] on link "Include" at bounding box center [869, 231] width 49 height 19
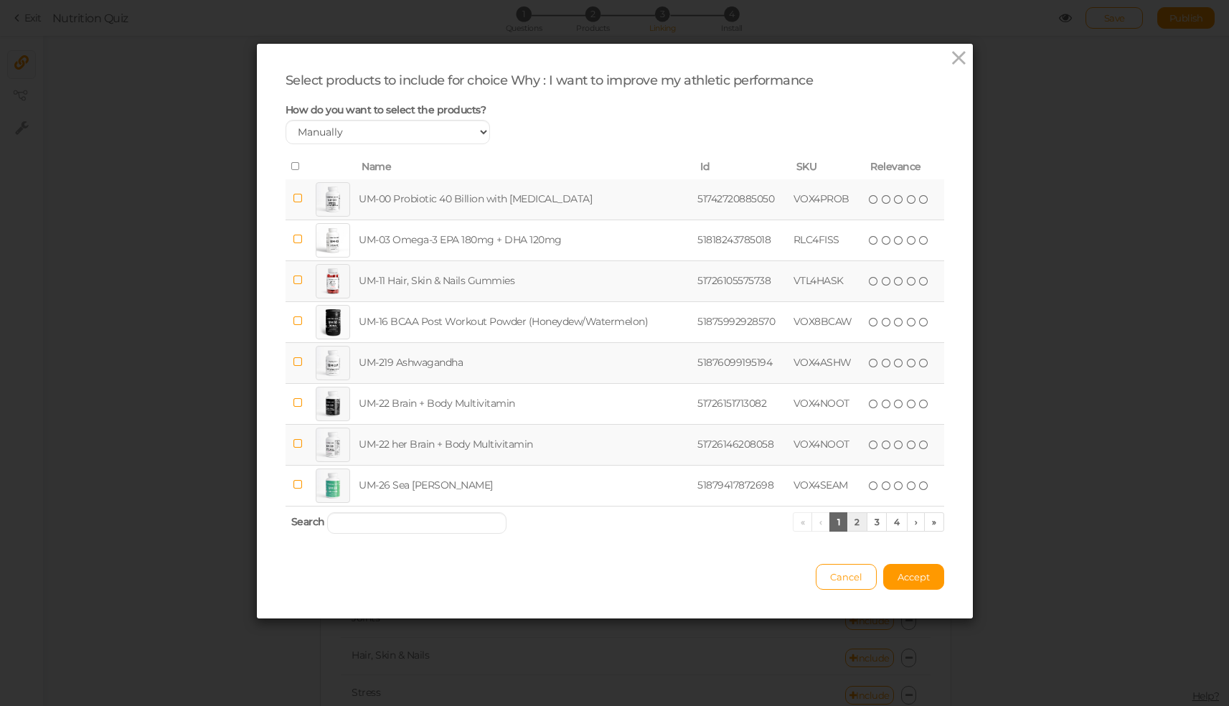
click at [851, 531] on link "2" at bounding box center [856, 521] width 21 height 19
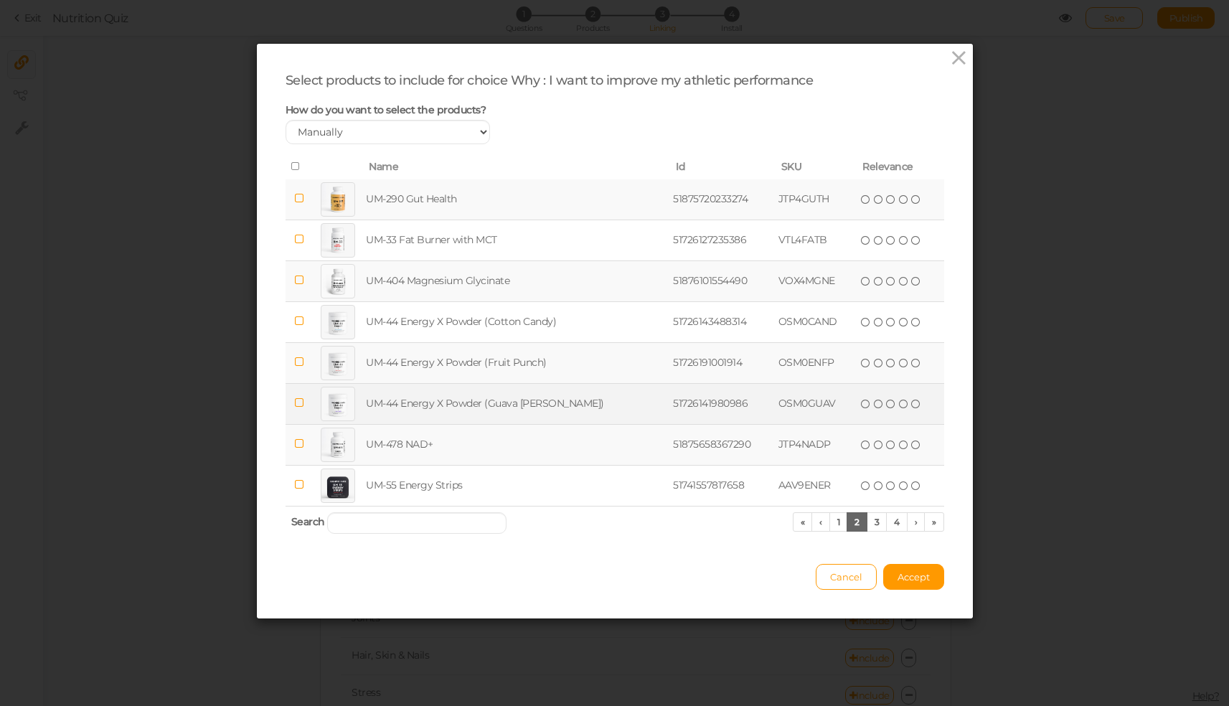
click at [295, 407] on span at bounding box center [298, 403] width 10 height 14
click at [299, 367] on icon at bounding box center [298, 361] width 10 height 11
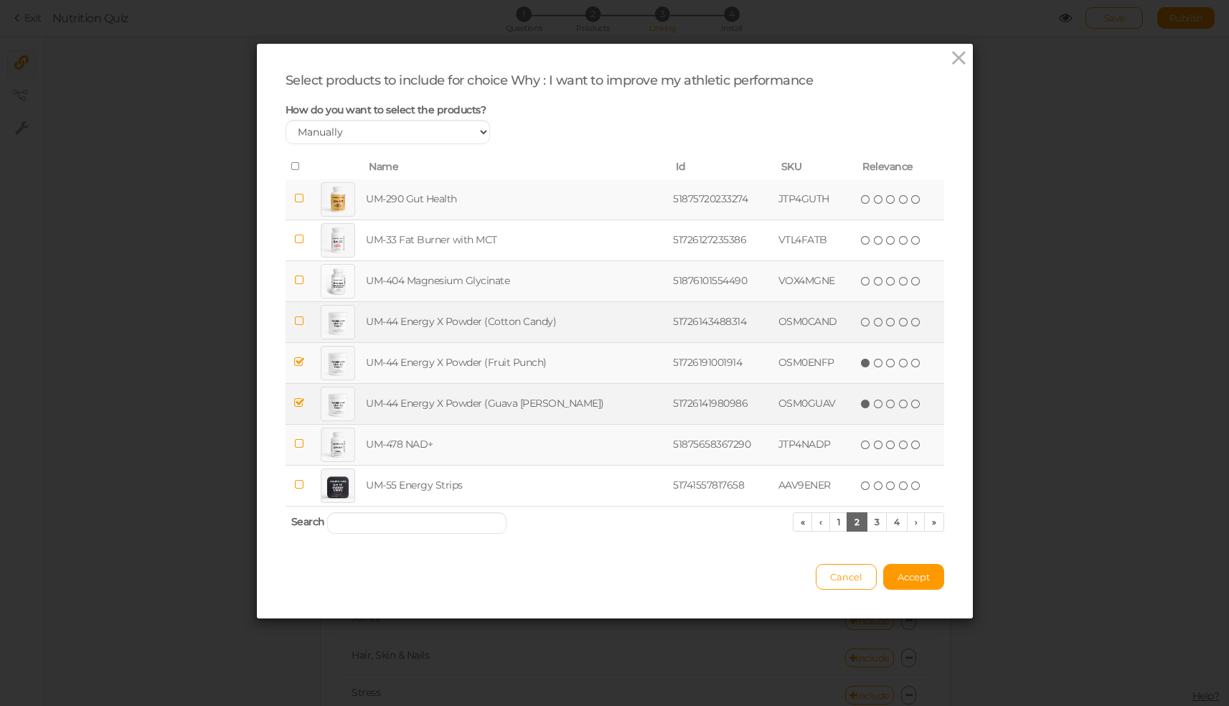
click at [298, 326] on icon at bounding box center [298, 321] width 10 height 11
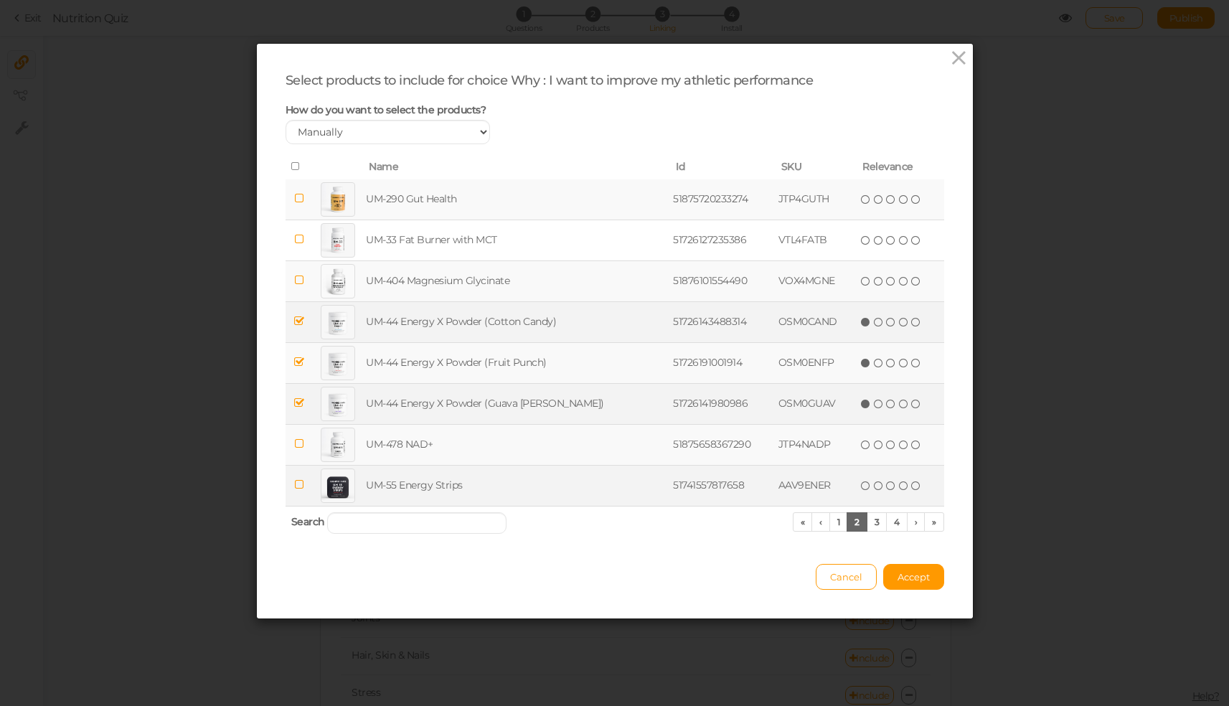
click at [296, 490] on icon at bounding box center [298, 484] width 10 height 11
click at [873, 531] on link "3" at bounding box center [876, 521] width 21 height 19
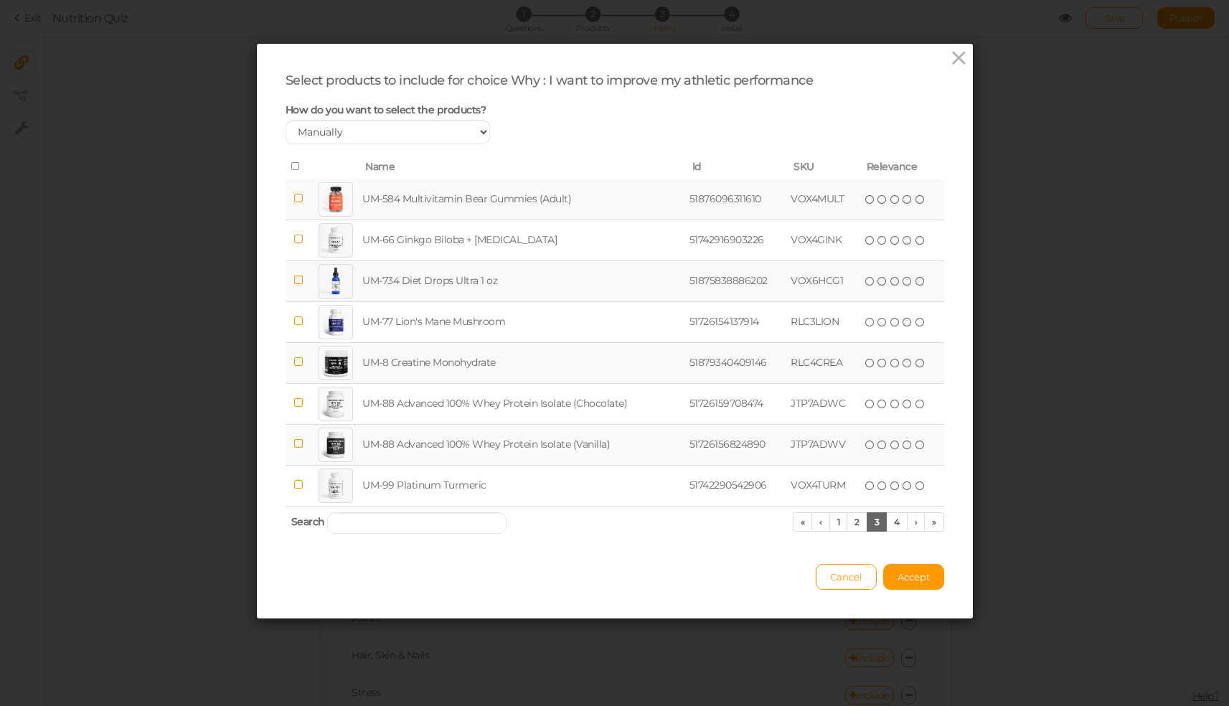
click at [294, 449] on icon at bounding box center [298, 443] width 10 height 11
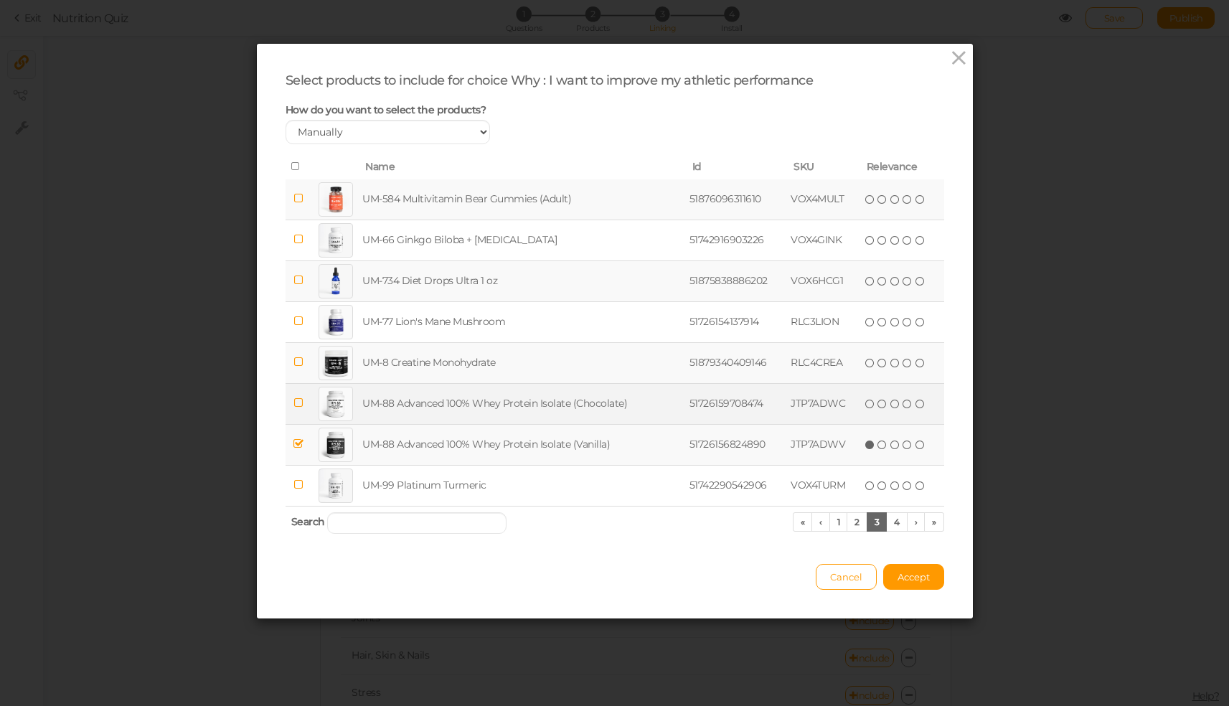
click at [295, 421] on td at bounding box center [298, 403] width 26 height 41
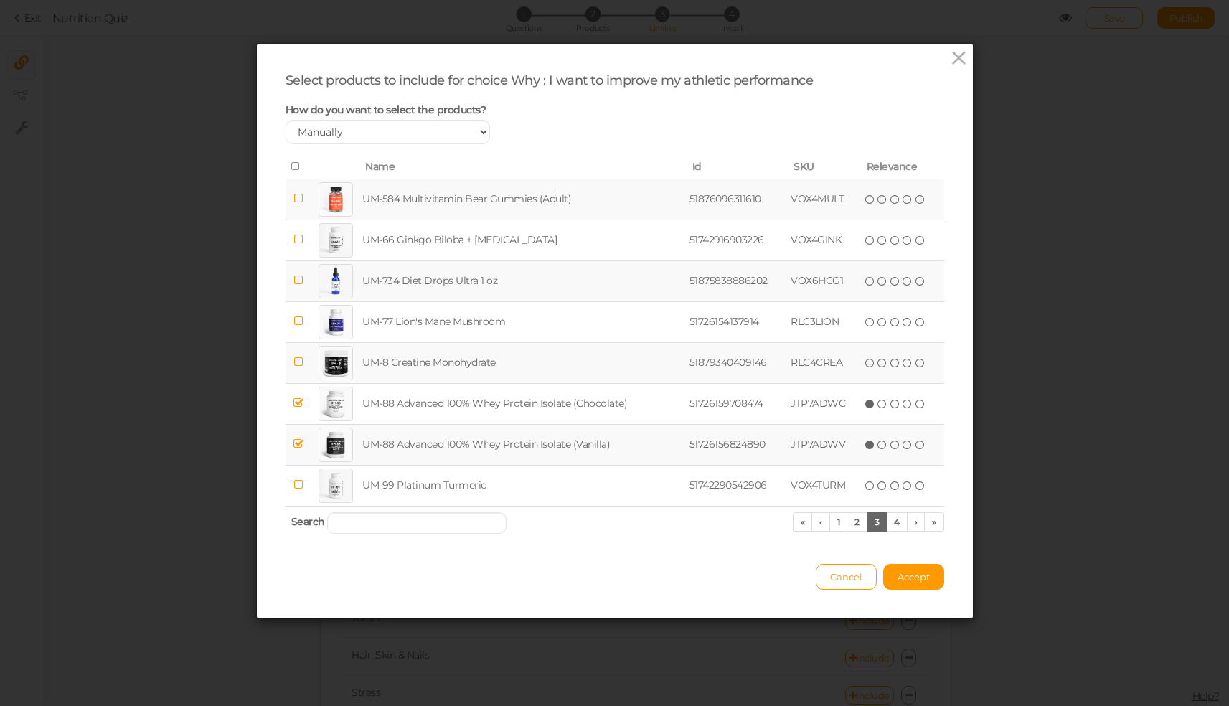
click at [298, 367] on icon at bounding box center [298, 361] width 10 height 11
click at [896, 530] on link "4" at bounding box center [897, 521] width 22 height 19
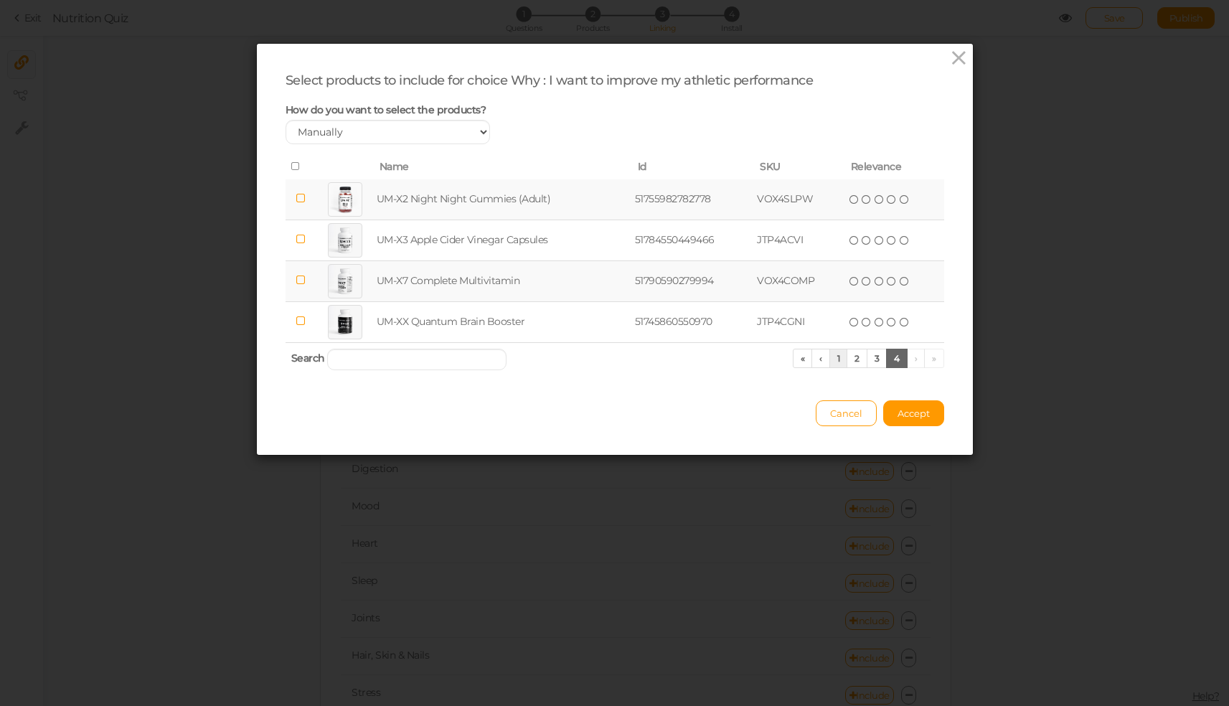
click at [829, 367] on link "1" at bounding box center [838, 358] width 19 height 19
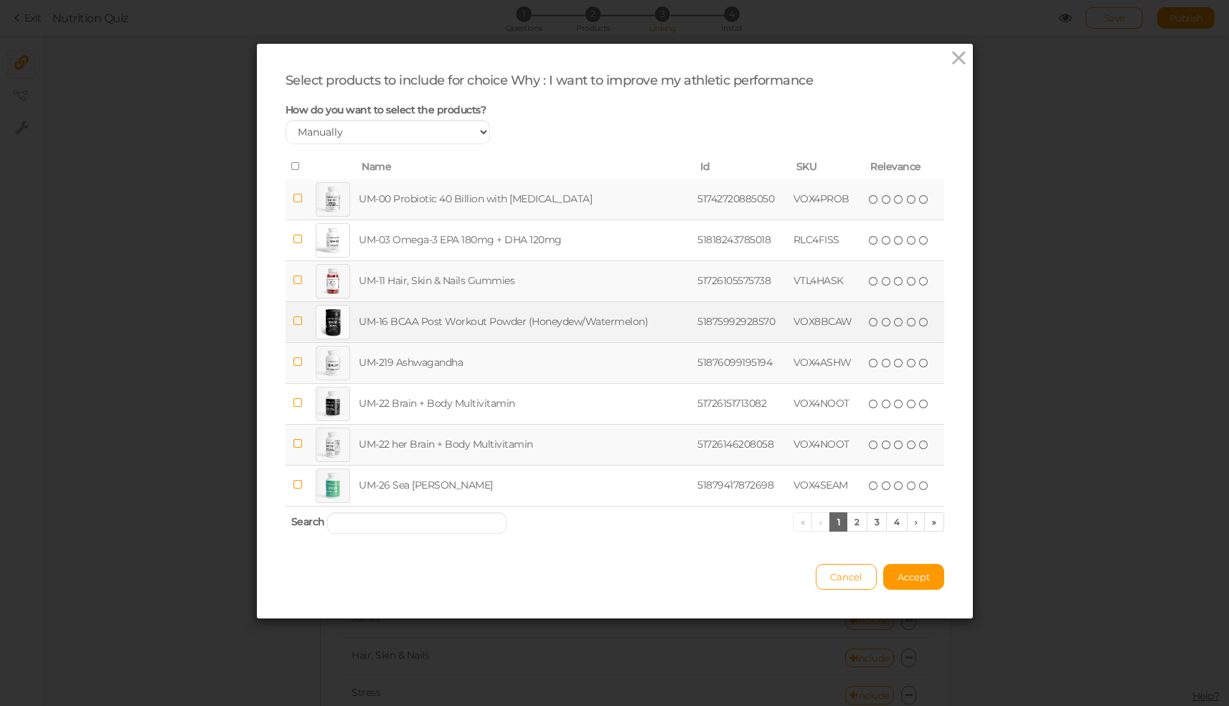
click at [297, 326] on icon at bounding box center [298, 321] width 10 height 11
click at [904, 582] on span "Accept" at bounding box center [913, 576] width 32 height 11
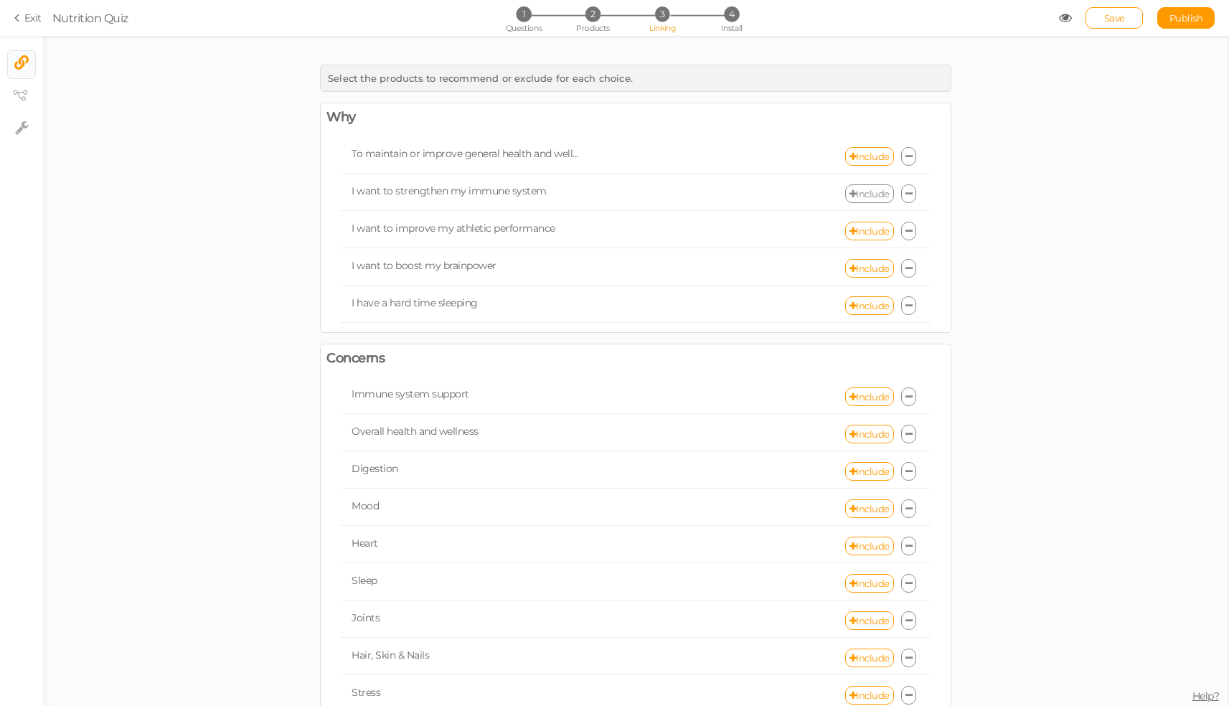
click at [865, 188] on link "Include" at bounding box center [869, 193] width 49 height 19
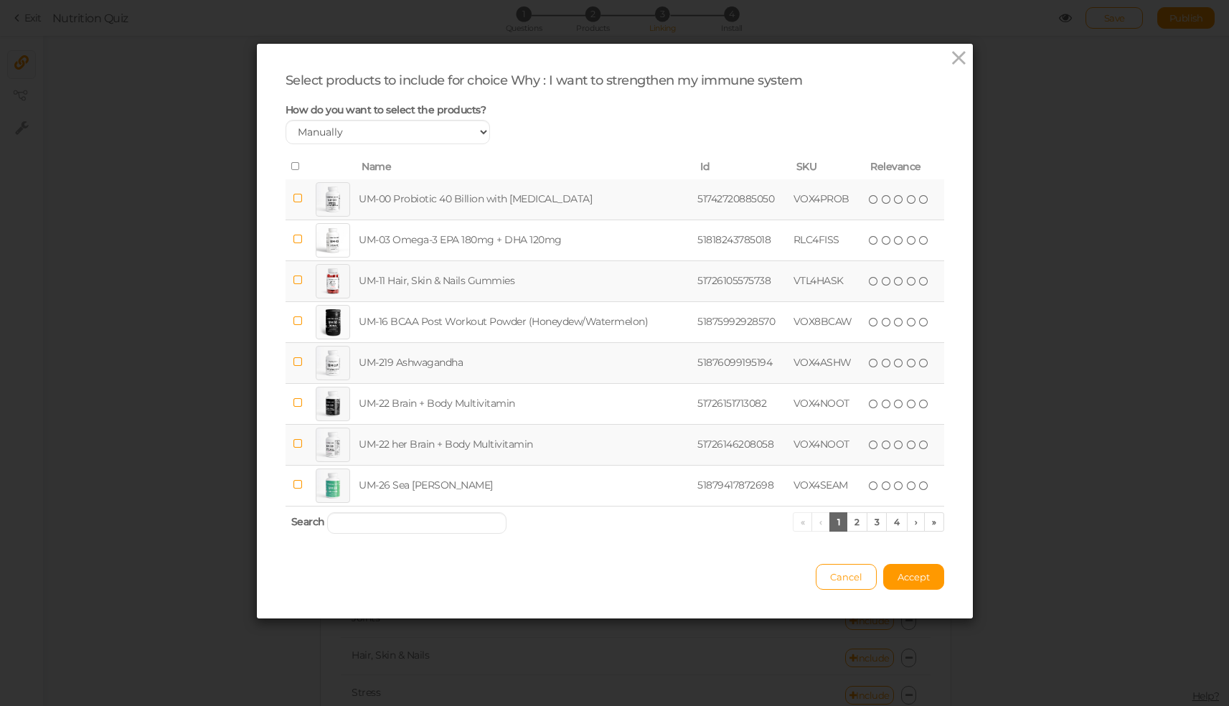
click at [328, 364] on div at bounding box center [333, 363] width 34 height 34
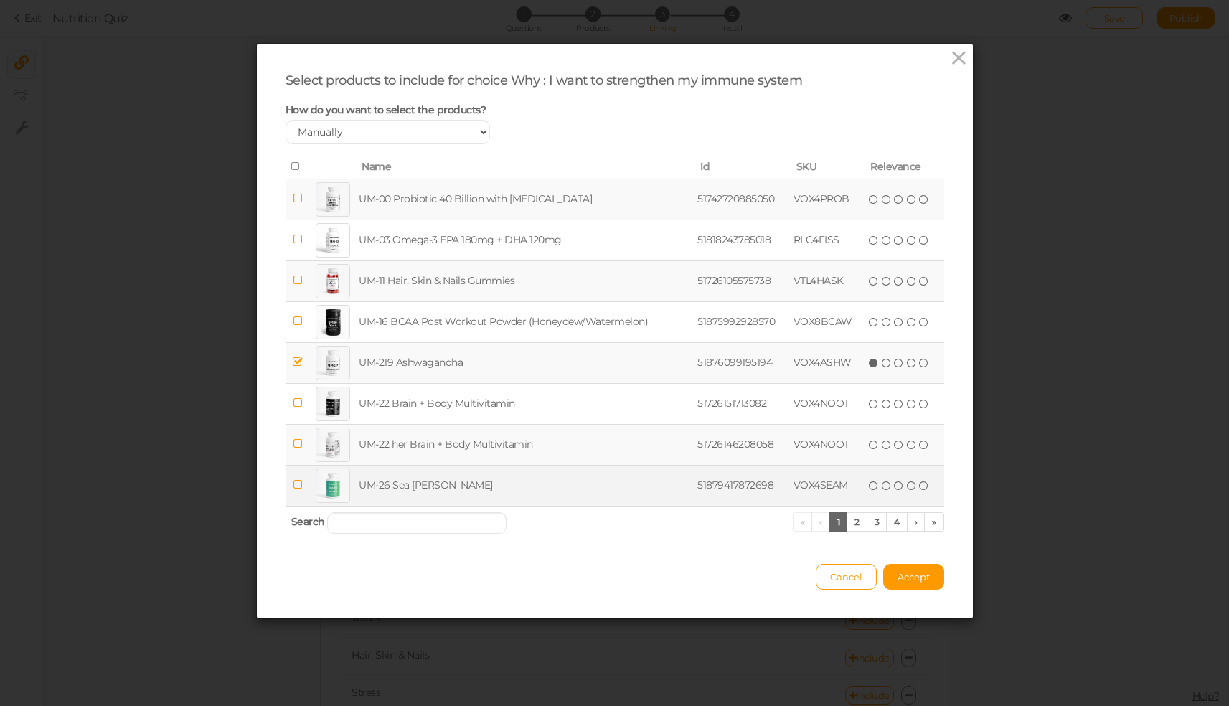
click at [293, 490] on icon at bounding box center [298, 484] width 10 height 11
click at [846, 531] on link "2" at bounding box center [856, 521] width 21 height 19
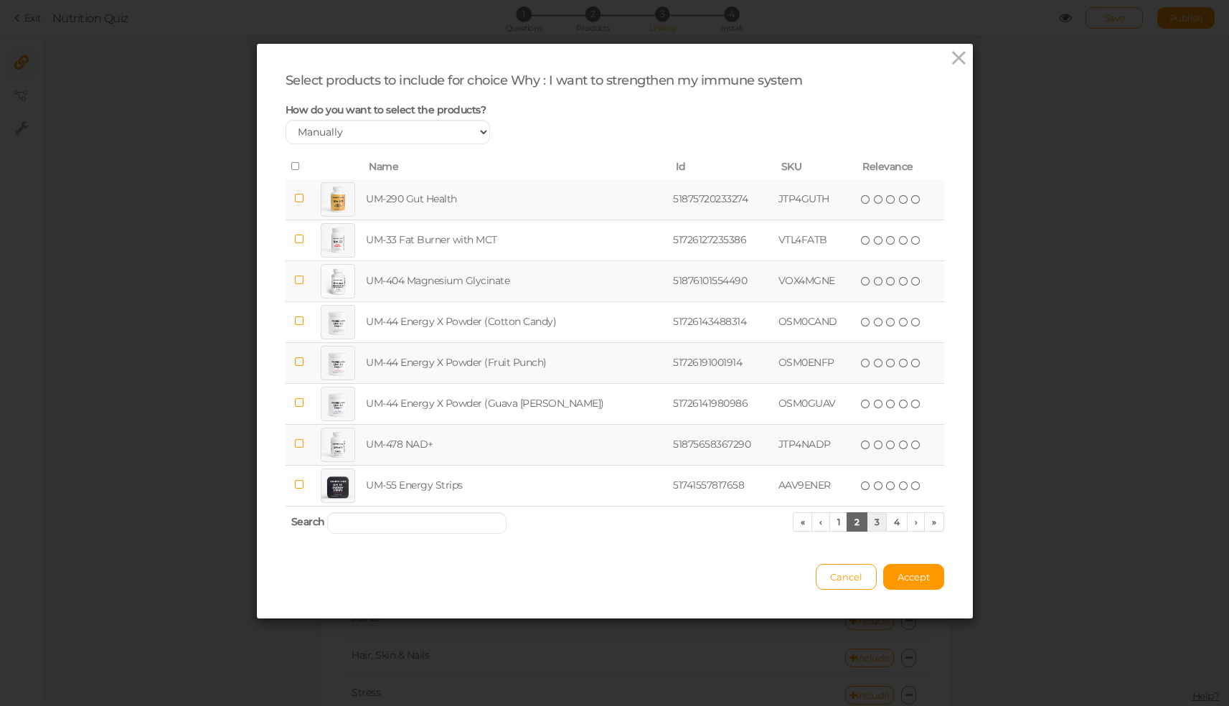
click at [871, 528] on link "3" at bounding box center [876, 521] width 21 height 19
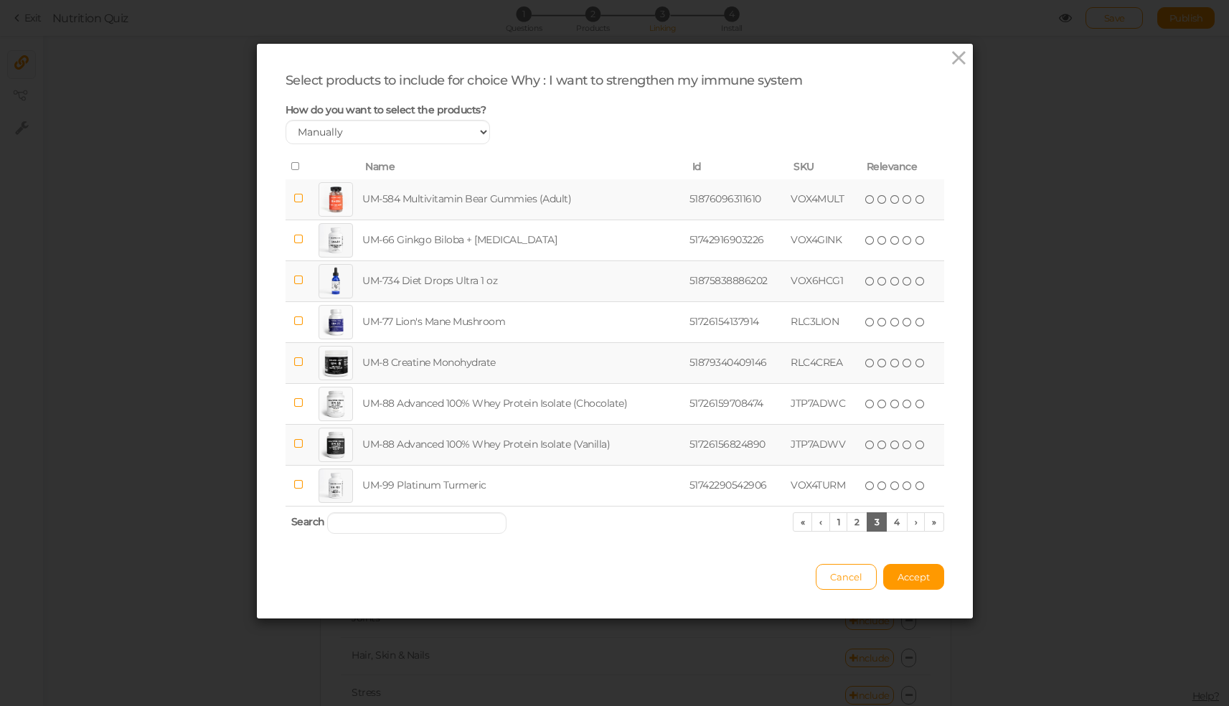
click at [468, 209] on td "UM-584 Multivitamin Bear Gummies (Adult)" at bounding box center [522, 199] width 326 height 41
click at [889, 531] on link "4" at bounding box center [897, 521] width 22 height 19
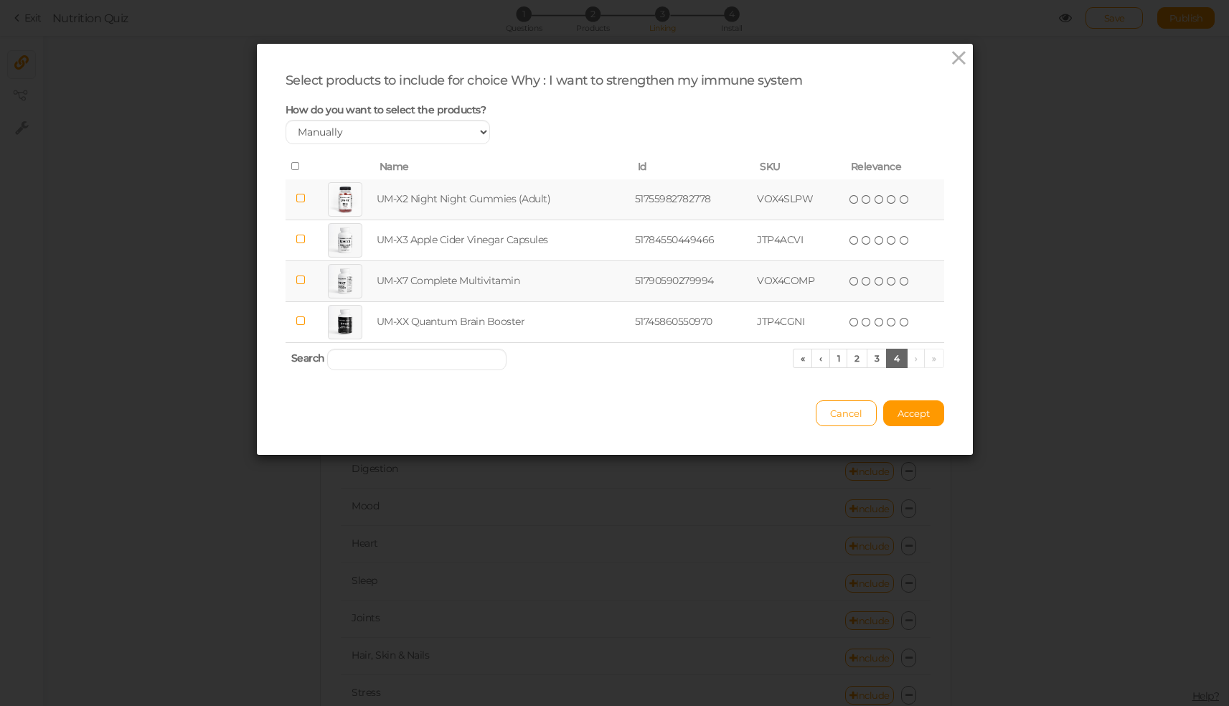
click at [532, 287] on td "UM-X7 Complete Multivitamin" at bounding box center [503, 280] width 258 height 41
click at [907, 419] on span "Accept" at bounding box center [913, 412] width 32 height 11
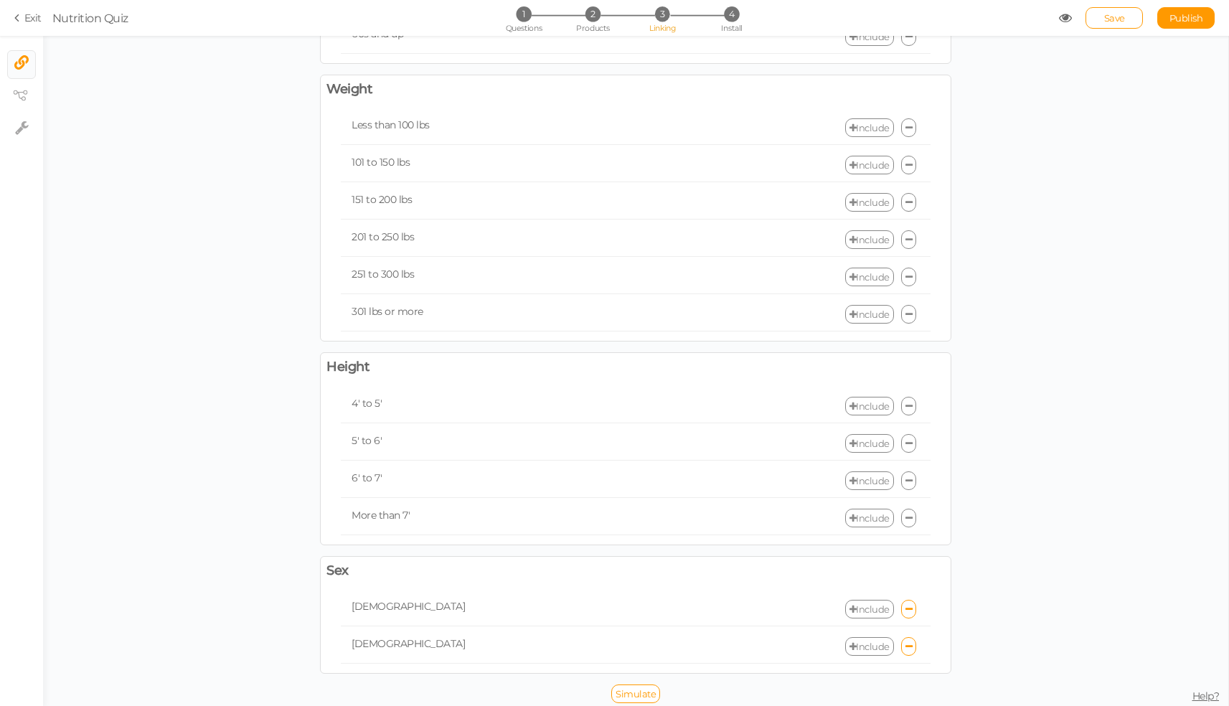
scroll to position [2973, 0]
click at [1115, 19] on span "Save" at bounding box center [1114, 17] width 21 height 11
click at [1201, 14] on span "Publish" at bounding box center [1186, 17] width 34 height 11
click at [1149, 49] on link "View published." at bounding box center [1143, 48] width 62 height 11
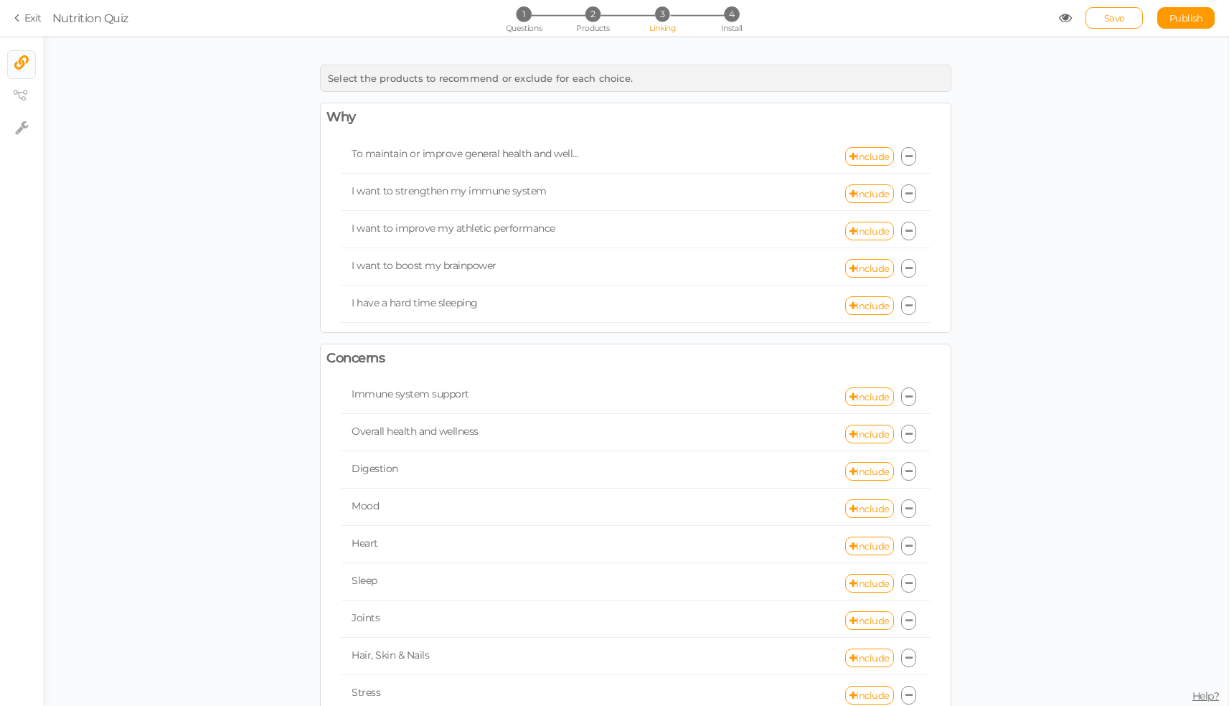
scroll to position [0, 0]
click at [1056, 22] on span "Nutrition Quiz" at bounding box center [555, 17] width 1006 height 17
click at [1062, 16] on icon at bounding box center [1065, 17] width 13 height 13
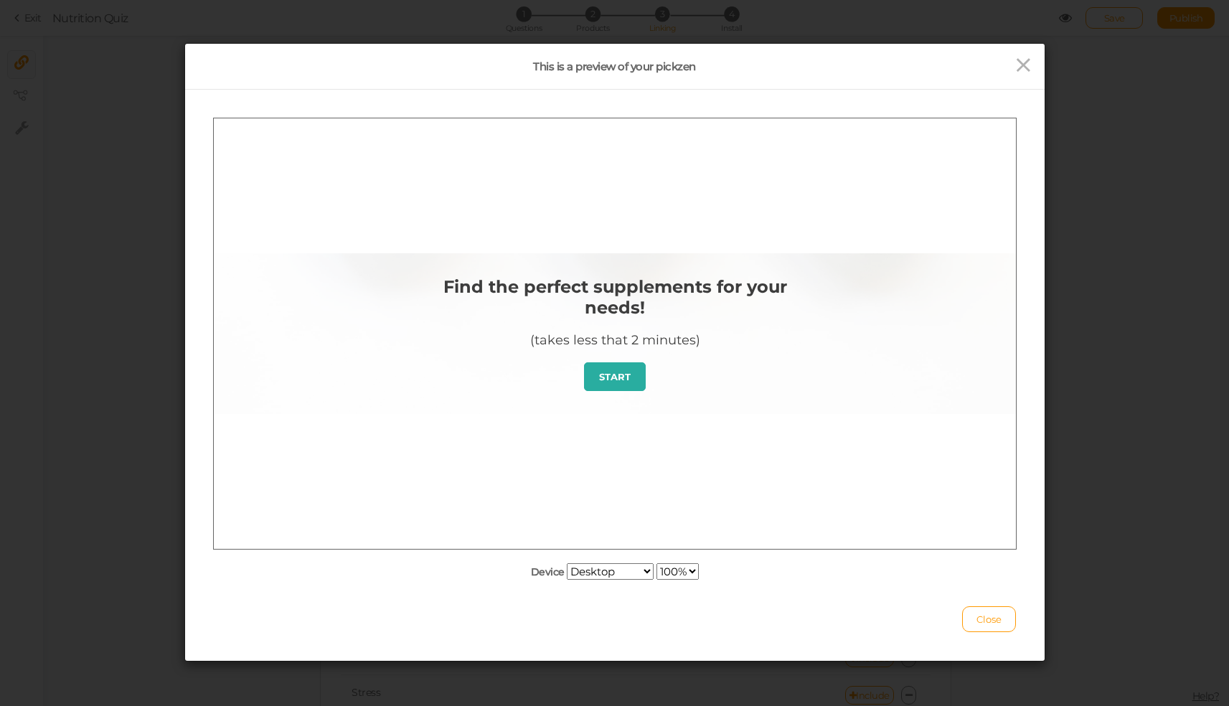
click at [612, 388] on link "START" at bounding box center [614, 375] width 62 height 29
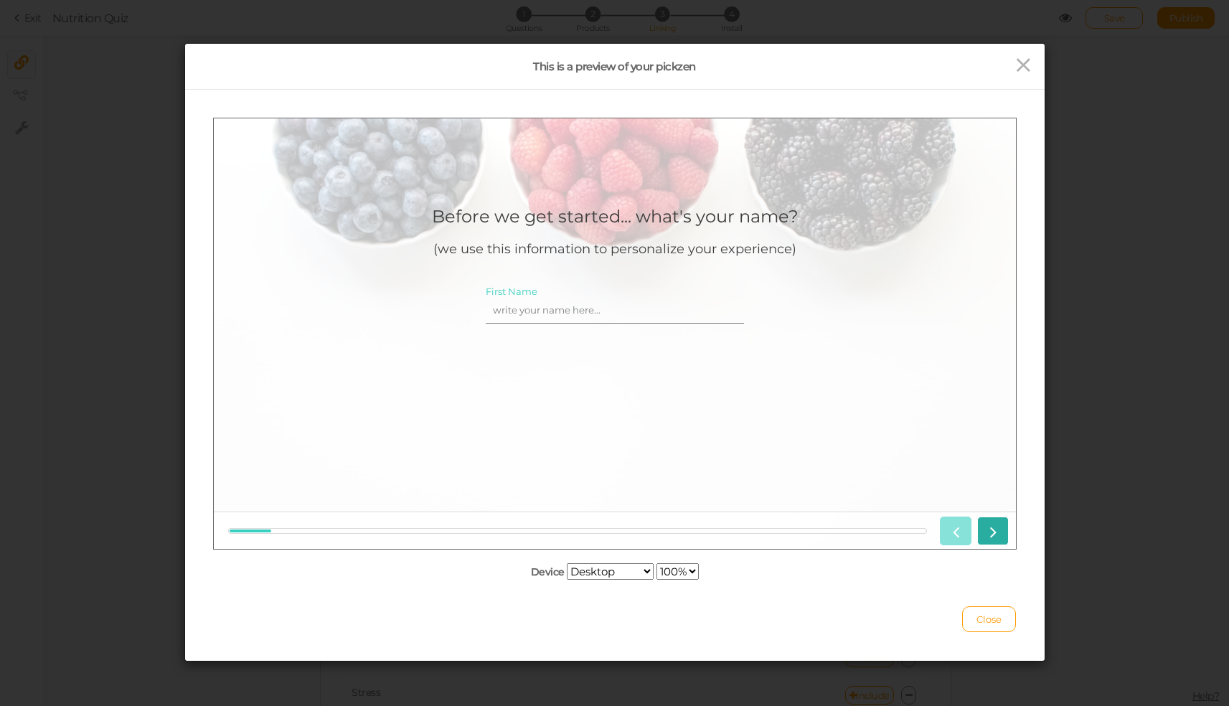
click at [988, 525] on icon at bounding box center [992, 530] width 19 height 19
click at [988, 525] on div at bounding box center [970, 530] width 75 height 29
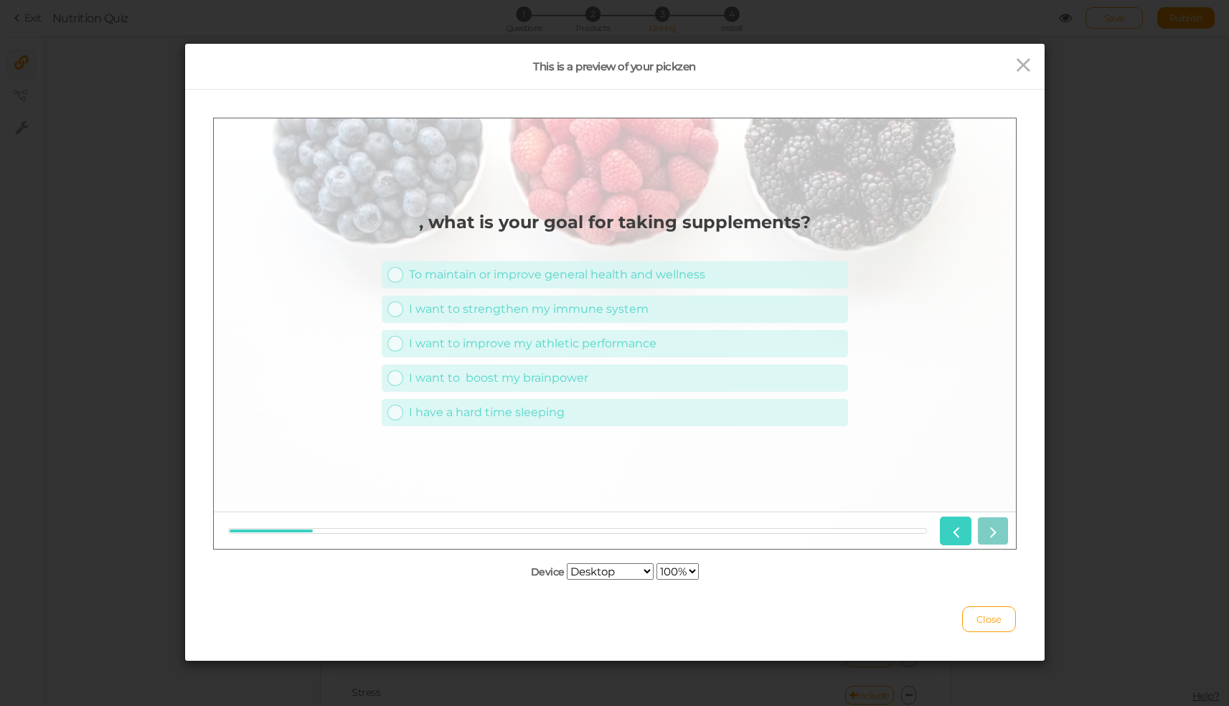
click at [988, 525] on div at bounding box center [970, 530] width 75 height 29
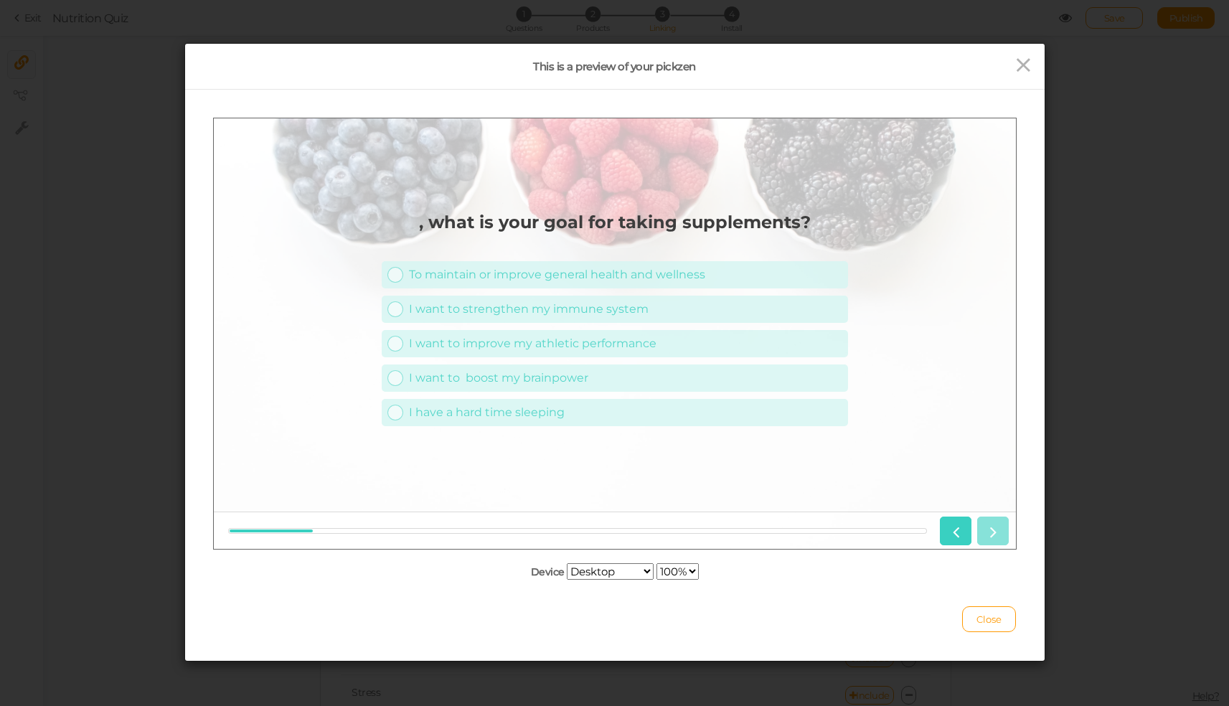
click at [988, 525] on div at bounding box center [970, 530] width 75 height 29
click at [496, 316] on link "I want to strengthen my immune system" at bounding box center [614, 308] width 466 height 27
click at [982, 534] on link at bounding box center [992, 530] width 32 height 29
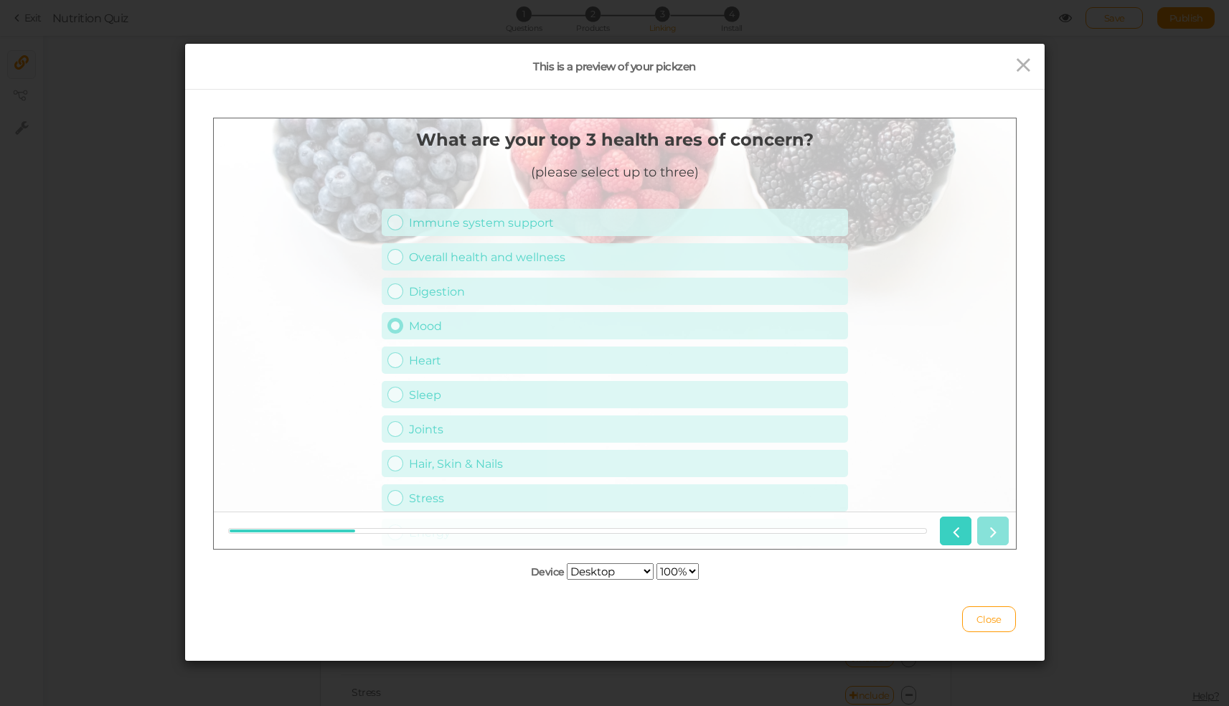
click at [499, 328] on div "Mood" at bounding box center [624, 325] width 433 height 14
click at [983, 524] on icon at bounding box center [992, 530] width 19 height 19
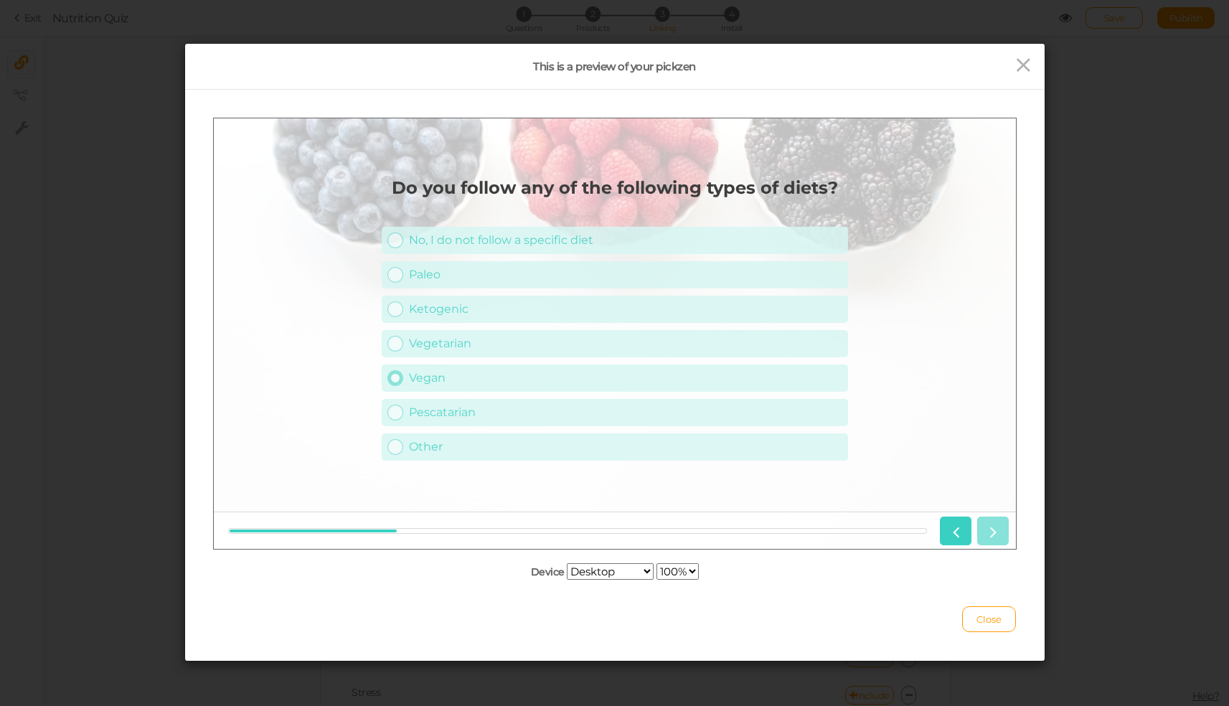
click at [495, 377] on div "Vegan" at bounding box center [624, 377] width 433 height 14
click at [990, 541] on link at bounding box center [992, 530] width 32 height 29
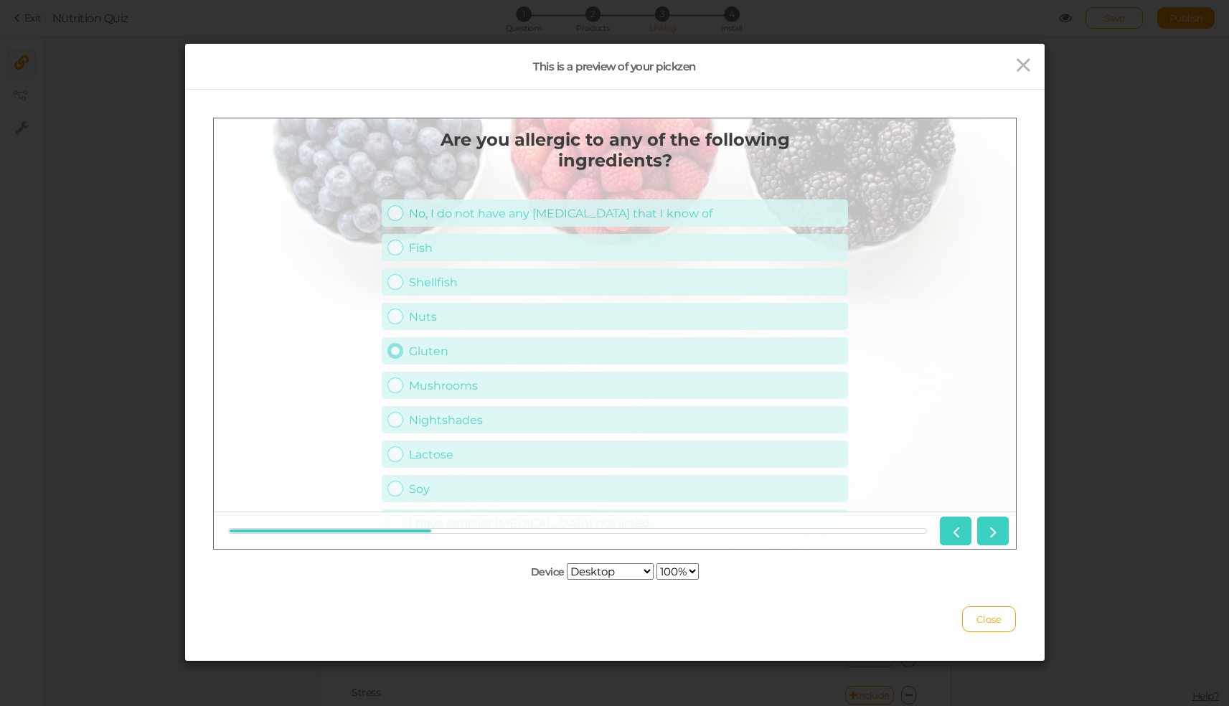
click at [521, 341] on link "Gluten" at bounding box center [614, 349] width 466 height 27
click at [985, 524] on icon at bounding box center [992, 530] width 19 height 19
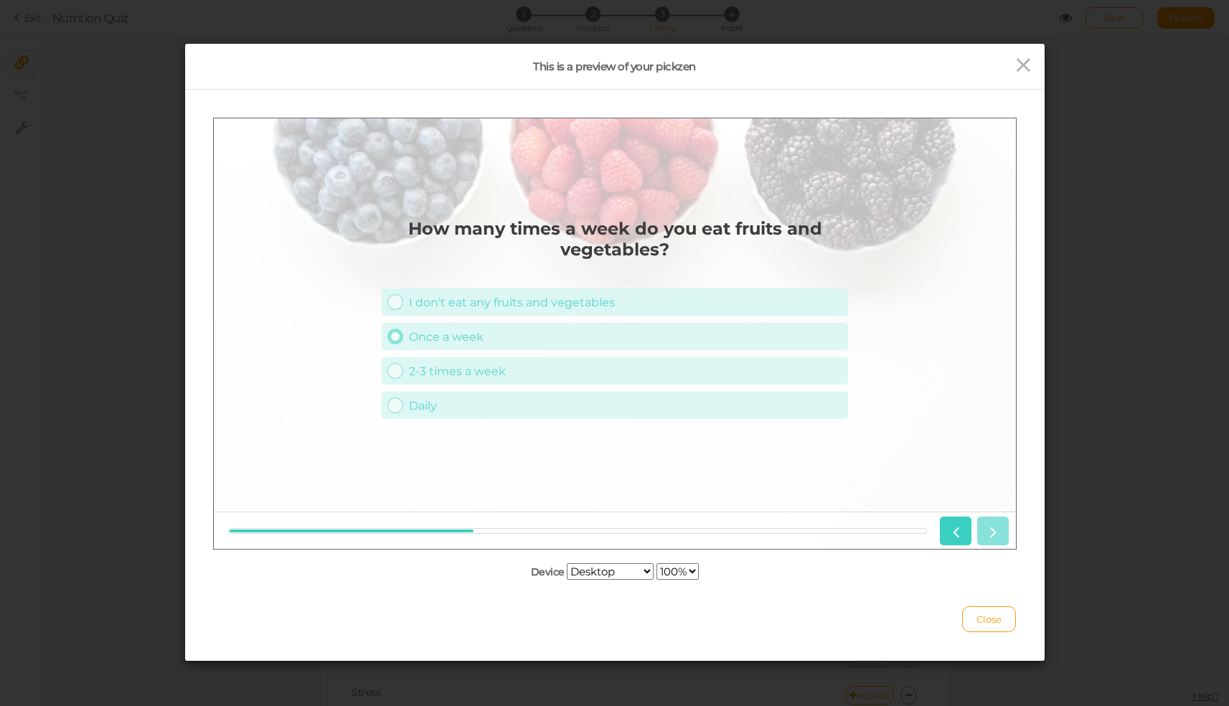
click at [607, 348] on link "Once a week" at bounding box center [614, 335] width 466 height 27
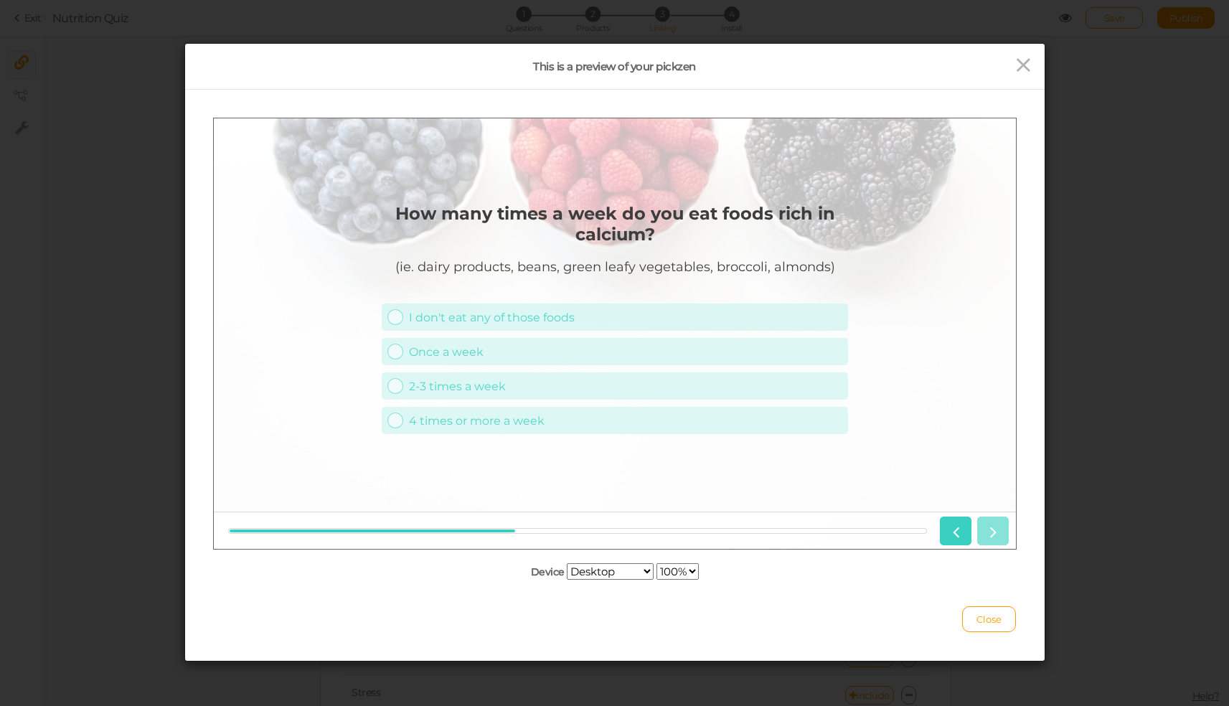
click at [985, 524] on div at bounding box center [970, 530] width 75 height 29
click at [594, 349] on div "Once a week" at bounding box center [624, 351] width 433 height 14
click at [589, 349] on div "Once a week" at bounding box center [624, 351] width 433 height 14
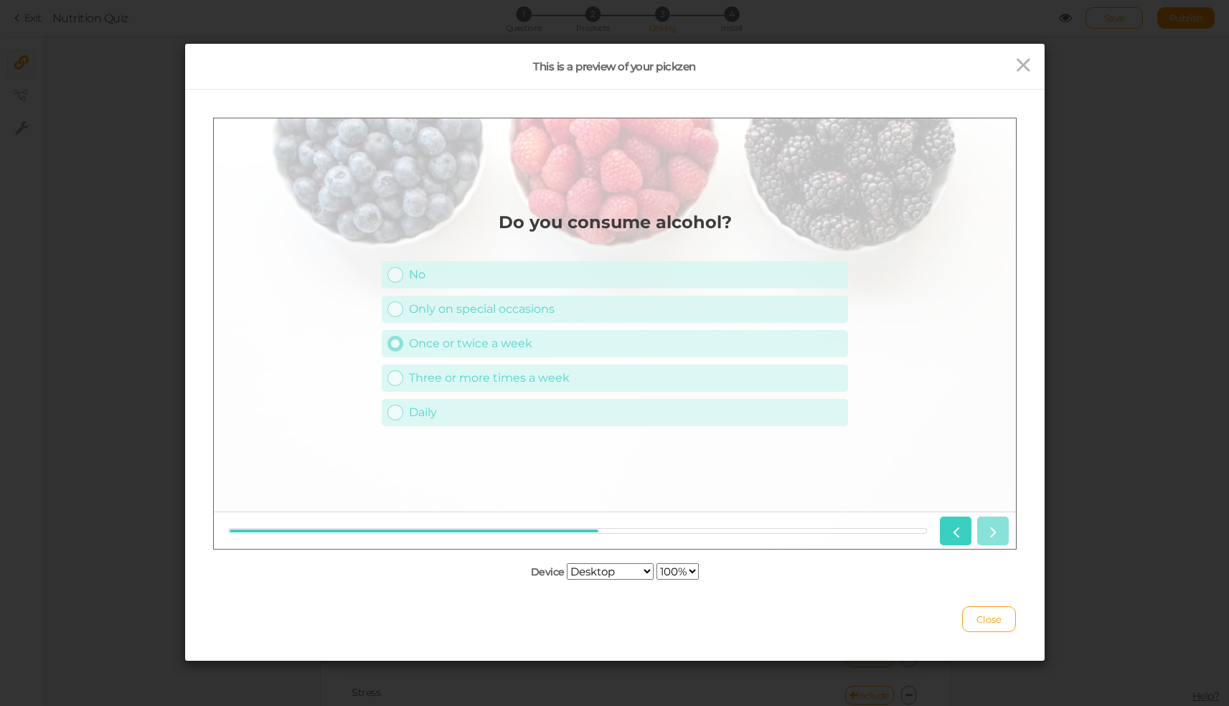
click at [586, 353] on link "Once or twice a week" at bounding box center [614, 342] width 466 height 27
click at [586, 353] on link "2-3 times a week" at bounding box center [614, 342] width 466 height 27
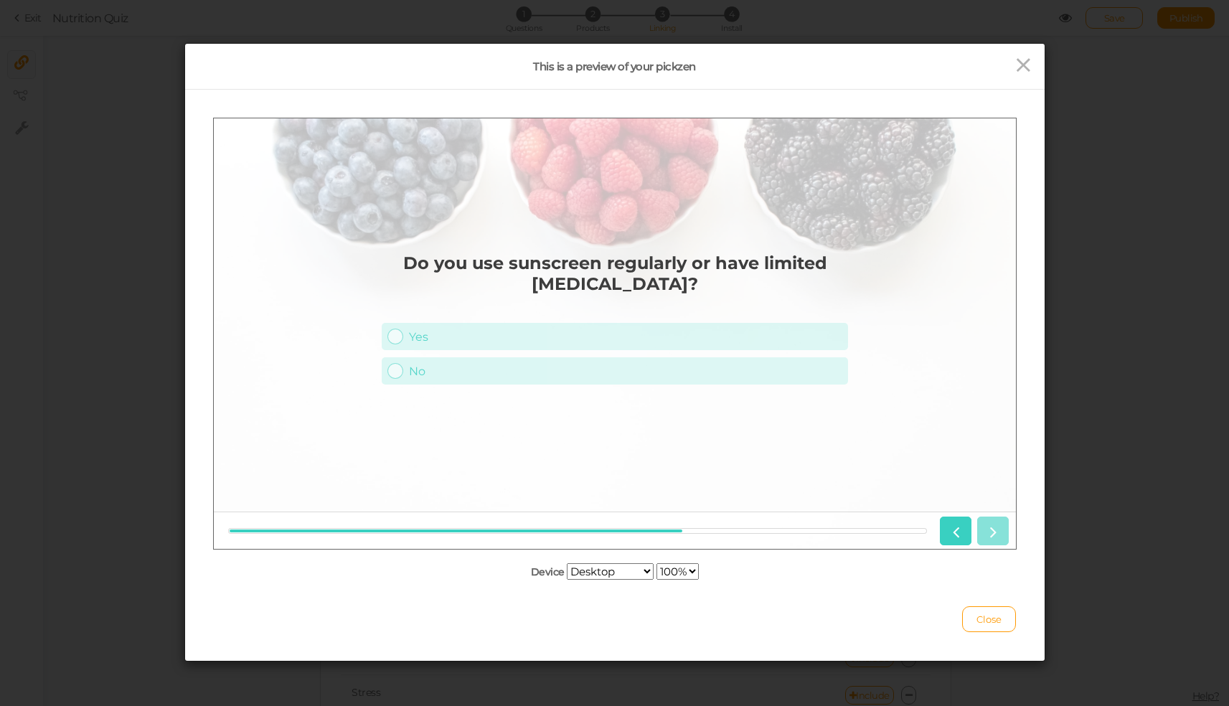
click at [586, 353] on div "Yes No" at bounding box center [614, 352] width 466 height 69
click at [574, 361] on link "No" at bounding box center [614, 369] width 466 height 27
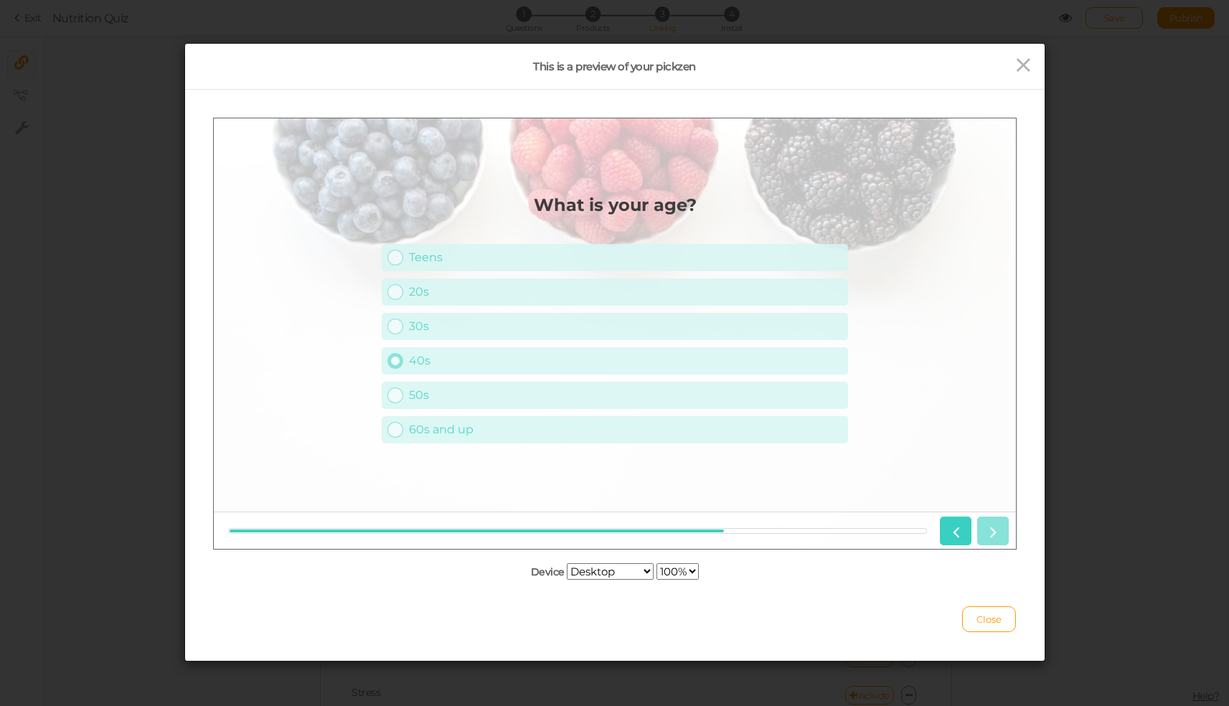
click at [561, 367] on link "40s" at bounding box center [614, 359] width 466 height 27
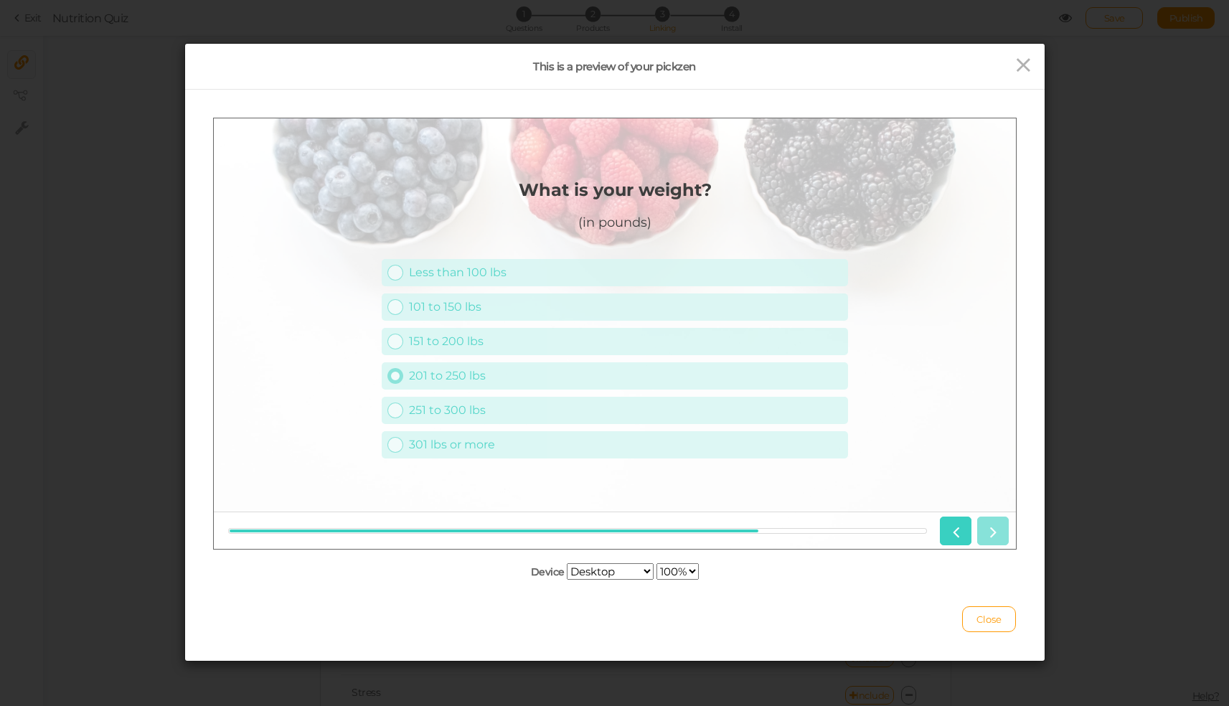
click at [561, 368] on div "201 to 250 lbs" at bounding box center [624, 375] width 433 height 14
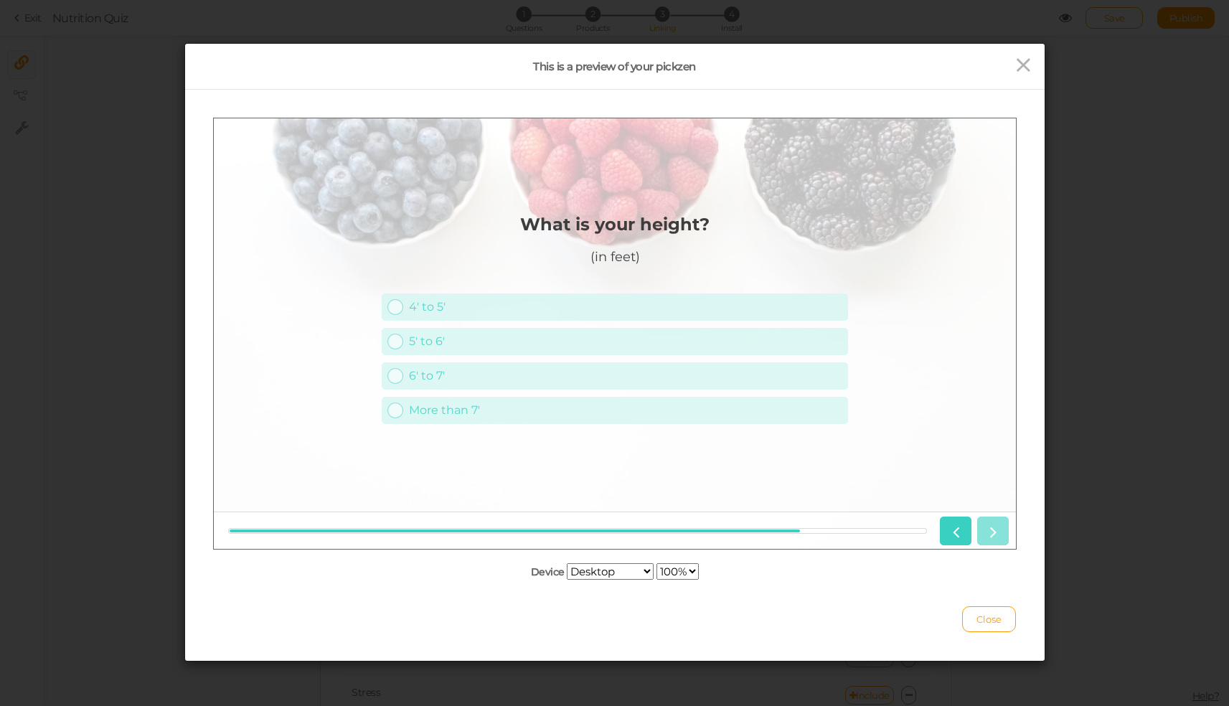
click at [561, 368] on div "6' to 7'" at bounding box center [624, 375] width 433 height 14
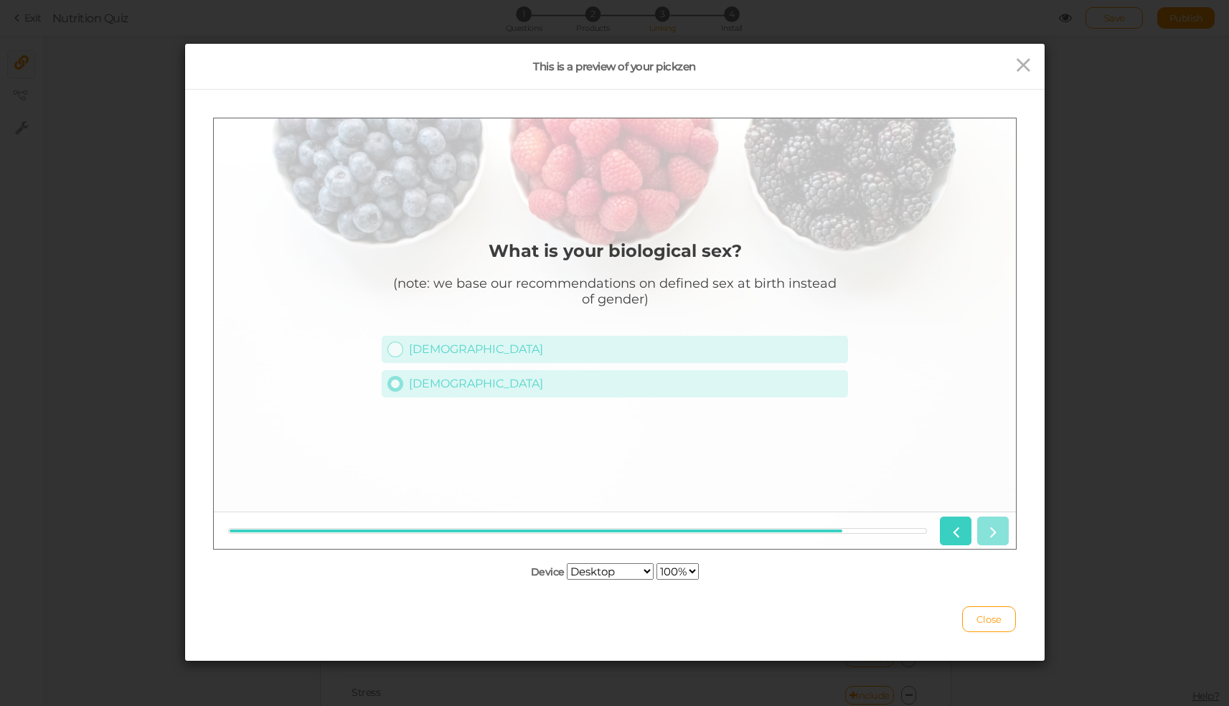
click at [561, 370] on link "Female" at bounding box center [614, 382] width 466 height 27
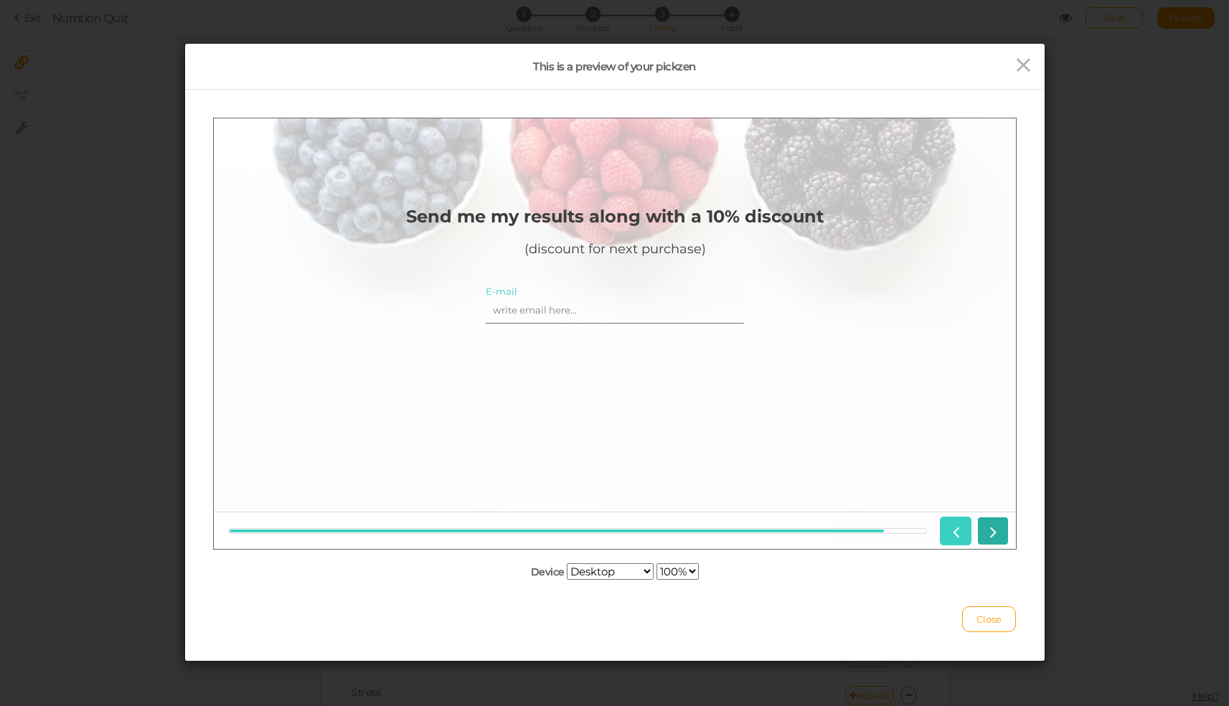
click at [1000, 527] on icon at bounding box center [992, 530] width 19 height 19
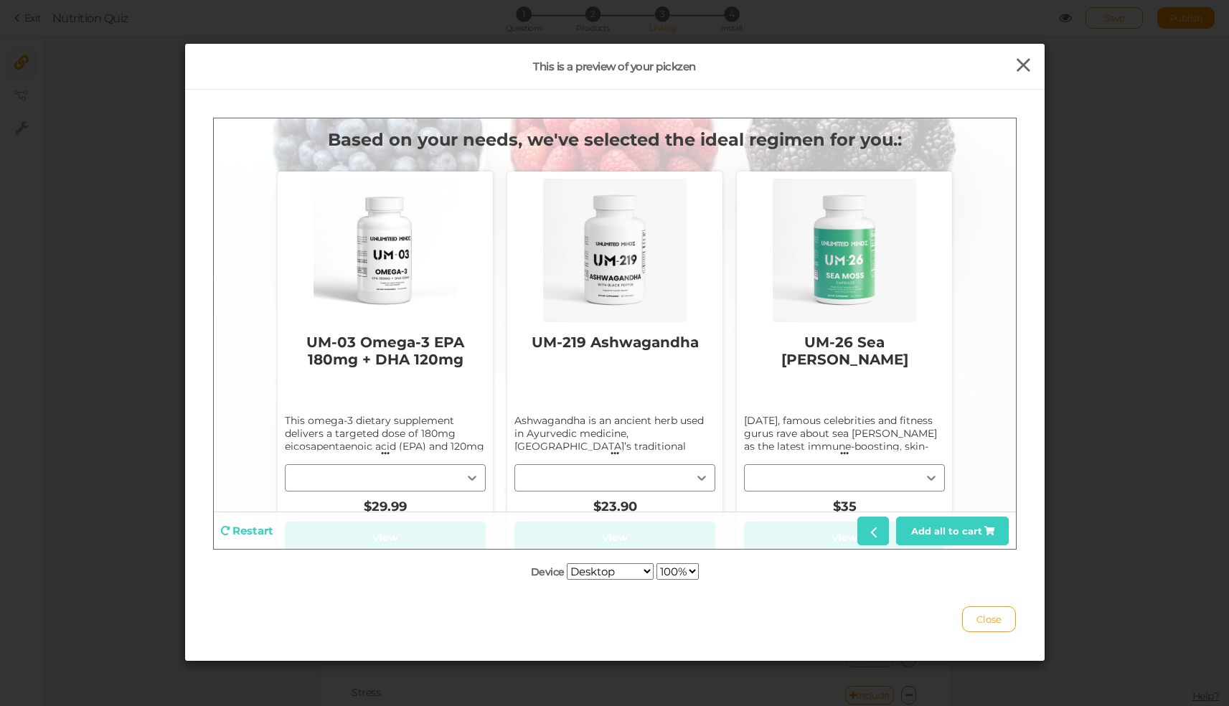
click at [1013, 56] on icon at bounding box center [1023, 66] width 21 height 22
